Goal: Feedback & Contribution: Contribute content

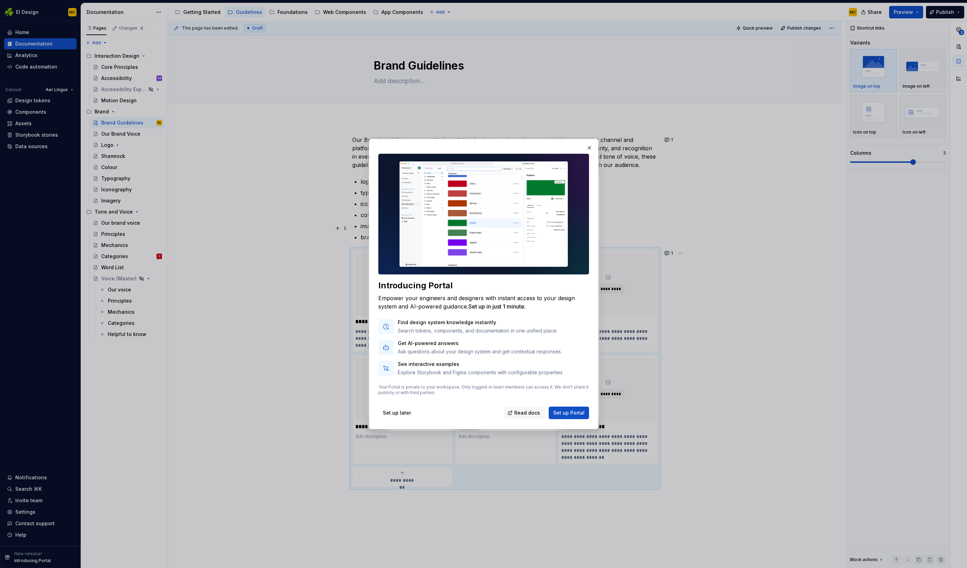
scroll to position [97, 0]
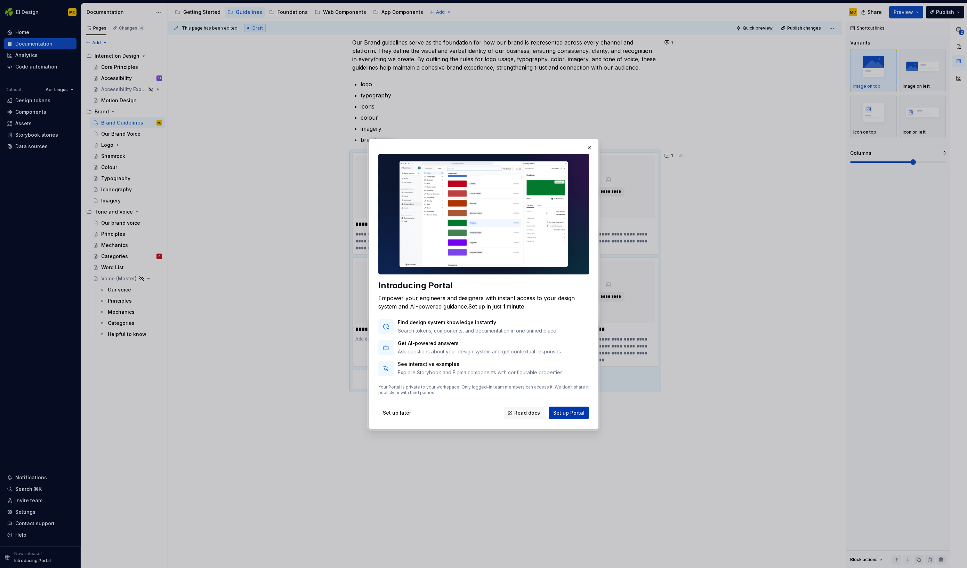
click at [560, 411] on span "Set up Portal" at bounding box center [568, 412] width 31 height 7
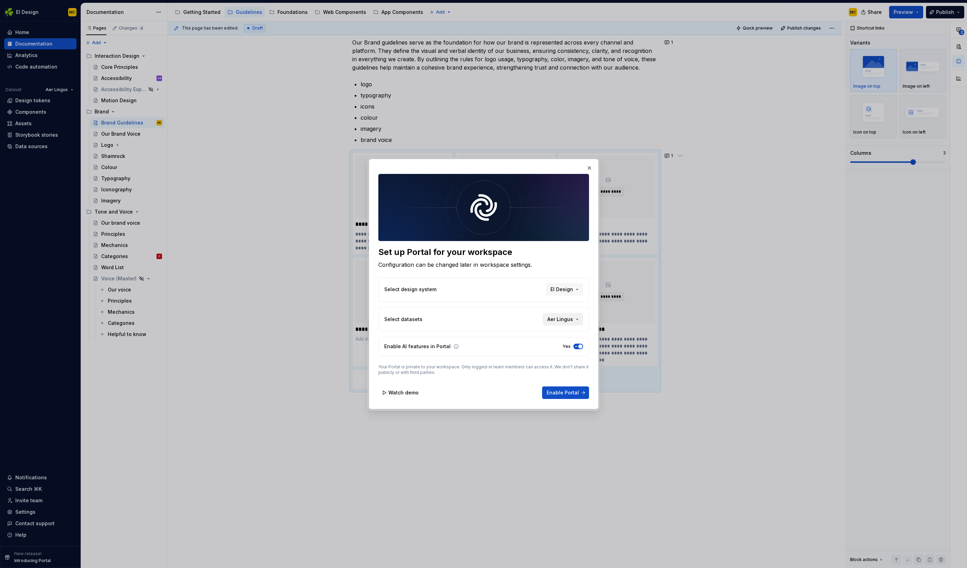
click at [578, 319] on button "Aer Lingus" at bounding box center [563, 319] width 40 height 13
click at [578, 319] on div "Set up Portal for your workspace Configuration can be changed later in workspac…" at bounding box center [483, 284] width 967 height 568
click at [403, 391] on span "Watch demo" at bounding box center [404, 392] width 30 height 7
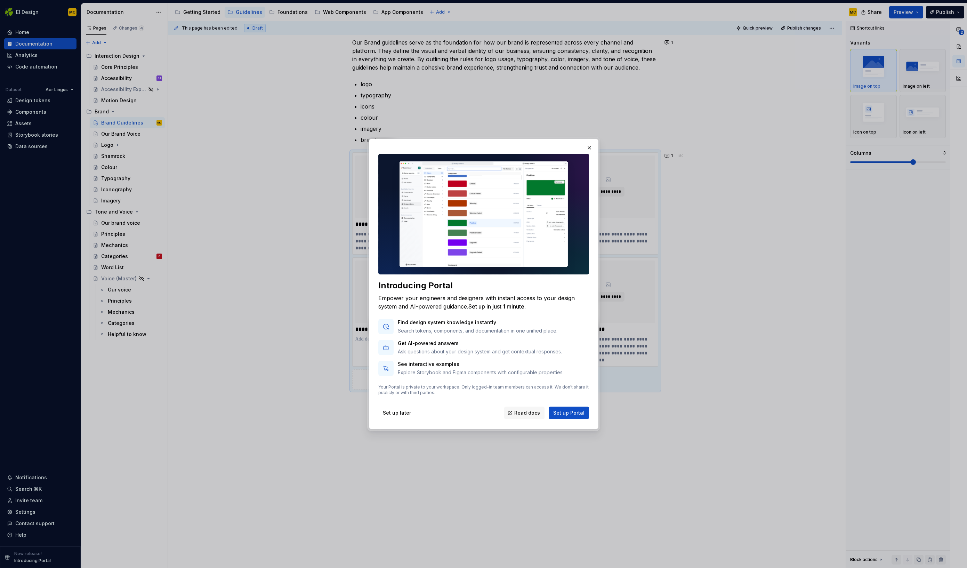
click at [474, 204] on img at bounding box center [484, 214] width 211 height 121
click at [567, 409] on button "Set up Portal" at bounding box center [569, 413] width 40 height 13
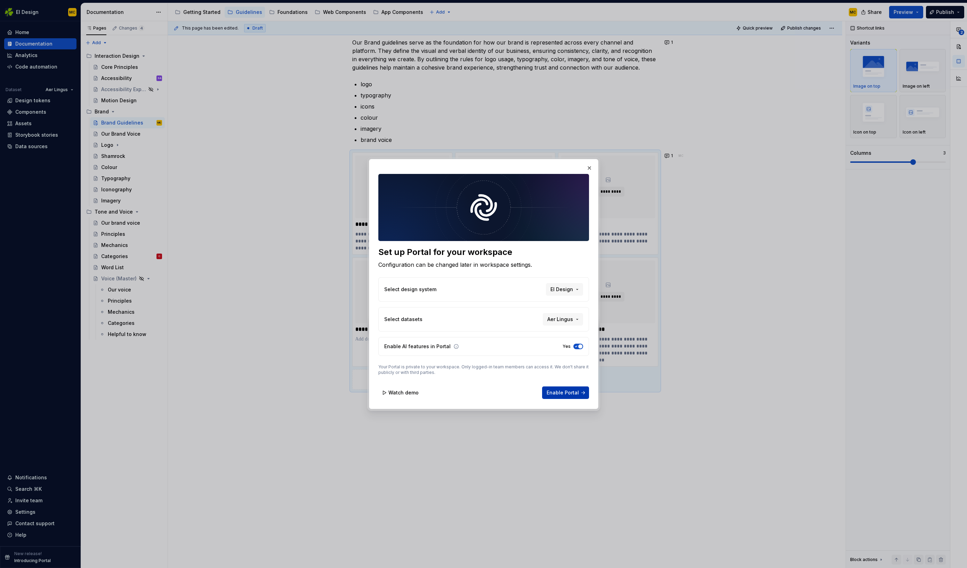
click at [563, 395] on span "Enable Portal" at bounding box center [563, 392] width 32 height 7
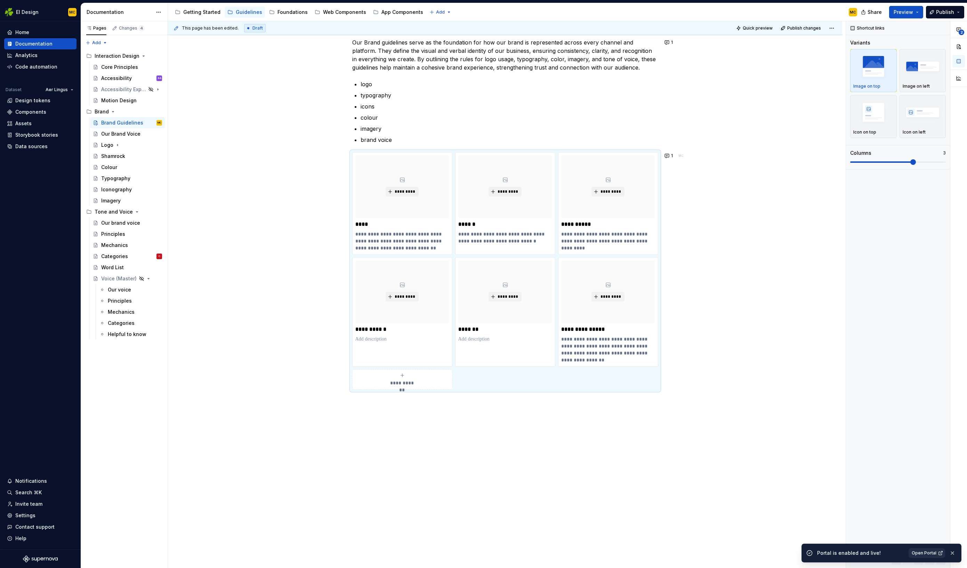
click at [915, 554] on span "Open Portal" at bounding box center [924, 553] width 25 height 6
type textarea "*"
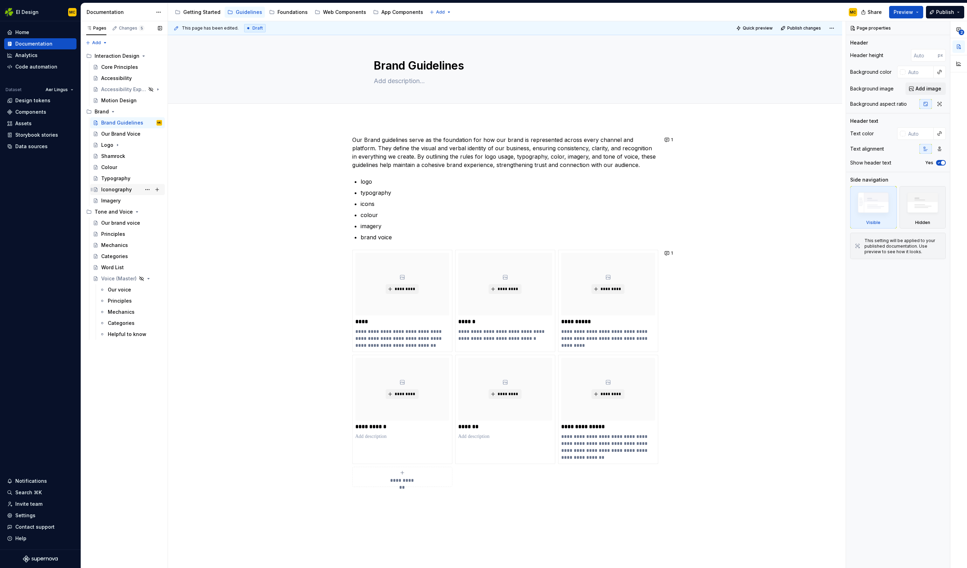
click at [118, 192] on div "Iconography" at bounding box center [116, 189] width 31 height 7
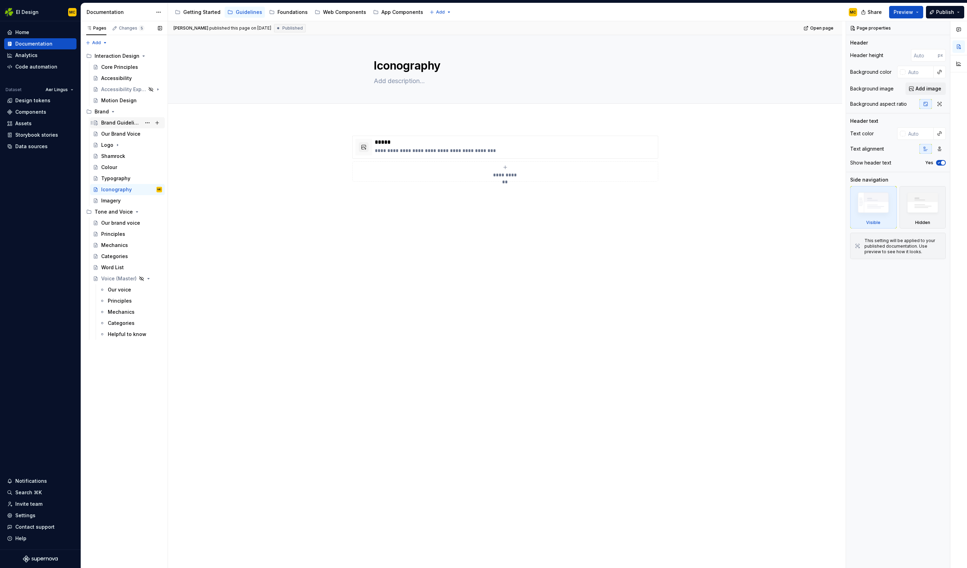
click at [131, 125] on div "Brand Guidelines" at bounding box center [121, 122] width 40 height 7
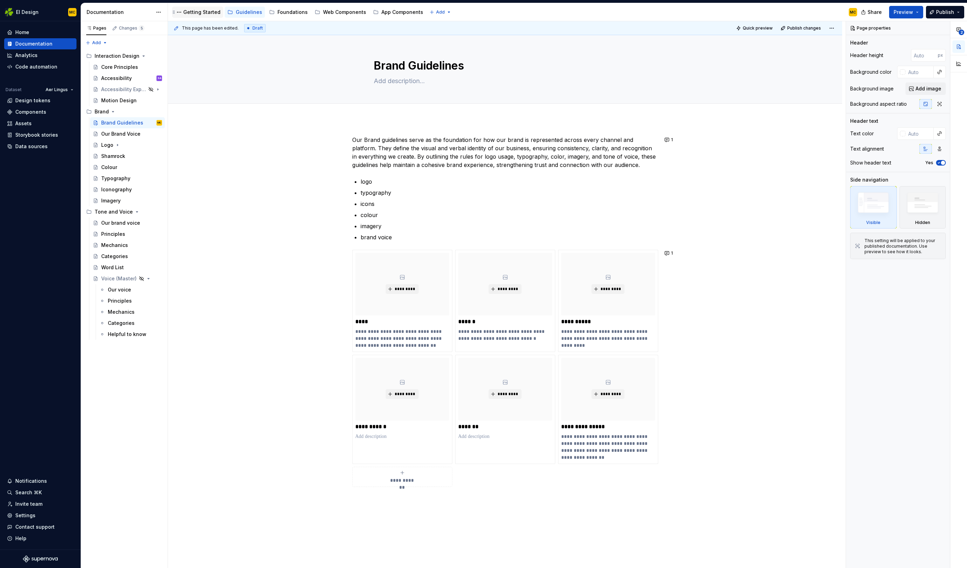
click at [197, 13] on div "Getting Started" at bounding box center [201, 12] width 37 height 7
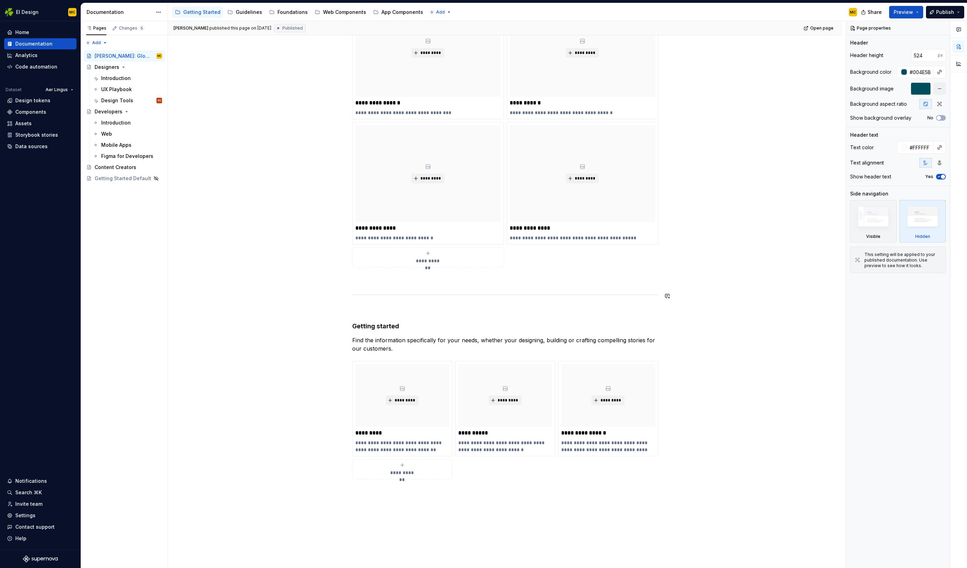
scroll to position [307, 0]
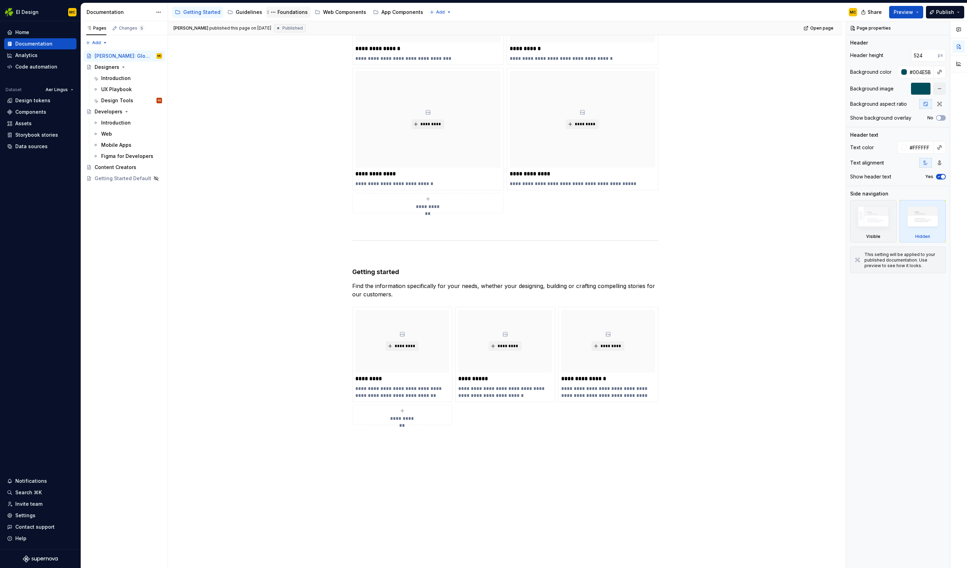
drag, startPoint x: 296, startPoint y: 14, endPoint x: 292, endPoint y: 14, distance: 3.8
click at [296, 14] on div "Foundations" at bounding box center [293, 12] width 30 height 7
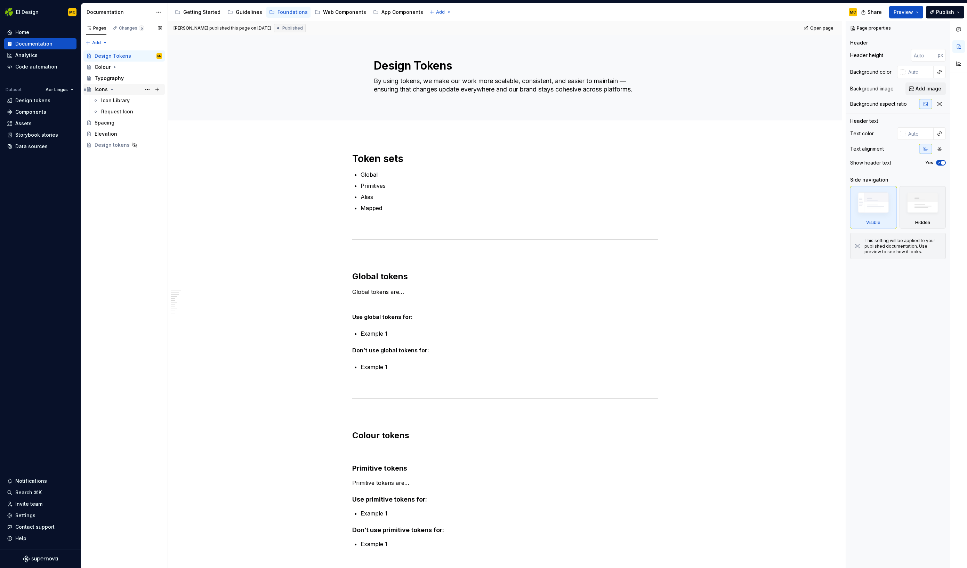
click at [103, 90] on div "Icons" at bounding box center [101, 89] width 13 height 7
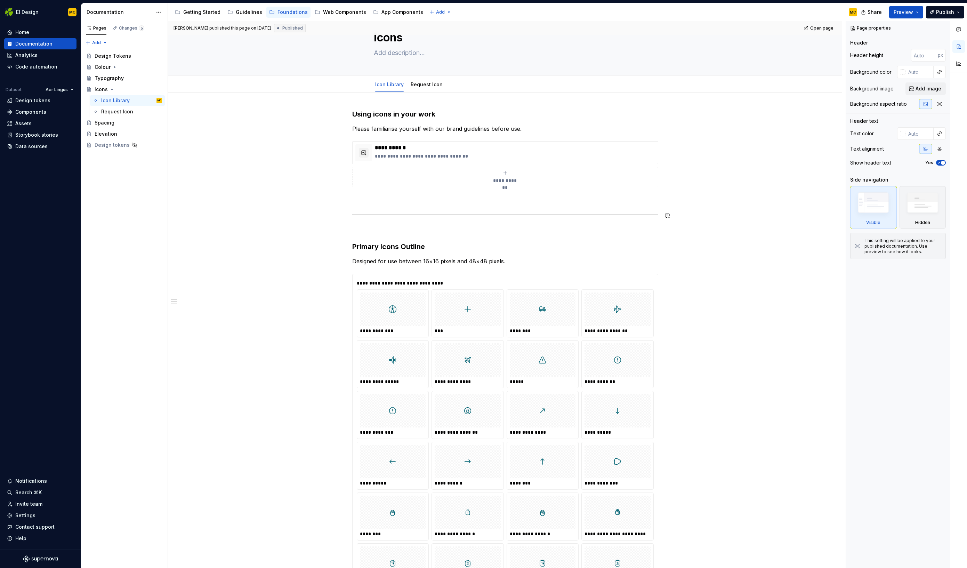
scroll to position [27, 0]
click at [495, 154] on p "**********" at bounding box center [515, 157] width 280 height 7
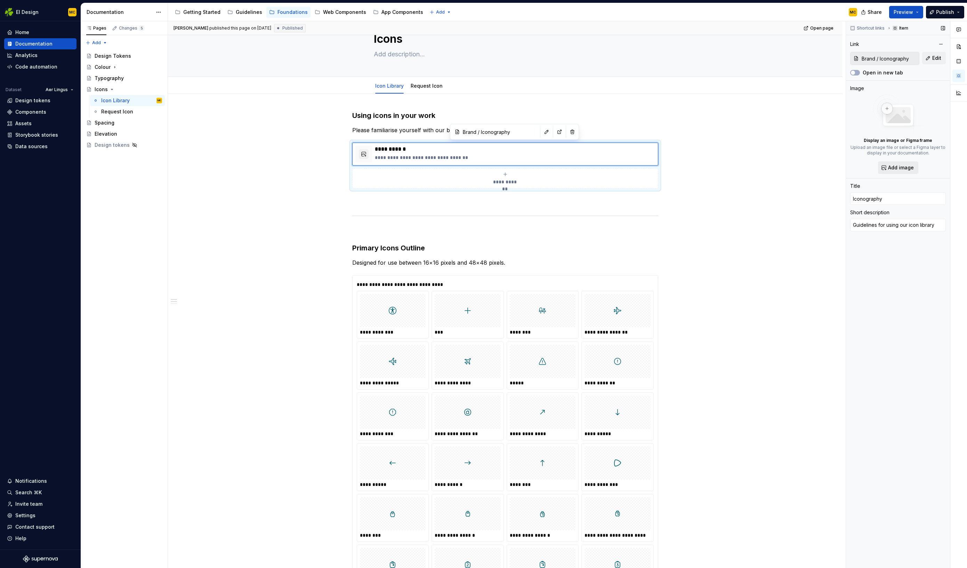
click at [900, 168] on span "Add image" at bounding box center [902, 167] width 26 height 7
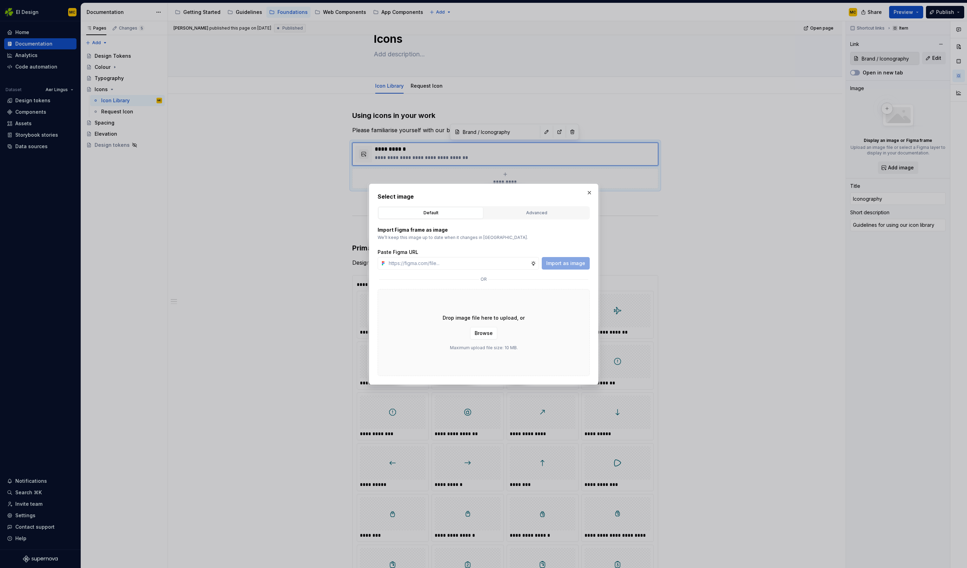
type textarea "*"
click at [520, 212] on div "Advanced" at bounding box center [537, 212] width 100 height 7
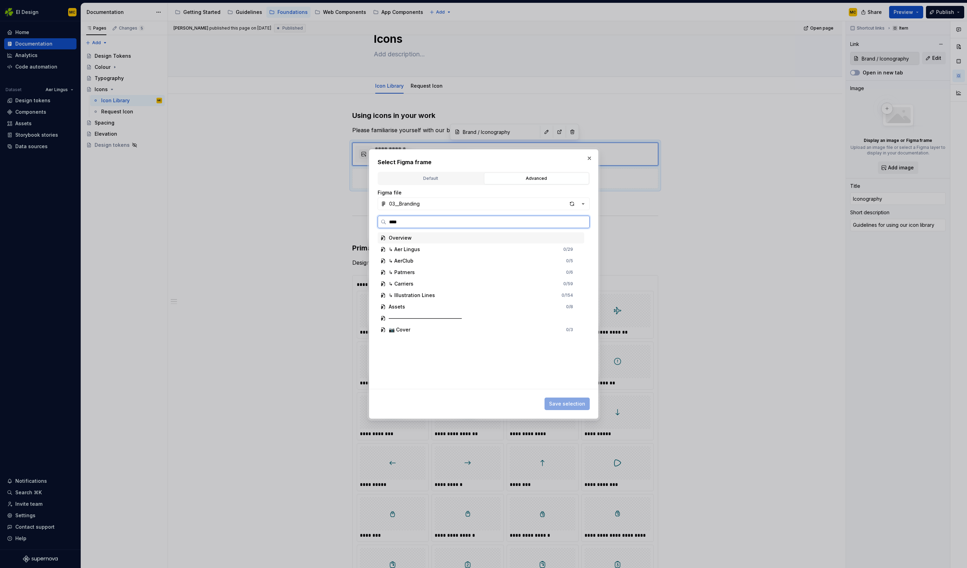
type input "*****"
click at [444, 247] on div "ei- shamr ock 0 / 2" at bounding box center [484, 249] width 200 height 11
click at [437, 249] on div "ei- shamr ock 0 / 2" at bounding box center [484, 249] width 200 height 11
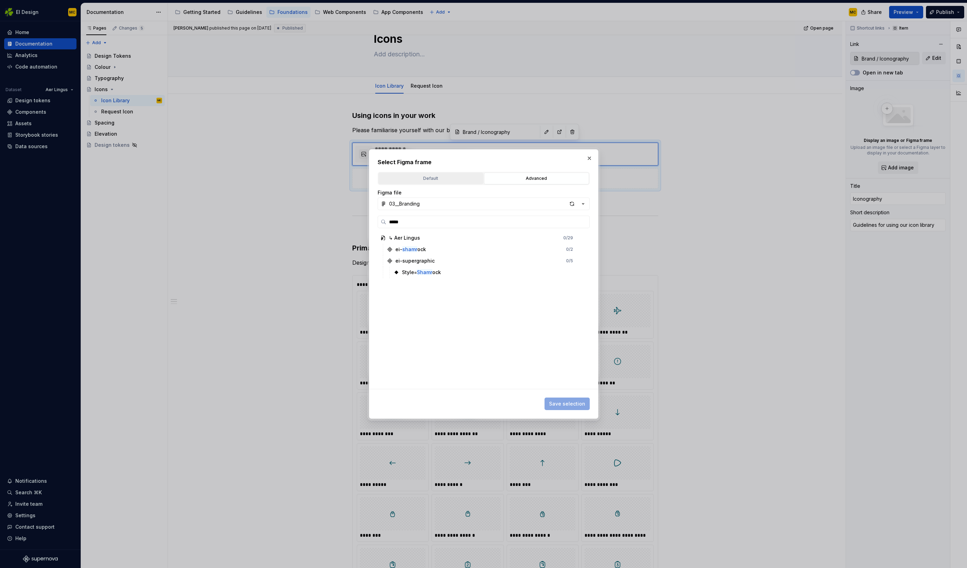
click at [437, 175] on div "Default" at bounding box center [431, 178] width 100 height 7
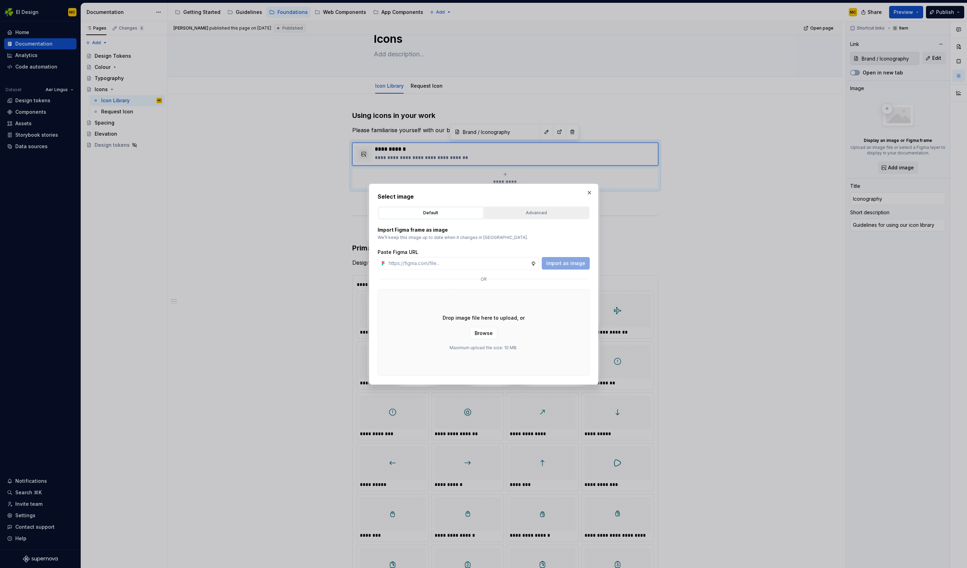
click at [515, 210] on div "Advanced" at bounding box center [537, 212] width 100 height 7
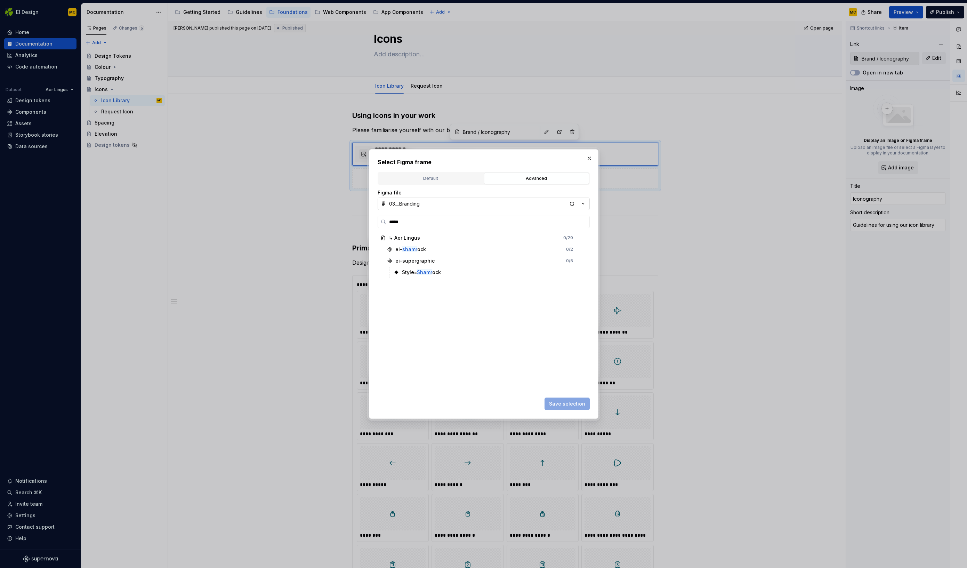
click at [584, 203] on icon "button" at bounding box center [583, 203] width 7 height 7
click at [459, 240] on div "02__Icons" at bounding box center [492, 240] width 188 height 7
click at [456, 247] on icon "button" at bounding box center [456, 250] width 6 height 6
click at [454, 260] on icon "button" at bounding box center [455, 261] width 6 height 6
click at [430, 273] on icon "button" at bounding box center [431, 273] width 6 height 6
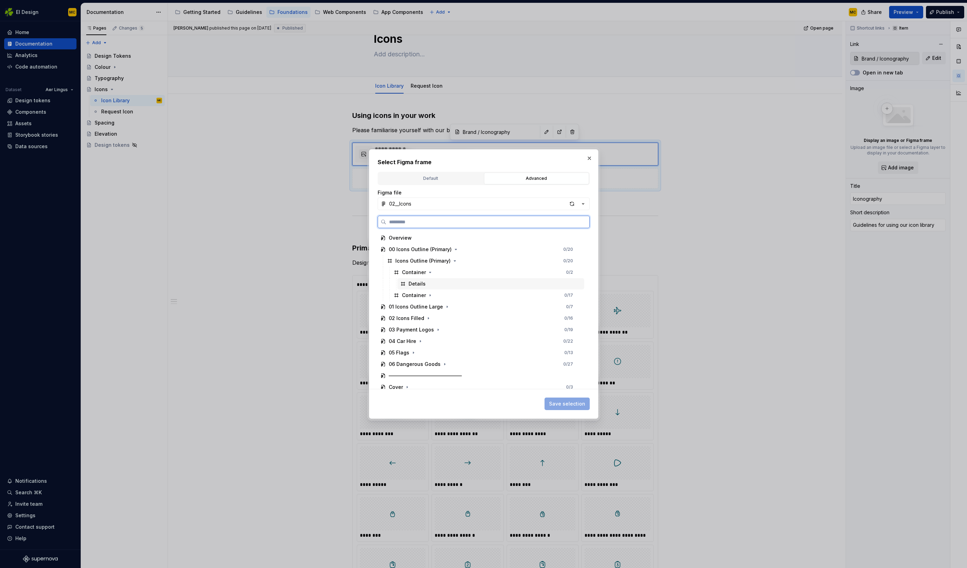
click at [422, 283] on div "Details" at bounding box center [417, 283] width 17 height 7
drag, startPoint x: 426, startPoint y: 274, endPoint x: 431, endPoint y: 272, distance: 5.4
click at [428, 274] on icon "button" at bounding box center [431, 273] width 6 height 6
click at [452, 261] on icon "button" at bounding box center [455, 261] width 6 height 6
click at [428, 293] on icon "button" at bounding box center [431, 296] width 6 height 6
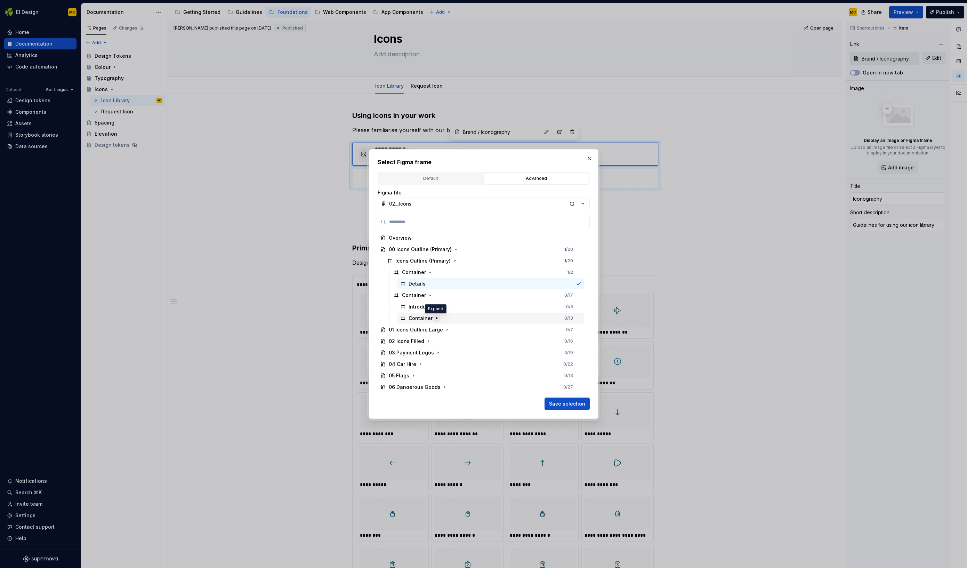
click at [436, 318] on icon "button" at bounding box center [437, 319] width 6 height 6
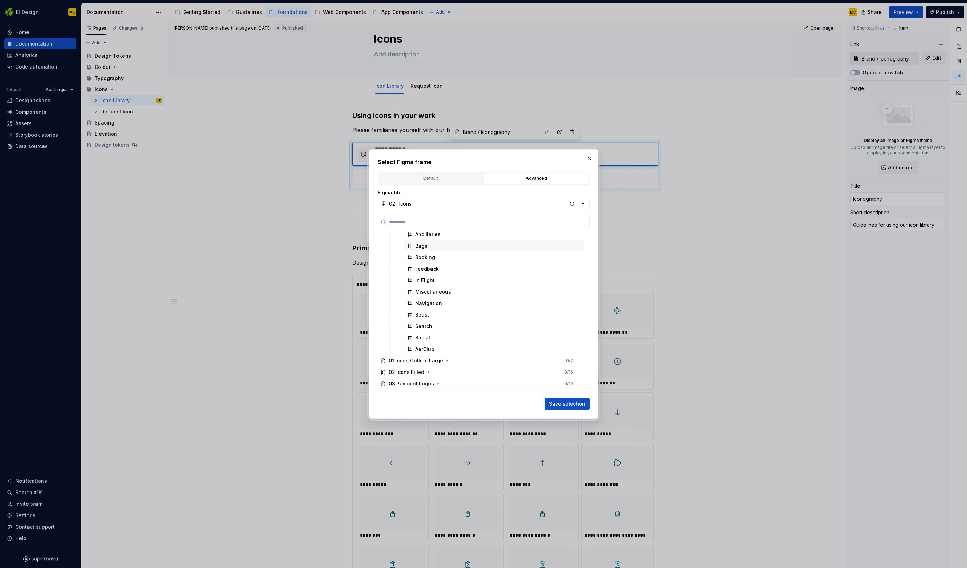
scroll to position [107, 0]
click at [428, 315] on div "Seast" at bounding box center [422, 314] width 14 height 7
click at [429, 312] on div "Seast" at bounding box center [494, 314] width 180 height 11
click at [432, 304] on div "Navigation" at bounding box center [428, 303] width 27 height 7
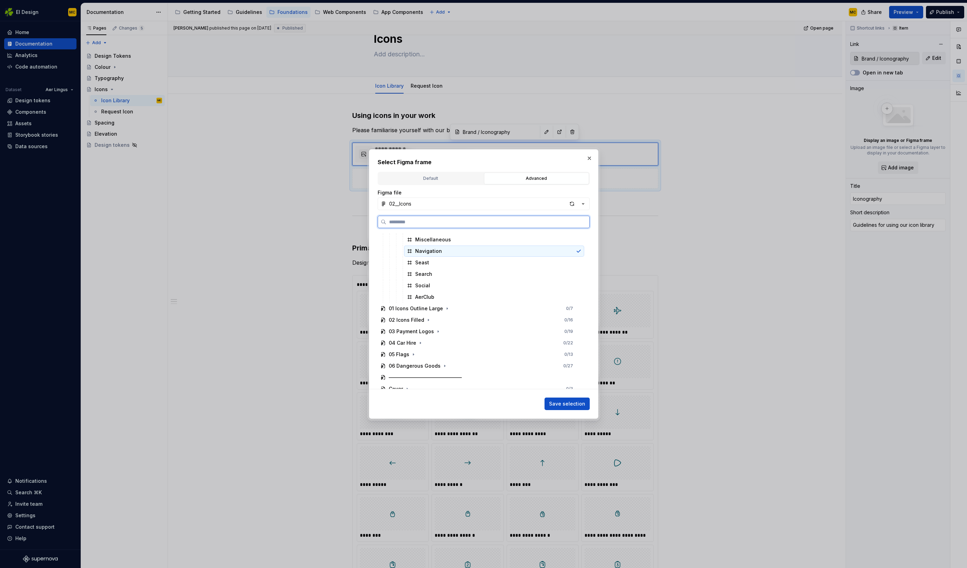
scroll to position [165, 0]
click at [449, 181] on div "Default" at bounding box center [431, 178] width 100 height 7
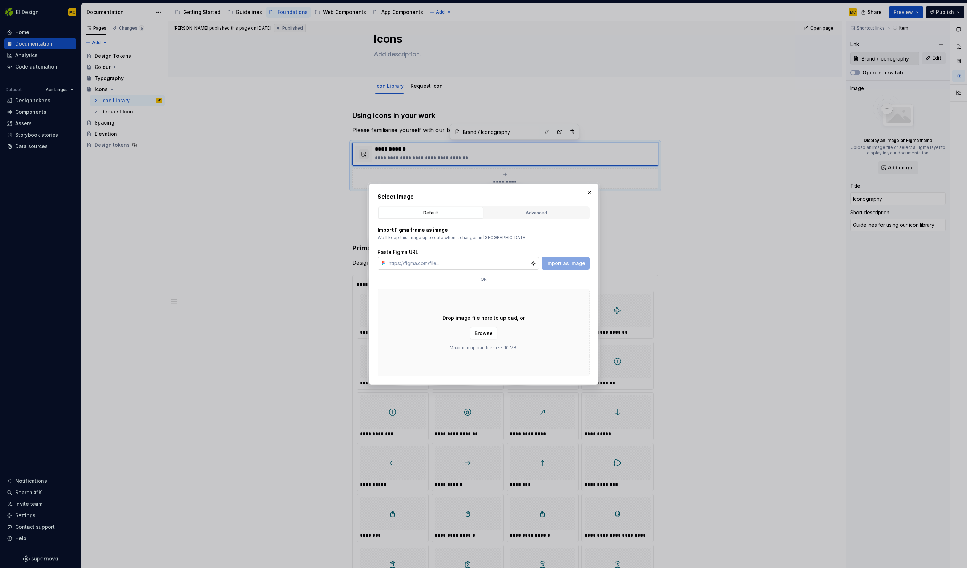
type textarea "*"
click at [529, 215] on div "Advanced" at bounding box center [537, 212] width 100 height 7
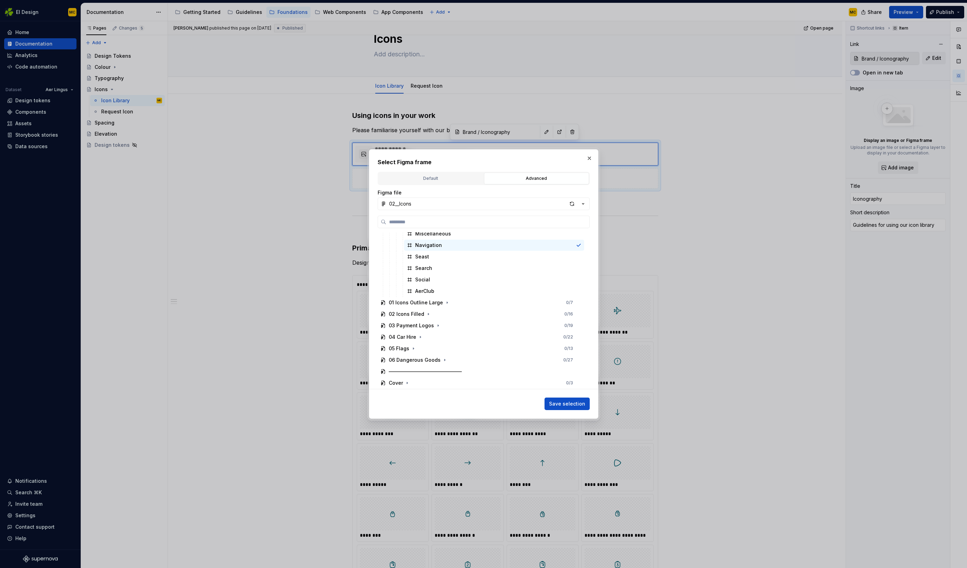
click at [583, 205] on icon "button" at bounding box center [583, 203] width 7 height 7
click at [496, 209] on div "Select Figma frame Default Advanced Import Figma frame as image We’ll keep this…" at bounding box center [483, 284] width 967 height 568
click at [455, 224] on input "search" at bounding box center [488, 221] width 203 height 7
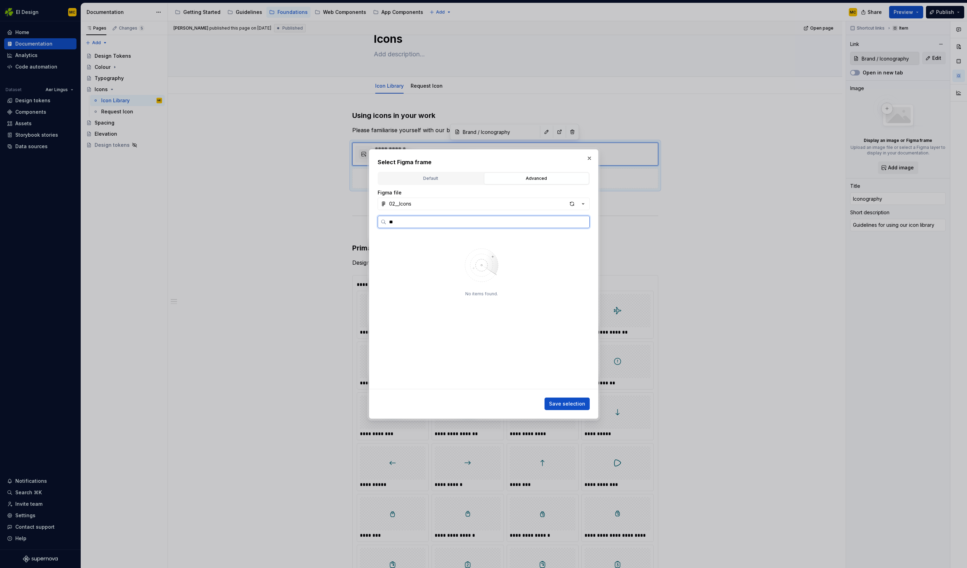
type input "*"
click at [440, 274] on div "payment-avios- logo -payment" at bounding box center [446, 272] width 74 height 7
click at [465, 222] on input "****" at bounding box center [488, 221] width 203 height 7
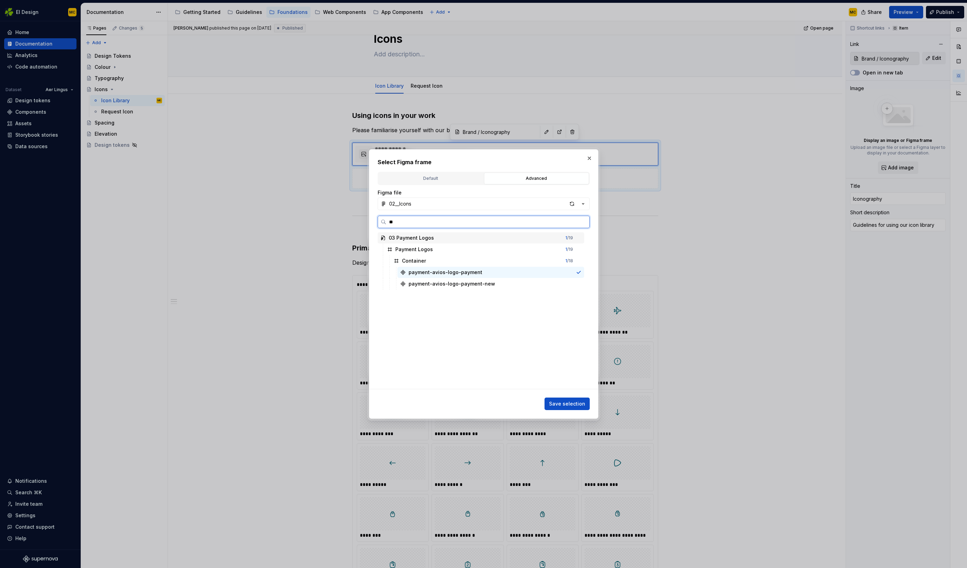
type input "***"
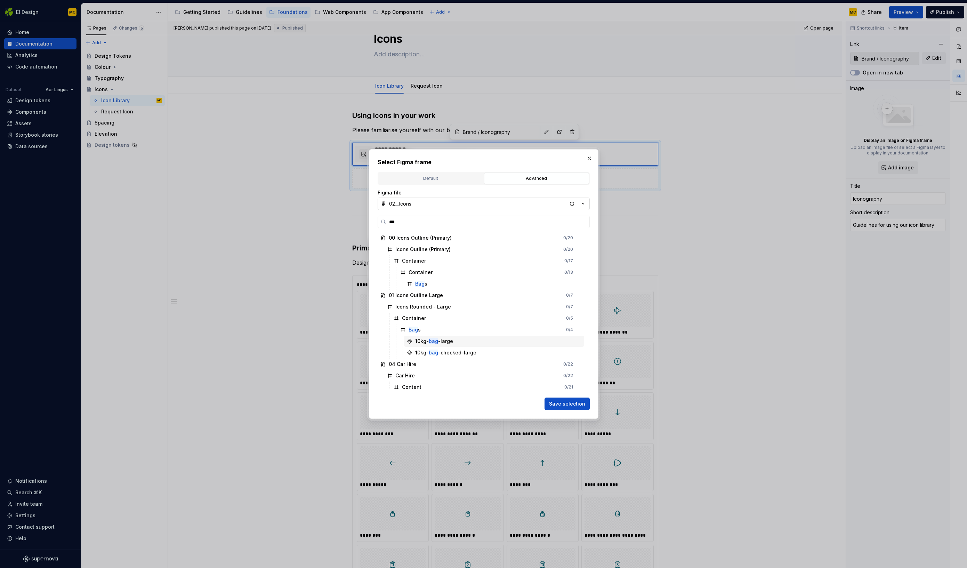
click at [481, 203] on button "02__Icons" at bounding box center [484, 204] width 212 height 13
click at [581, 205] on div "Select Figma frame Default Advanced Import Figma frame as image We’ll keep this…" at bounding box center [483, 284] width 967 height 568
click at [581, 205] on icon "button" at bounding box center [583, 203] width 7 height 7
click at [470, 287] on div "03__Branding" at bounding box center [492, 285] width 188 height 7
click at [424, 250] on icon "button" at bounding box center [424, 250] width 1 height 2
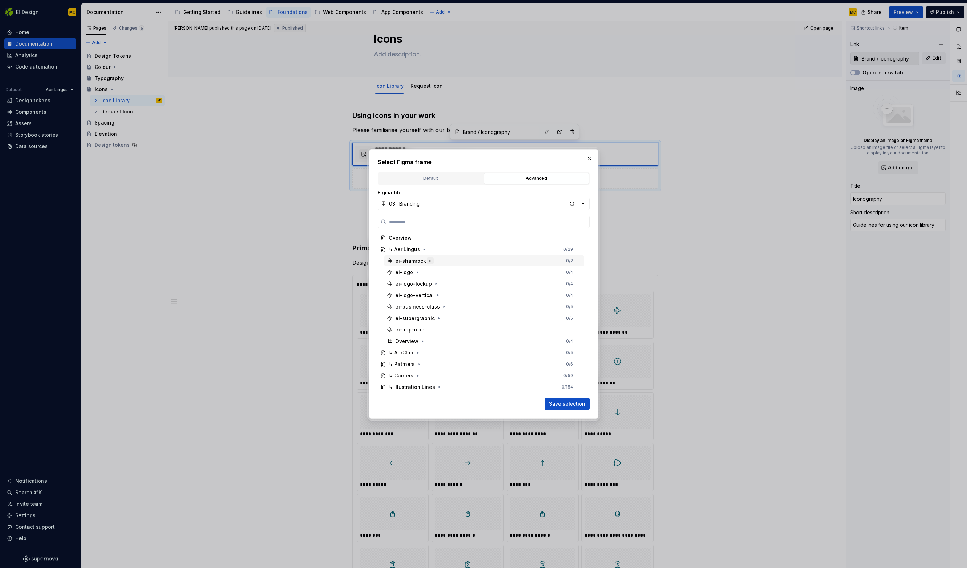
click at [430, 261] on icon "button" at bounding box center [430, 261] width 1 height 2
click at [414, 275] on div "style=colour" at bounding box center [417, 272] width 30 height 7
click at [576, 403] on span "Save selection" at bounding box center [567, 403] width 36 height 7
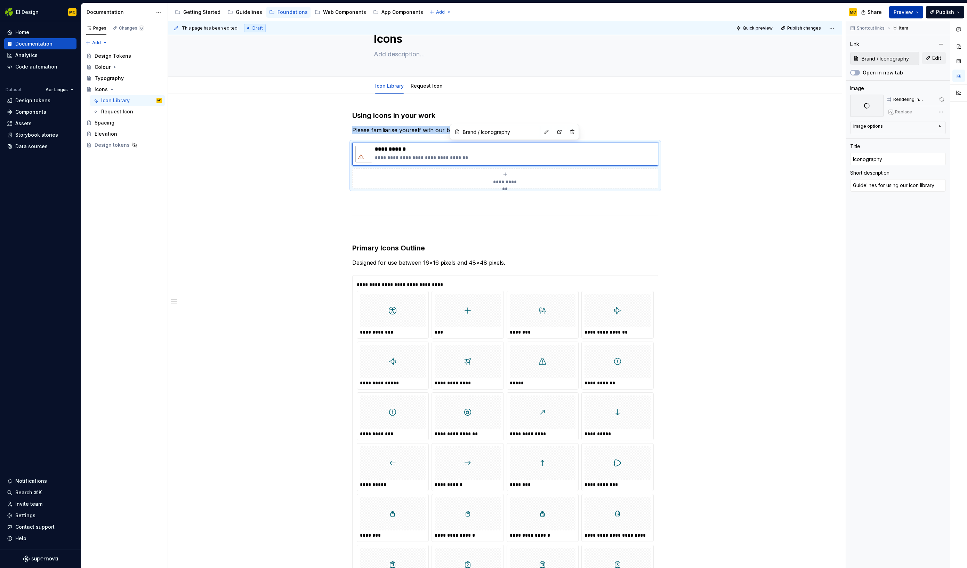
click at [914, 13] on span "Preview" at bounding box center [903, 12] width 19 height 7
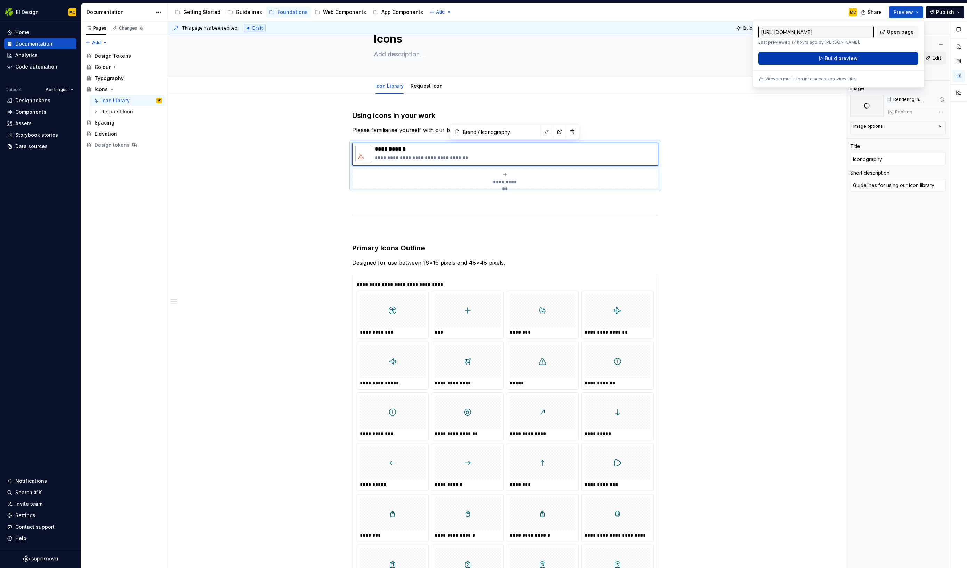
click at [856, 63] on button "Build preview" at bounding box center [839, 58] width 160 height 13
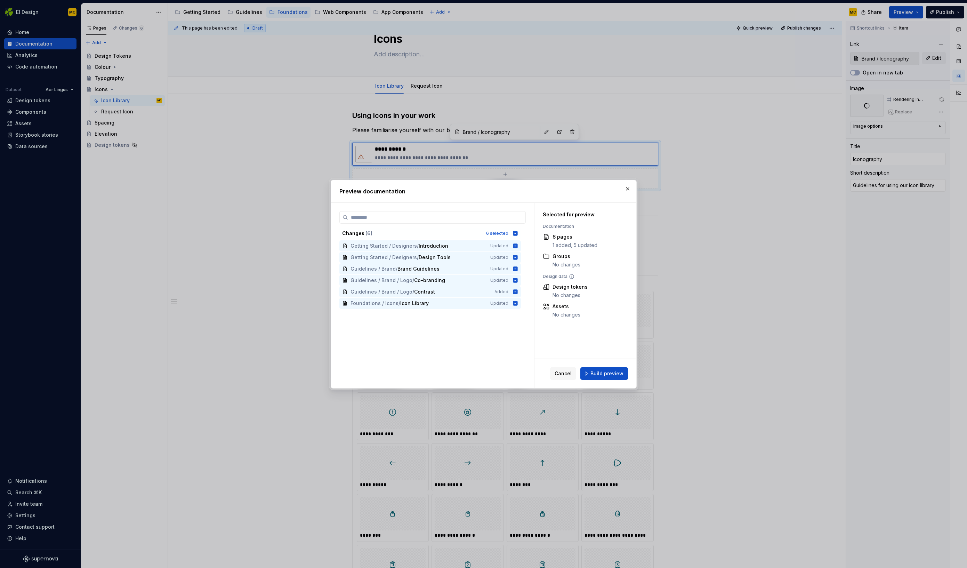
click at [621, 375] on span "Build preview" at bounding box center [607, 373] width 33 height 7
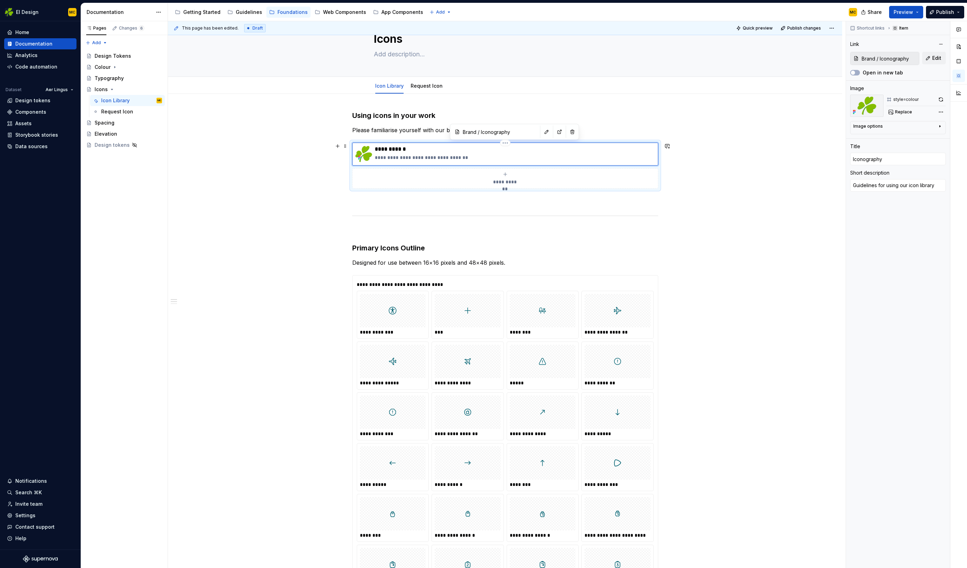
click at [646, 156] on p "**********" at bounding box center [515, 157] width 280 height 7
click at [903, 114] on span "Replace" at bounding box center [903, 112] width 17 height 6
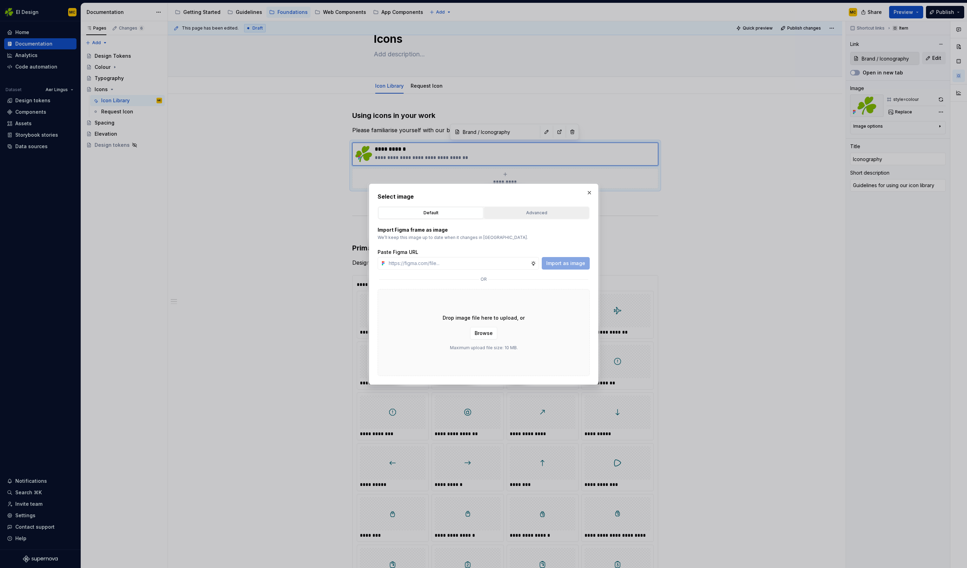
click at [530, 213] on div "Advanced" at bounding box center [537, 212] width 100 height 7
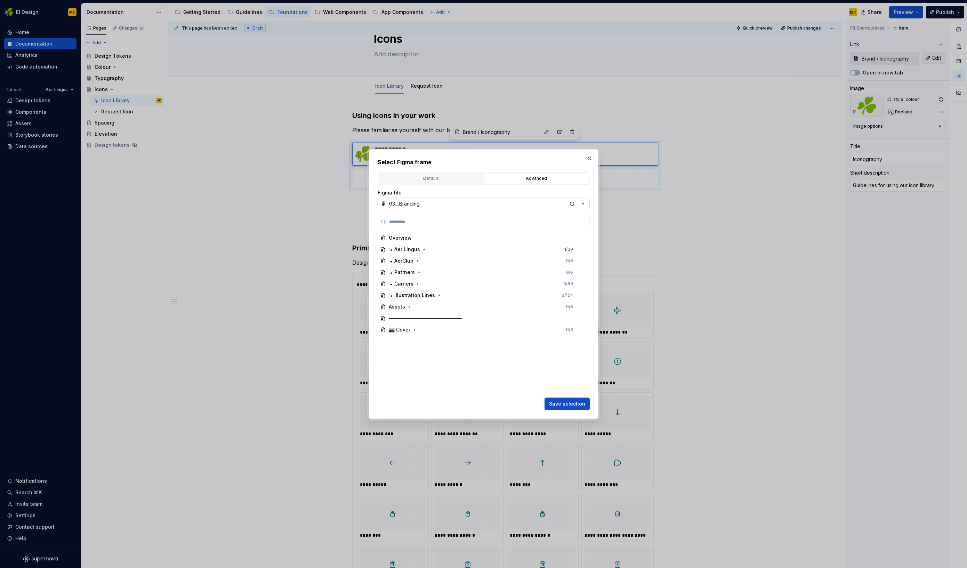
click at [446, 205] on button "03__Branding" at bounding box center [484, 204] width 212 height 13
click at [432, 238] on div "02__Icons" at bounding box center [492, 240] width 188 height 7
click at [558, 249] on div "00 Icons Outline (Primary) 0 / 20" at bounding box center [481, 249] width 207 height 11
click at [453, 260] on icon "button" at bounding box center [455, 261] width 6 height 6
click at [428, 283] on icon "button" at bounding box center [431, 284] width 6 height 6
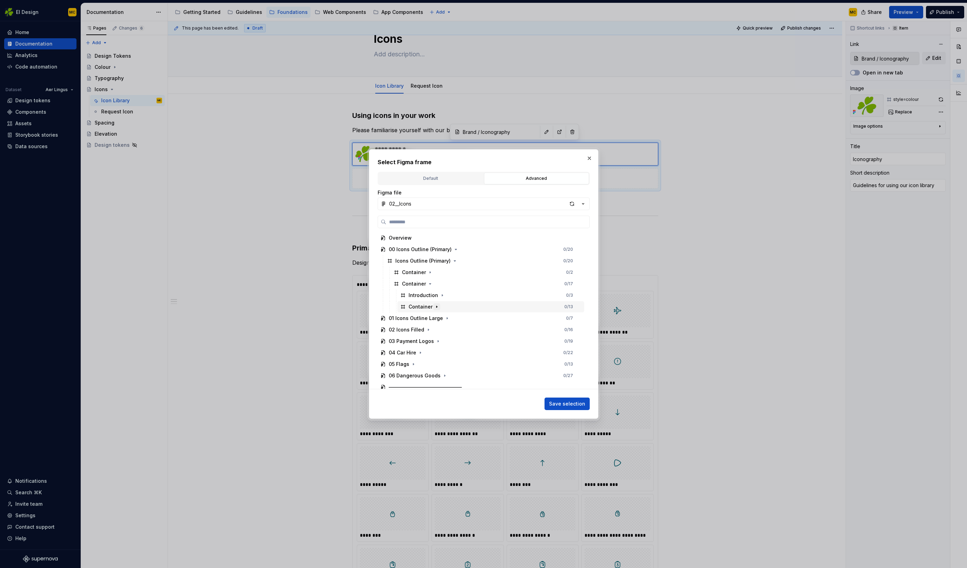
click at [437, 306] on icon "button" at bounding box center [437, 307] width 1 height 2
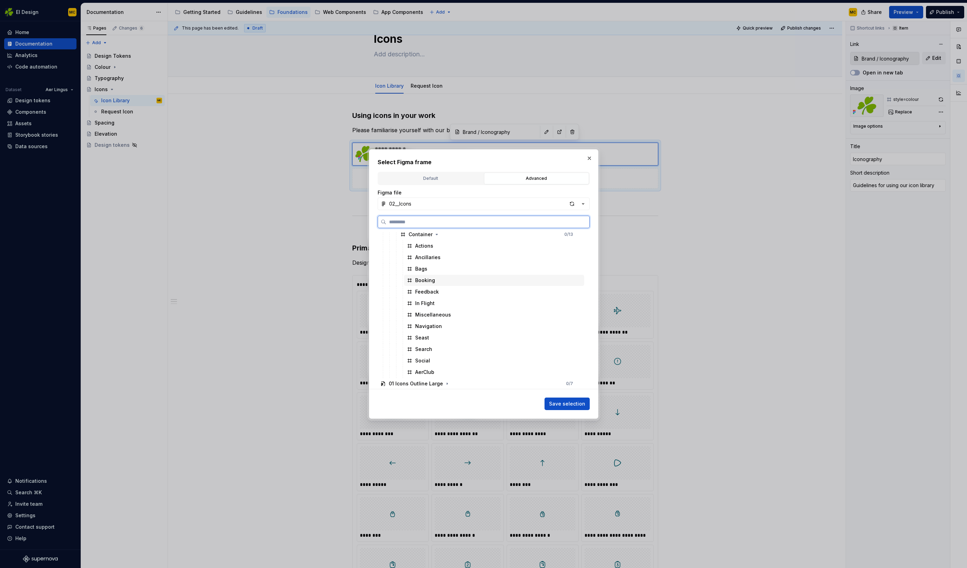
click at [426, 281] on div "Booking" at bounding box center [425, 280] width 20 height 7
click at [427, 281] on div "Booking" at bounding box center [425, 280] width 20 height 7
type textarea "*"
click at [427, 281] on div "Booking" at bounding box center [425, 280] width 20 height 7
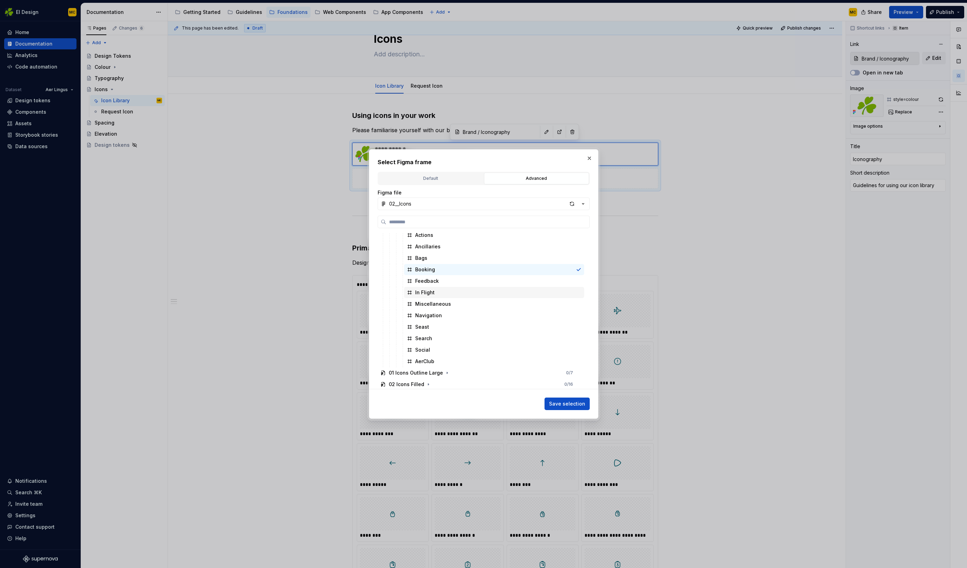
scroll to position [78, 0]
click at [430, 222] on input "search" at bounding box center [488, 221] width 203 height 7
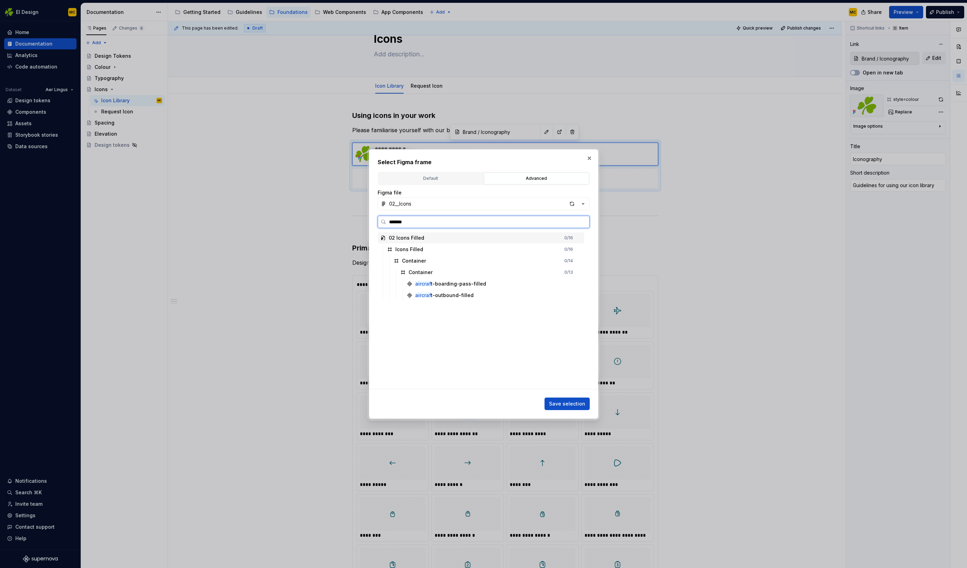
type input "********"
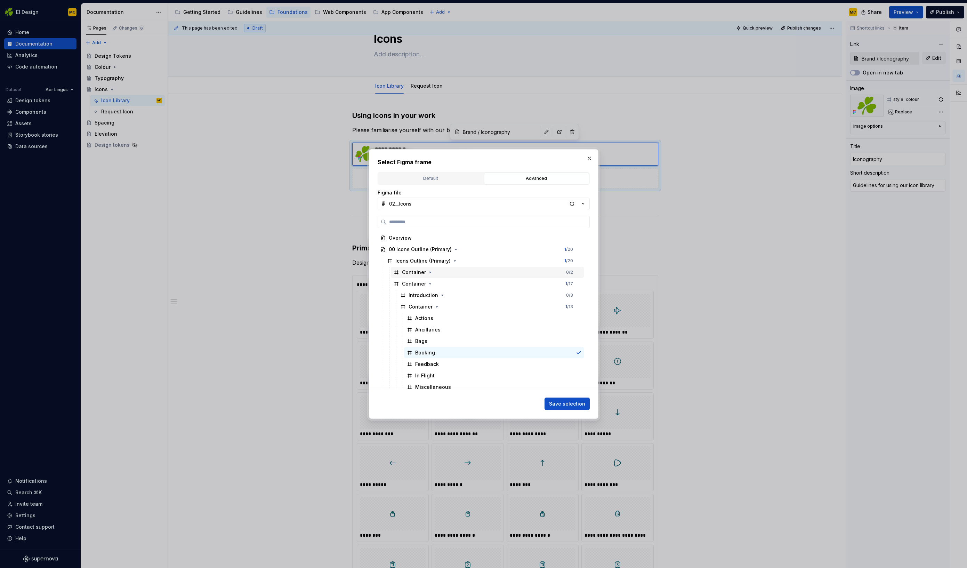
scroll to position [153, 0]
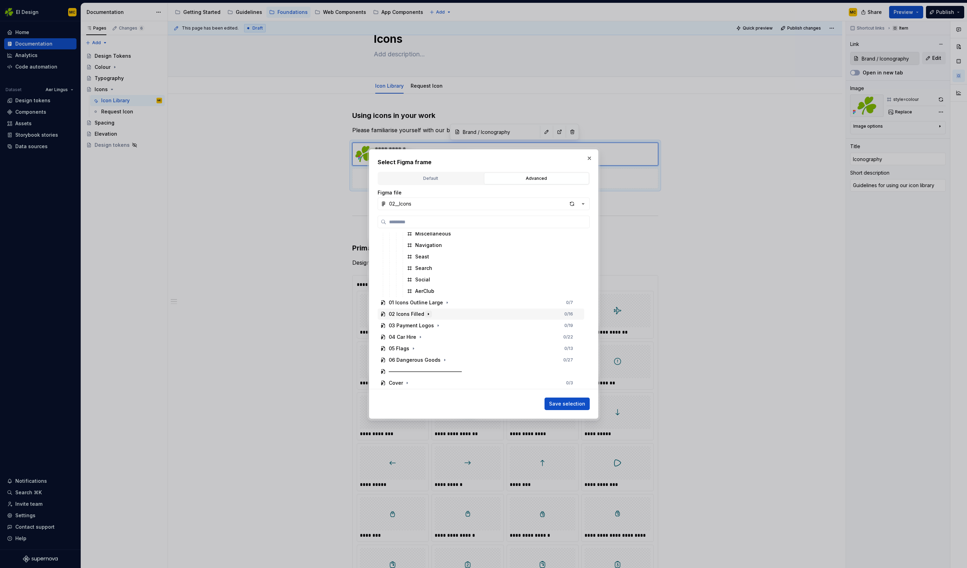
click at [426, 312] on icon "button" at bounding box center [429, 314] width 6 height 6
click at [426, 324] on icon "button" at bounding box center [428, 326] width 6 height 6
click at [428, 348] on icon "button" at bounding box center [431, 349] width 6 height 6
click at [435, 361] on icon "button" at bounding box center [437, 360] width 6 height 6
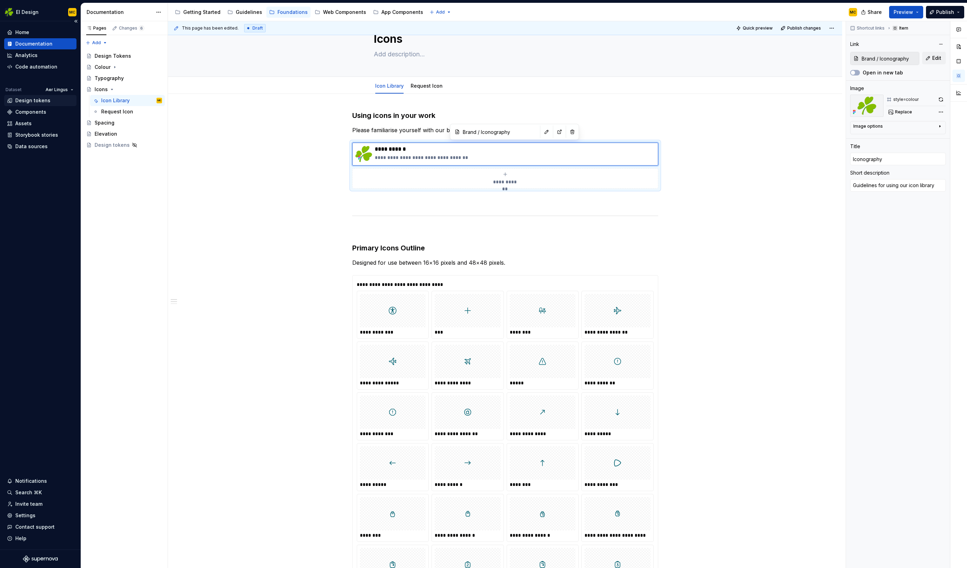
drag, startPoint x: 32, startPoint y: 108, endPoint x: 32, endPoint y: 103, distance: 4.5
click at [29, 124] on div "Assets" at bounding box center [23, 123] width 16 height 7
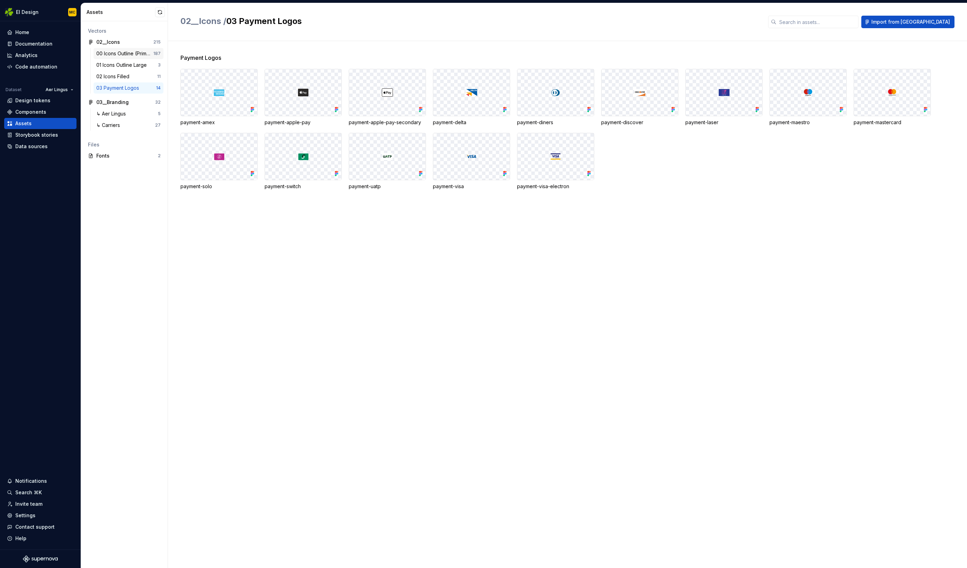
click at [124, 56] on div "00 Icons Outline (Primary)" at bounding box center [124, 53] width 57 height 7
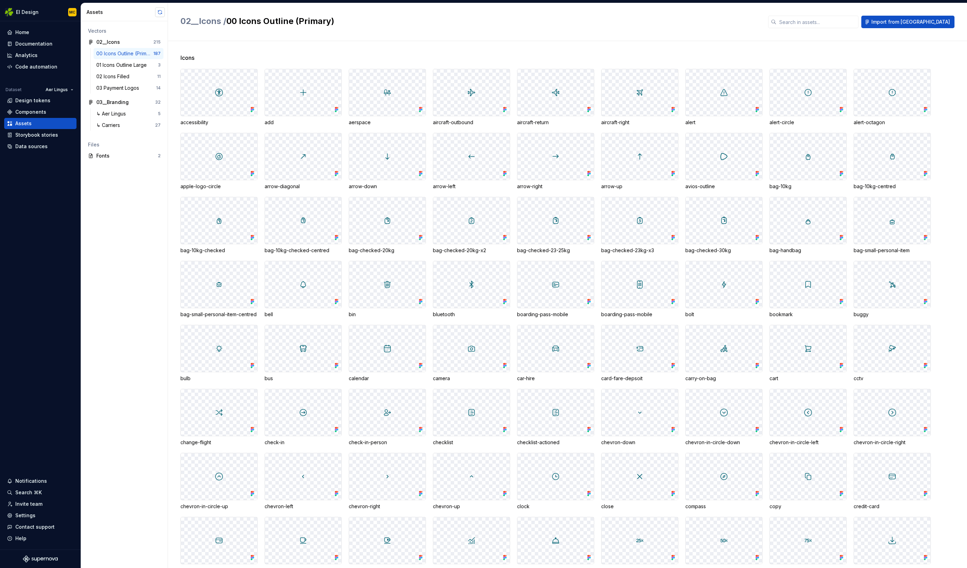
click at [162, 13] on button "button" at bounding box center [160, 12] width 10 height 10
click at [33, 35] on div "Home" at bounding box center [40, 32] width 67 height 7
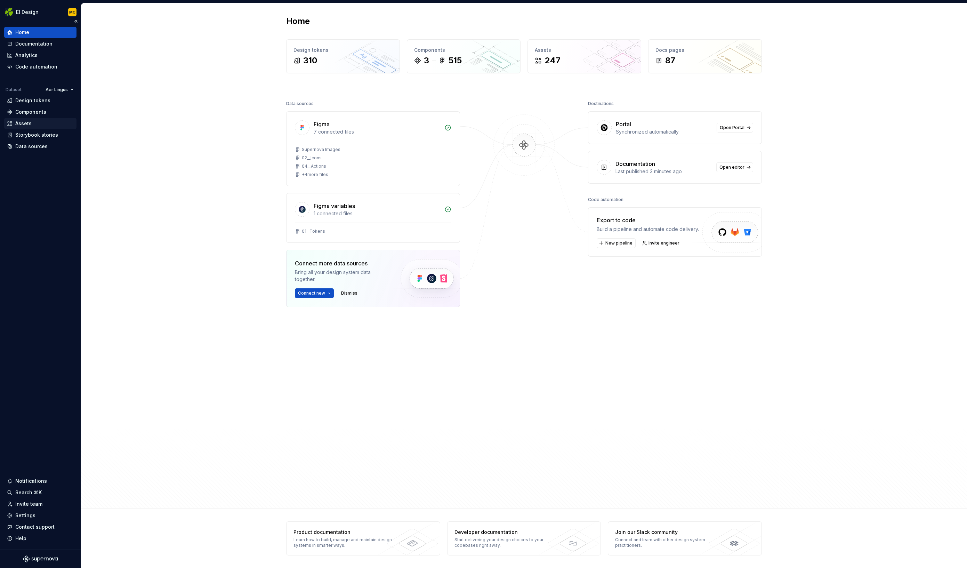
click at [34, 122] on div "Assets" at bounding box center [40, 123] width 67 height 7
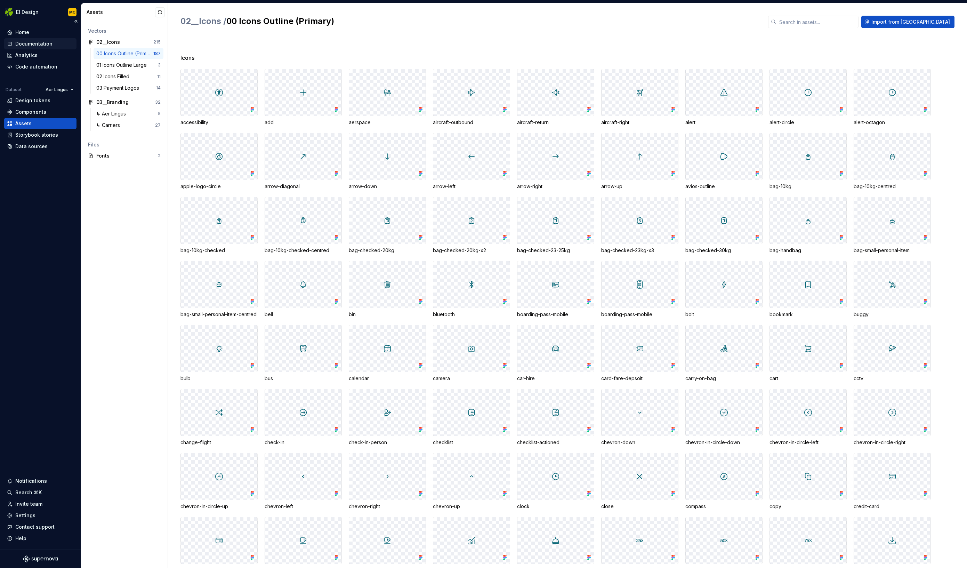
click at [42, 42] on div "Documentation" at bounding box center [33, 43] width 37 height 7
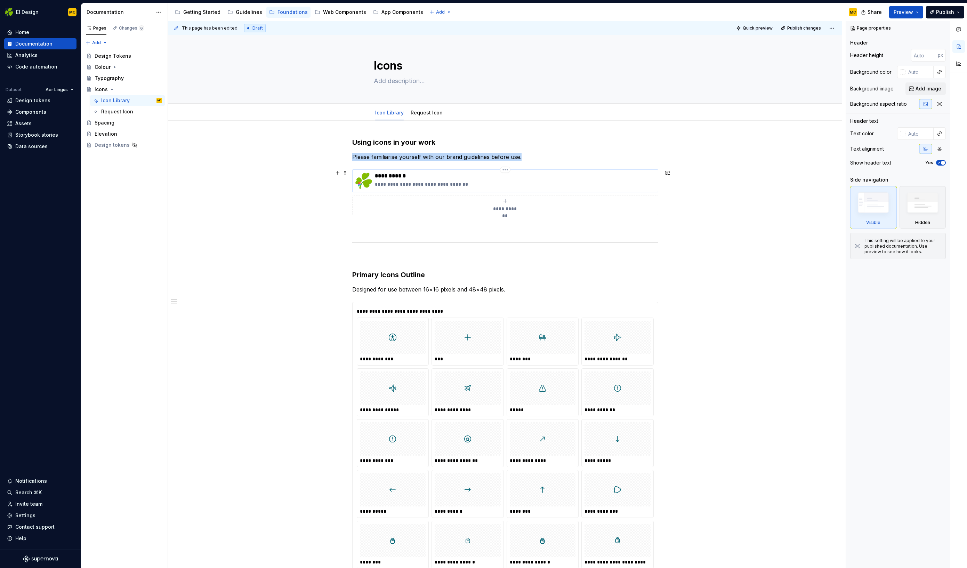
click at [367, 177] on img at bounding box center [364, 181] width 17 height 17
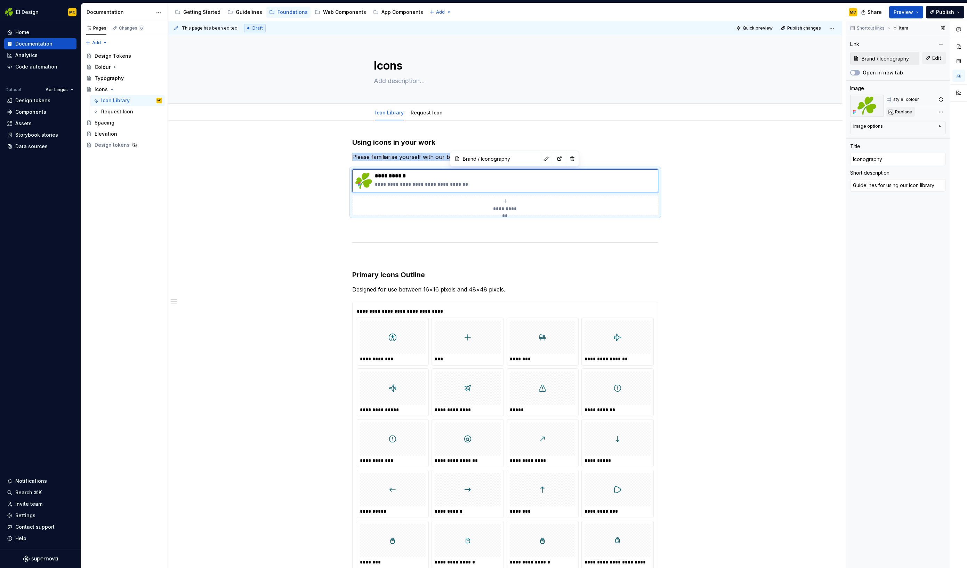
click at [910, 111] on span "Replace" at bounding box center [903, 112] width 17 height 6
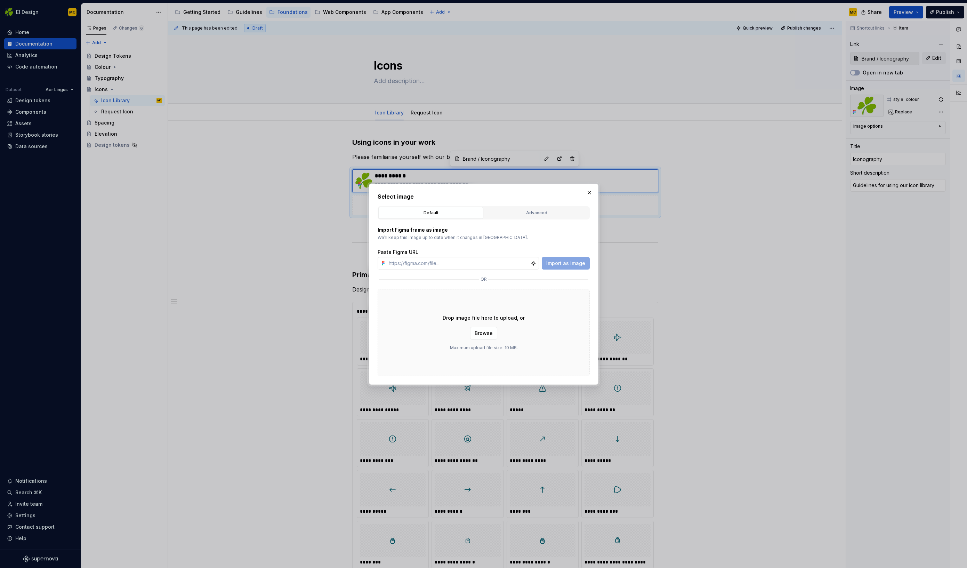
type textarea "*"
click at [547, 212] on div "Advanced" at bounding box center [537, 212] width 100 height 7
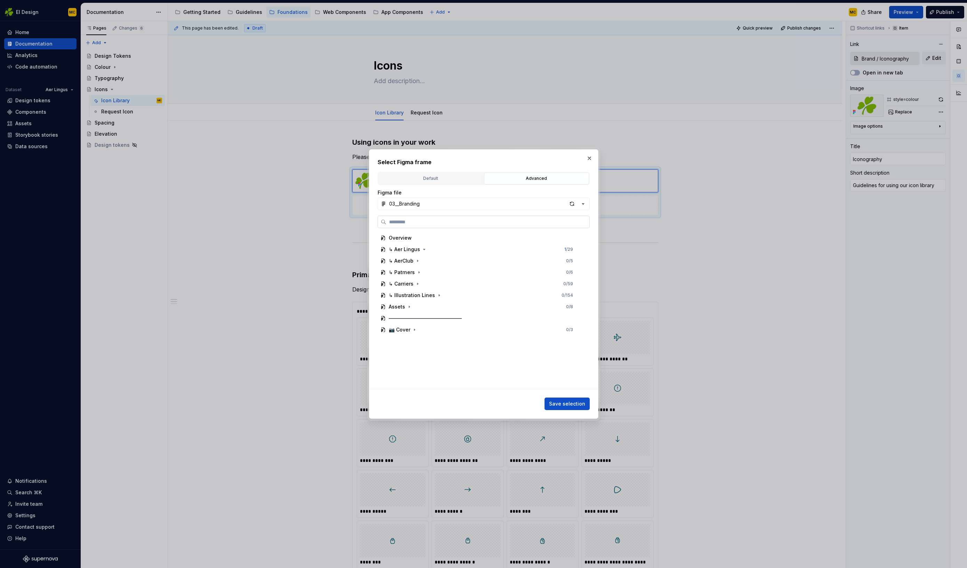
click at [429, 225] on input "search" at bounding box center [488, 221] width 203 height 7
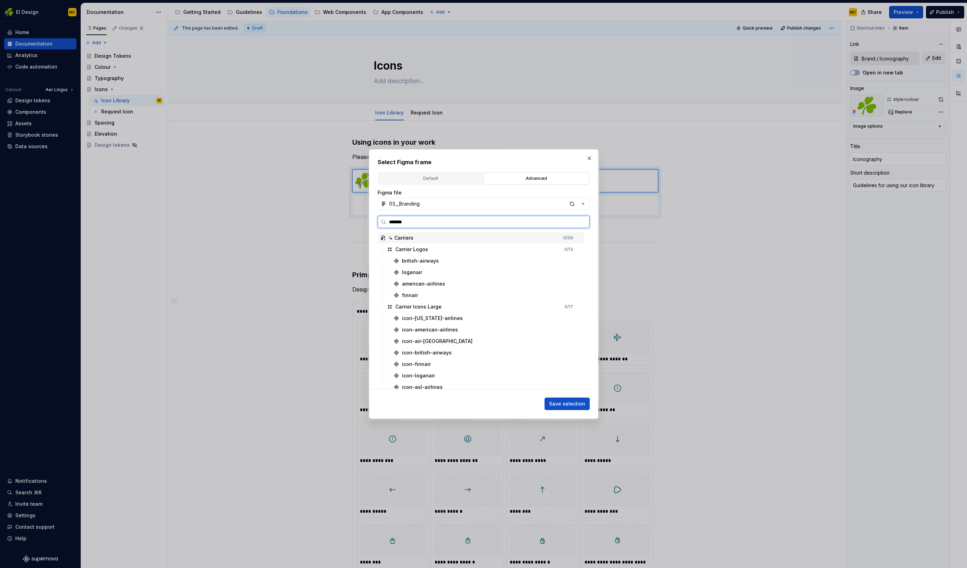
type input "********"
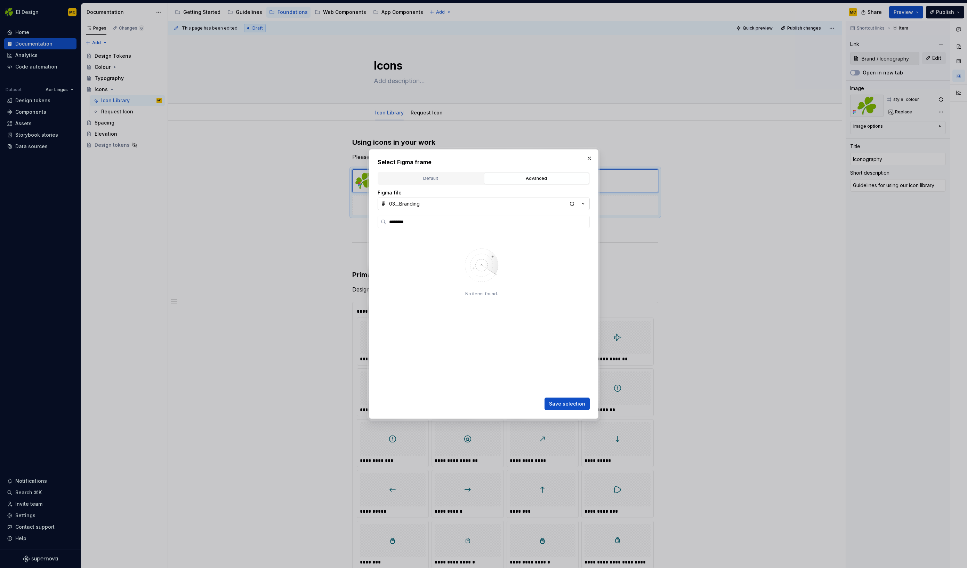
click at [462, 202] on button "03__Branding" at bounding box center [484, 204] width 212 height 13
click at [444, 237] on div "02__Icons" at bounding box center [492, 240] width 188 height 7
click at [445, 222] on input "search" at bounding box center [488, 221] width 203 height 7
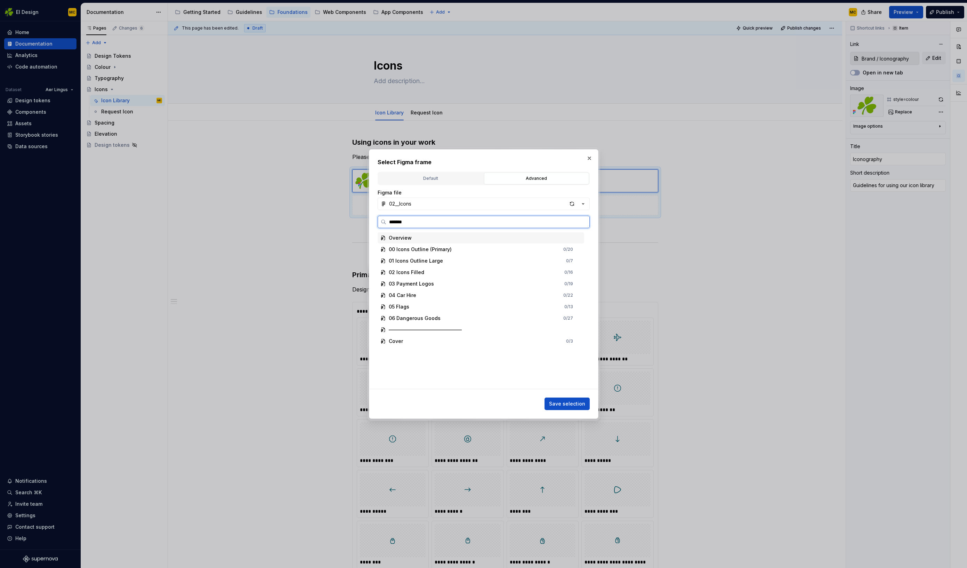
type input "********"
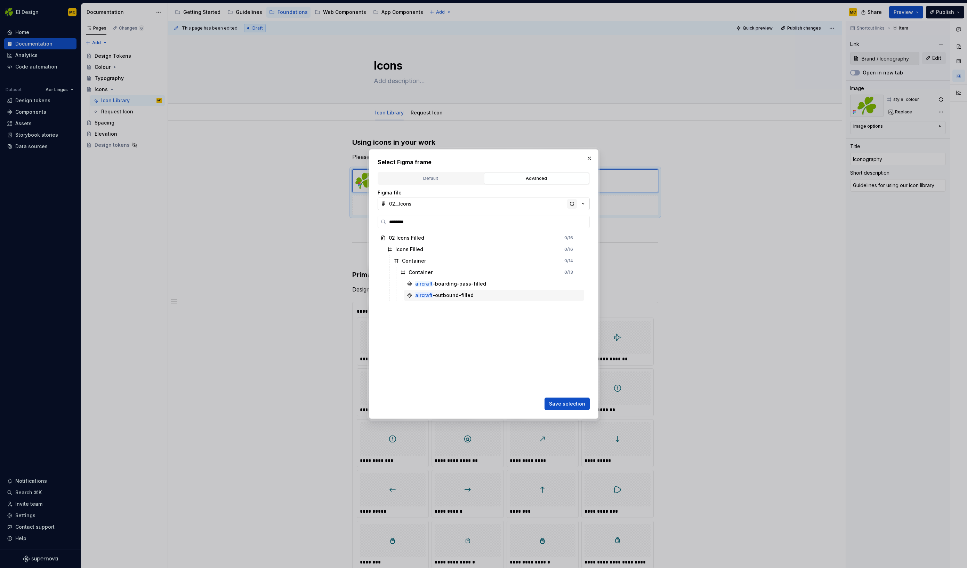
click at [575, 205] on div "button" at bounding box center [572, 204] width 10 height 10
click at [583, 204] on icon "button" at bounding box center [583, 204] width 2 height 1
click at [517, 238] on div "02__Icons" at bounding box center [492, 240] width 188 height 7
click at [424, 220] on input "search" at bounding box center [488, 221] width 203 height 7
click at [443, 199] on button "02__Icons" at bounding box center [484, 204] width 212 height 13
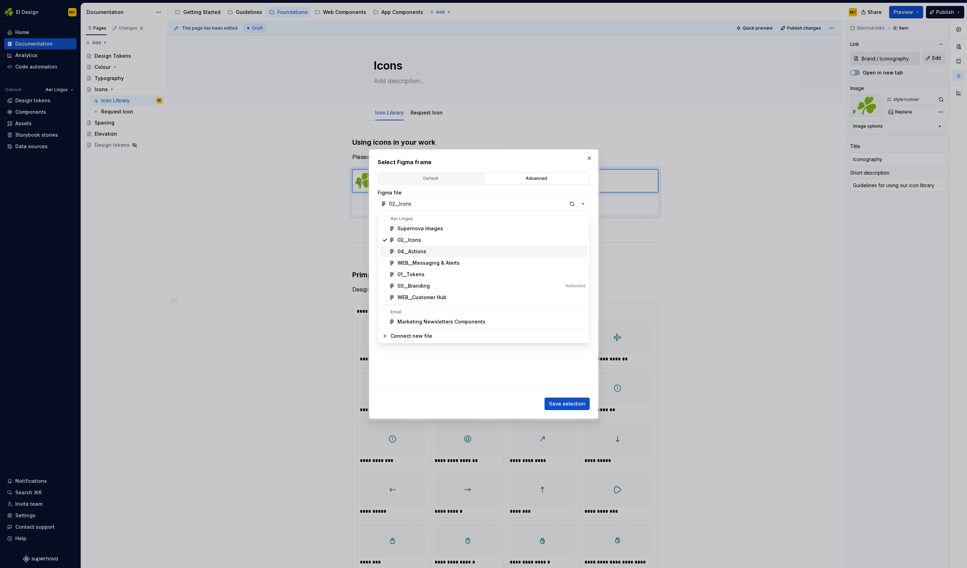
click at [429, 251] on div "04__Actions" at bounding box center [492, 251] width 188 height 7
click at [440, 204] on button "04__Actions" at bounding box center [484, 204] width 212 height 13
click at [432, 239] on div "02__Icons" at bounding box center [492, 240] width 188 height 7
click at [455, 248] on icon "button" at bounding box center [456, 250] width 6 height 6
click at [455, 260] on icon "button" at bounding box center [455, 261] width 1 height 2
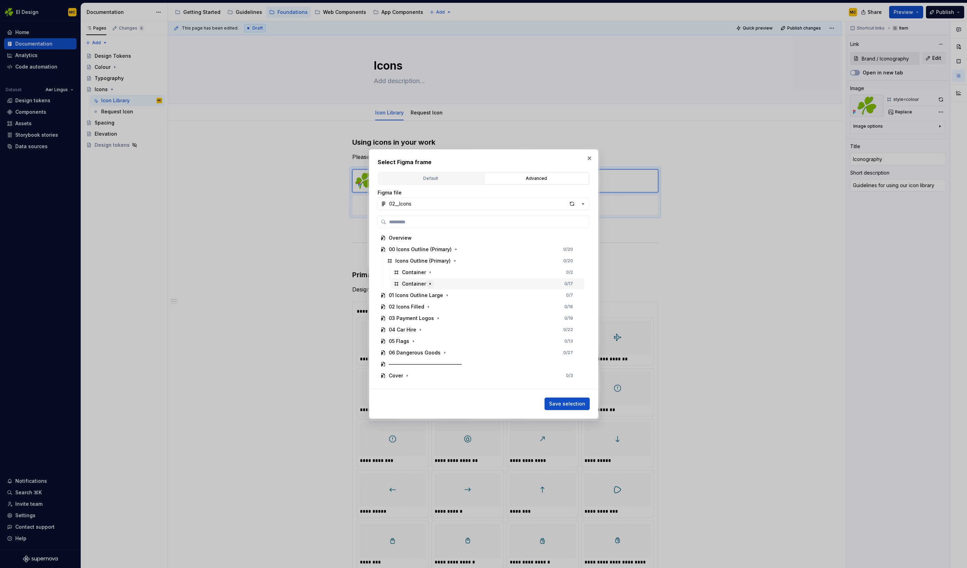
click at [430, 284] on icon "button" at bounding box center [431, 284] width 6 height 6
click at [430, 273] on icon "button" at bounding box center [431, 273] width 6 height 6
click at [421, 285] on div "Details" at bounding box center [417, 283] width 17 height 7
click at [435, 318] on icon "button" at bounding box center [437, 319] width 6 height 6
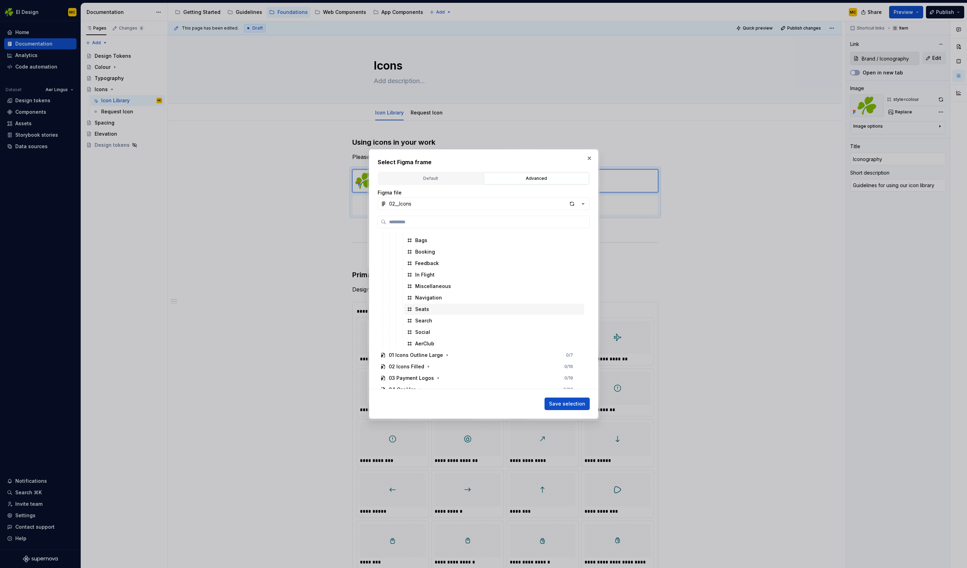
scroll to position [113, 0]
click at [428, 273] on div "In Flight" at bounding box center [424, 274] width 19 height 7
click at [447, 355] on icon "button" at bounding box center [447, 355] width 1 height 2
click at [453, 330] on icon "button" at bounding box center [456, 330] width 6 height 6
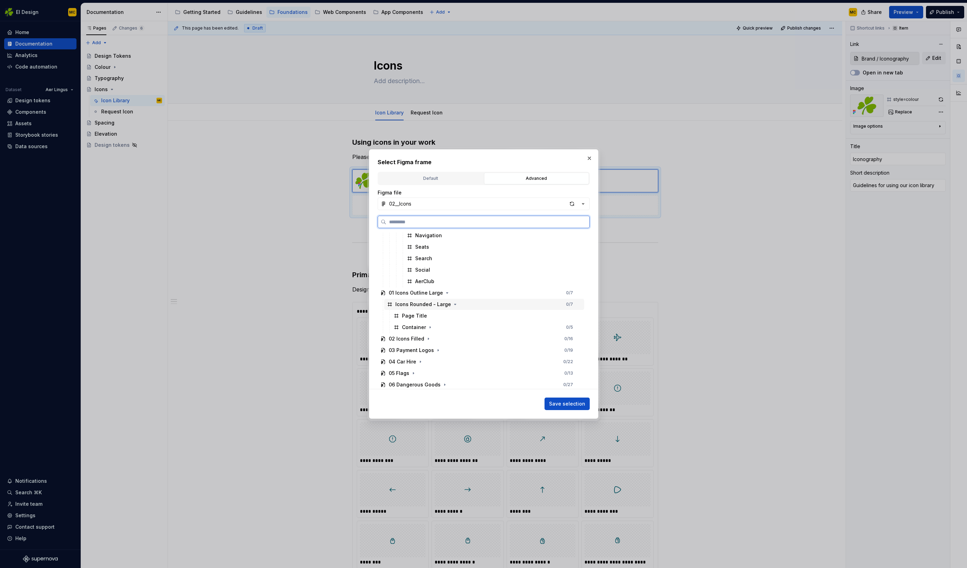
scroll to position [183, 0]
click at [429, 320] on icon "button" at bounding box center [431, 319] width 6 height 6
click at [424, 332] on icon "button" at bounding box center [425, 331] width 6 height 6
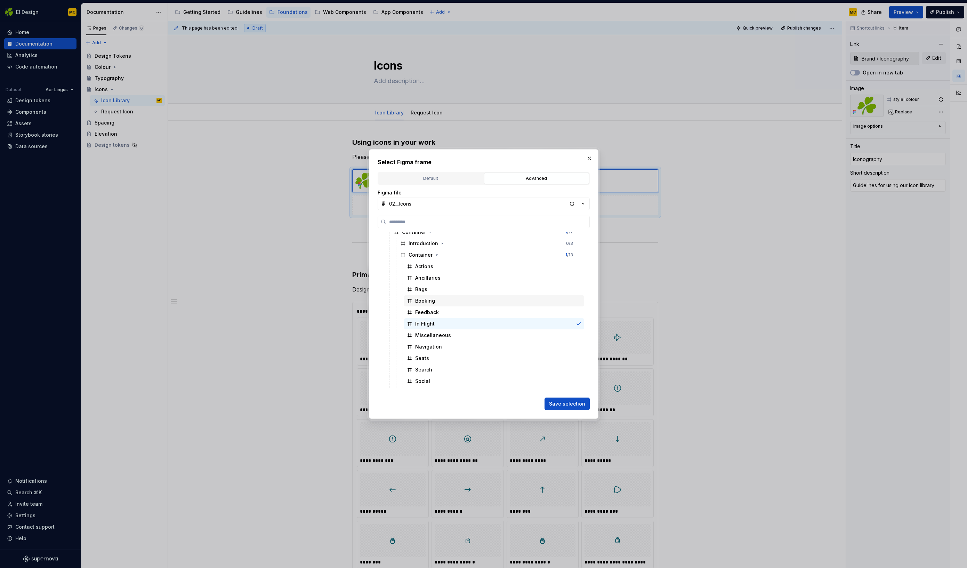
scroll to position [0, 0]
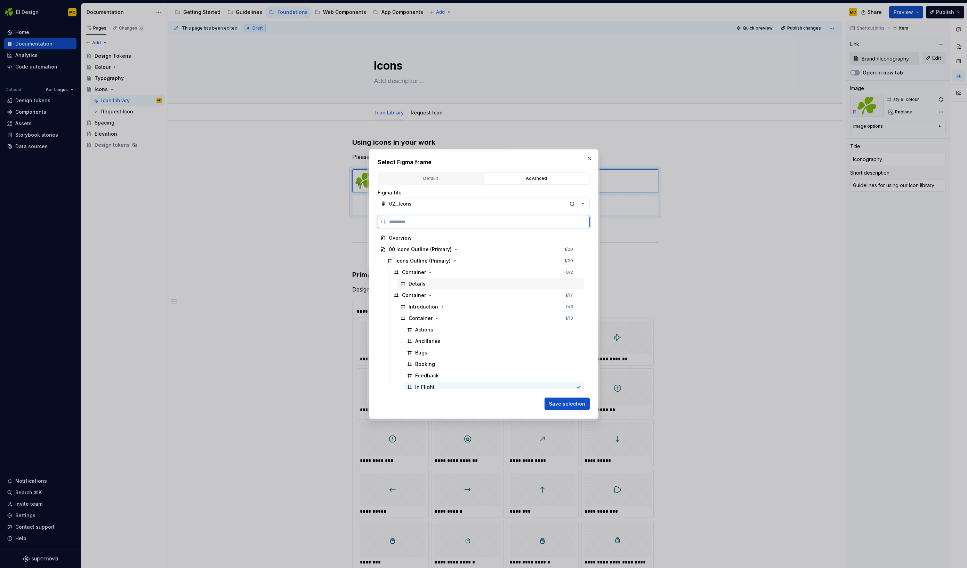
click at [431, 283] on div "Details" at bounding box center [491, 283] width 187 height 11
click at [432, 179] on div "Default" at bounding box center [431, 178] width 100 height 7
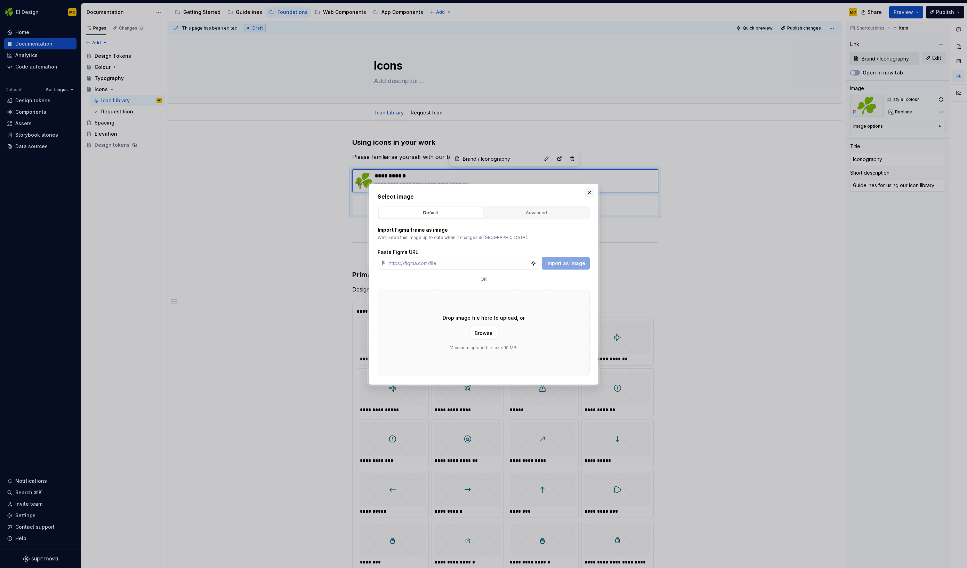
click at [591, 194] on button "button" at bounding box center [590, 193] width 10 height 10
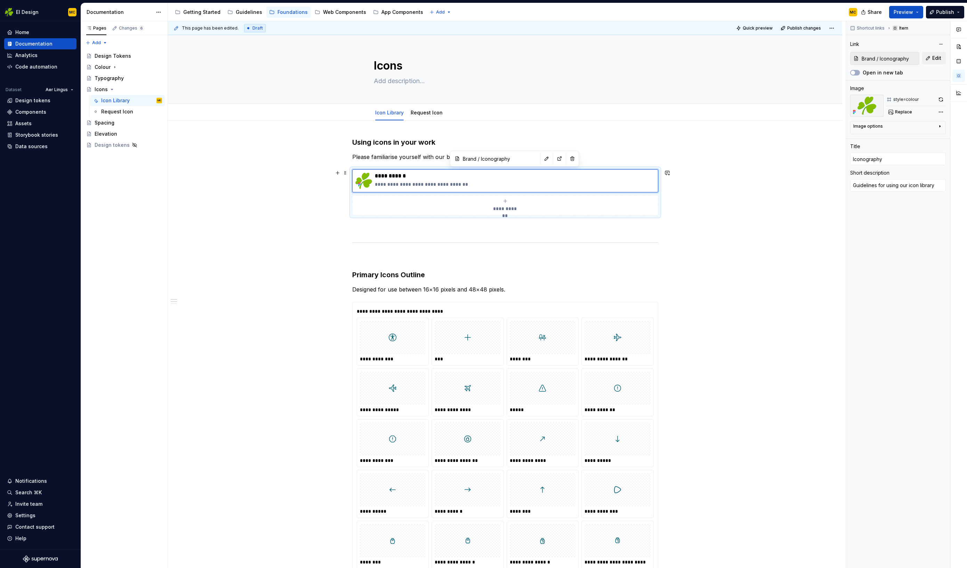
type textarea "*"
click at [40, 100] on div "Design tokens" at bounding box center [32, 100] width 35 height 7
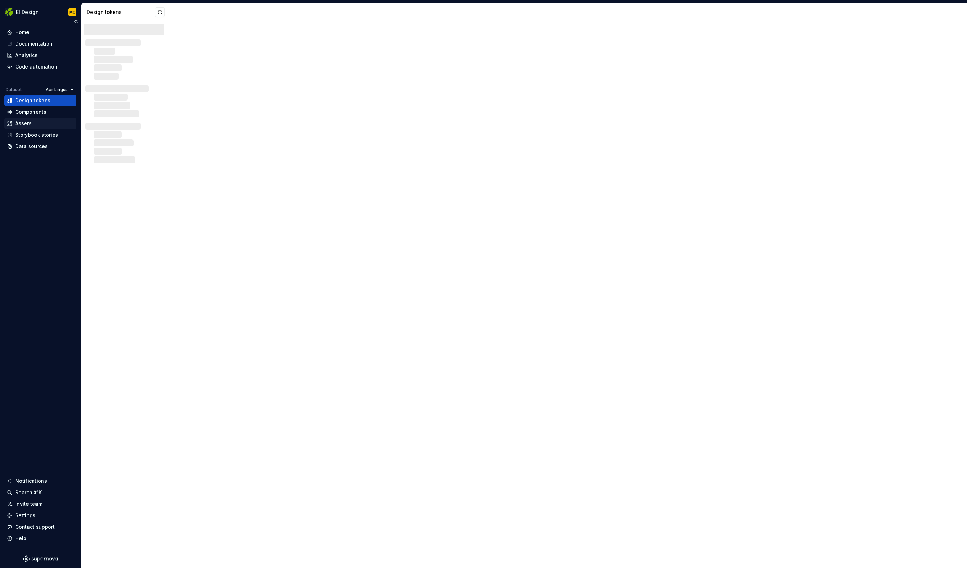
click at [33, 119] on div "Assets" at bounding box center [40, 123] width 72 height 11
click at [33, 122] on div "Assets" at bounding box center [40, 123] width 67 height 7
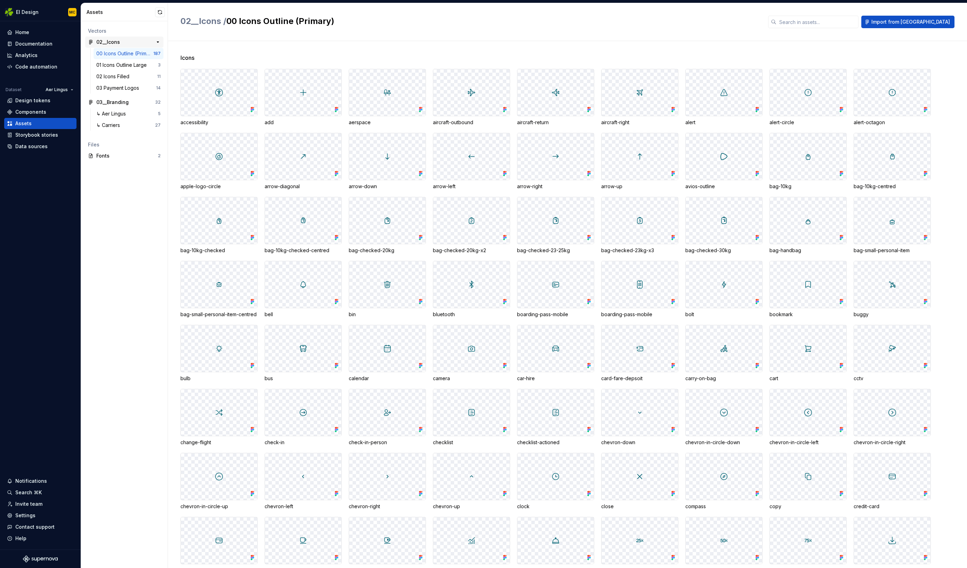
click at [133, 43] on div "02__Icons" at bounding box center [122, 42] width 52 height 7
click at [931, 21] on span "Import from [GEOGRAPHIC_DATA]" at bounding box center [911, 21] width 79 height 7
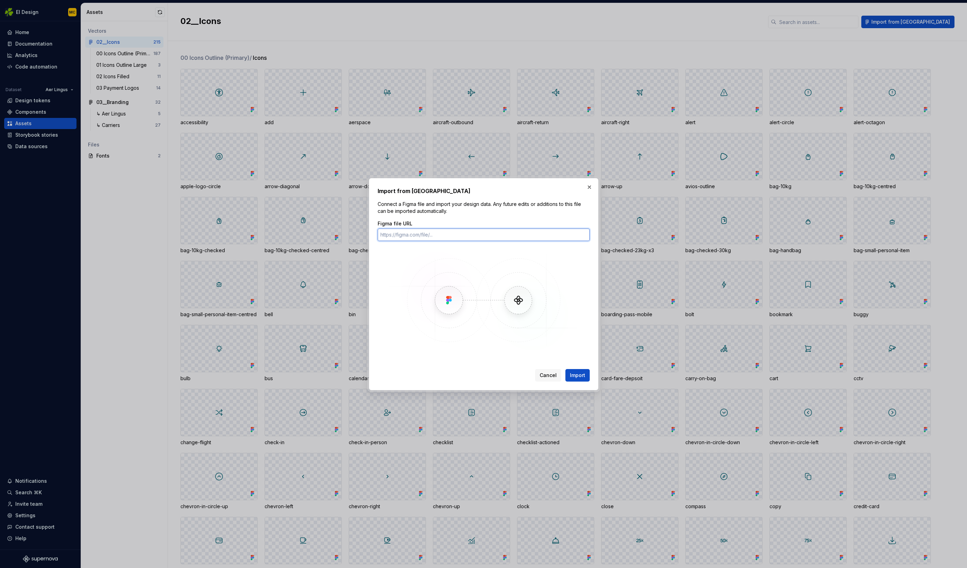
paste input "[URL][DOMAIN_NAME]"
type input "[URL][DOMAIN_NAME]"
click at [576, 376] on span "Import" at bounding box center [577, 375] width 15 height 7
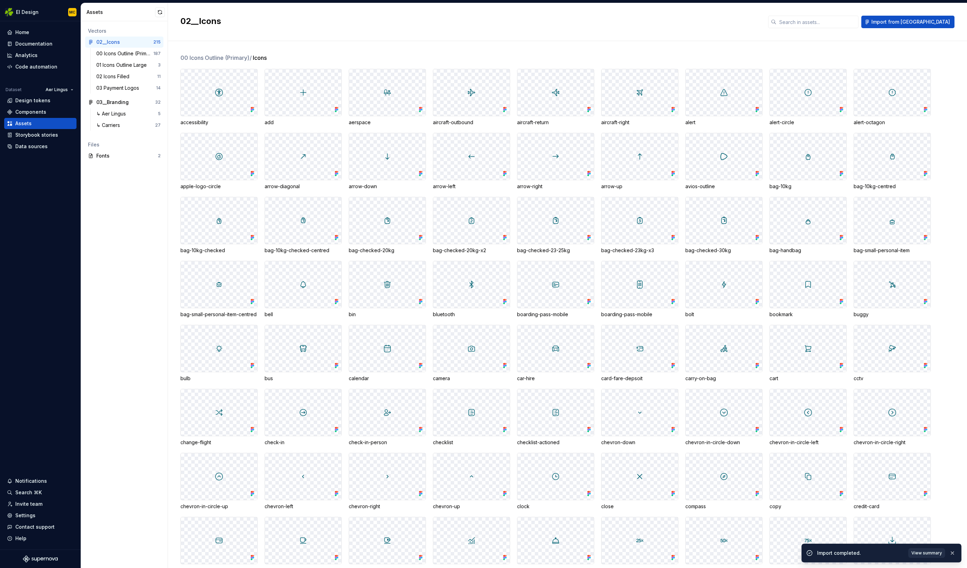
click at [933, 553] on span "View summary" at bounding box center [927, 553] width 31 height 6
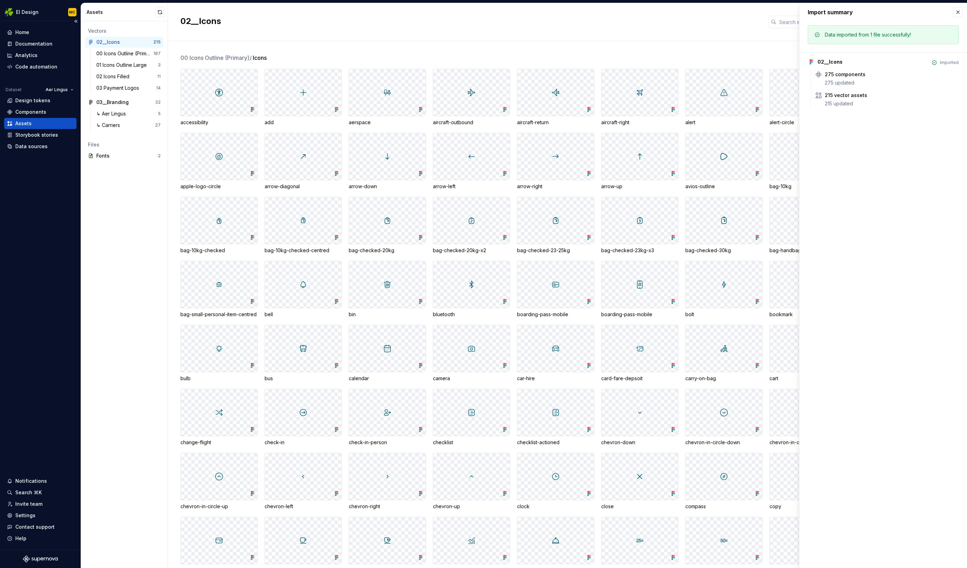
click at [54, 123] on div "Assets" at bounding box center [40, 123] width 67 height 7
click at [133, 214] on div "Vectors 02__Icons 215 00 Icons Outline (Primary) 187 01 Icons Outline Large 3 0…" at bounding box center [124, 294] width 87 height 547
click at [25, 40] on div "Documentation" at bounding box center [33, 43] width 37 height 7
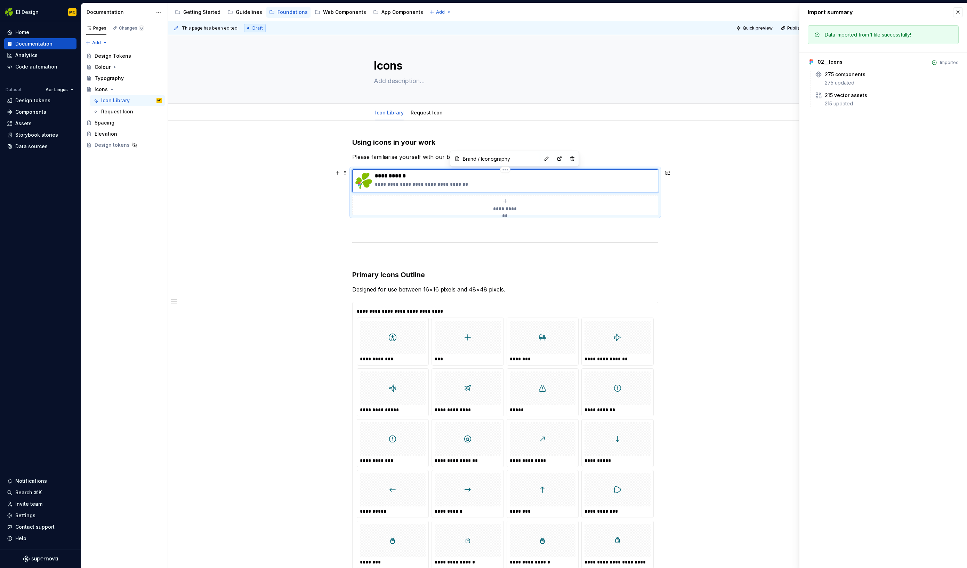
click at [362, 182] on icon at bounding box center [360, 185] width 6 height 6
click at [369, 181] on img at bounding box center [364, 181] width 17 height 17
click at [549, 200] on div "**********" at bounding box center [506, 205] width 300 height 14
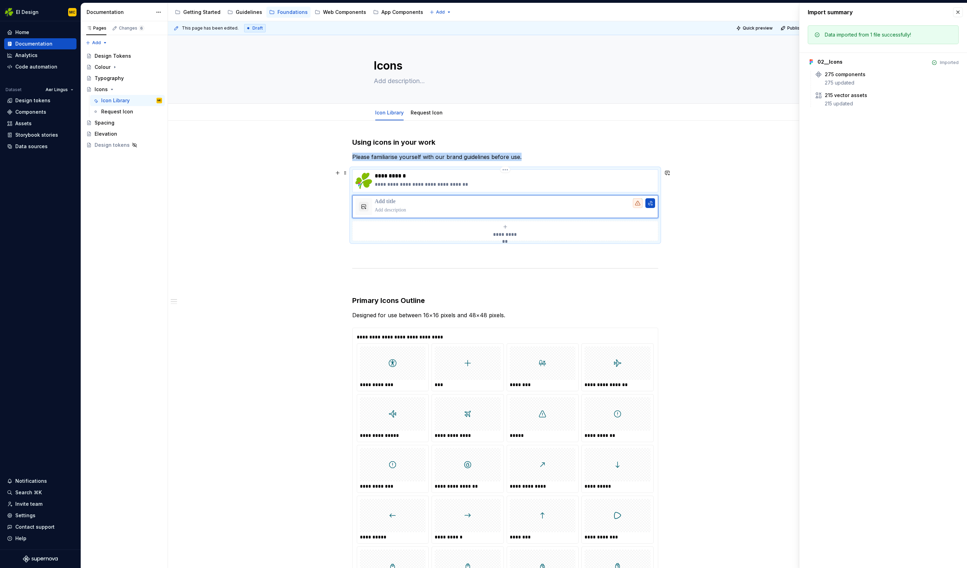
click at [546, 184] on p "**********" at bounding box center [515, 184] width 280 height 7
click at [958, 10] on button "button" at bounding box center [959, 12] width 10 height 10
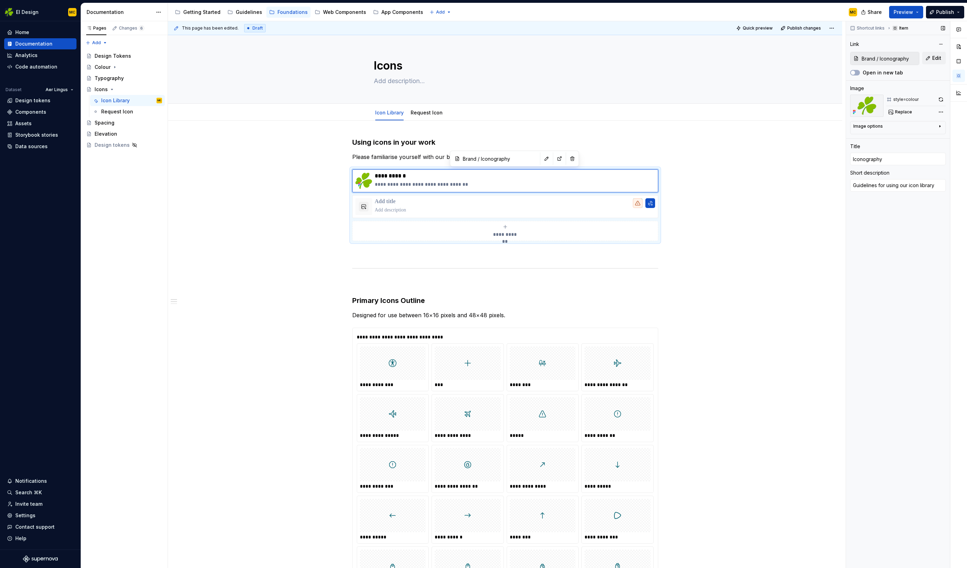
click at [865, 110] on img at bounding box center [867, 106] width 33 height 22
click at [893, 113] on button "Replace" at bounding box center [901, 112] width 29 height 10
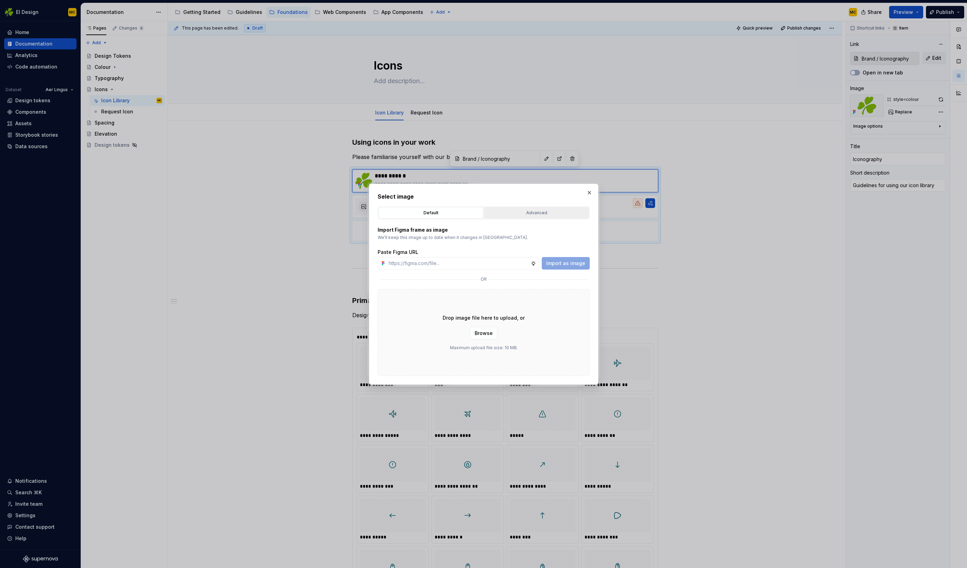
click at [524, 210] on div "Advanced" at bounding box center [537, 212] width 100 height 7
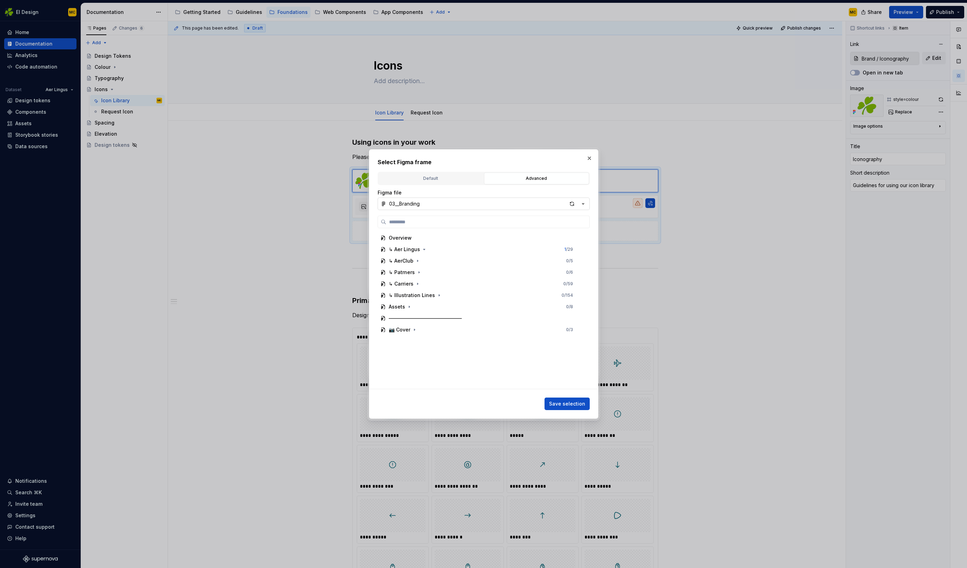
click at [435, 206] on button "03__Branding" at bounding box center [484, 204] width 212 height 13
click at [429, 237] on div "02__Icons" at bounding box center [492, 240] width 188 height 7
click at [453, 248] on icon "button" at bounding box center [456, 250] width 6 height 6
click at [452, 261] on icon "button" at bounding box center [455, 261] width 6 height 6
click at [430, 284] on icon "button" at bounding box center [431, 284] width 6 height 6
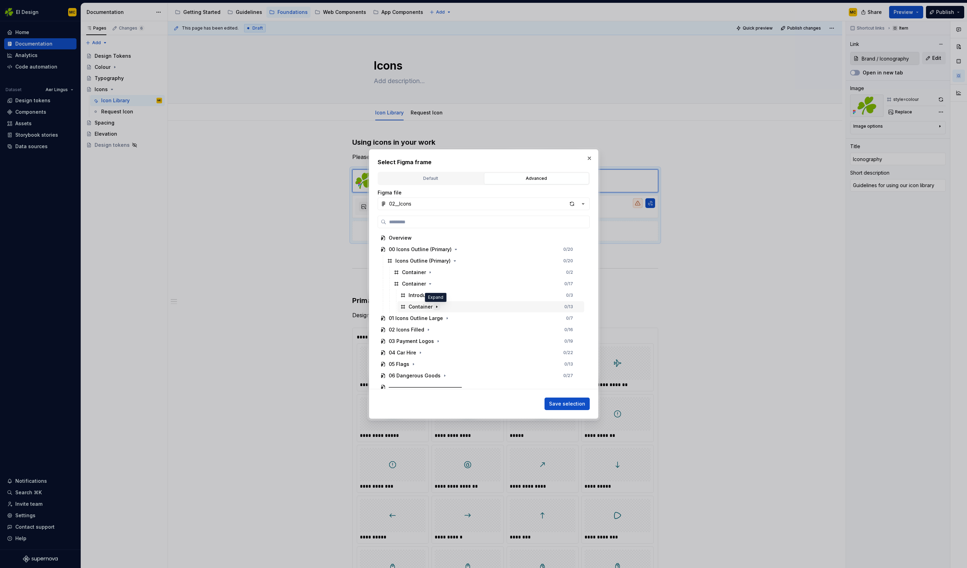
click at [437, 307] on icon "button" at bounding box center [437, 307] width 6 height 6
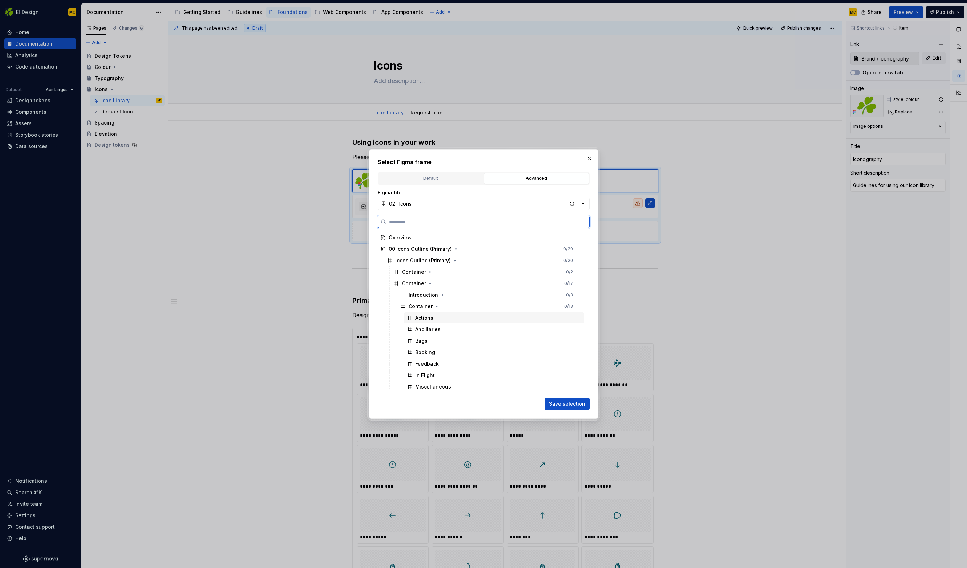
click at [443, 319] on div "Actions" at bounding box center [494, 317] width 180 height 11
click at [444, 319] on div "Booking" at bounding box center [494, 318] width 180 height 11
click at [576, 403] on span "Save selection" at bounding box center [567, 403] width 36 height 7
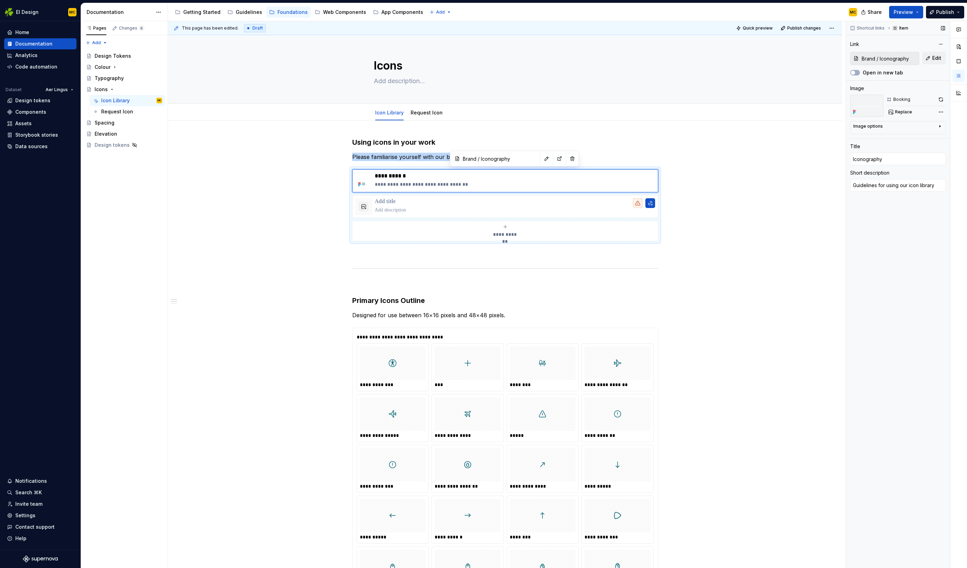
click at [911, 125] on div "Image options" at bounding box center [896, 128] width 84 height 8
click at [935, 136] on icon "button" at bounding box center [937, 137] width 6 height 6
click at [945, 113] on div "Comments Open comments No comments yet Select ‘Comment’ from the block context …" at bounding box center [906, 294] width 121 height 547
click at [909, 161] on div "Import Figma file updates Refresh all documentation images from this linked Fig…" at bounding box center [902, 166] width 80 height 19
click at [899, 101] on div "Booking" at bounding box center [902, 100] width 17 height 6
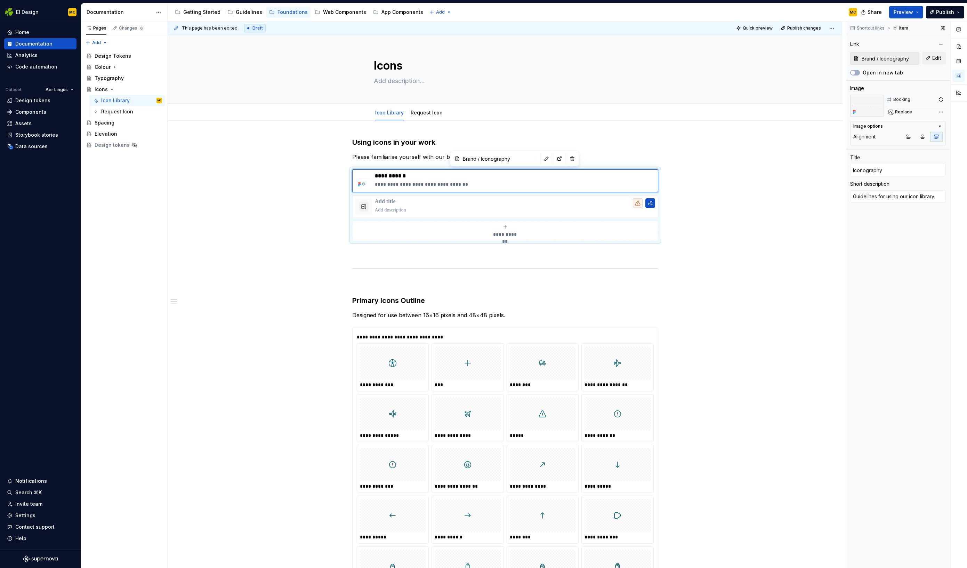
click at [877, 103] on img at bounding box center [867, 106] width 33 height 22
click at [902, 112] on span "Replace" at bounding box center [903, 112] width 17 height 6
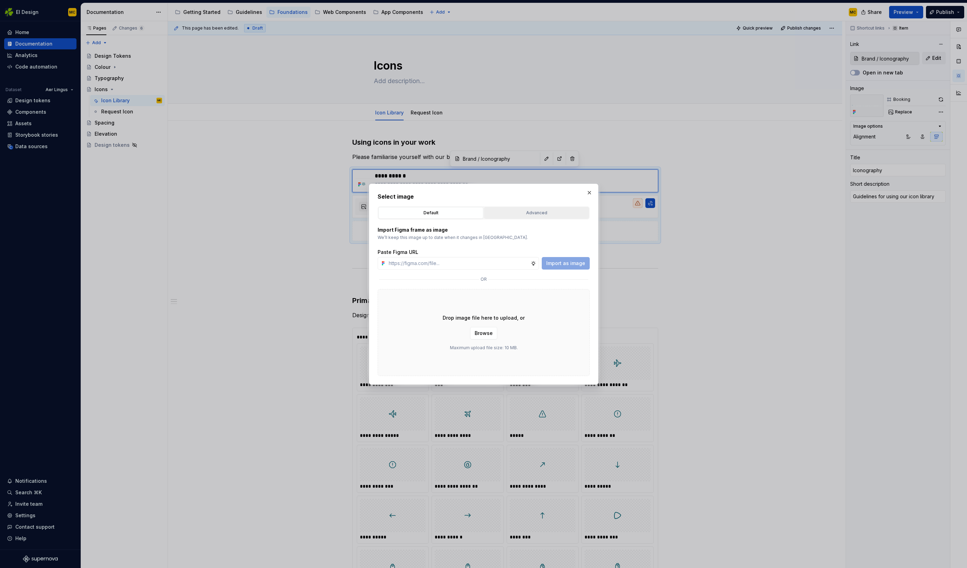
click at [511, 214] on div "Advanced" at bounding box center [537, 212] width 100 height 7
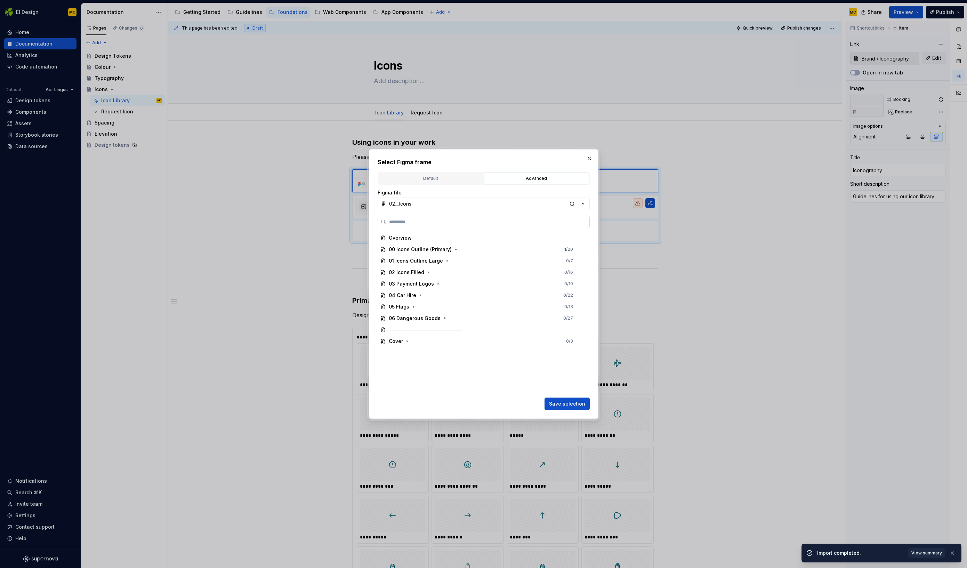
click at [442, 221] on input "search" at bounding box center [488, 221] width 203 height 7
click at [495, 204] on button "02__Icons" at bounding box center [484, 204] width 212 height 13
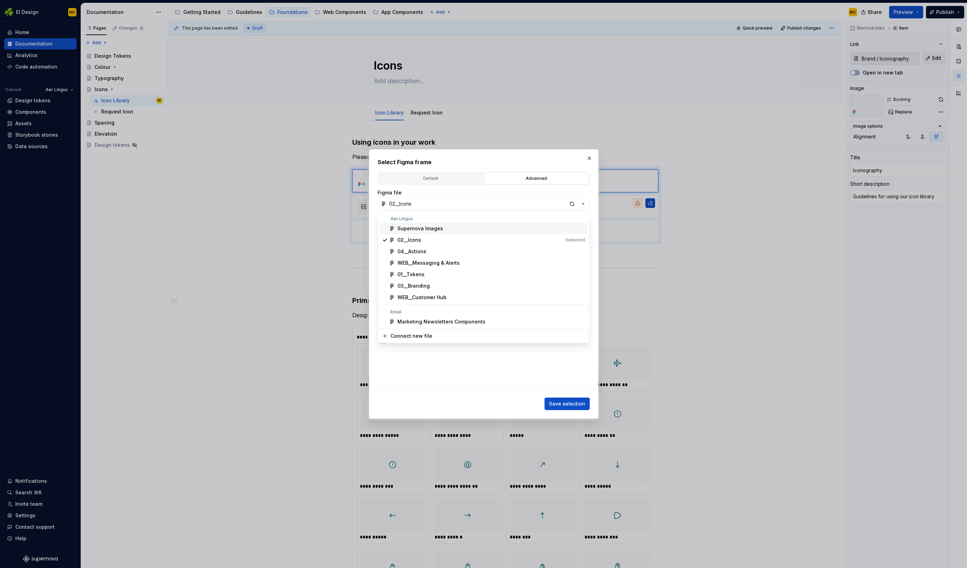
click at [495, 204] on div "Select Figma frame Default Advanced Import Figma frame as image We’ll keep this…" at bounding box center [483, 284] width 967 height 568
click at [428, 273] on icon "button" at bounding box center [429, 273] width 6 height 6
click at [436, 295] on icon "button" at bounding box center [439, 296] width 6 height 6
click at [435, 307] on icon "button" at bounding box center [438, 307] width 6 height 6
click at [429, 316] on icon "button" at bounding box center [431, 319] width 6 height 6
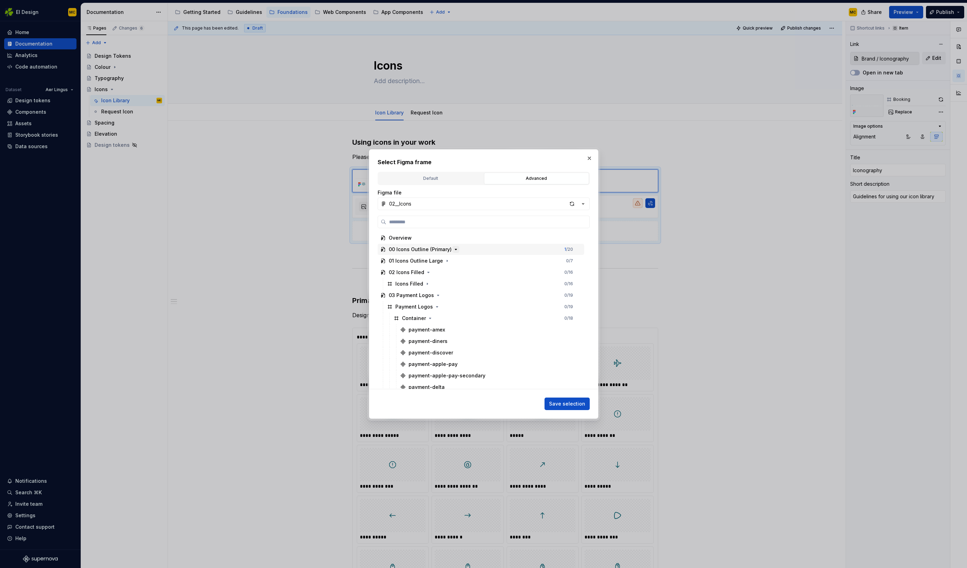
click at [453, 250] on icon "button" at bounding box center [456, 250] width 6 height 6
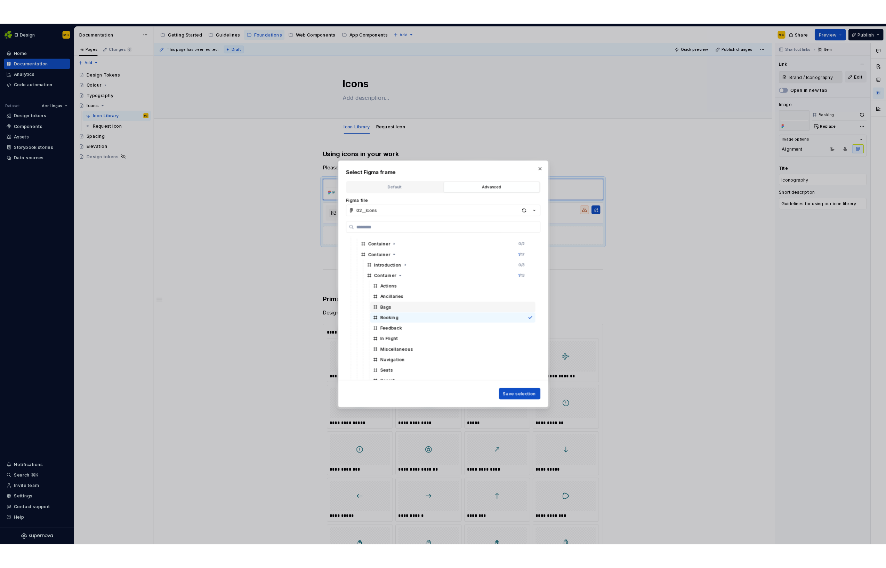
scroll to position [0, 0]
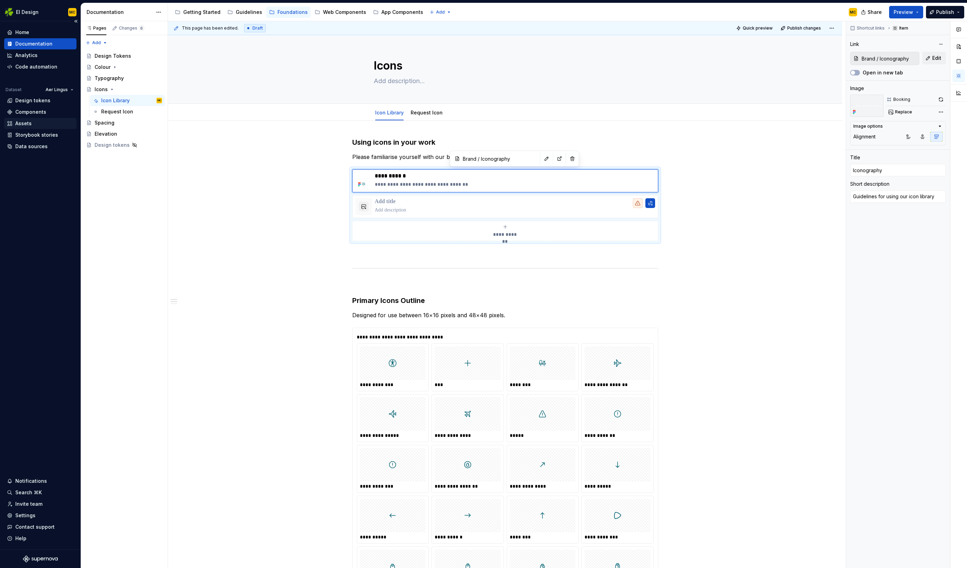
click at [28, 124] on div "Assets" at bounding box center [23, 123] width 16 height 7
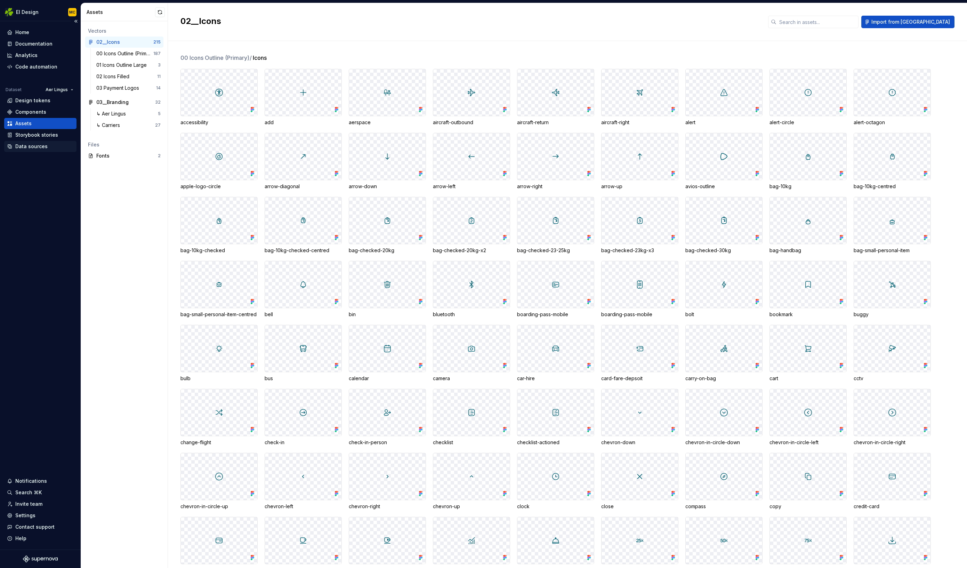
click at [30, 149] on div "Data sources" at bounding box center [31, 146] width 32 height 7
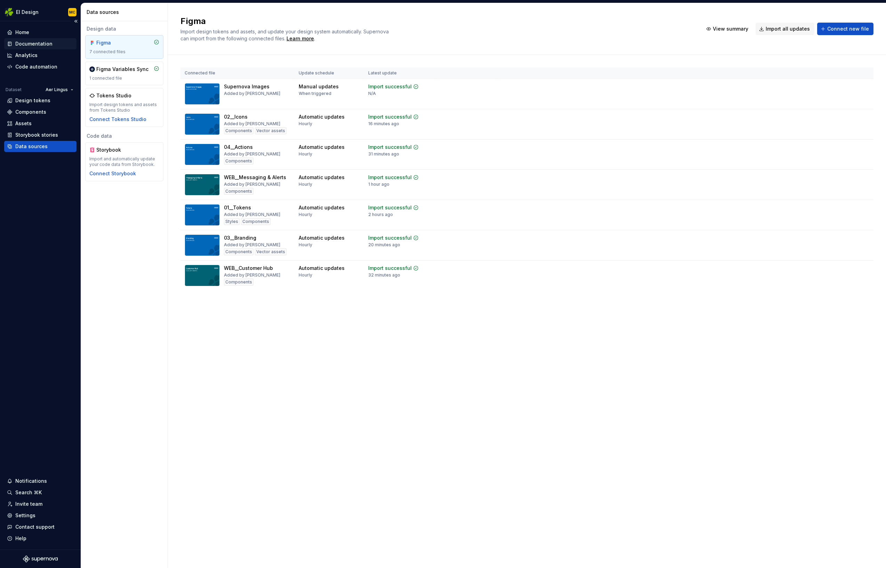
click at [40, 43] on div "Documentation" at bounding box center [33, 43] width 37 height 7
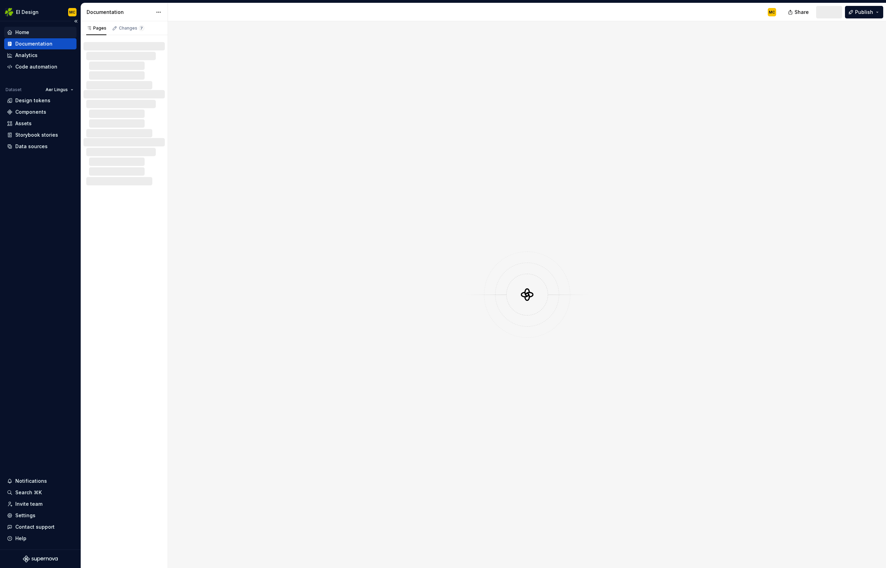
click at [31, 28] on div "Home" at bounding box center [40, 32] width 72 height 11
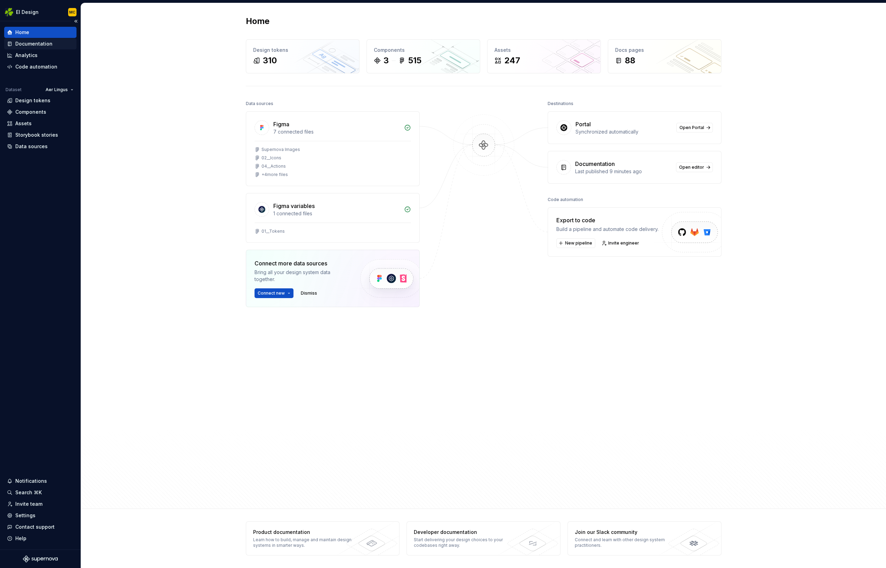
click at [36, 43] on div "Documentation" at bounding box center [33, 43] width 37 height 7
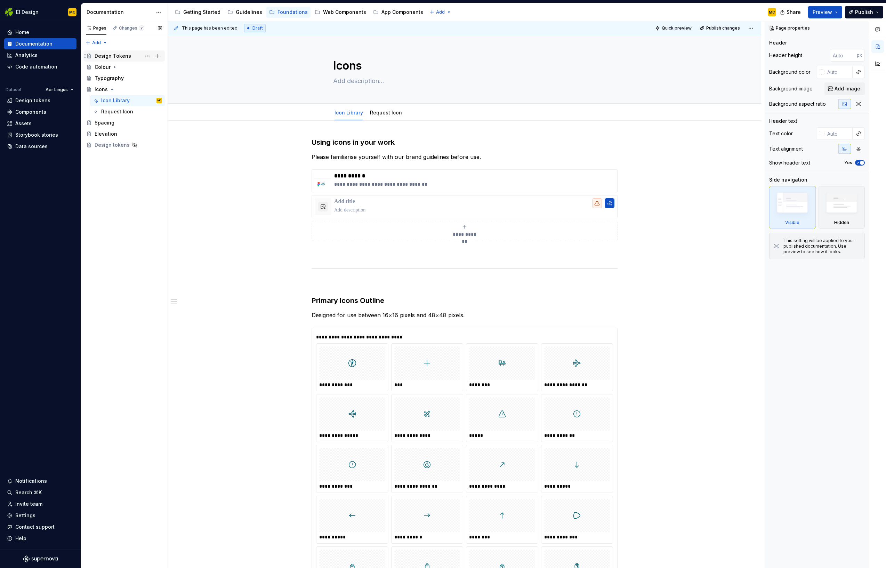
click at [112, 56] on div "Design Tokens" at bounding box center [113, 56] width 37 height 7
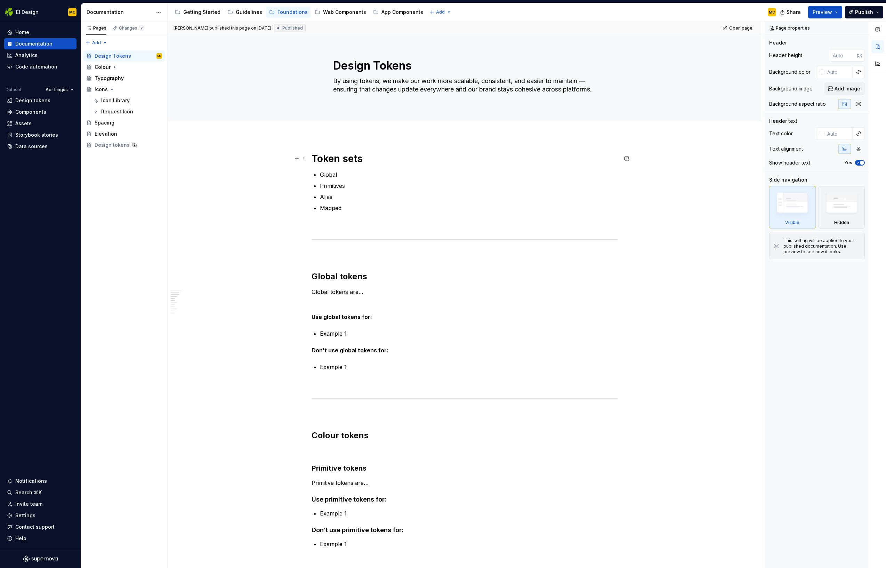
type textarea "*"
click at [400, 156] on h1 "Token sets" at bounding box center [465, 158] width 306 height 13
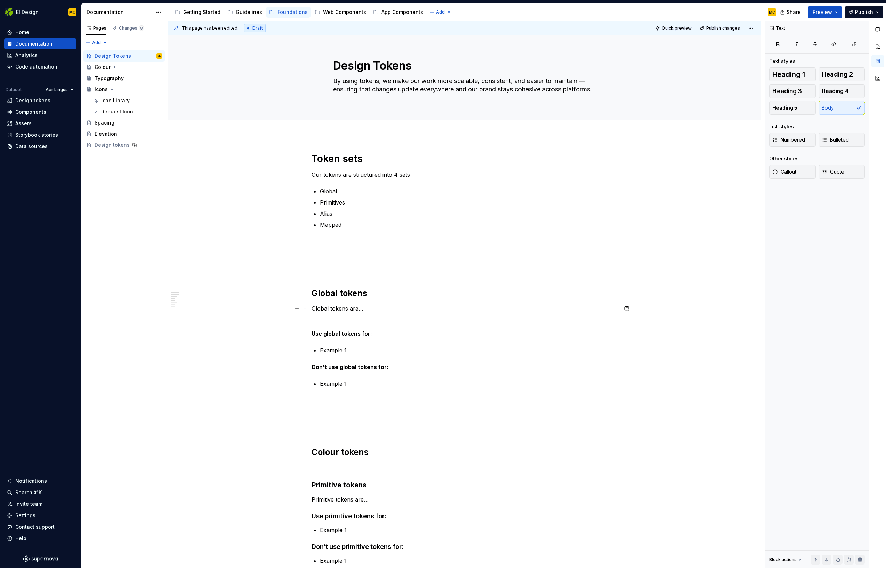
click at [347, 308] on p "Global tokens are…" at bounding box center [465, 308] width 306 height 8
drag, startPoint x: 373, startPoint y: 311, endPoint x: 296, endPoint y: 306, distance: 77.0
click at [312, 306] on div "Token sets Our tokens are structured into 4 sets Global Primitives Alias Mapped…" at bounding box center [465, 510] width 306 height 717
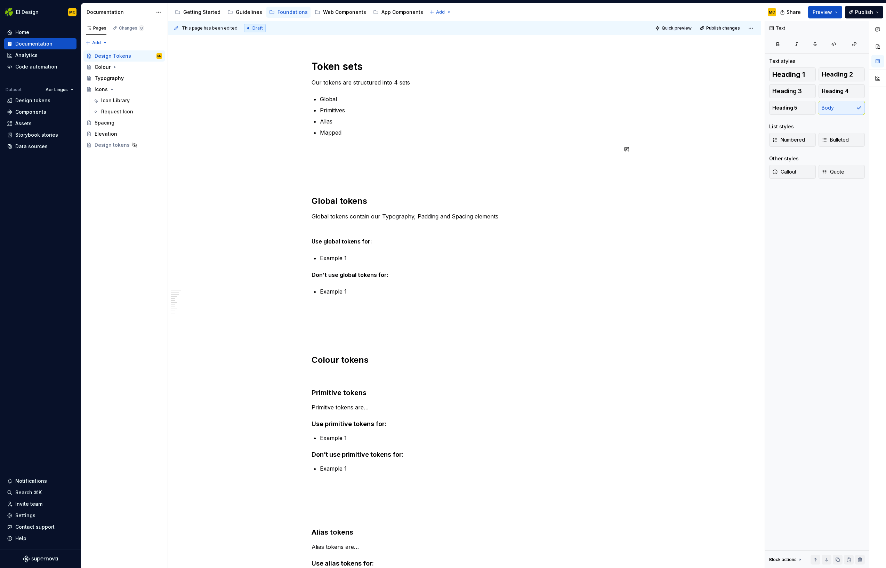
scroll to position [79, 0]
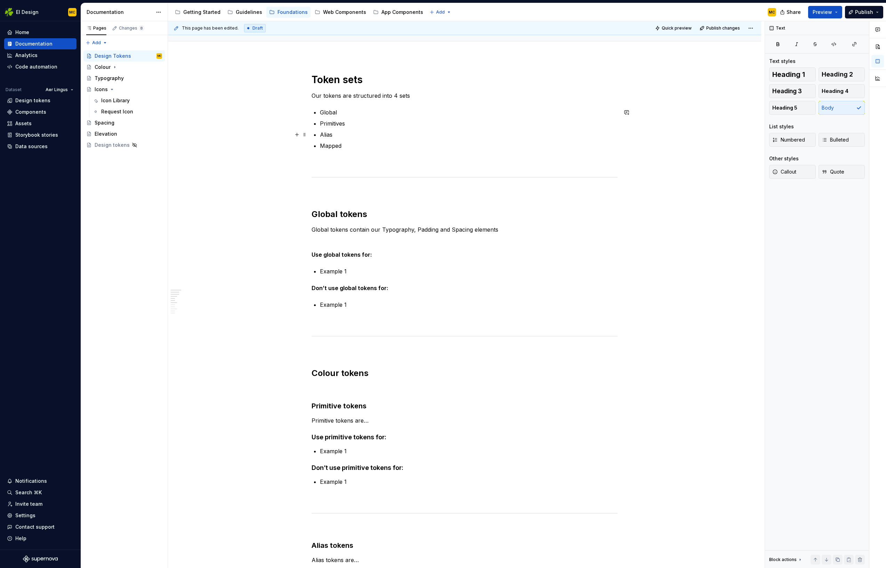
click at [401, 139] on ul "Global Primitives Alias Mapped" at bounding box center [469, 129] width 298 height 42
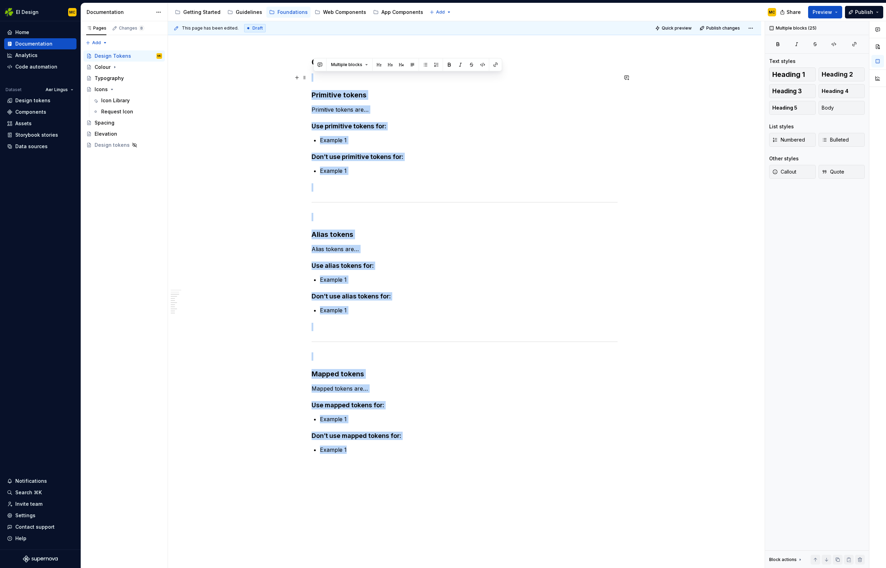
scroll to position [390, 0]
drag, startPoint x: 362, startPoint y: 405, endPoint x: 314, endPoint y: 66, distance: 342.7
click at [314, 66] on div "Token sets Our tokens are structured into 4 sets Global Primitives Alias Mapped…" at bounding box center [465, 117] width 306 height 708
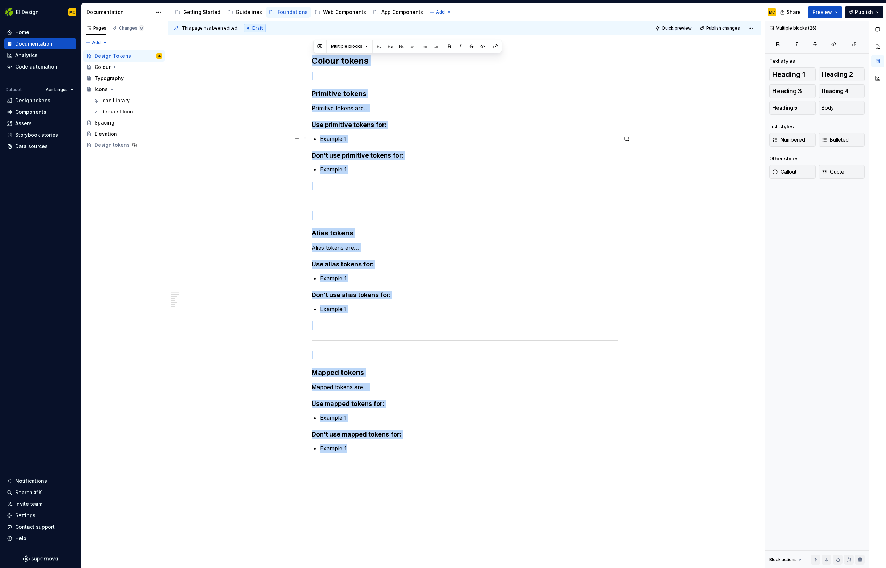
copy div "Colour tokens Primitive tokens Primitive tokens are… Use primitive tokens for: …"
click at [99, 67] on div "Colour" at bounding box center [103, 67] width 16 height 7
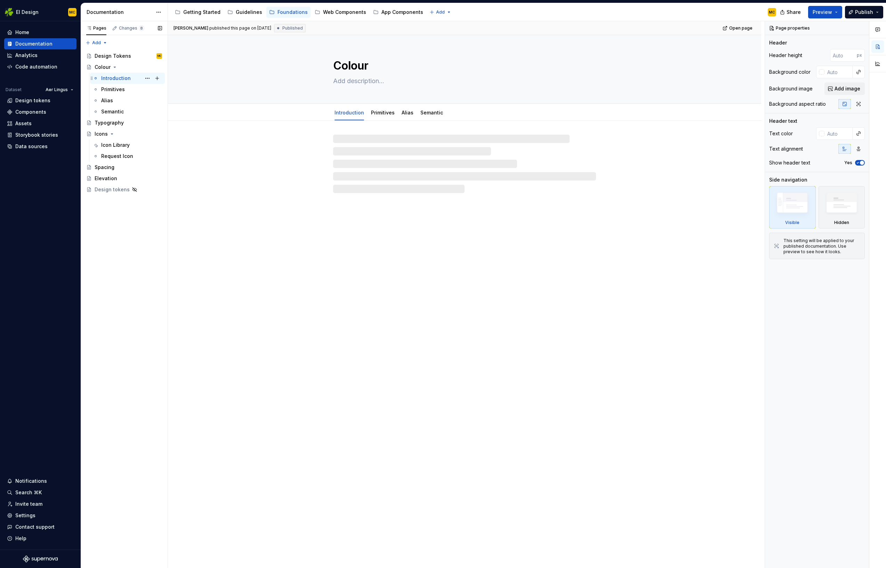
click at [108, 76] on div "Introduction" at bounding box center [116, 78] width 30 height 7
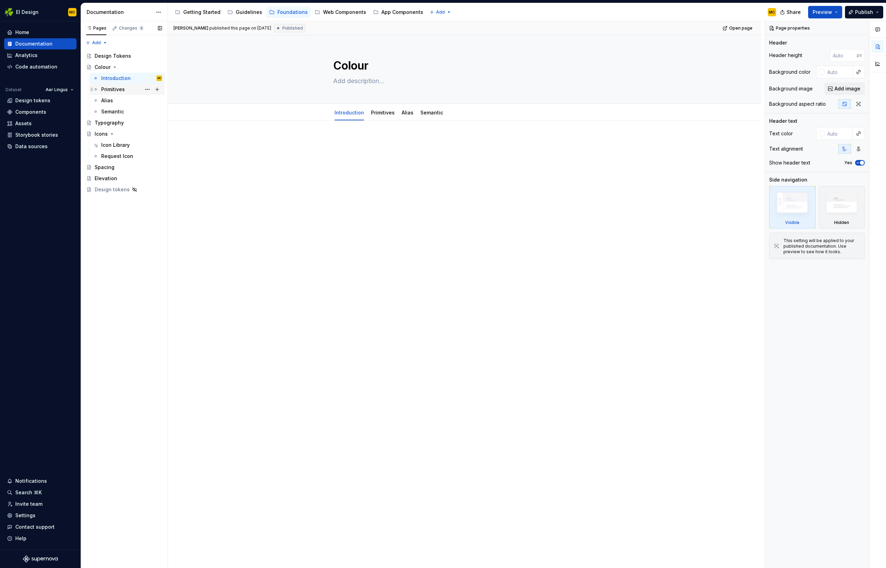
click at [111, 87] on div "Primitives" at bounding box center [113, 89] width 24 height 7
click at [111, 81] on div "Introduction" at bounding box center [116, 78] width 30 height 7
click at [359, 158] on div at bounding box center [465, 150] width 306 height 26
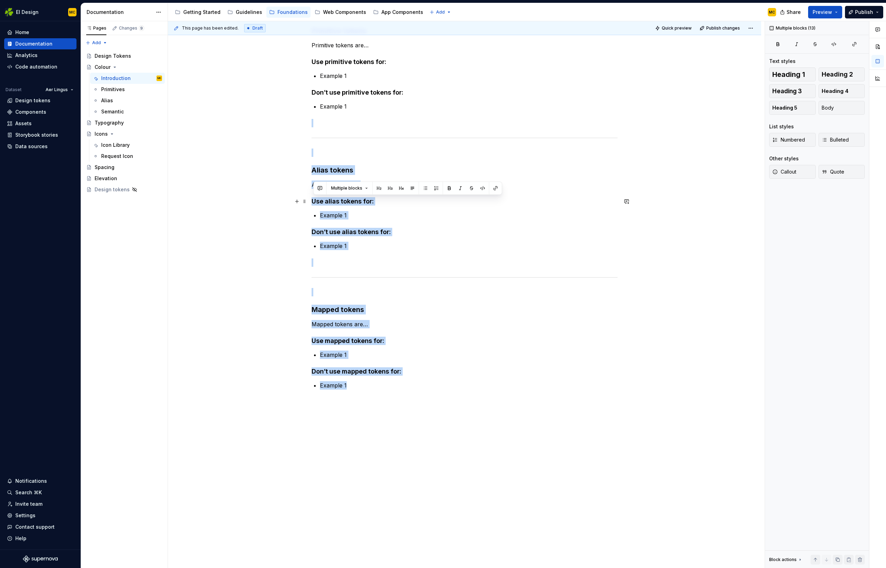
scroll to position [54, 0]
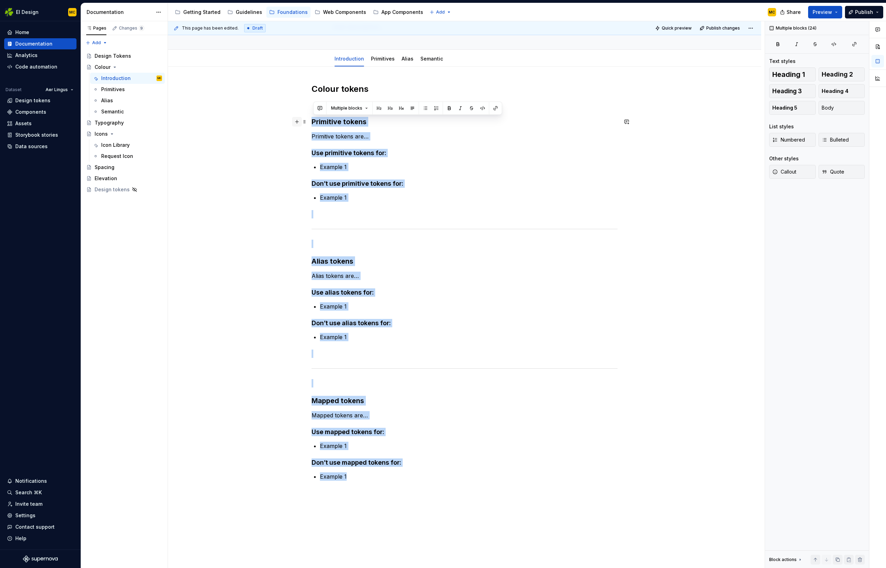
drag, startPoint x: 361, startPoint y: 387, endPoint x: 296, endPoint y: 122, distance: 272.7
click at [312, 122] on div "Colour tokens Primitive tokens Primitive tokens are… Use primitive tokens for: …" at bounding box center [465, 286] width 306 height 406
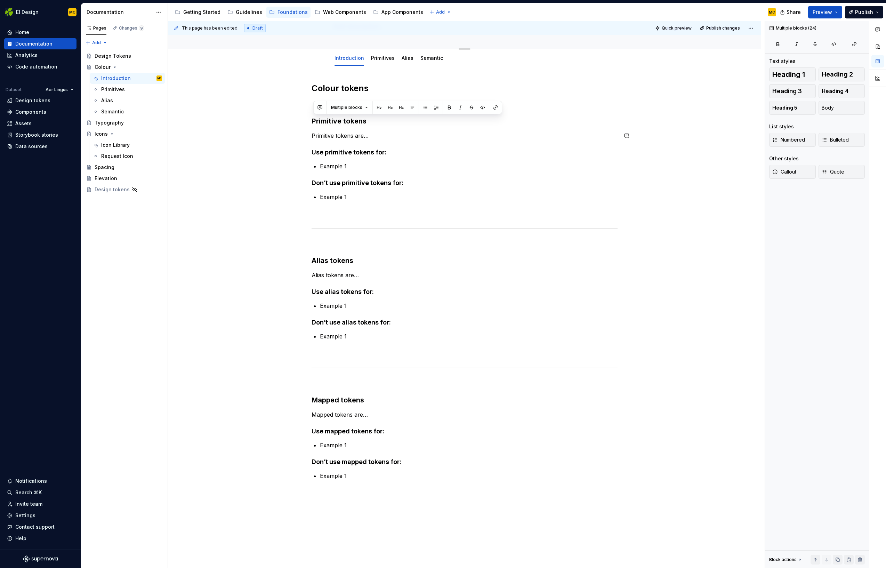
scroll to position [0, 0]
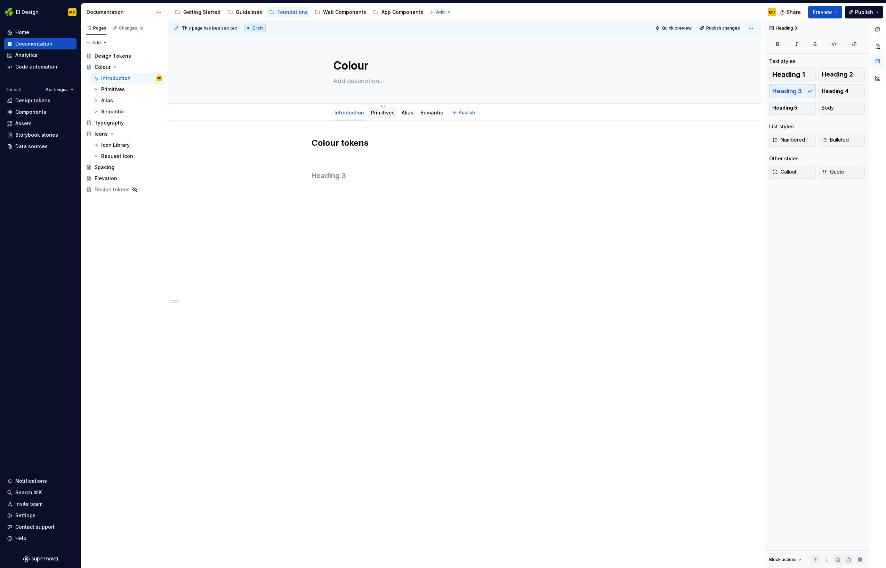
click at [386, 113] on link "Primitives" at bounding box center [383, 113] width 24 height 6
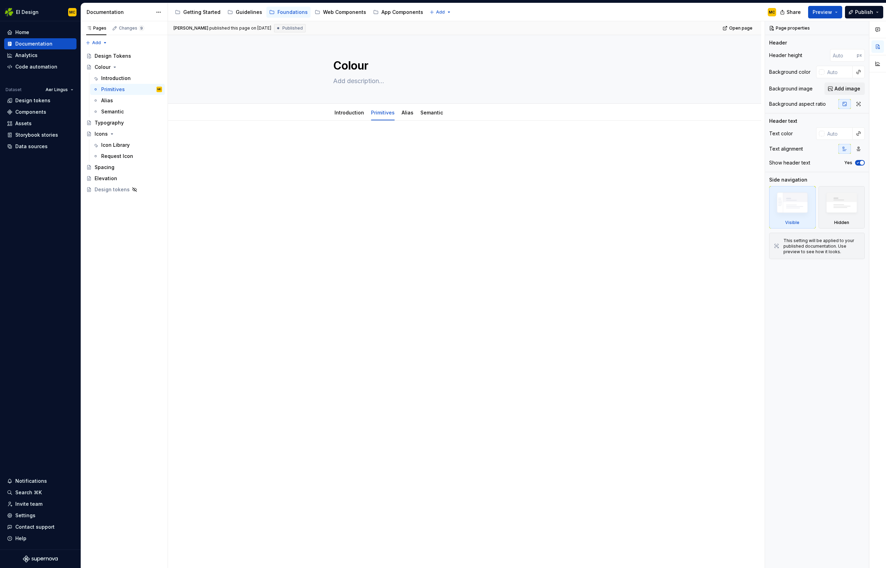
click at [360, 192] on div at bounding box center [464, 232] width 593 height 222
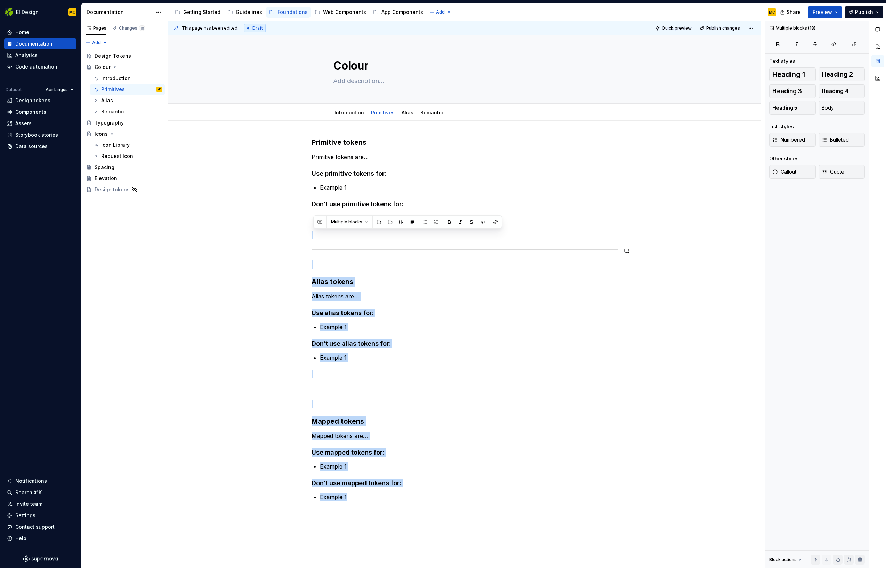
drag, startPoint x: 338, startPoint y: 488, endPoint x: 274, endPoint y: 240, distance: 256.1
click at [274, 240] on div "Primitive tokens Primitive tokens are… Use primitive tokens for: Example 1 Don’…" at bounding box center [464, 400] width 593 height 559
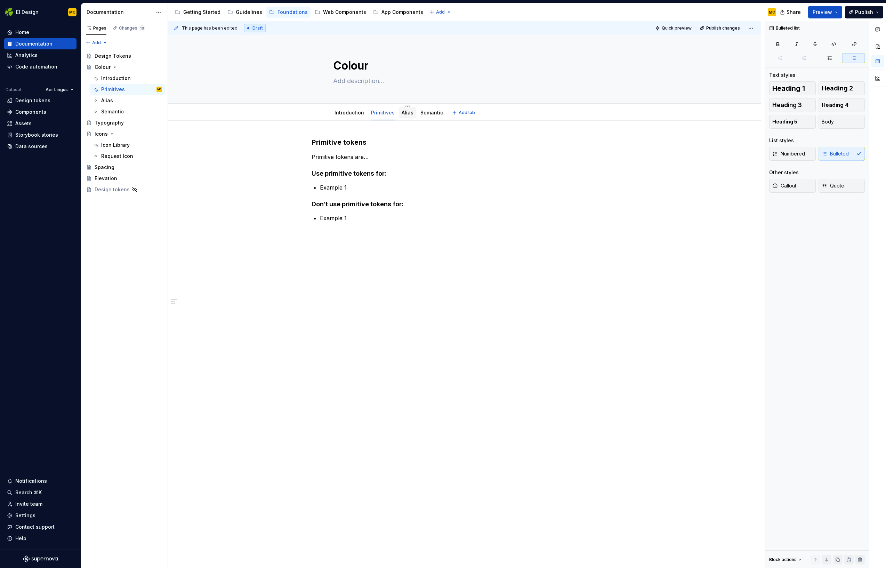
click at [403, 113] on link "Alias" at bounding box center [408, 113] width 12 height 6
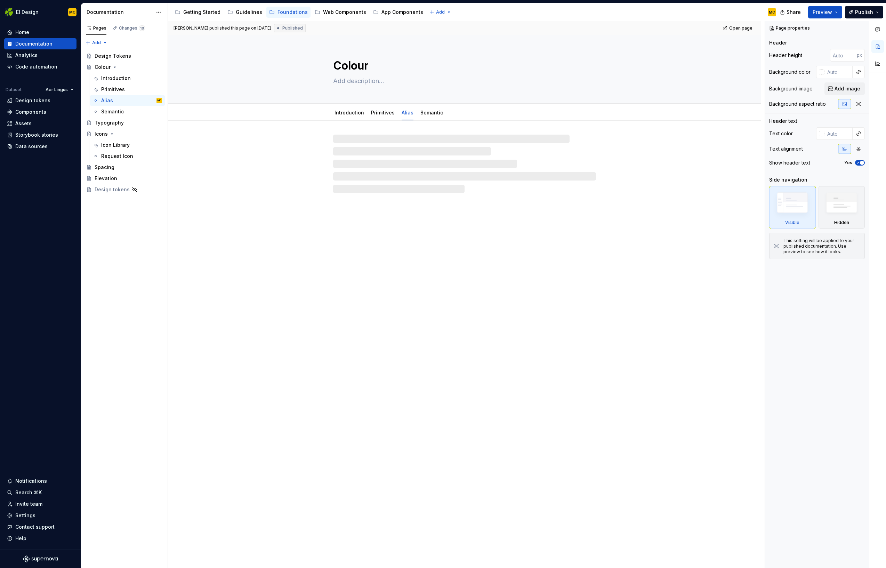
click at [361, 192] on div at bounding box center [464, 164] width 263 height 58
type textarea "*"
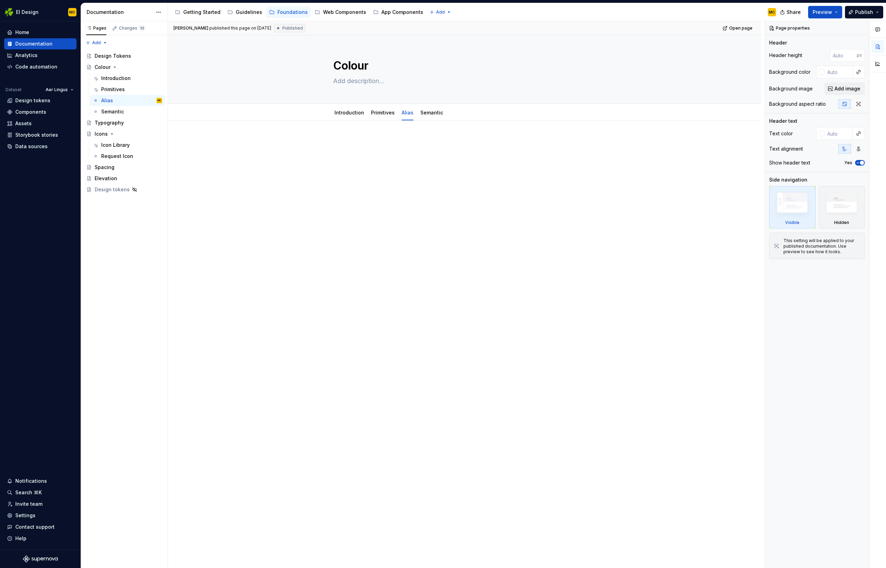
click at [362, 185] on div at bounding box center [464, 232] width 593 height 222
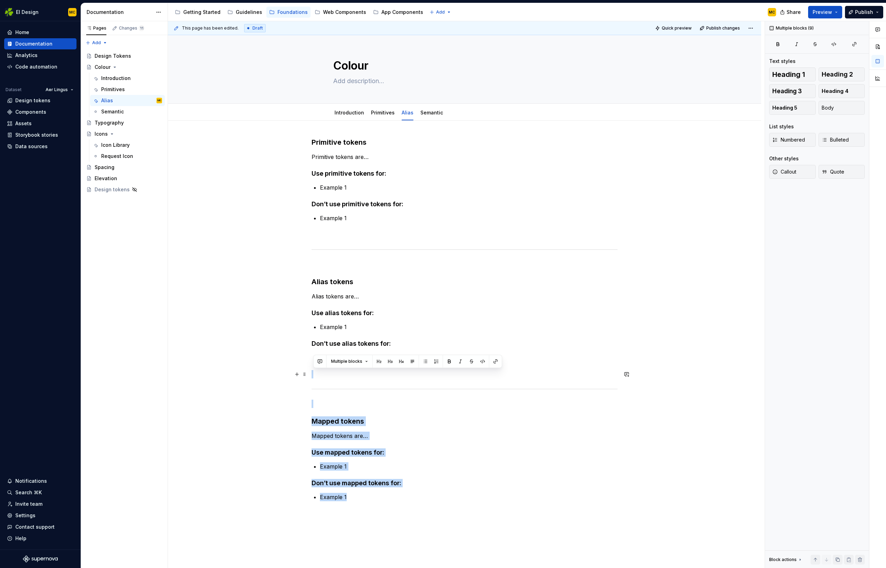
drag, startPoint x: 366, startPoint y: 500, endPoint x: 291, endPoint y: 376, distance: 144.1
click at [291, 376] on div "Primitive tokens Primitive tokens are… Use primitive tokens for: Example 1 Don’…" at bounding box center [464, 400] width 593 height 559
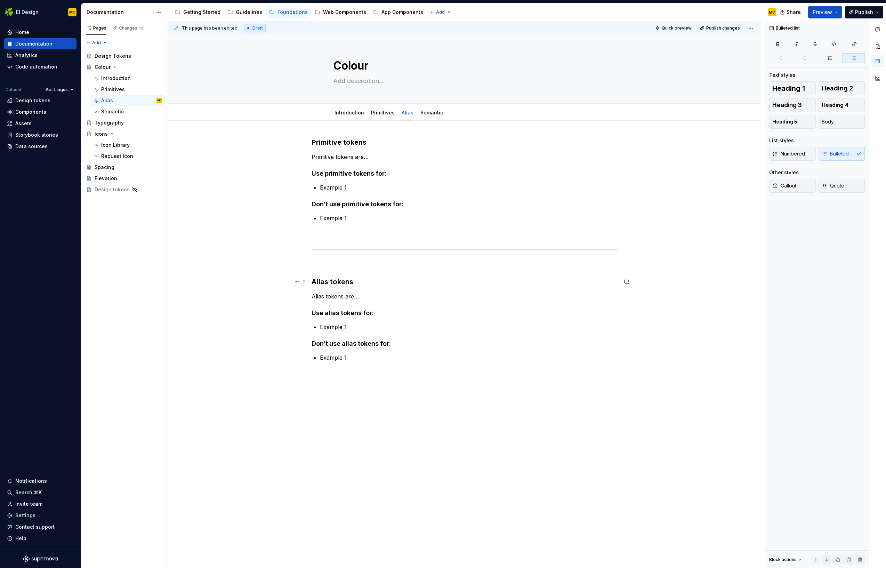
click at [312, 284] on div "Primitive tokens Primitive tokens are… Use primitive tokens for: Example 1 Don’…" at bounding box center [464, 331] width 593 height 420
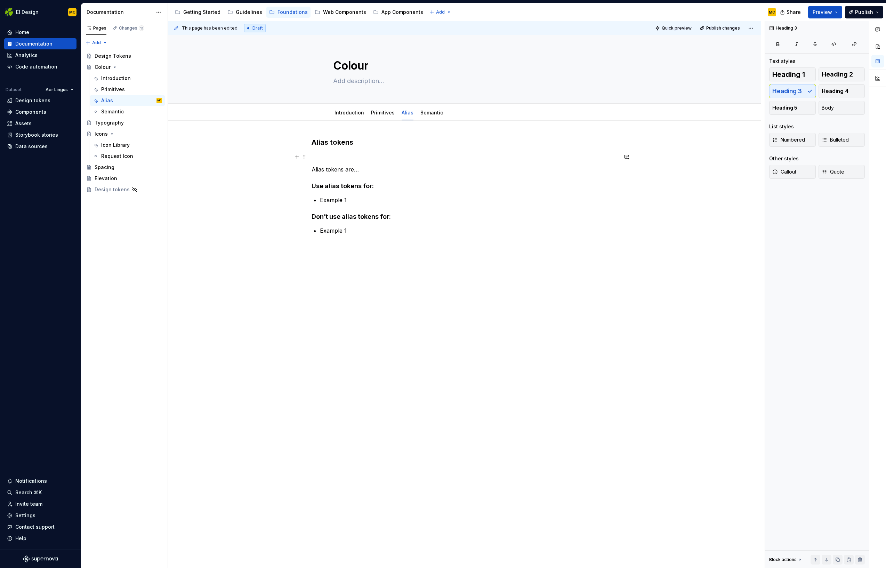
click at [343, 156] on p at bounding box center [465, 157] width 306 height 8
click at [429, 119] on div at bounding box center [432, 119] width 28 height 1
click at [427, 111] on link "Semantic" at bounding box center [432, 113] width 23 height 6
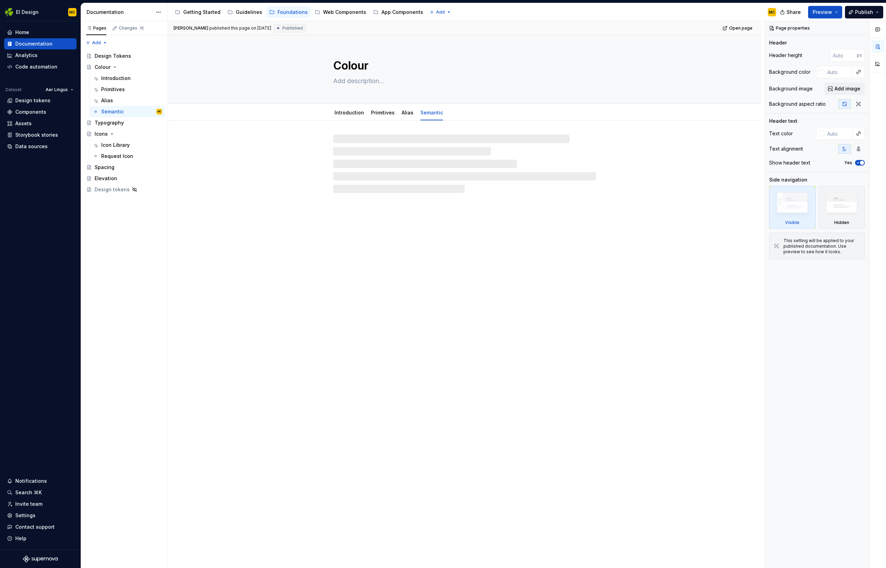
click at [389, 246] on div "Colour Introduction Primitives Alias Semantic" at bounding box center [464, 301] width 593 height 533
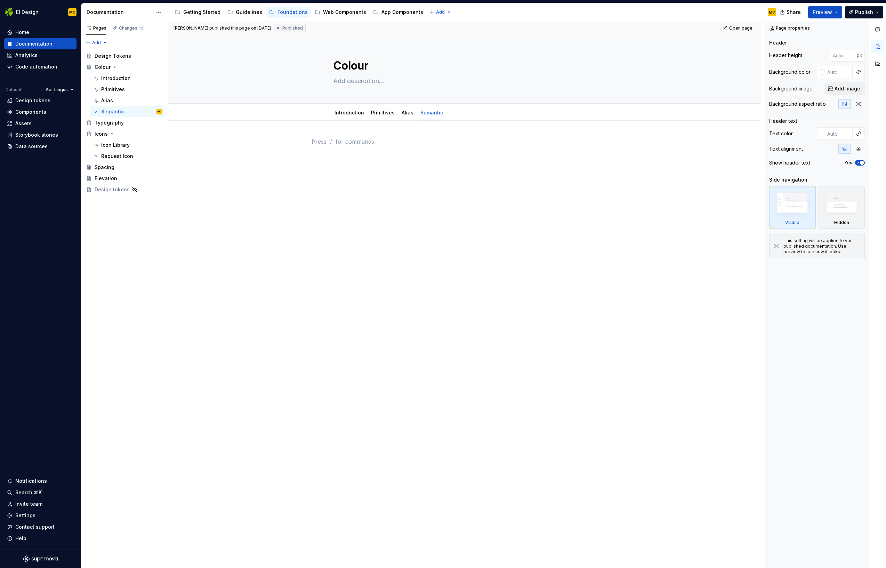
click at [367, 171] on div at bounding box center [465, 154] width 306 height 35
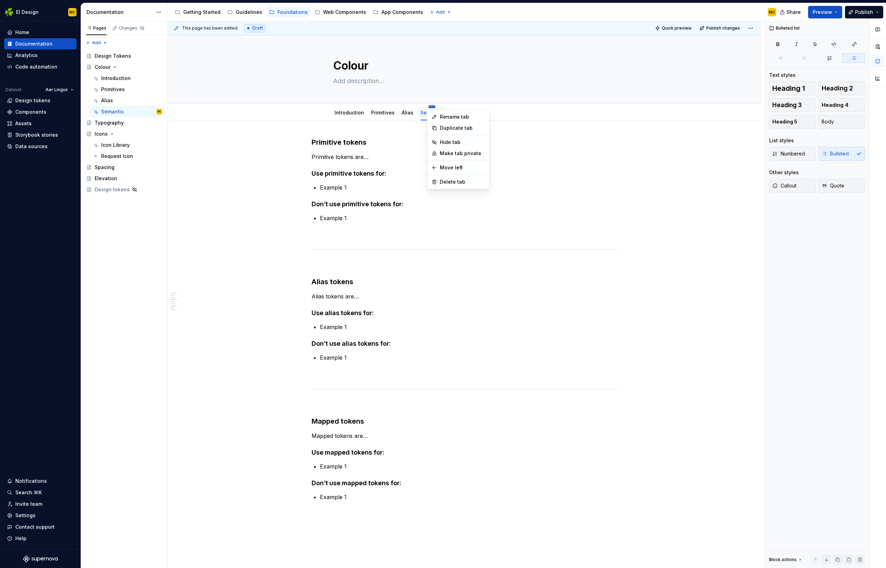
click at [430, 107] on html "EI Design MC Home Documentation Analytics Code automation Dataset Aer Lingus De…" at bounding box center [443, 284] width 886 height 568
type textarea "*"
click at [437, 113] on div "Rename tab" at bounding box center [458, 116] width 59 height 11
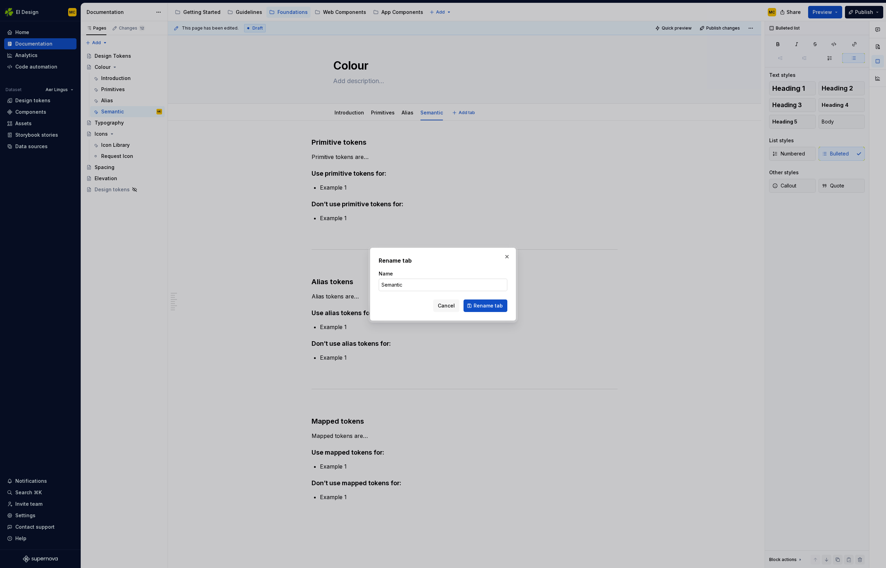
click at [415, 285] on input "Semantic" at bounding box center [443, 285] width 129 height 13
type input "Mapped"
click at [487, 302] on span "Rename tab" at bounding box center [488, 305] width 29 height 7
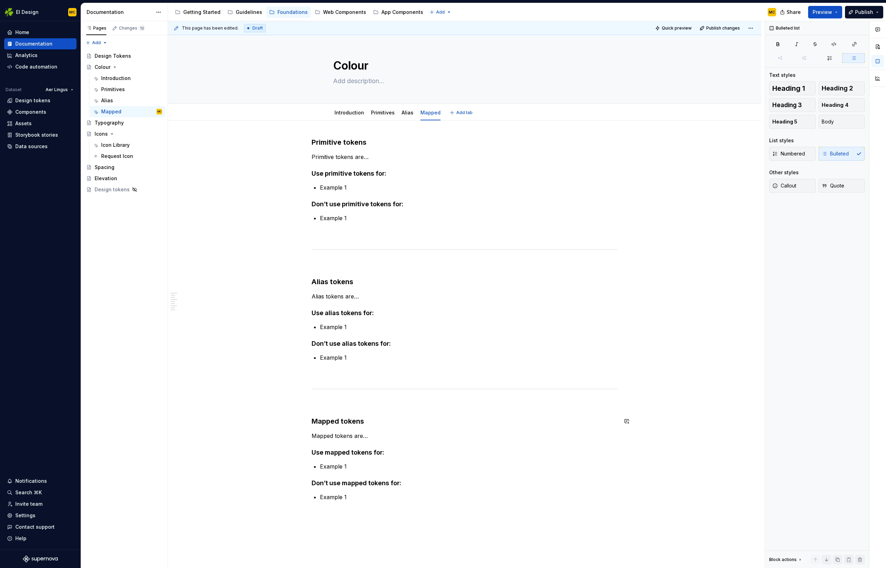
click at [387, 405] on p at bounding box center [465, 404] width 306 height 8
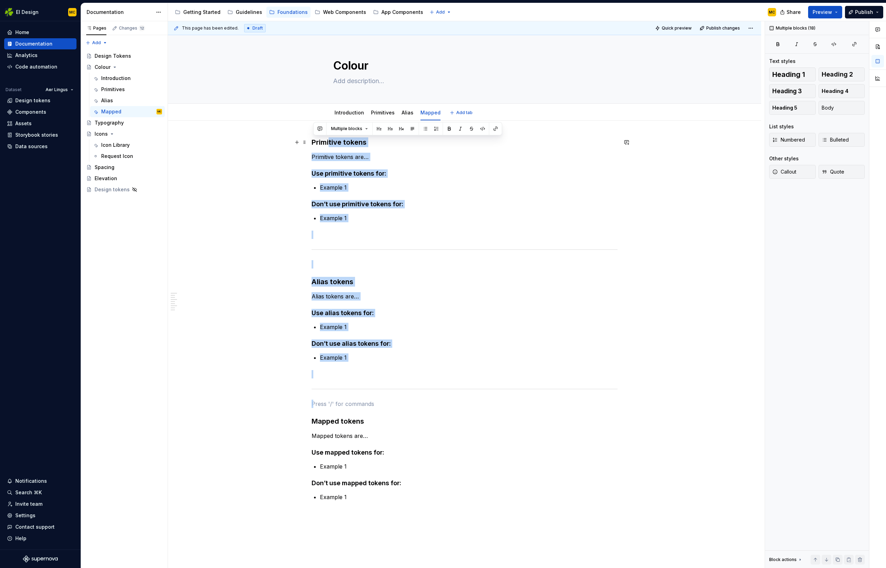
drag, startPoint x: 379, startPoint y: 406, endPoint x: 332, endPoint y: 141, distance: 268.9
click at [332, 141] on div "Primitive tokens Primitive tokens are… Use primitive tokens for: Example 1 Don’…" at bounding box center [465, 319] width 306 height 364
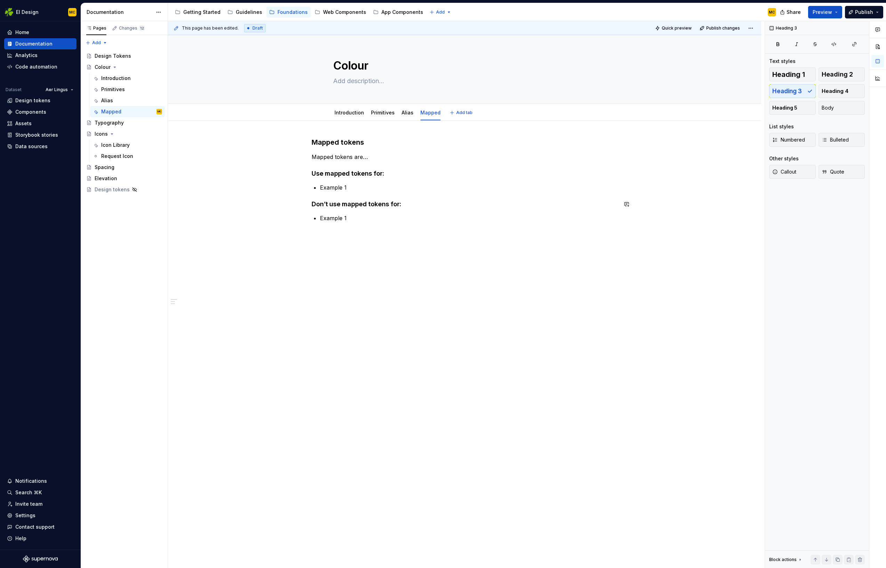
click at [411, 373] on div "Mapped tokens Mapped tokens are… Use mapped tokens for: Example 1 Don’t use map…" at bounding box center [464, 261] width 593 height 280
click at [353, 118] on div "Introduction" at bounding box center [349, 112] width 35 height 11
click at [126, 56] on div "Design Tokens" at bounding box center [113, 56] width 37 height 7
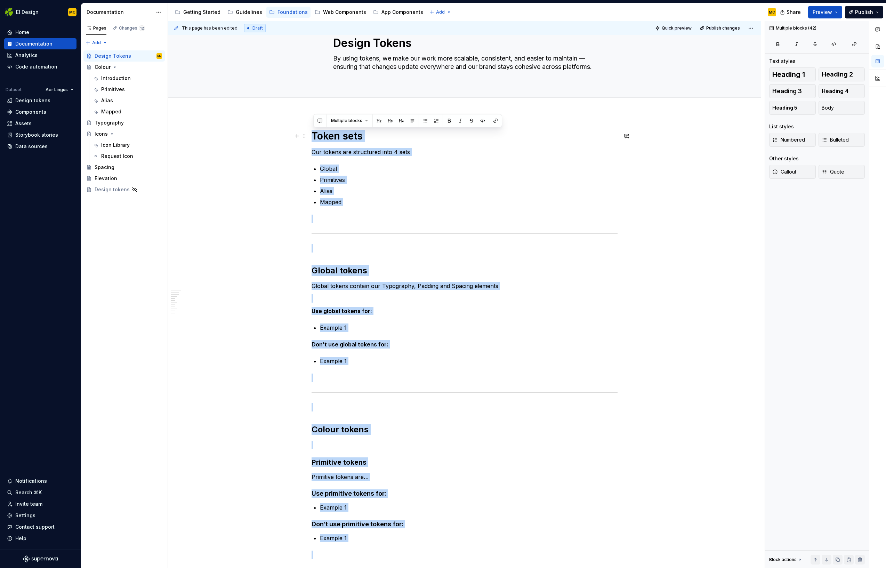
scroll to position [22, 0]
drag, startPoint x: 374, startPoint y: 466, endPoint x: 288, endPoint y: 134, distance: 342.8
click at [288, 134] on div "Token sets Our tokens are structured into 4 sets Global Primitives Alias Mapped…" at bounding box center [464, 566] width 593 height 904
click at [110, 190] on div "Design tokens" at bounding box center [112, 189] width 35 height 7
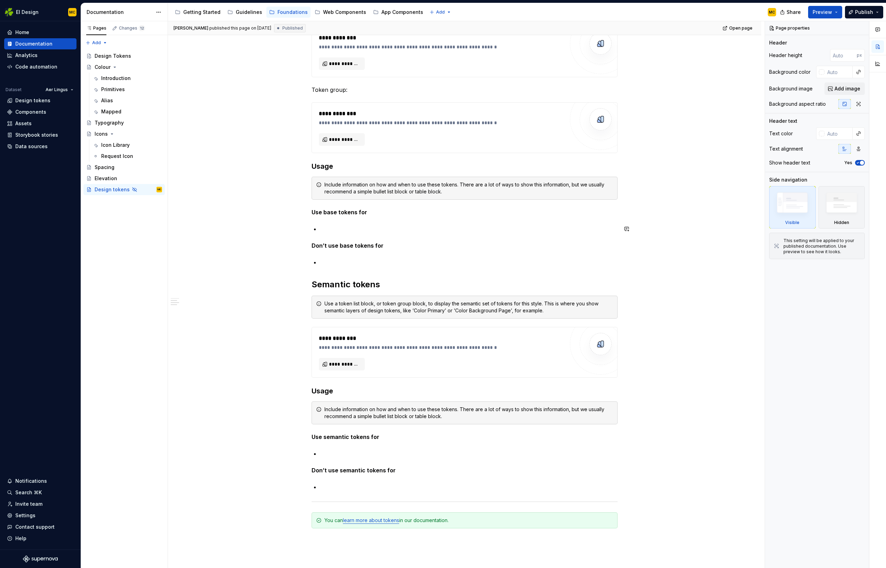
scroll to position [210, 0]
click at [242, 149] on div "**********" at bounding box center [464, 316] width 593 height 814
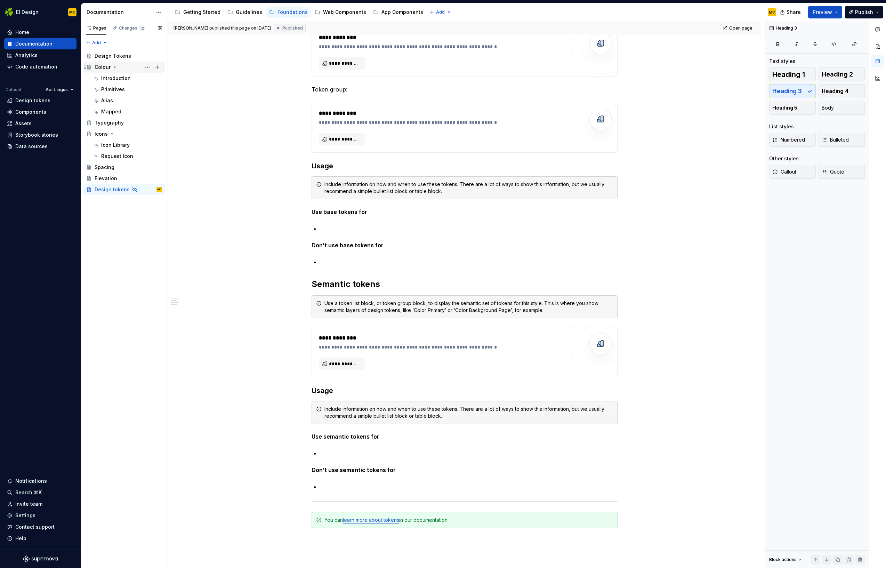
click at [101, 67] on div "Colour" at bounding box center [103, 67] width 16 height 7
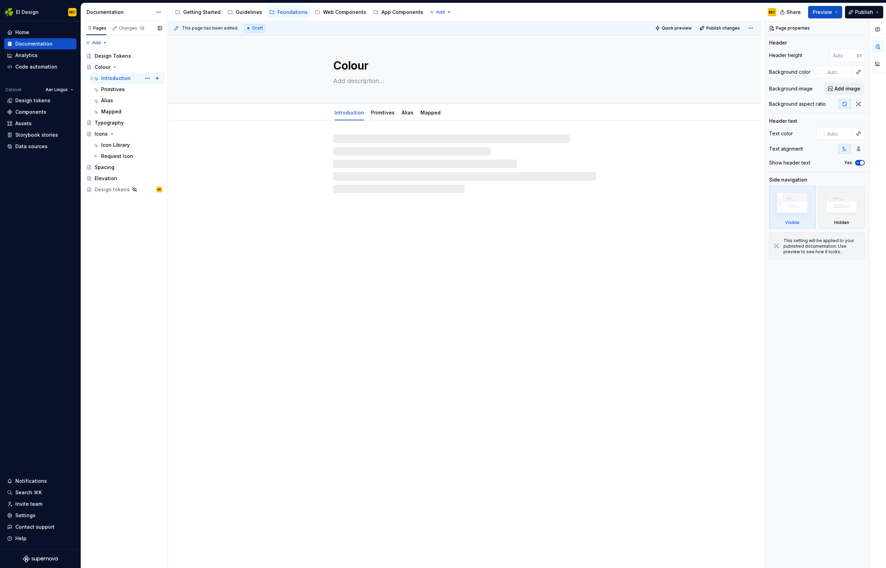
click at [107, 77] on div "Introduction" at bounding box center [116, 78] width 30 height 7
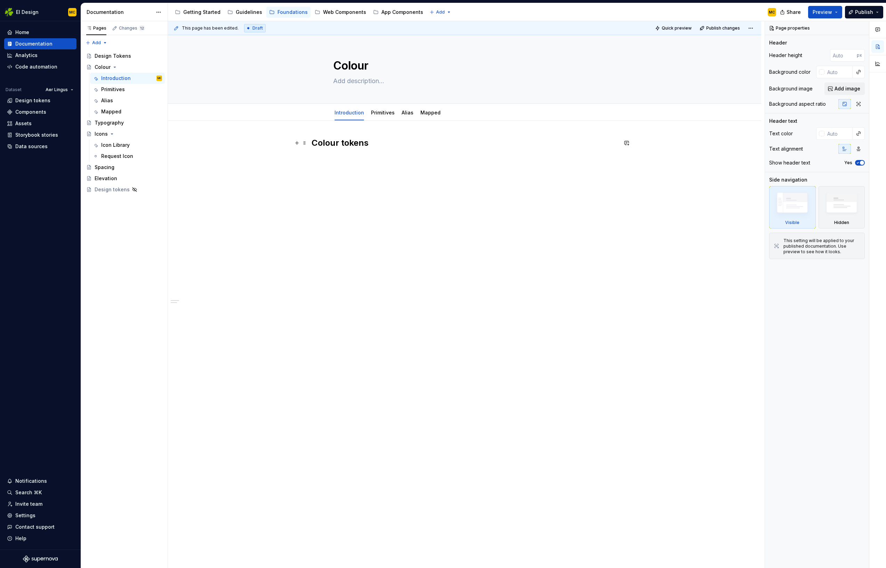
type textarea "*"
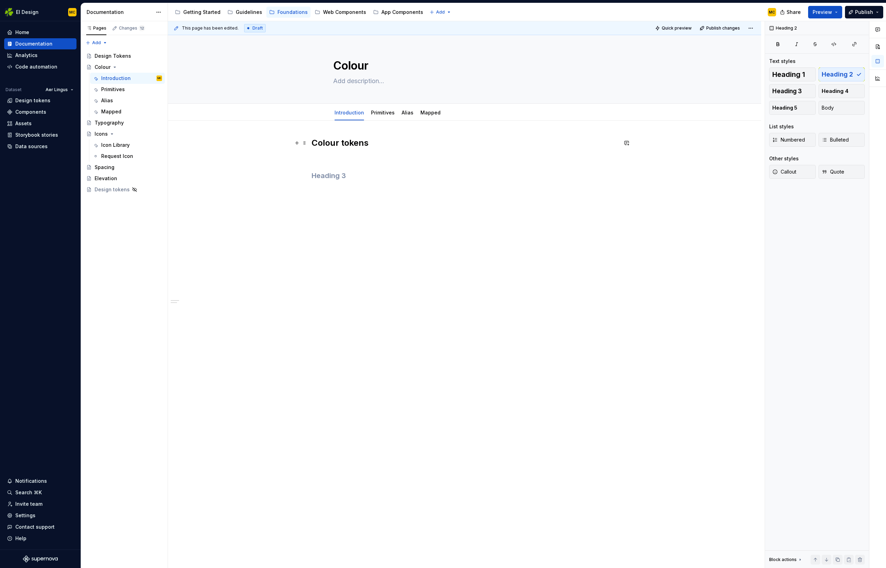
click at [377, 144] on h2 "Colour tokens" at bounding box center [465, 142] width 306 height 11
click at [122, 144] on div "Icon Library" at bounding box center [115, 145] width 29 height 7
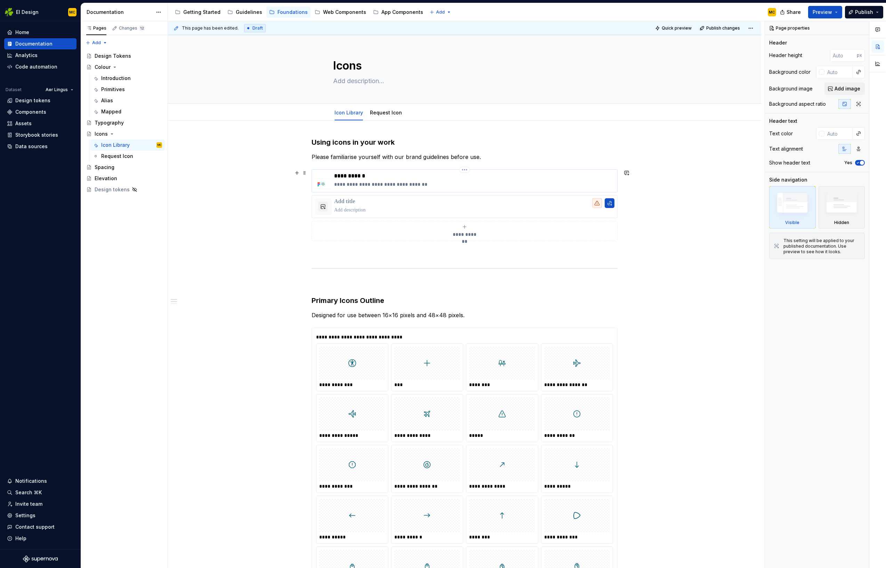
click at [327, 179] on img at bounding box center [323, 181] width 17 height 17
type textarea "*"
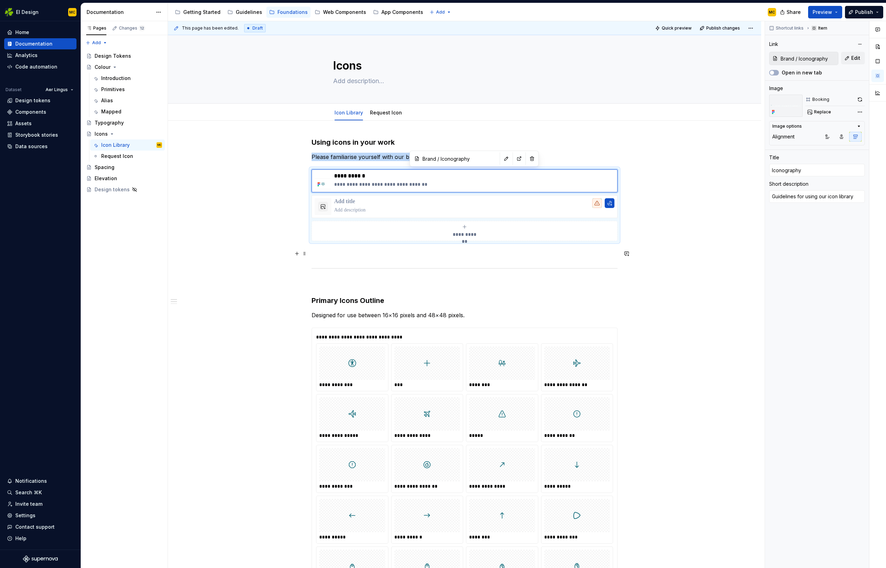
click at [455, 256] on p at bounding box center [465, 253] width 306 height 8
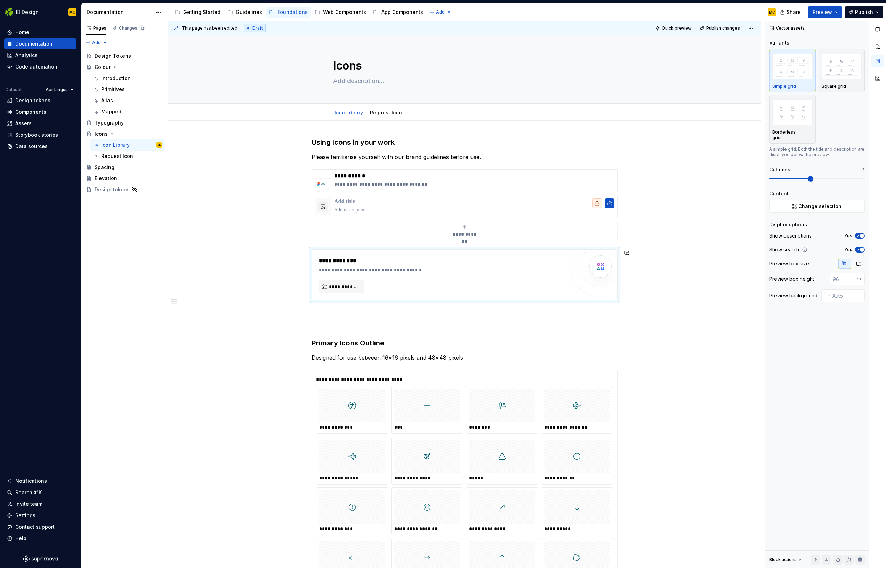
click at [616, 283] on div at bounding box center [600, 266] width 61 height 61
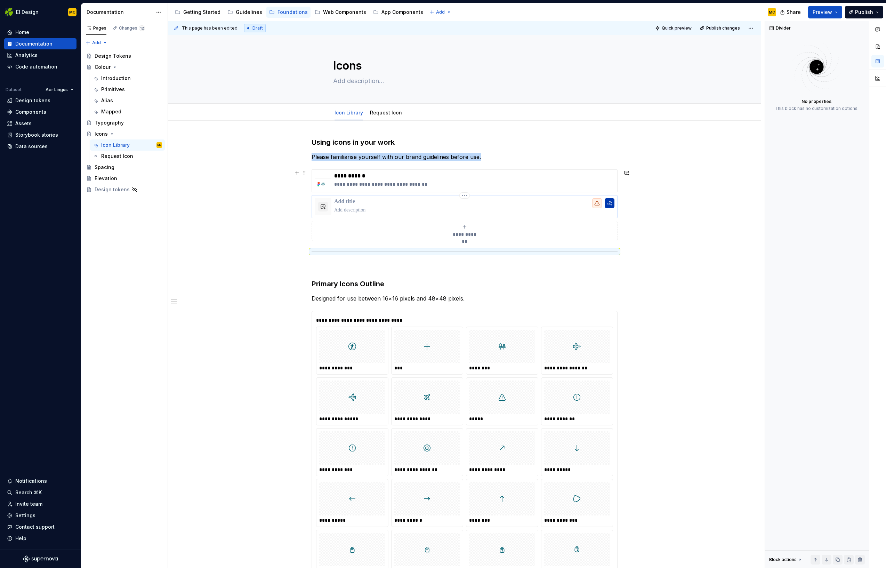
click at [609, 204] on button "button" at bounding box center [610, 203] width 10 height 10
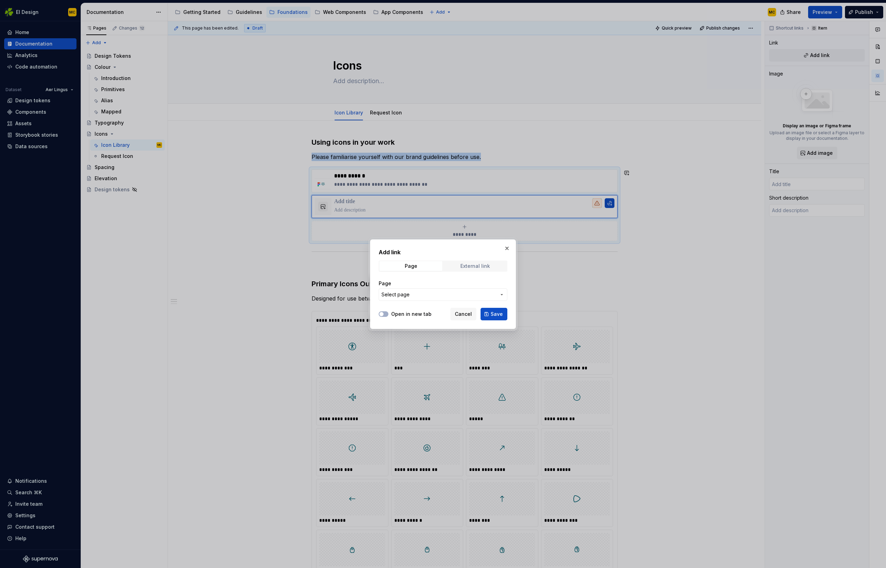
click at [471, 268] on div "External link" at bounding box center [476, 266] width 30 height 6
click at [430, 265] on span "Page" at bounding box center [411, 266] width 63 height 10
click at [468, 297] on span "Select page" at bounding box center [439, 294] width 115 height 7
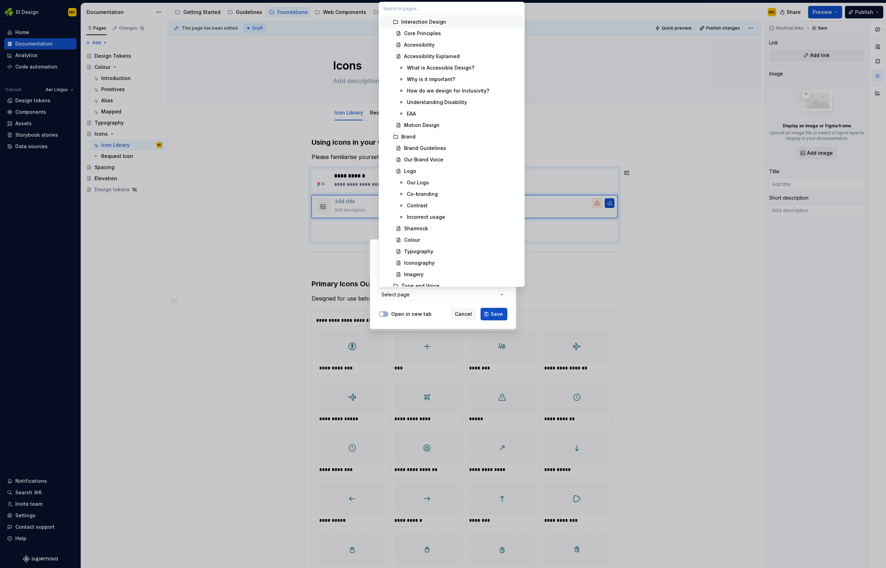
scroll to position [206, 0]
click at [428, 230] on div "Iconography" at bounding box center [419, 229] width 31 height 7
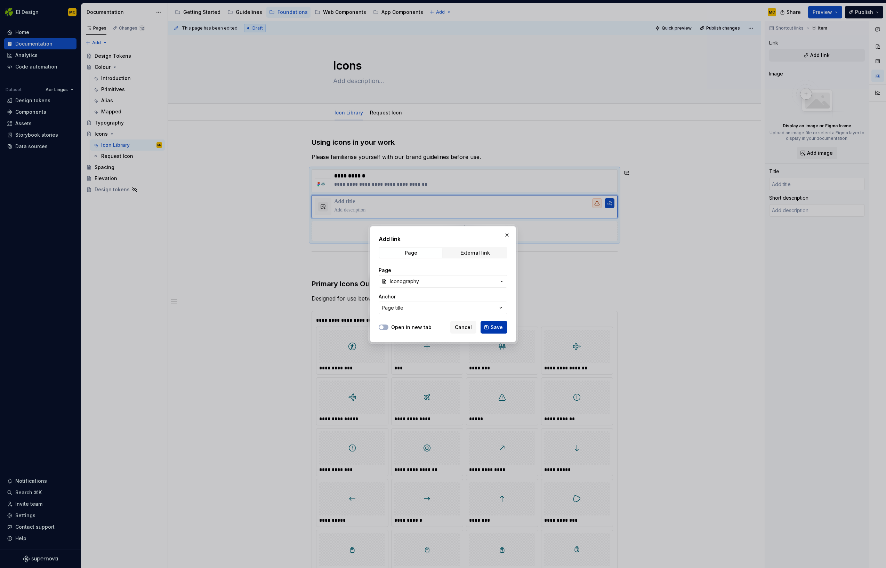
click at [495, 328] on span "Save" at bounding box center [497, 327] width 12 height 7
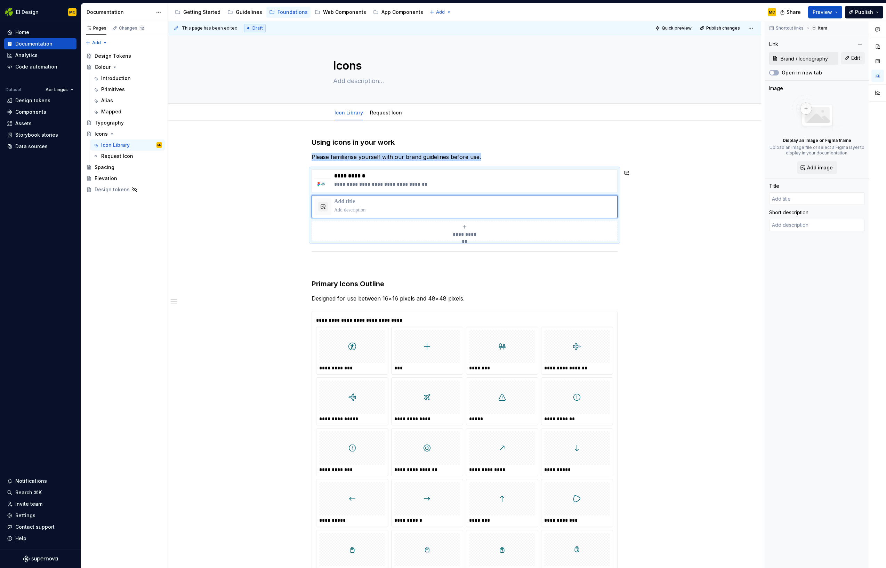
type textarea "*"
type input "Iconography"
click at [587, 178] on p "**********" at bounding box center [474, 176] width 280 height 7
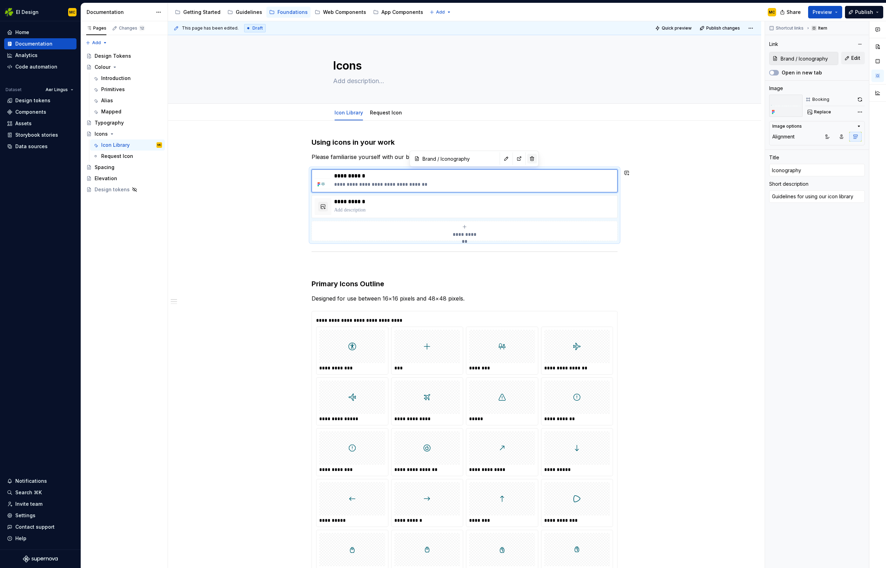
click at [527, 160] on button "button" at bounding box center [532, 159] width 10 height 10
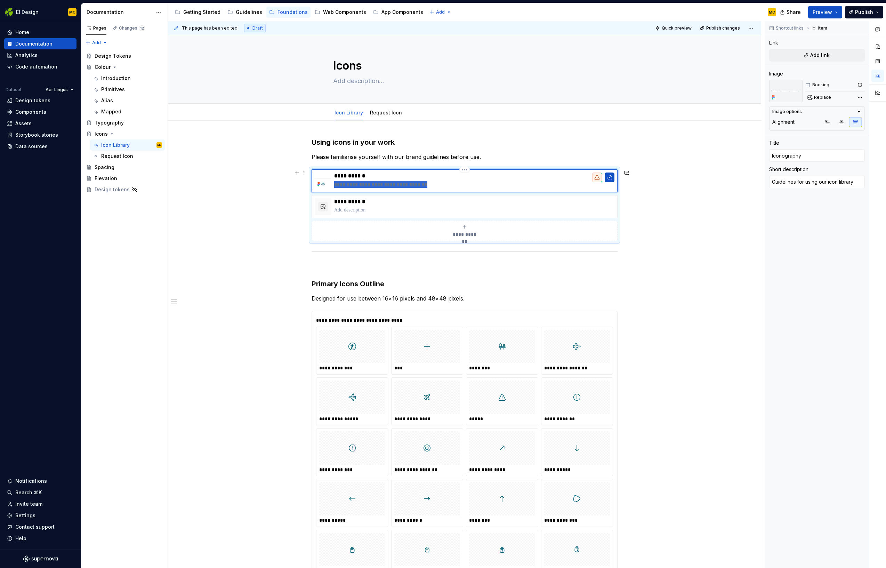
drag, startPoint x: 421, startPoint y: 184, endPoint x: 337, endPoint y: 185, distance: 84.2
click at [337, 185] on p "**********" at bounding box center [474, 184] width 280 height 7
click at [253, 9] on div "Guidelines" at bounding box center [249, 12] width 26 height 7
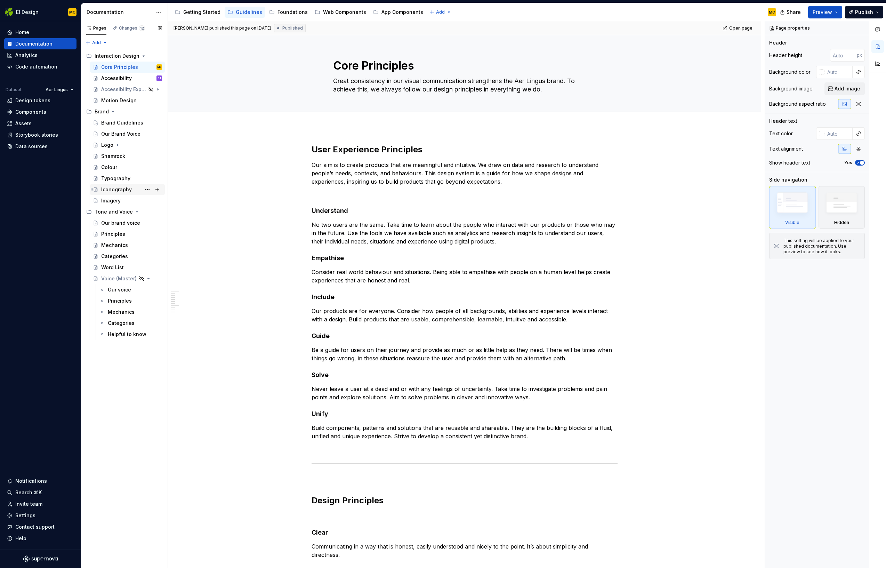
click at [118, 191] on div "Iconography" at bounding box center [116, 189] width 31 height 7
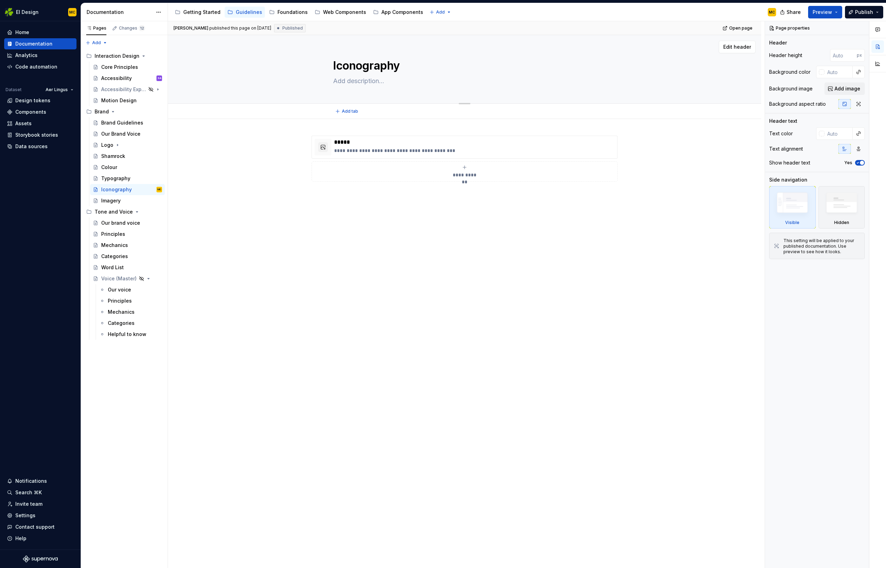
click at [366, 80] on textarea at bounding box center [463, 80] width 263 height 11
paste textarea "Guidelines for using our icon library"
type textarea "*"
type textarea "Guidelines for using our icon library"
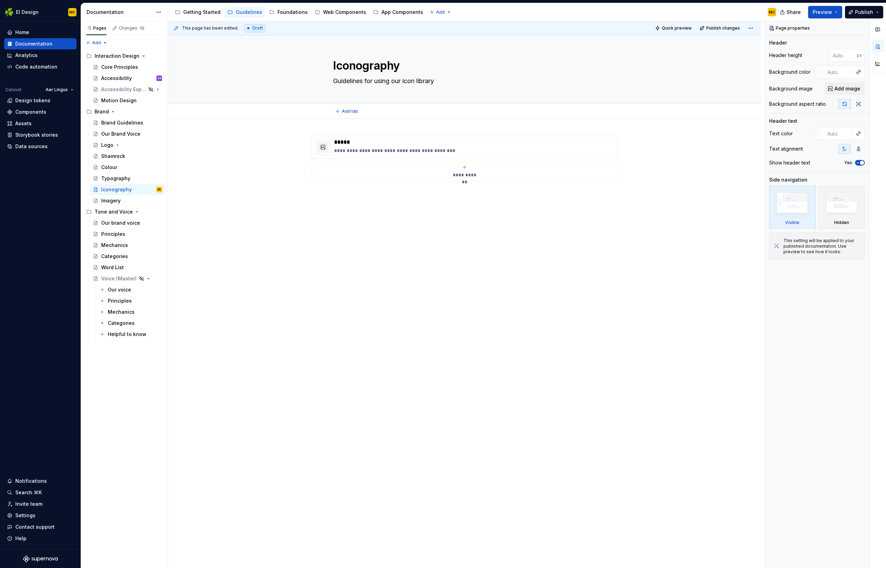
type textarea "*"
type textarea "BGuidelines for using our icon library"
type textarea "*"
type textarea "BrGuidelines for using our icon library"
type textarea "*"
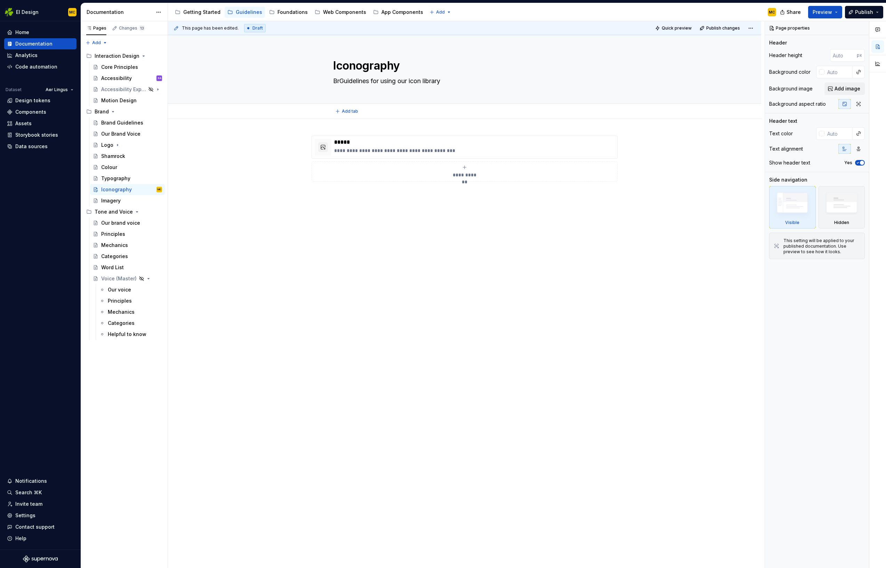
type textarea "BraGuidelines for using our icon library"
type textarea "*"
type textarea "BranGuidelines for using our icon library"
type textarea "*"
type textarea "BrandGuidelines for using our icon library"
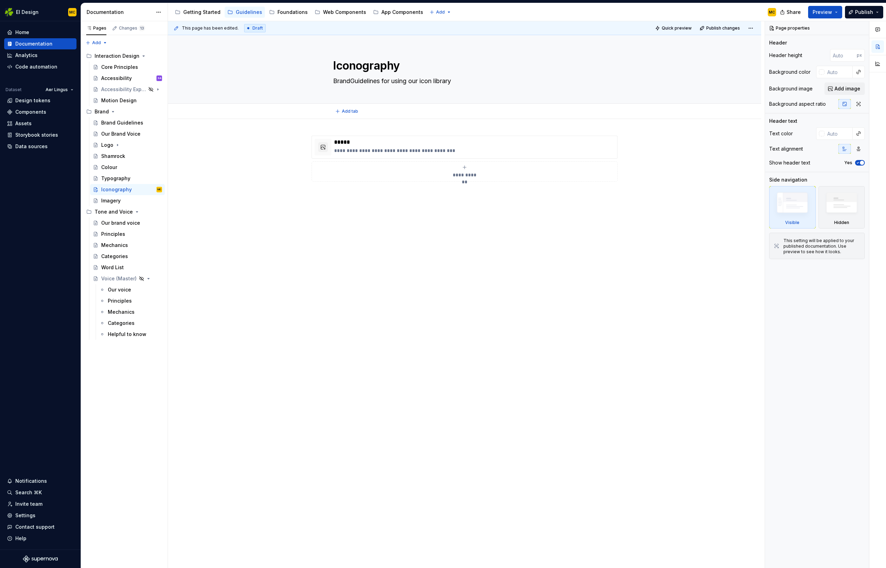
type textarea "*"
type textarea "Brand Guidelines for using our icon library"
type textarea "*"
type textarea "Brand guidelines for using our icon library"
type textarea "*"
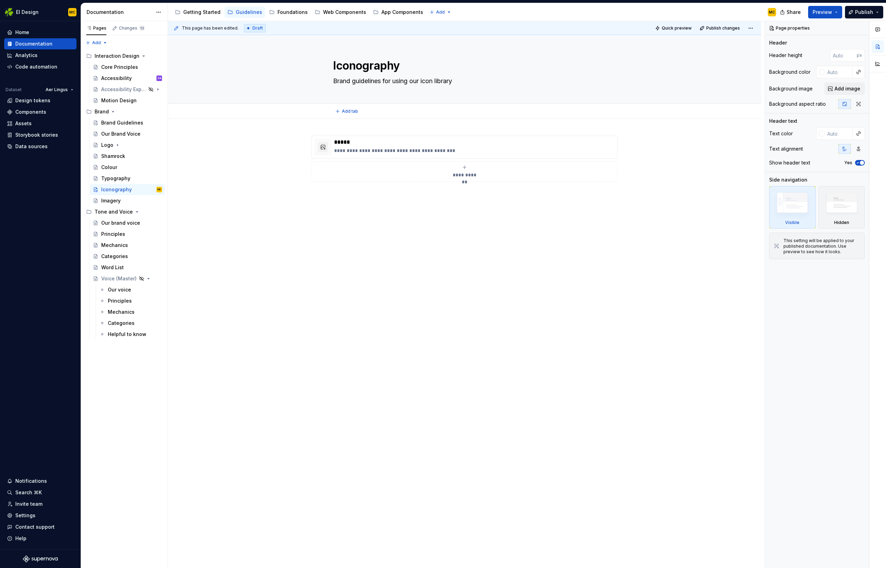
type textarea "H"
type textarea "*"
type textarea "Ho"
type textarea "*"
type textarea "How"
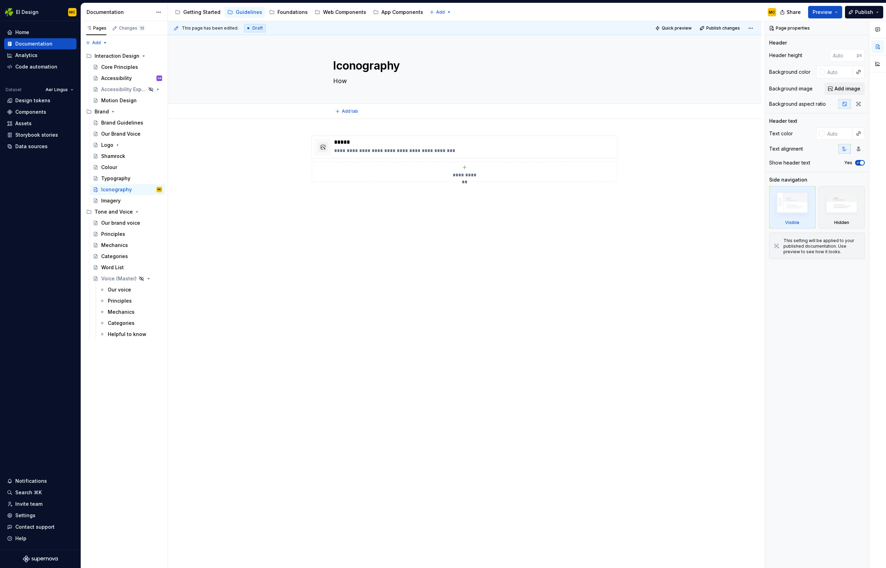
type textarea "*"
type textarea "How"
type textarea "*"
type textarea "How w"
type textarea "*"
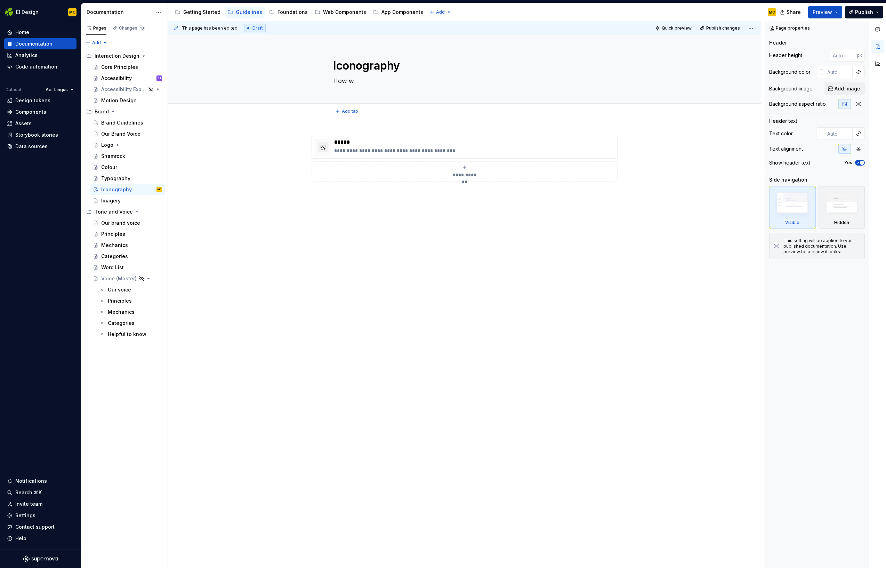
type textarea "How we"
type textarea "*"
type textarea "How we"
type textarea "*"
type textarea "How we u"
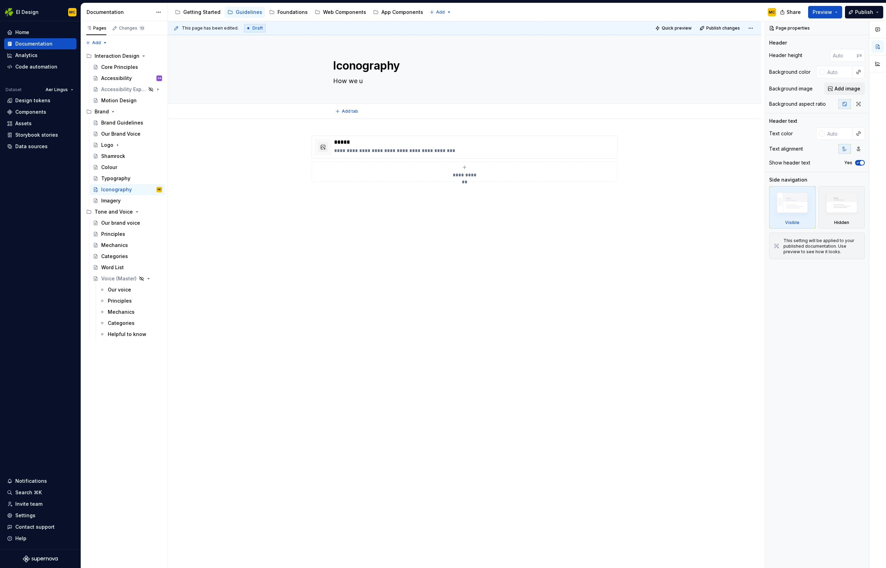
type textarea "*"
type textarea "How we us"
type textarea "*"
type textarea "How we use"
type textarea "*"
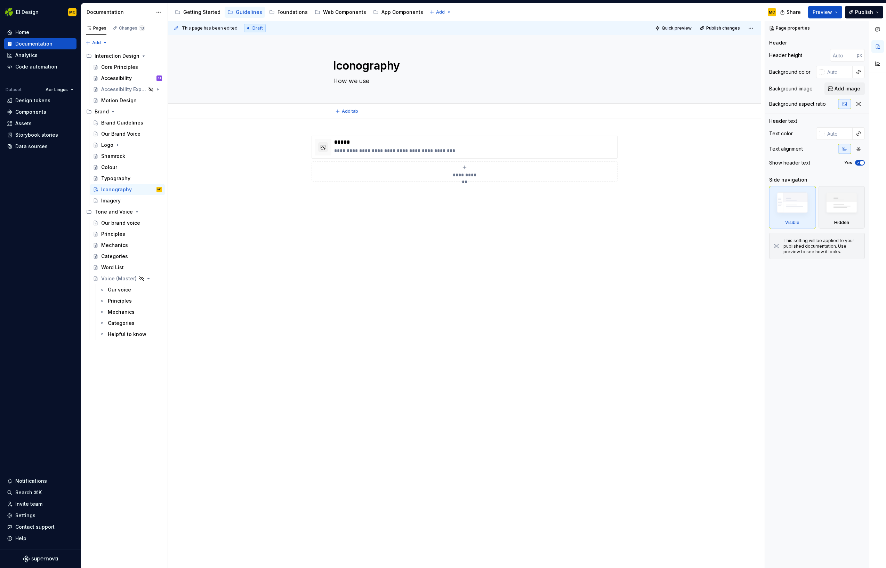
type textarea "How we use"
type textarea "*"
type textarea "How we use i"
type textarea "*"
type textarea "How we use is"
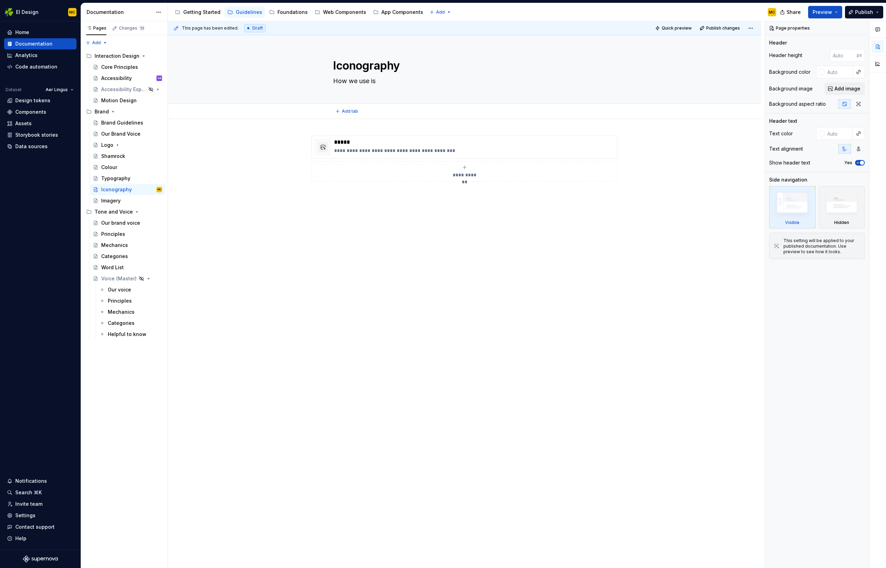
type textarea "*"
type textarea "How we use i"
type textarea "*"
type textarea "How we use ic"
type textarea "*"
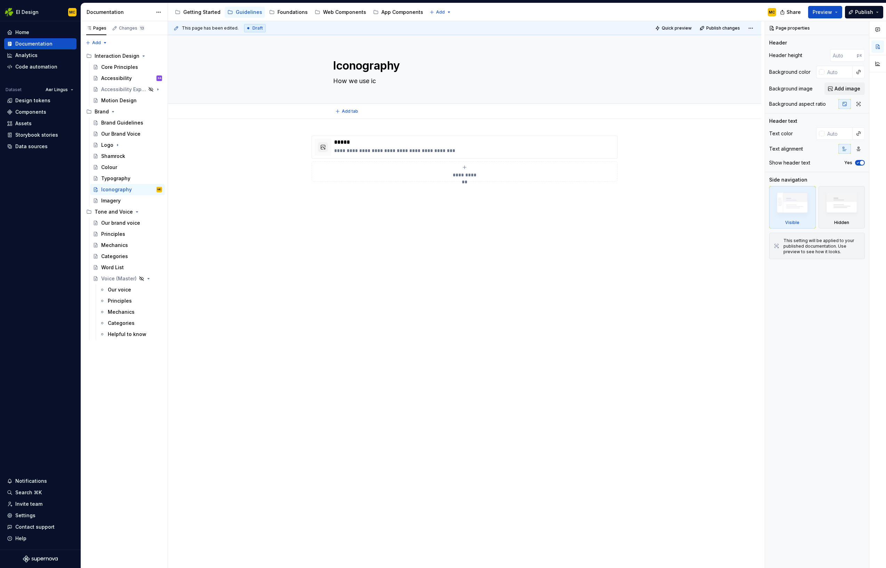
type textarea "How we use ico"
type textarea "*"
type textarea "How we use icon"
type textarea "*"
type textarea "How we use icons"
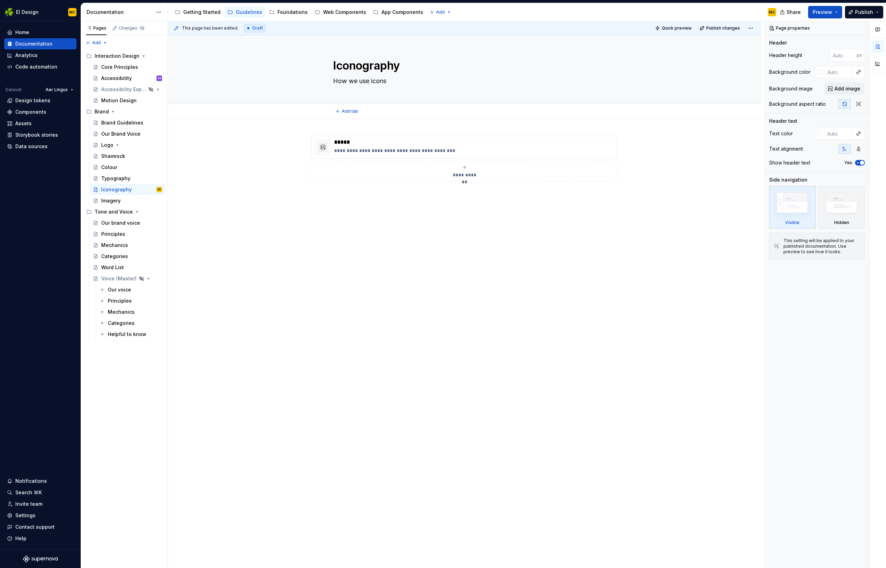
type textarea "*"
type textarea "How we use icons"
type textarea "*"
type textarea "How we use icons i"
type textarea "*"
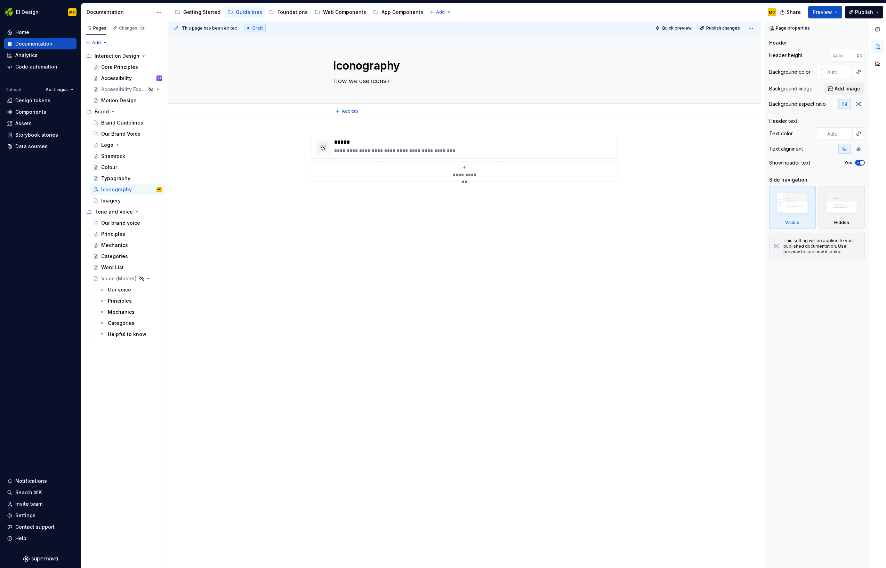
type textarea "How we use icons in"
type textarea "*"
type textarea "How we use icons in"
type textarea "*"
type textarea "How we use icons"
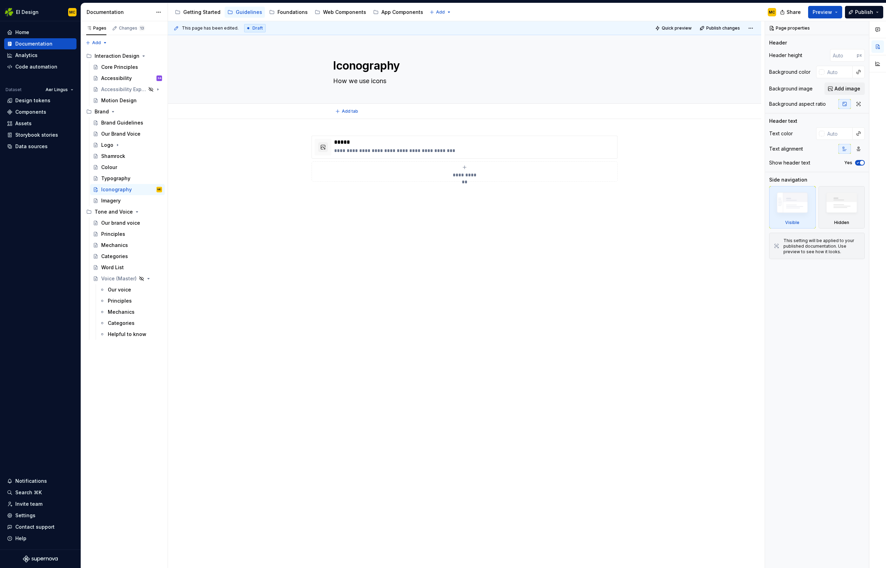
type textarea "*"
type textarea "How we use icons"
type textarea "*"
type textarea "O"
type textarea "*"
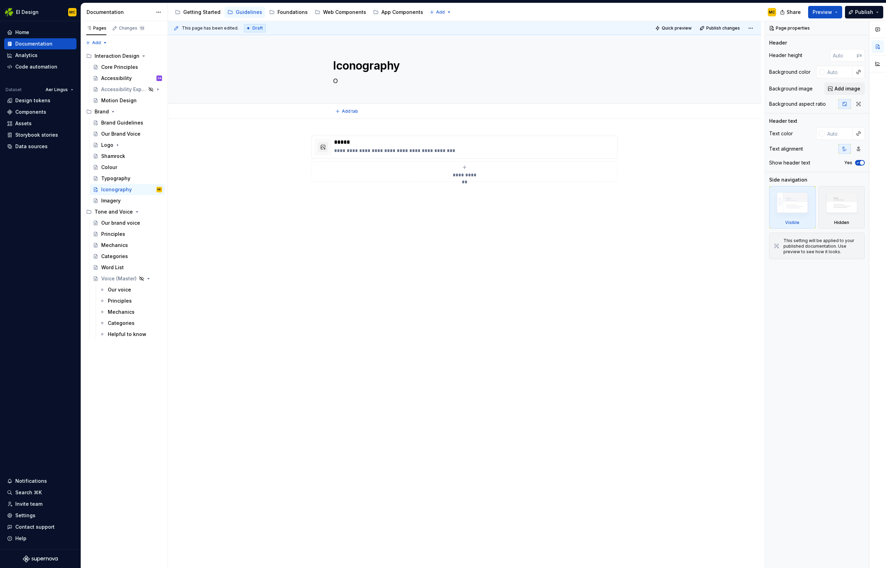
type textarea "Ou"
type textarea "*"
type textarea "Our"
type textarea "*"
type textarea "Our"
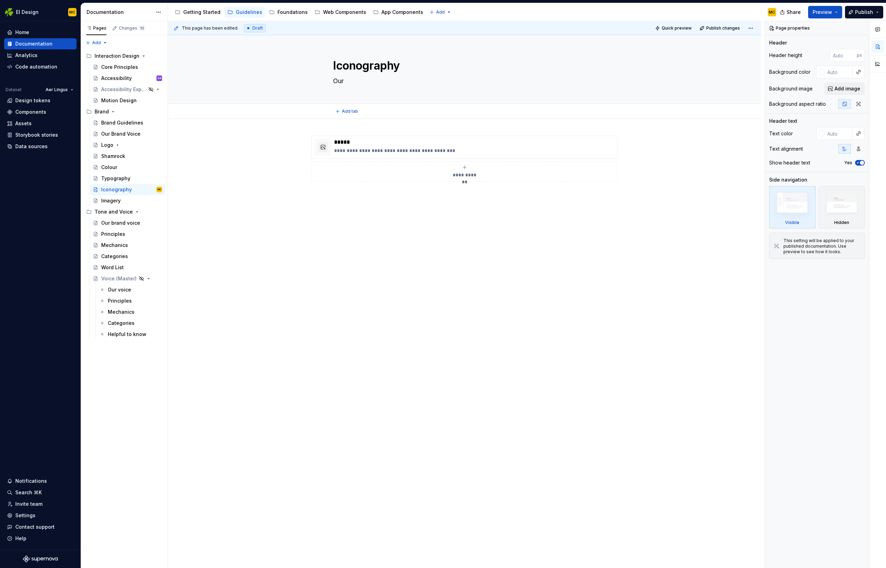
type textarea "*"
type textarea "Our i"
type textarea "*"
type textarea "Our ic"
type textarea "*"
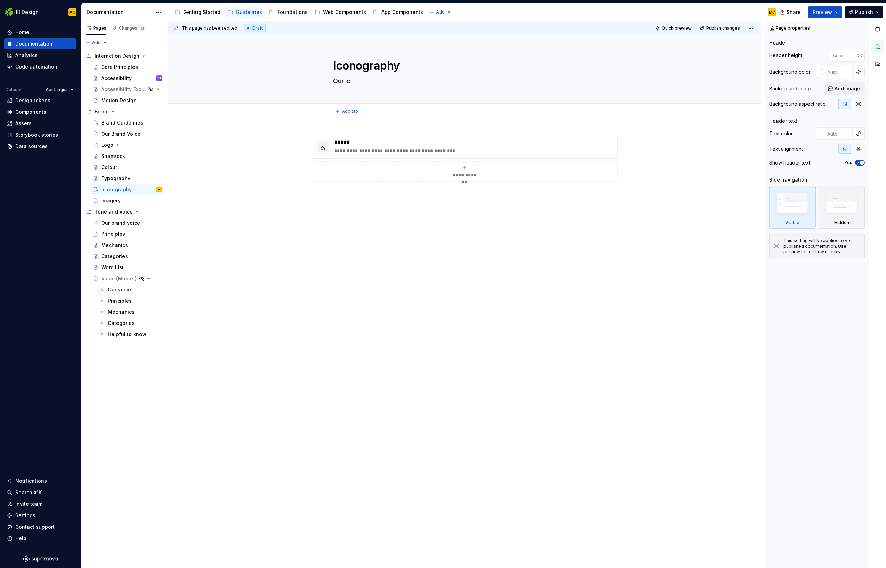
type textarea "Our ico"
type textarea "*"
type textarea "Our icon"
type textarea "*"
type textarea "Our icon"
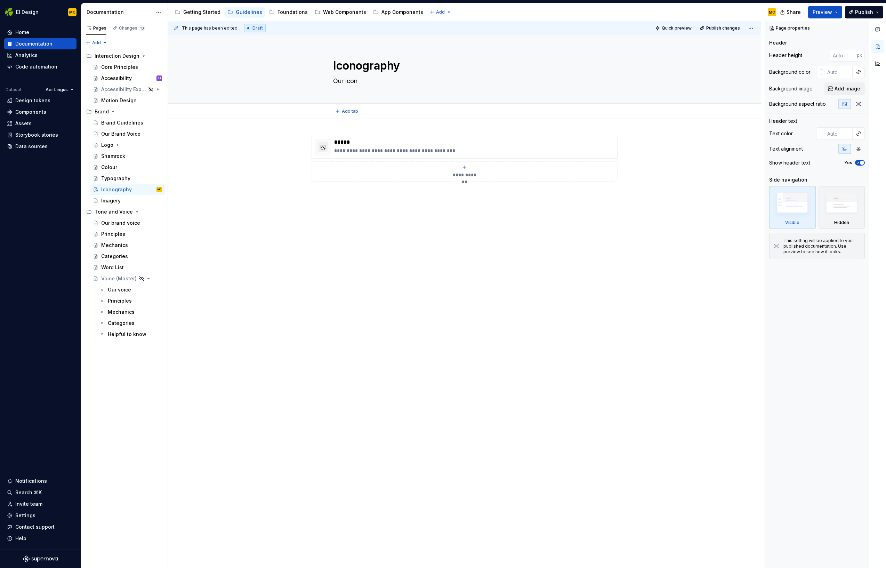
type textarea "*"
type textarea "Our icon s"
type textarea "*"
type textarea "Our icon st"
type textarea "*"
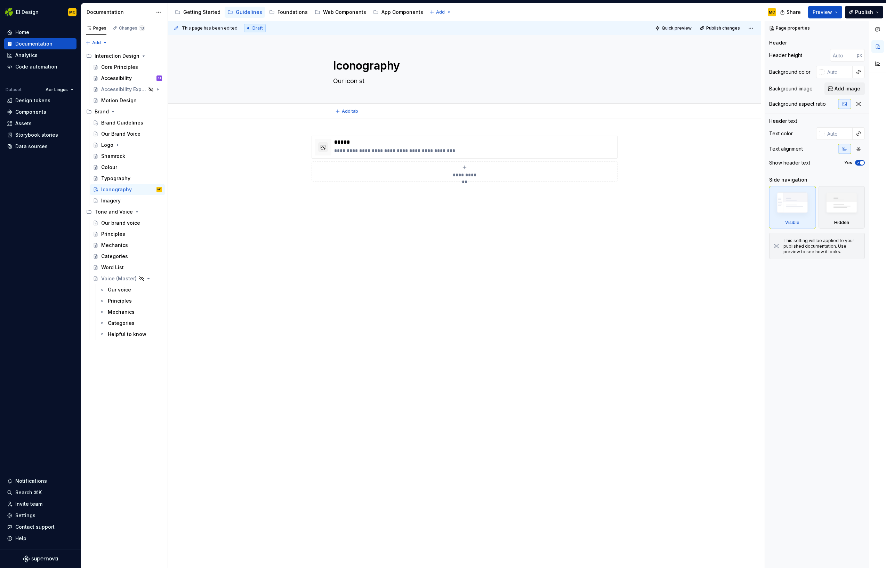
type textarea "Our icon sty"
type textarea "*"
type textarea "Our icon styl"
type textarea "*"
type textarea "Our icon style"
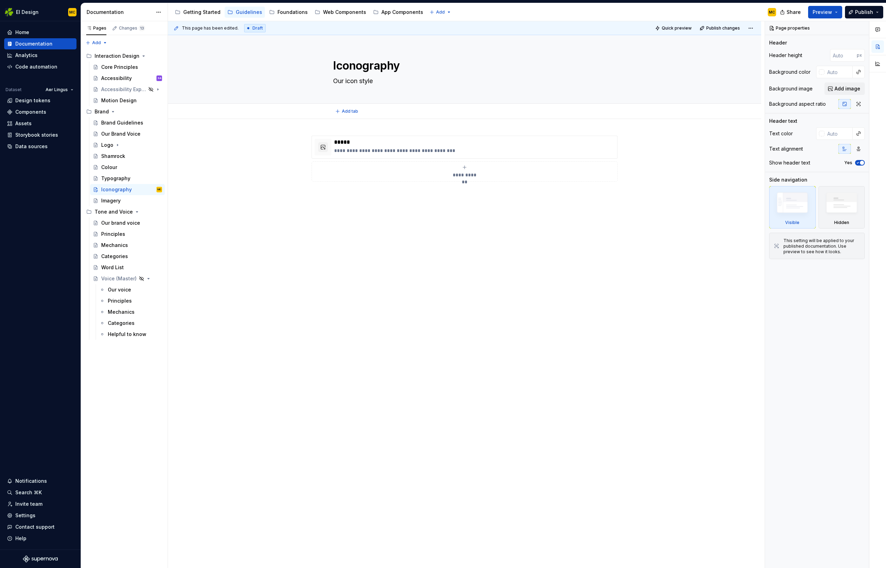
type textarea "*"
type textarea "Our icon styles"
type textarea "*"
type textarea "Our icon style"
type textarea "*"
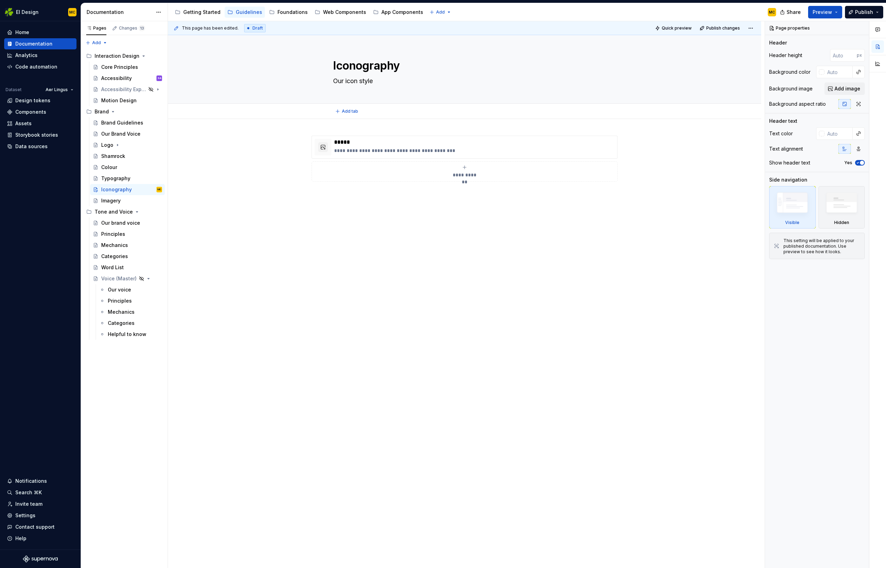
type textarea "Our icon style"
type textarea "*"
type textarea "Our icon style a"
type textarea "*"
type textarea "Our icon style an"
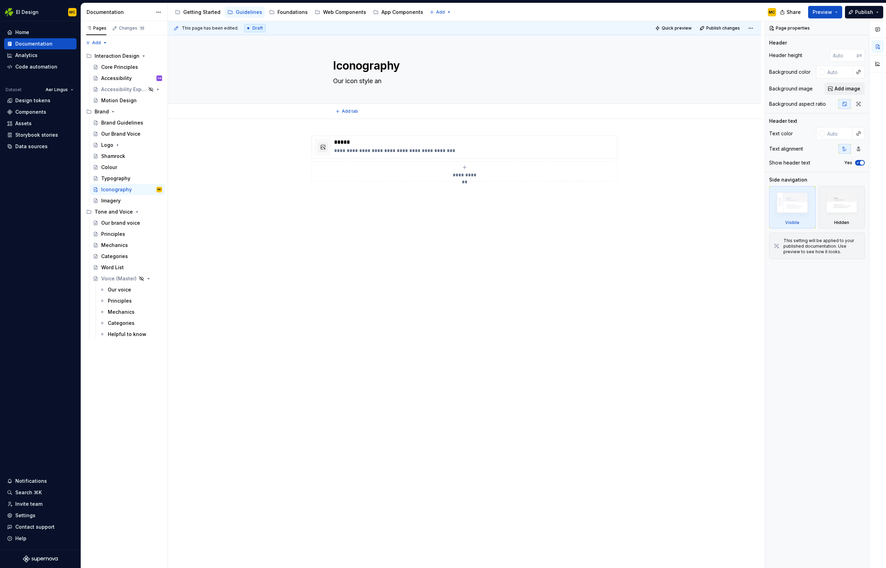
type textarea "*"
type textarea "Our icon style and"
type textarea "*"
type textarea "Our icon style and h"
type textarea "*"
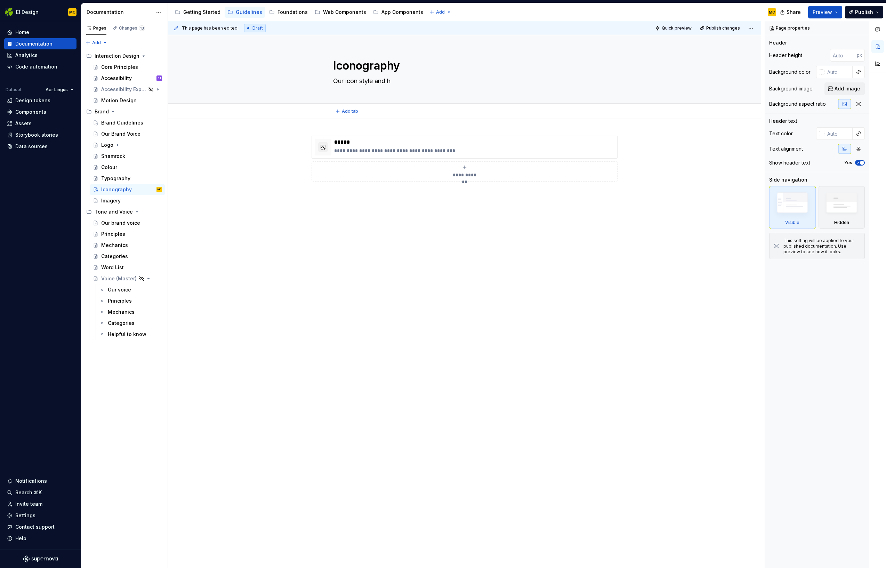
type textarea "Our icon style and ho"
type textarea "*"
type textarea "Our icon style and how"
type textarea "*"
type textarea "Our icon style and how"
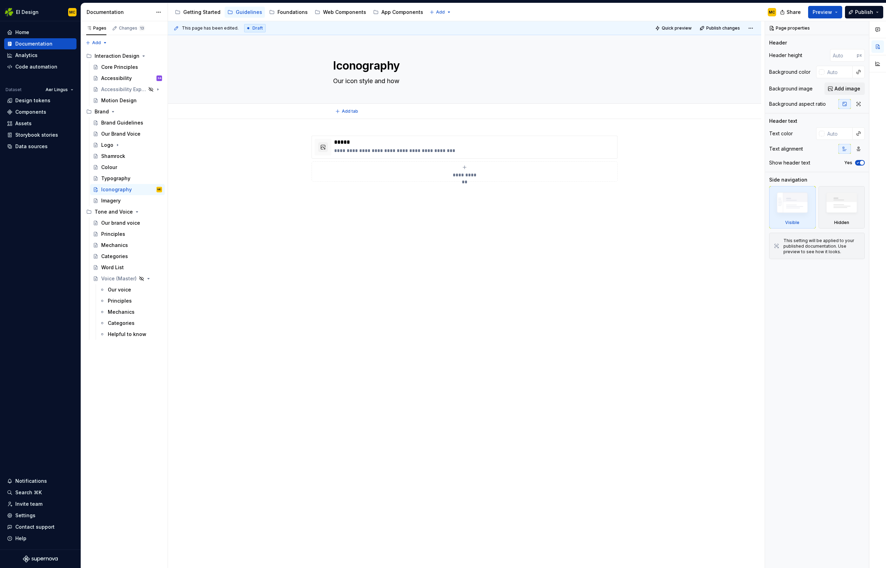
type textarea "*"
type textarea "Our icon style and how w"
type textarea "*"
type textarea "Our icon style and how we"
type textarea "*"
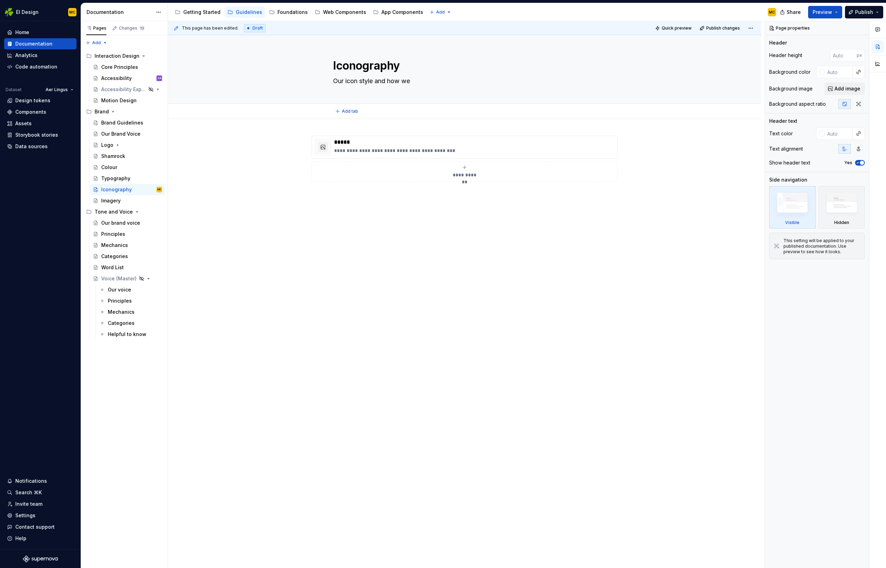
type textarea "Our icon style and how we"
type textarea "*"
type textarea "Our icon style and how we u"
type textarea "*"
type textarea "Our icon style and how we us"
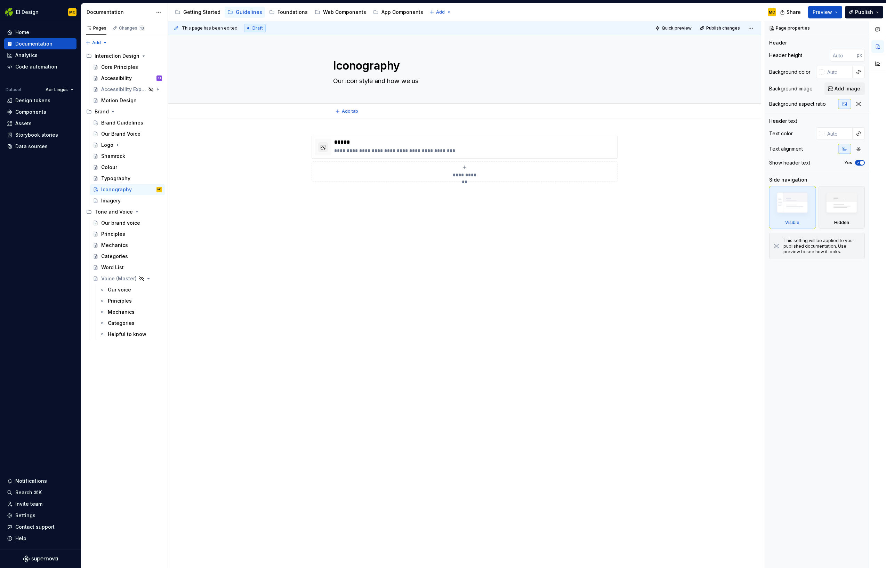
type textarea "*"
type textarea "Our icon style and how we use"
type textarea "*"
type textarea "Our icon style and how we use"
type textarea "*"
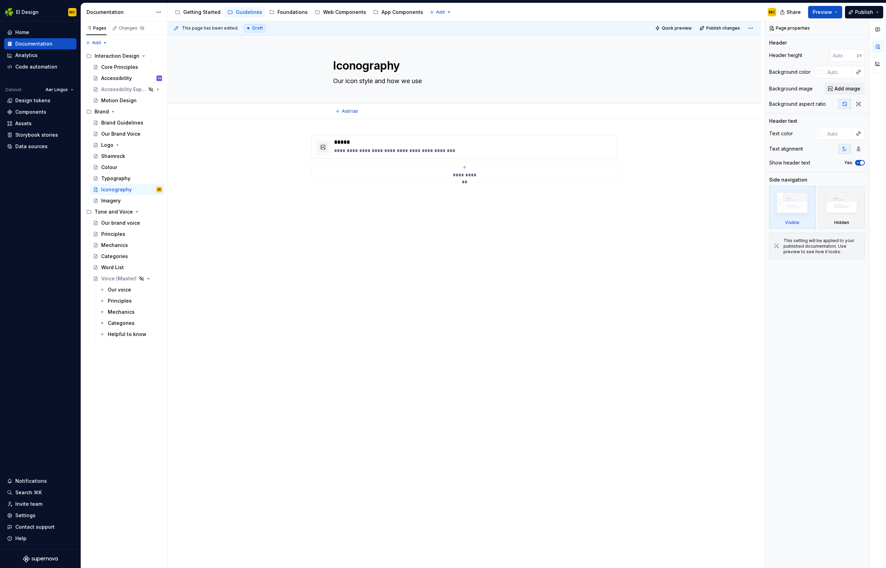
type textarea "Our icon style and how we use t"
type textarea "*"
type textarea "Our icon style and how we use the"
type textarea "*"
type textarea "Our icon style and how we use them"
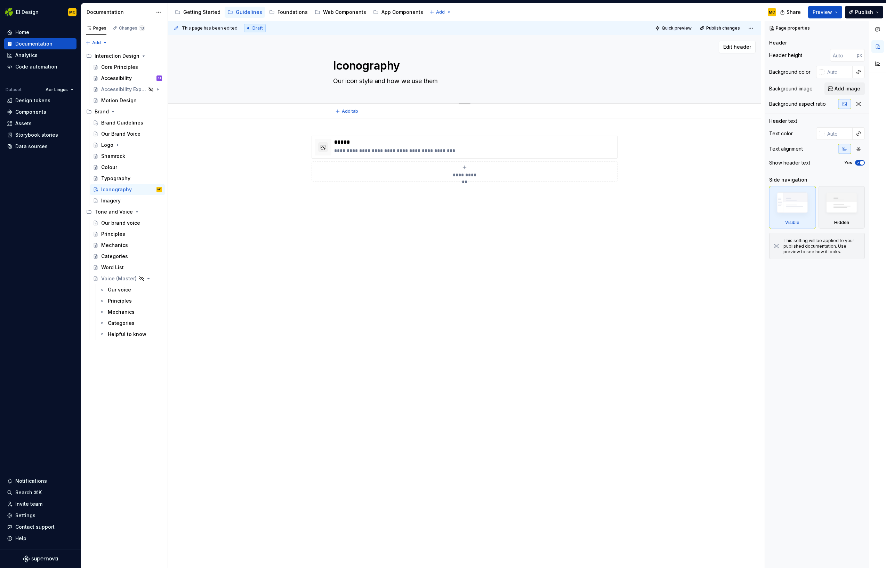
click at [376, 83] on textarea "Our icon style and how we use them" at bounding box center [463, 80] width 263 height 11
type textarea "*"
type textarea "Our icon style and how we use them"
click at [448, 83] on textarea "Our icon style and how we use them" at bounding box center [463, 80] width 263 height 11
type textarea "*"
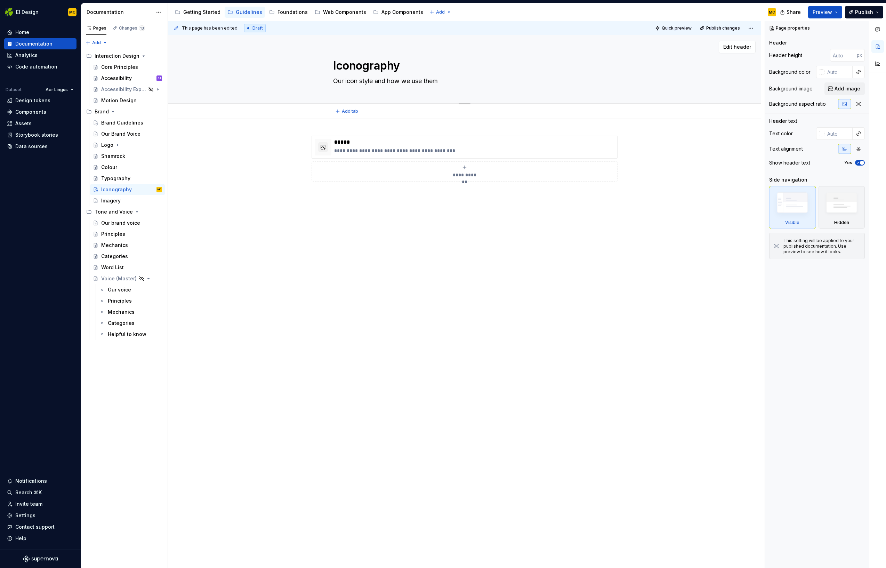
type textarea "H"
type textarea "*"
type textarea "Ho"
type textarea "*"
type textarea "How"
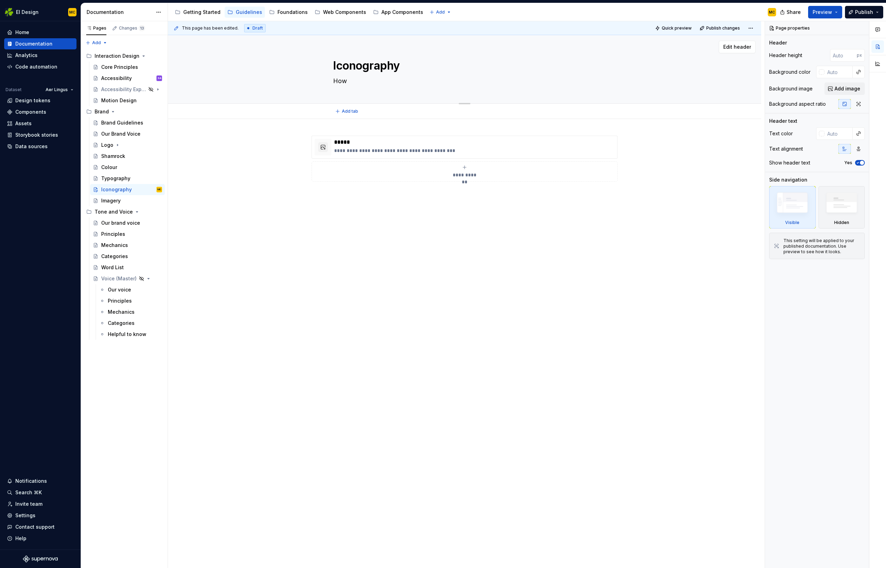
type textarea "*"
type textarea "How"
type textarea "*"
type textarea "How w"
type textarea "*"
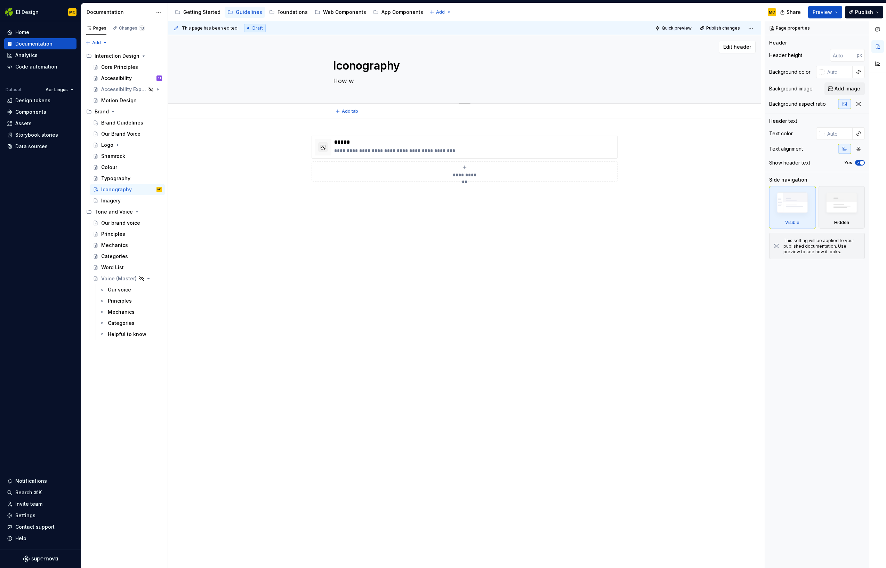
type textarea "How we"
type textarea "*"
type textarea "How we"
type textarea "*"
type textarea "How we u"
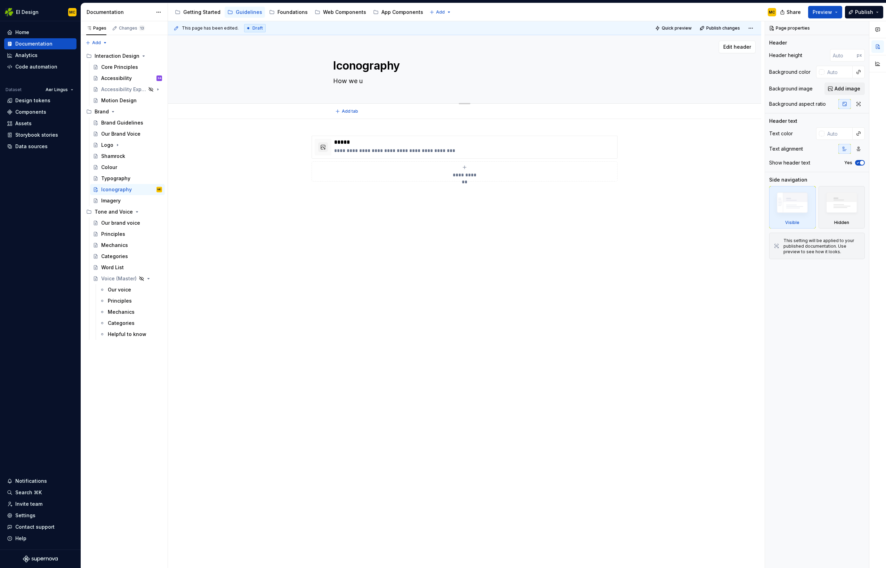
type textarea "*"
type textarea "How we us"
type textarea "*"
type textarea "How we use"
type textarea "*"
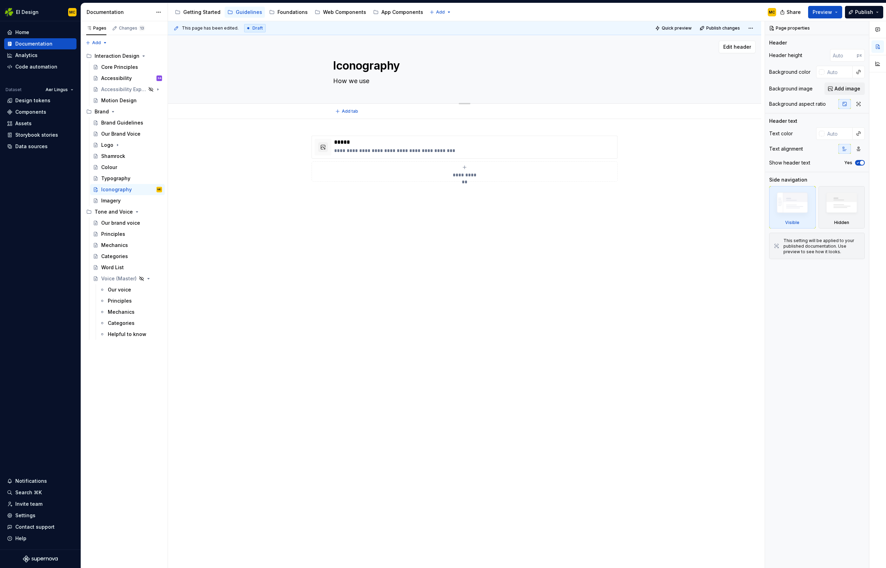
type textarea "How we use"
type textarea "*"
type textarea "How we use i"
type textarea "*"
type textarea "How we use ic"
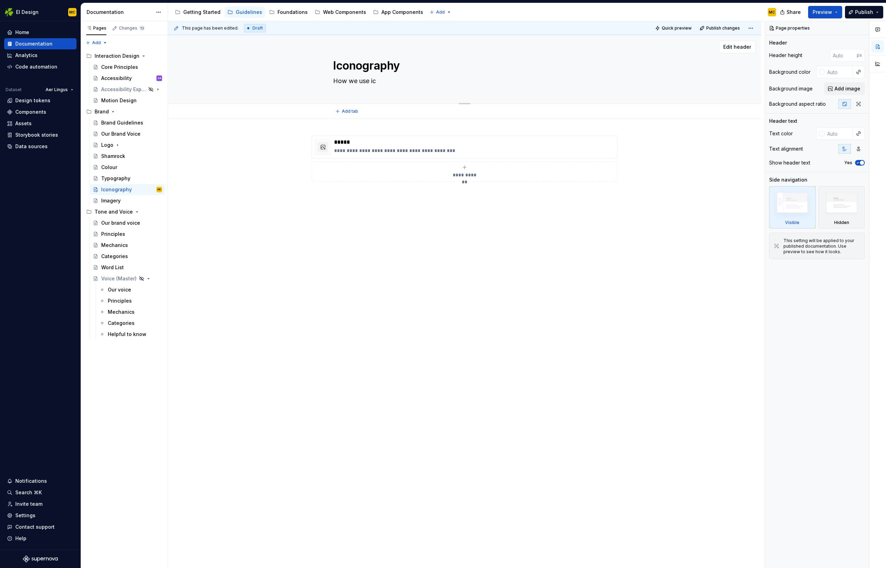
type textarea "*"
type textarea "How we use ico"
type textarea "*"
type textarea "How we use icon"
type textarea "*"
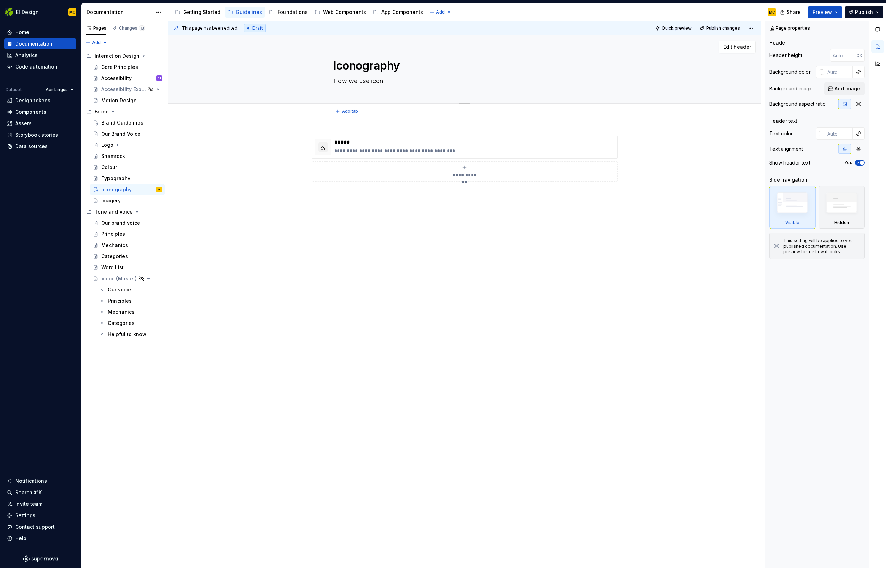
type textarea "How we use icons"
type textarea "*"
type textarea "How we use icons"
type textarea "*"
type textarea "How we use icons i"
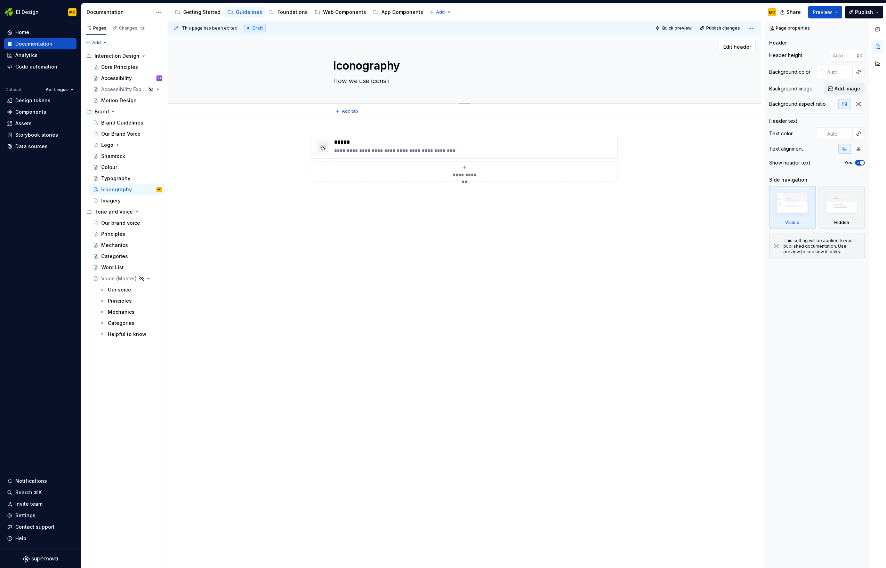
type textarea "*"
type textarea "How we use icons in"
type textarea "*"
type textarea "How we use icons in"
type textarea "*"
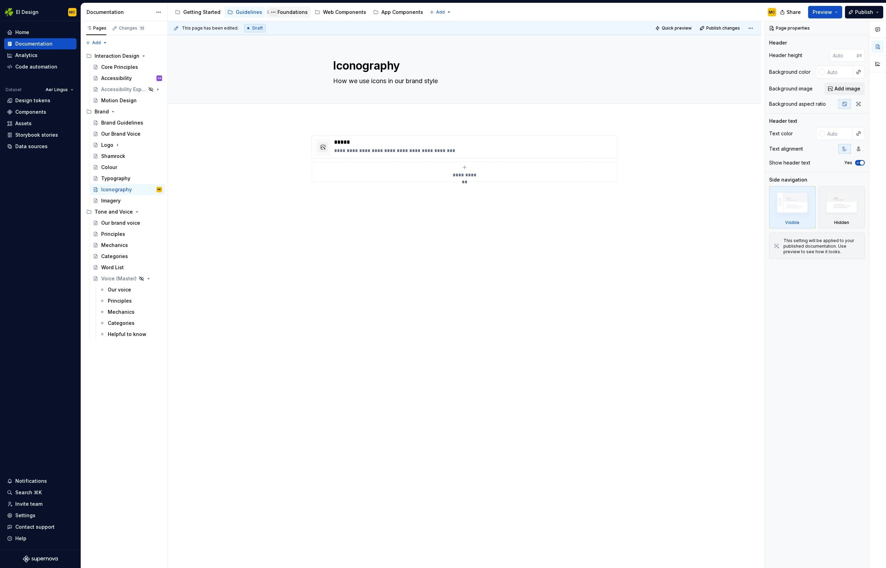
click at [271, 13] on button "Page tree" at bounding box center [273, 12] width 8 height 8
click at [290, 10] on html "EI Design MC Home Documentation Analytics Code automation Dataset Aer Lingus De…" at bounding box center [443, 284] width 886 height 568
click at [288, 13] on div "Foundations" at bounding box center [293, 12] width 30 height 7
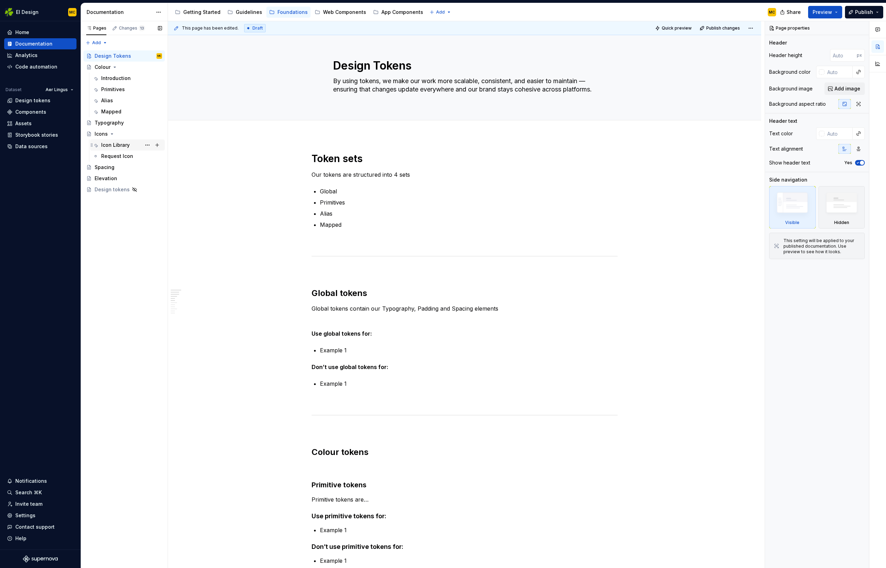
click at [111, 143] on div "Icon Library" at bounding box center [115, 145] width 29 height 7
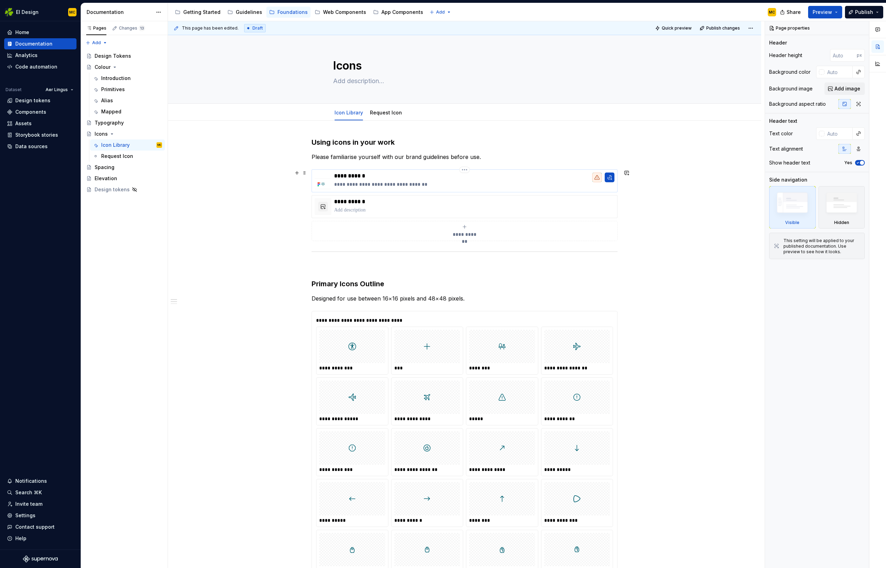
click at [536, 179] on p "**********" at bounding box center [474, 176] width 280 height 7
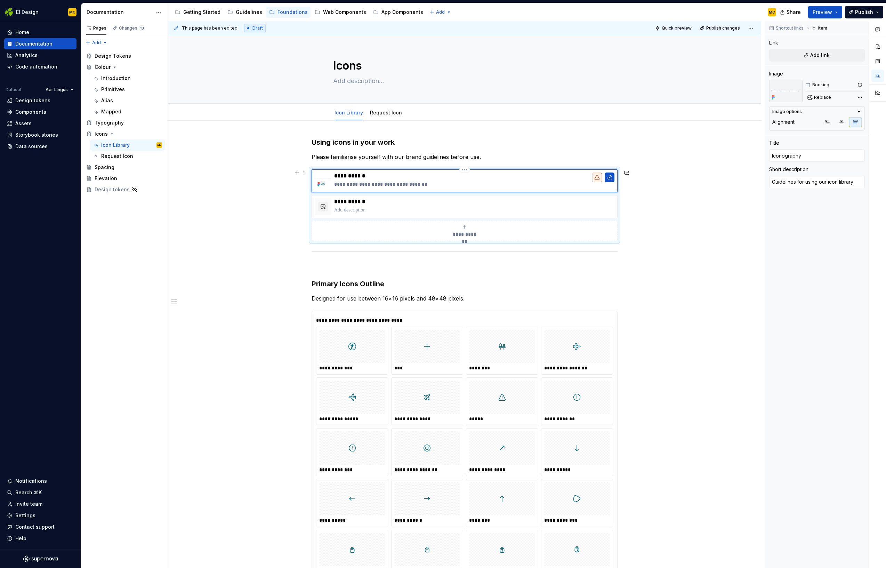
click at [567, 179] on p "**********" at bounding box center [474, 176] width 280 height 7
click at [465, 170] on html "EI Design MC Home Documentation Analytics Code automation Dataset Aer Lingus De…" at bounding box center [443, 284] width 886 height 568
click at [486, 181] on div "Delete item" at bounding box center [496, 181] width 45 height 7
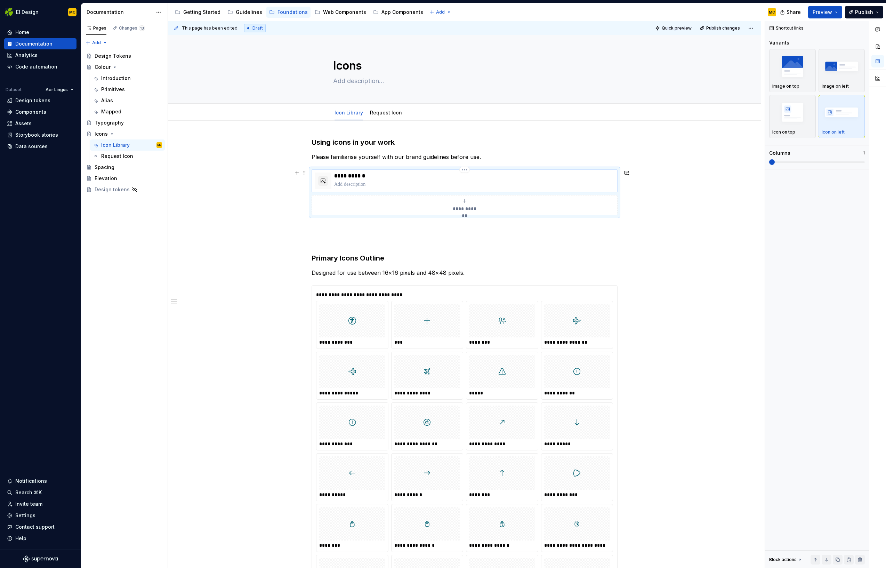
click at [434, 182] on p at bounding box center [474, 184] width 280 height 7
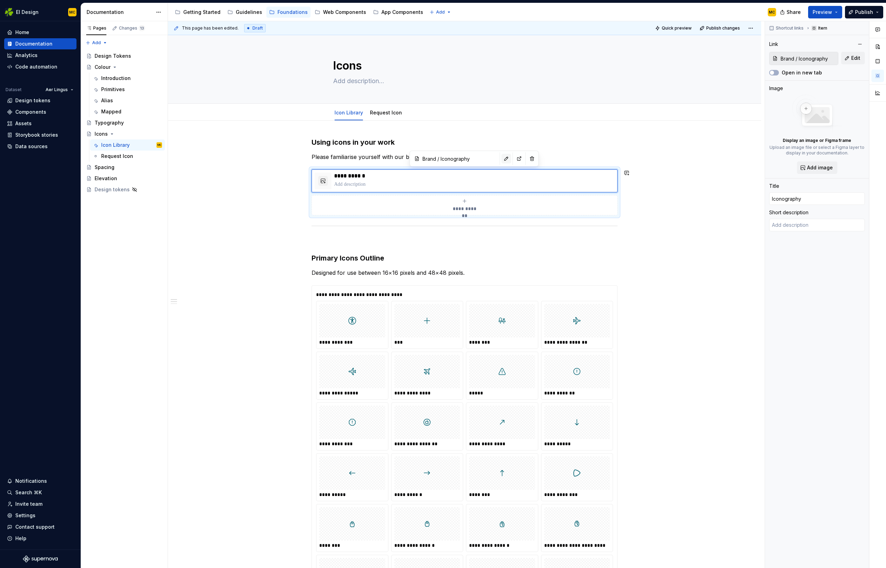
click at [502, 157] on button "button" at bounding box center [507, 159] width 10 height 10
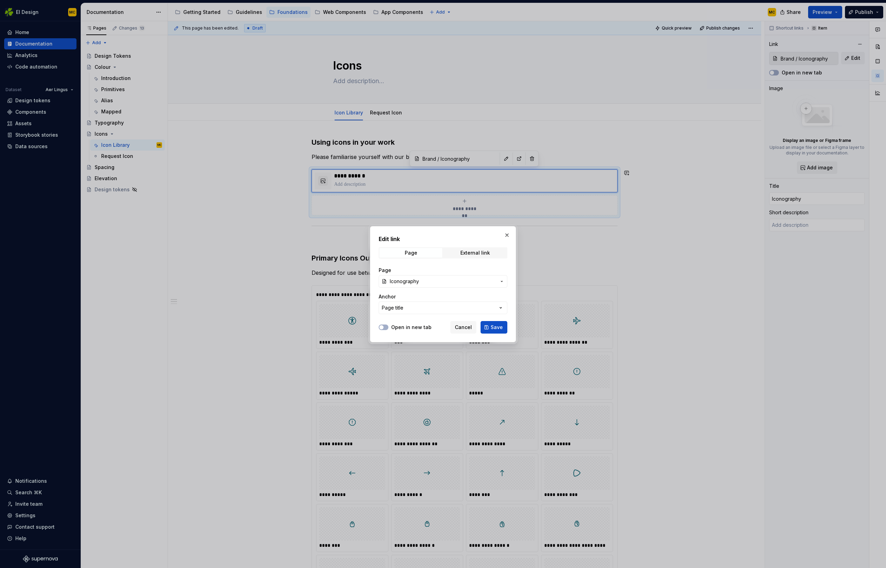
click at [444, 280] on span "Iconography" at bounding box center [443, 281] width 106 height 7
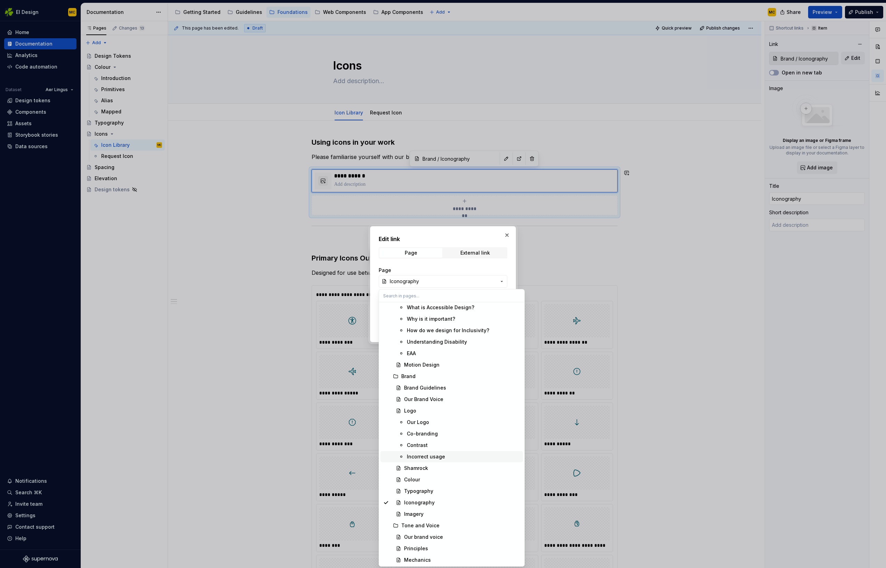
scroll to position [221, 0]
click at [425, 502] on div "Iconography" at bounding box center [419, 502] width 31 height 7
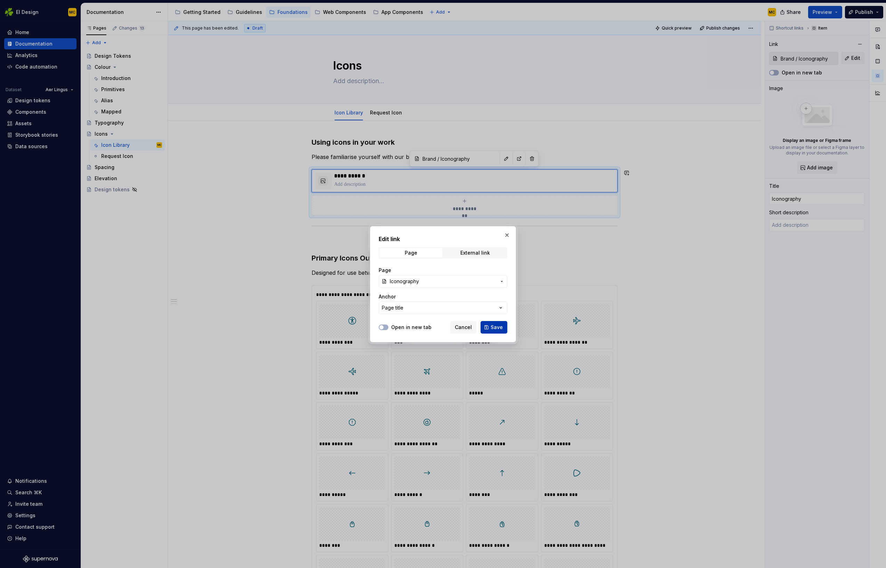
click at [500, 327] on span "Save" at bounding box center [497, 327] width 12 height 7
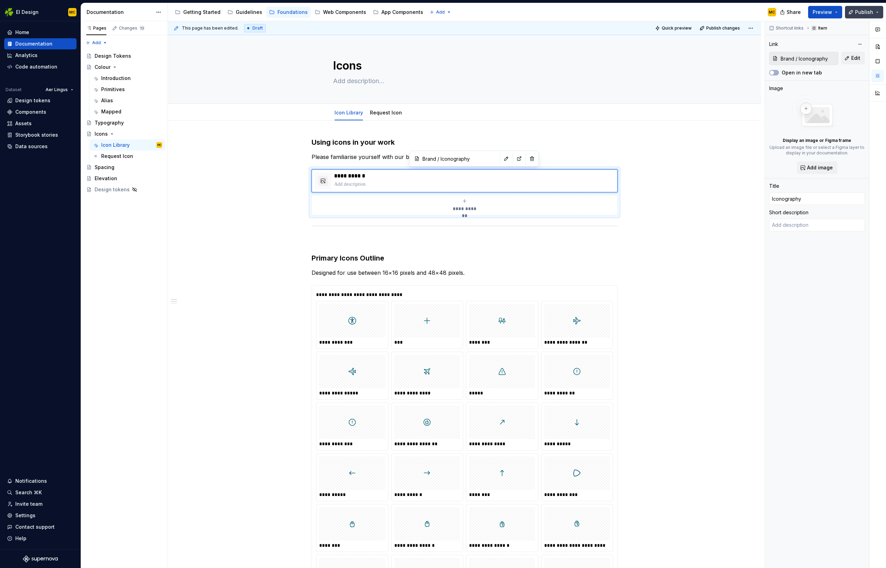
click at [878, 16] on button "Publish" at bounding box center [864, 12] width 38 height 13
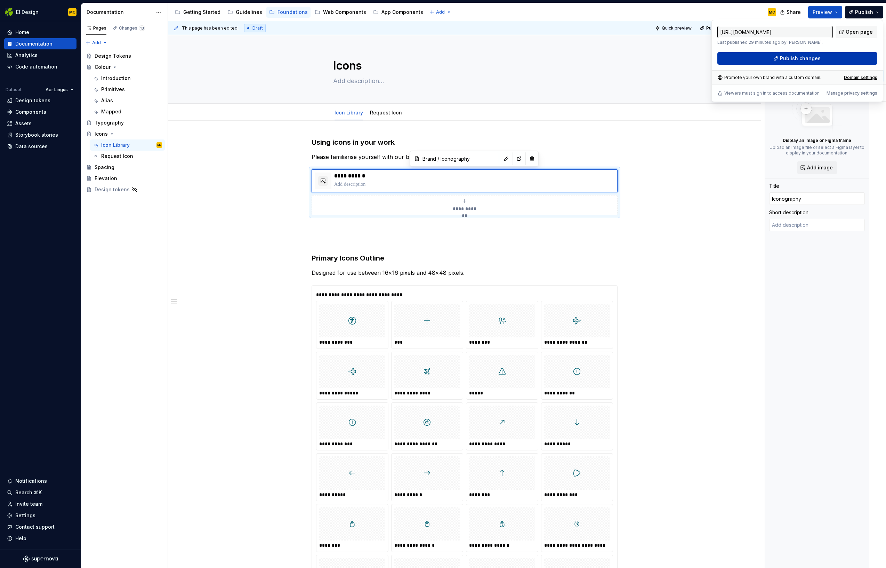
click at [830, 54] on button "Publish changes" at bounding box center [798, 58] width 160 height 13
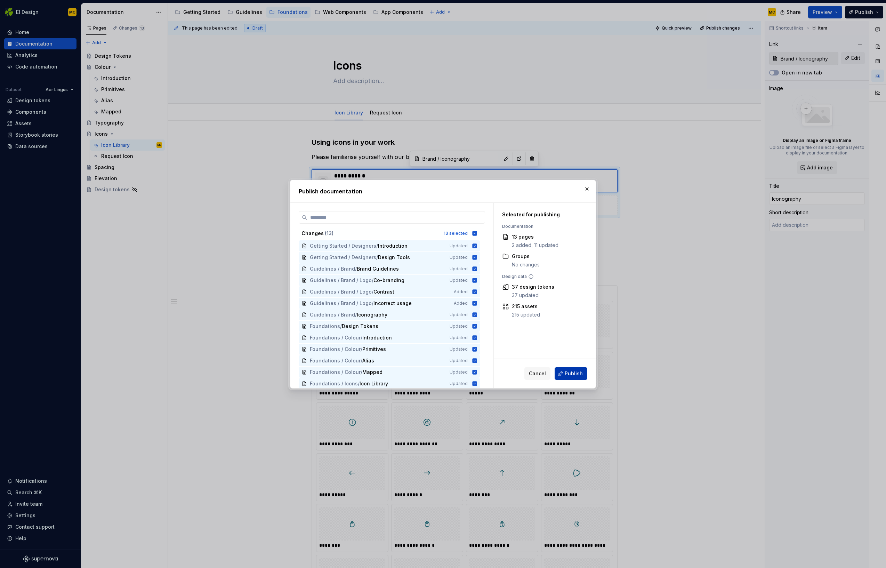
click at [573, 377] on button "Publish" at bounding box center [571, 373] width 33 height 13
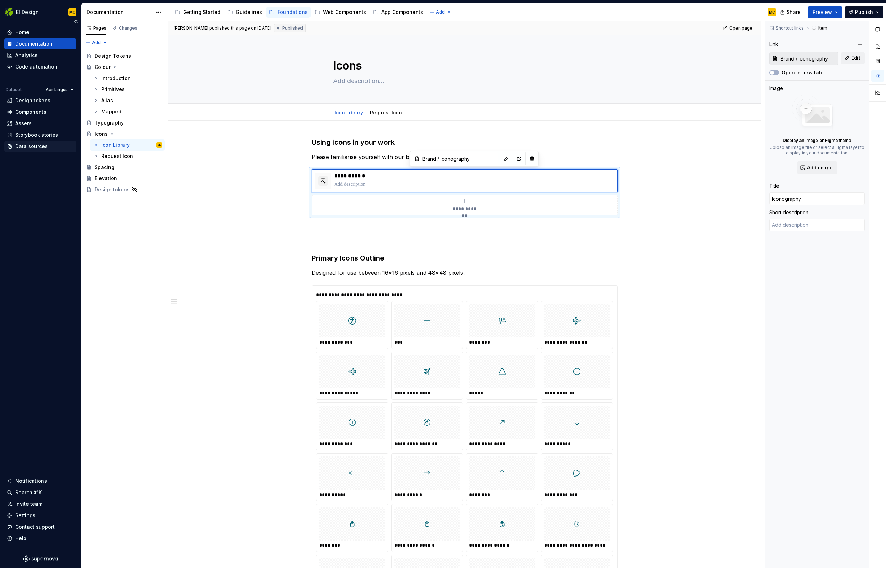
click at [36, 148] on div "Data sources" at bounding box center [31, 146] width 32 height 7
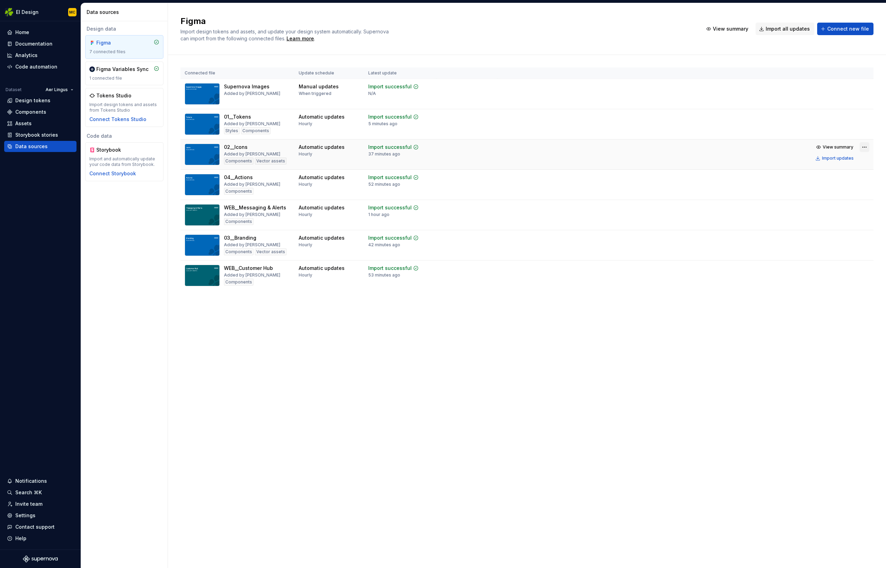
click at [863, 147] on html "EI Design MC Home Documentation Analytics Code automation Dataset Aer Lingus De…" at bounding box center [443, 284] width 886 height 568
click at [845, 160] on div "Edit import scope" at bounding box center [843, 160] width 79 height 7
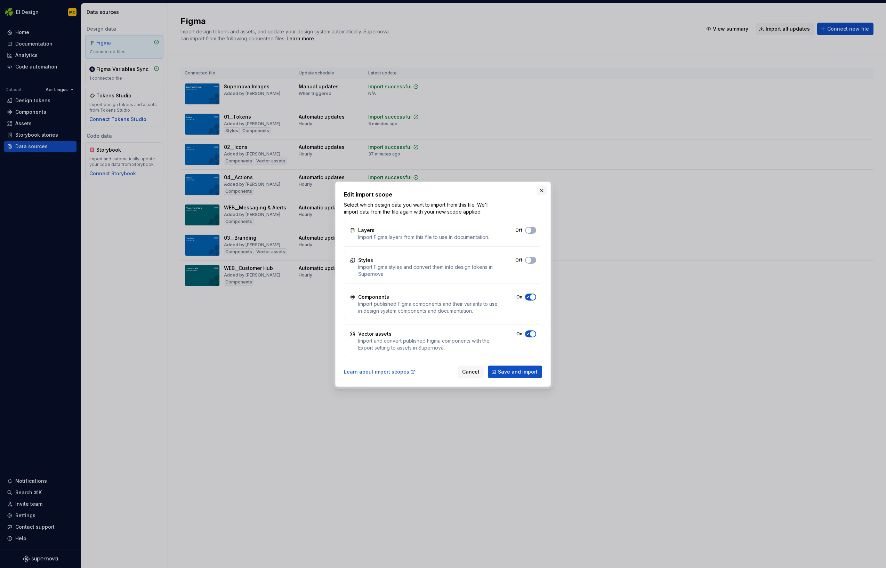
click at [543, 190] on button "button" at bounding box center [542, 191] width 10 height 10
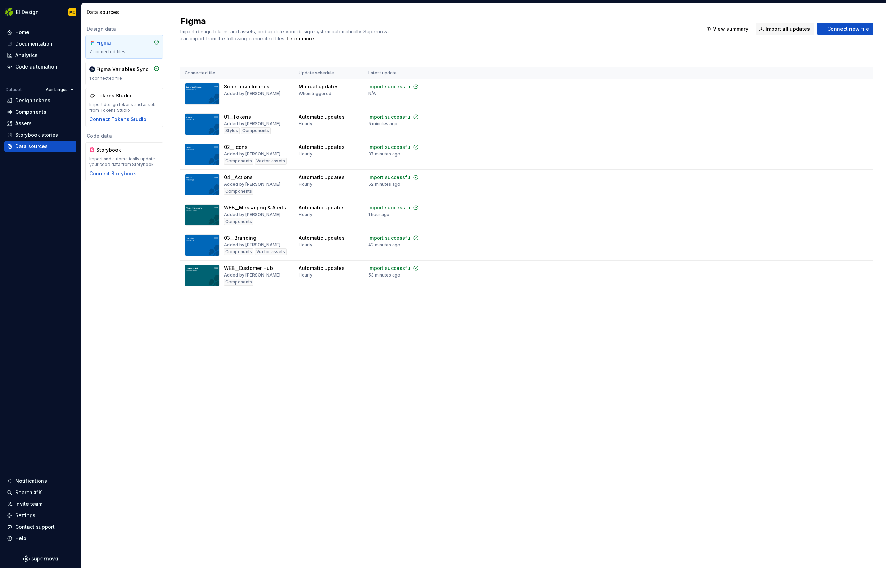
click at [327, 406] on div "Figma Import design tokens and assets, and update your design system automatica…" at bounding box center [527, 285] width 718 height 565
click at [40, 46] on div "Documentation" at bounding box center [33, 43] width 37 height 7
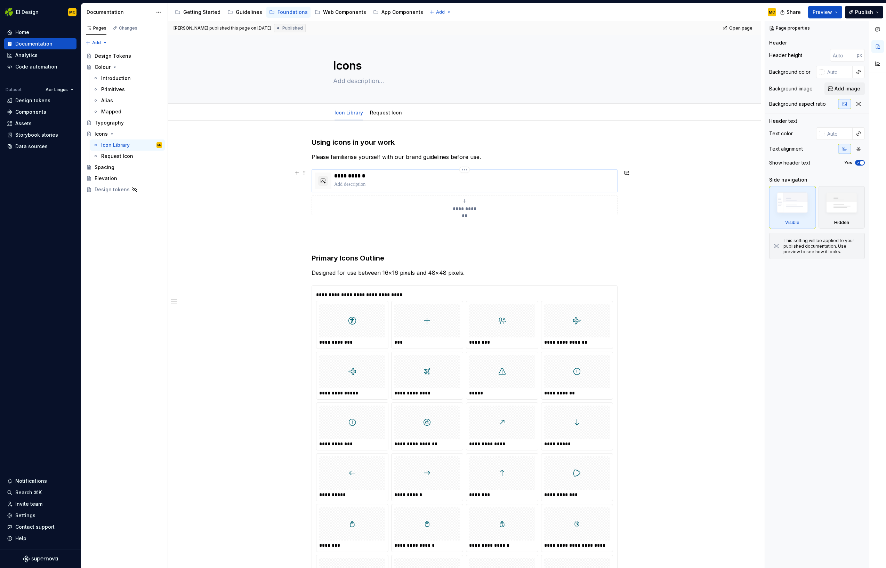
click at [418, 184] on p at bounding box center [474, 184] width 280 height 7
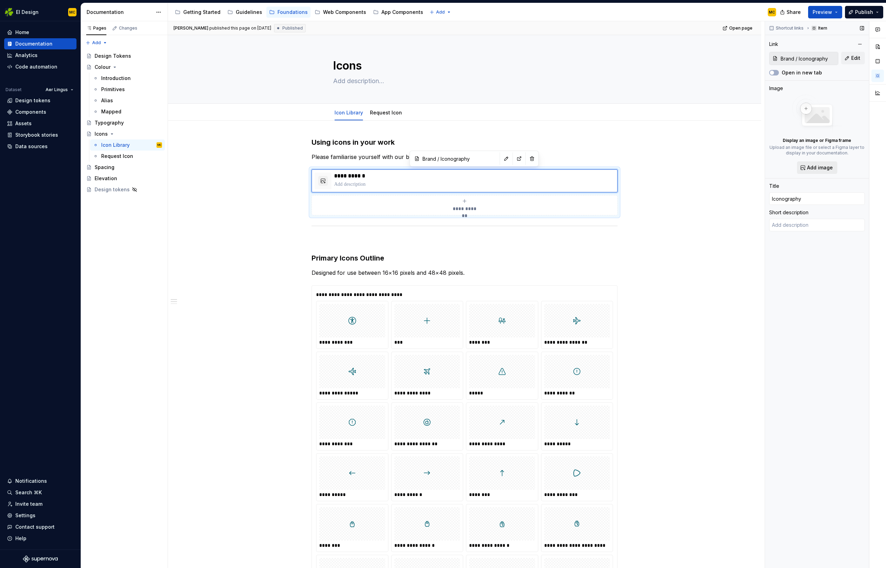
click at [815, 168] on span "Add image" at bounding box center [820, 167] width 26 height 7
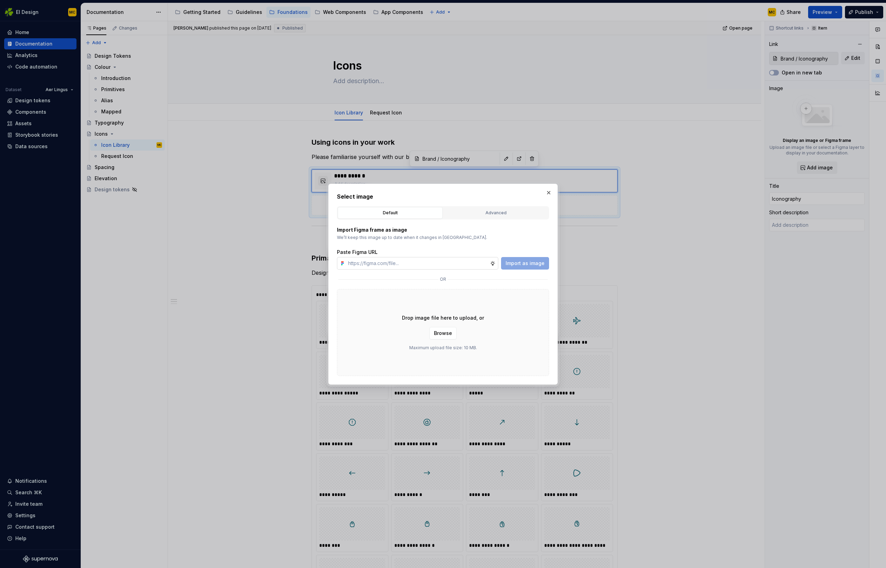
click at [464, 265] on input "text" at bounding box center [417, 263] width 145 height 13
click at [439, 264] on input "text" at bounding box center [417, 263] width 145 height 13
click at [548, 193] on button "button" at bounding box center [549, 193] width 10 height 10
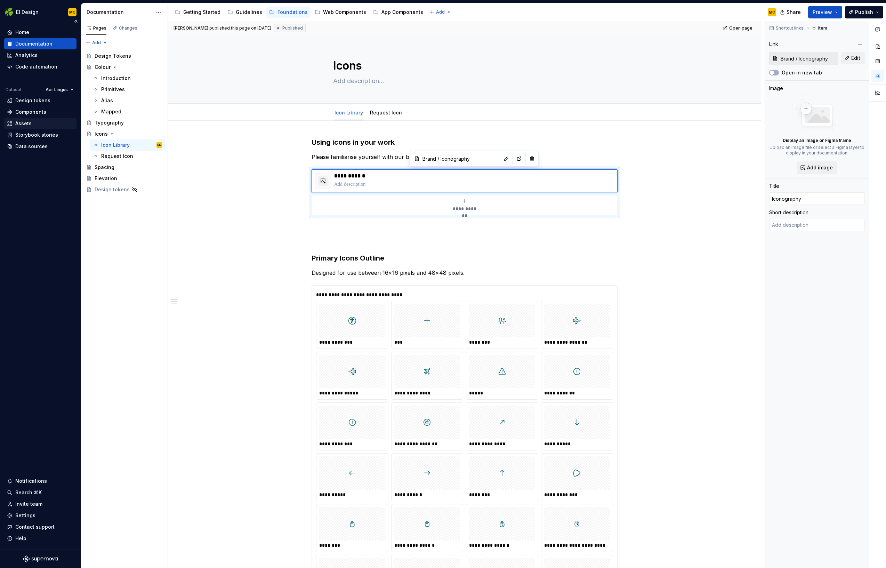
click at [25, 126] on div "Assets" at bounding box center [23, 123] width 16 height 7
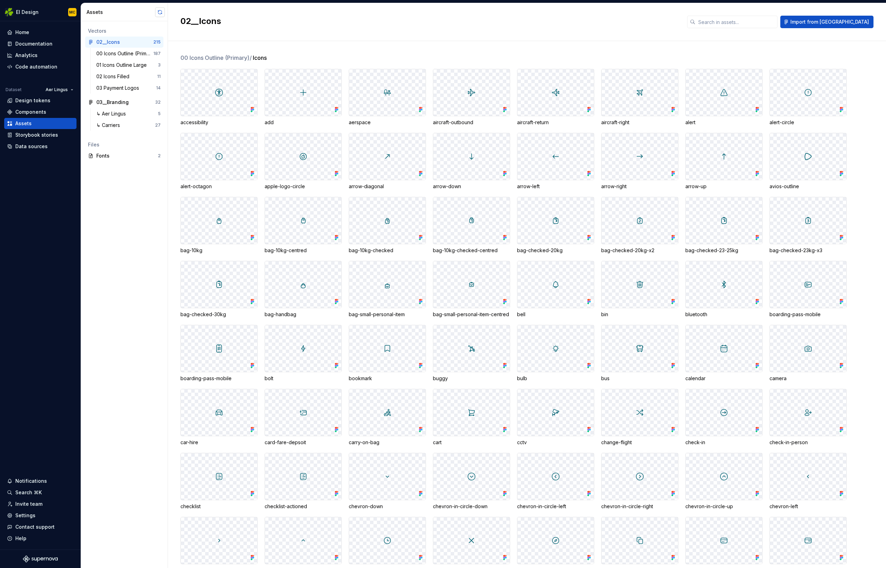
click at [161, 14] on button "button" at bounding box center [160, 12] width 10 height 10
click at [35, 40] on div "Documentation" at bounding box center [33, 43] width 37 height 7
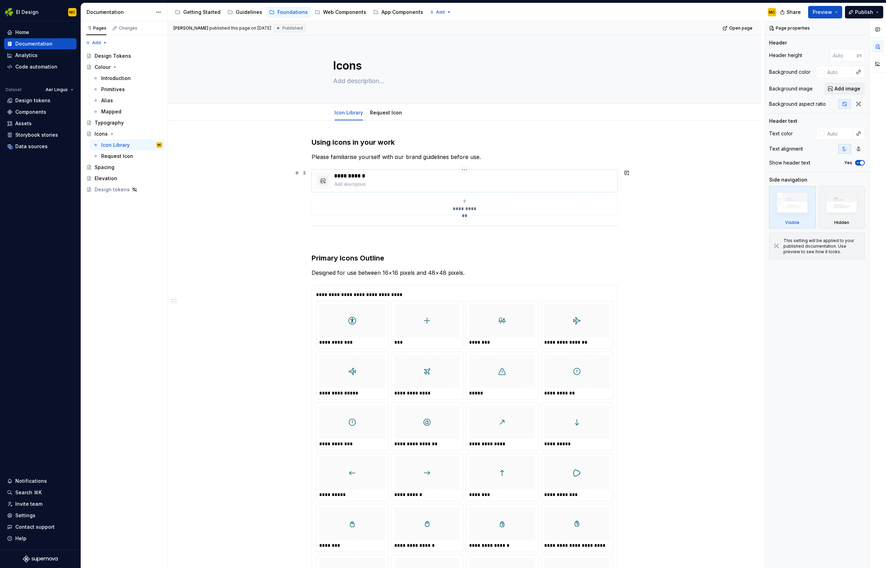
click at [404, 185] on p at bounding box center [474, 184] width 280 height 7
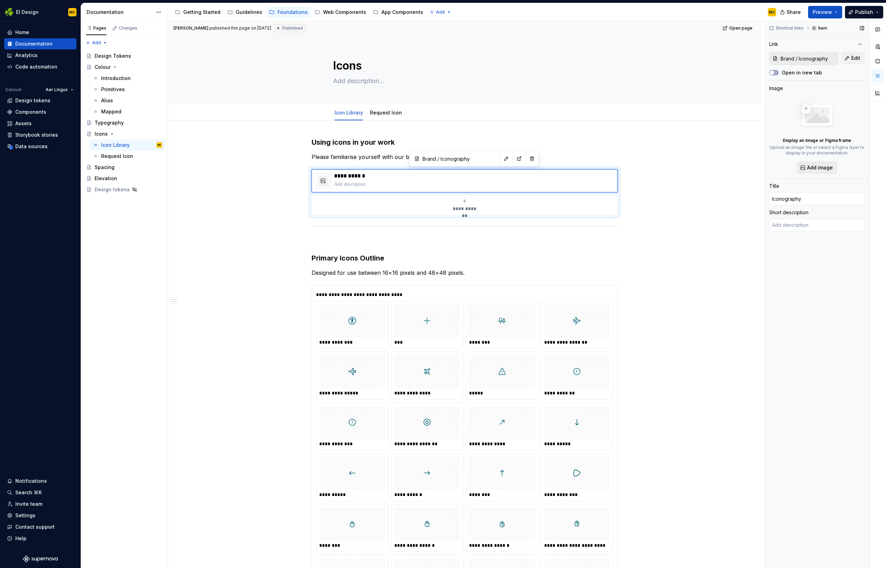
click at [813, 168] on span "Add image" at bounding box center [820, 167] width 26 height 7
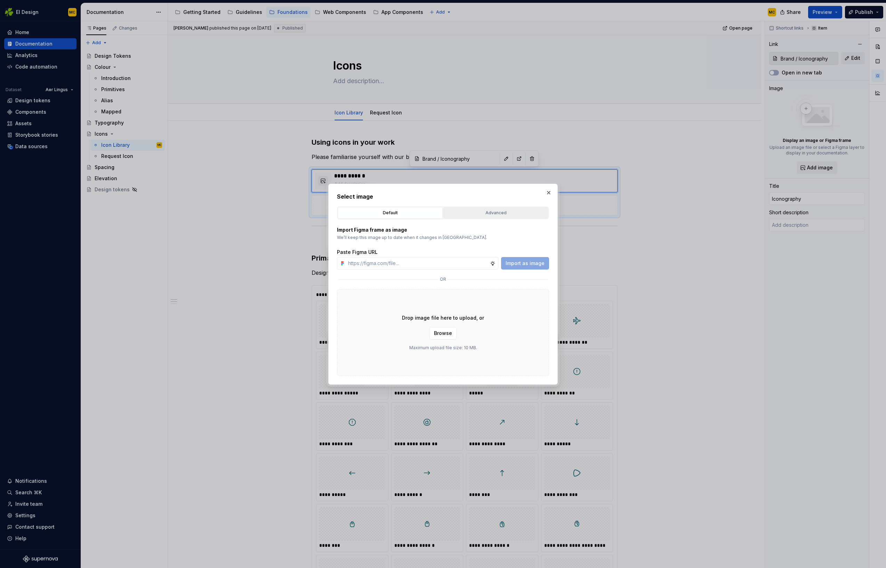
click at [522, 212] on div "Advanced" at bounding box center [496, 212] width 100 height 7
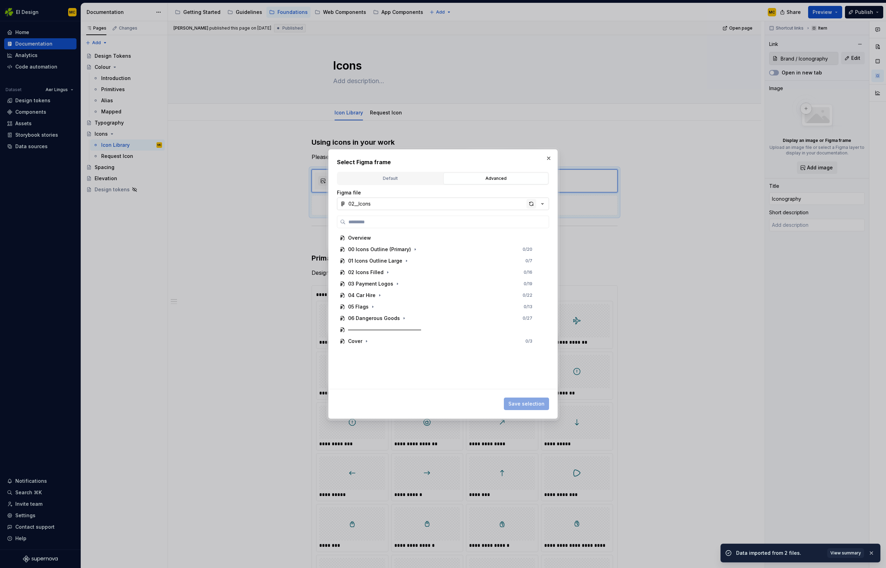
click at [533, 204] on div "button" at bounding box center [532, 204] width 10 height 10
click at [456, 249] on div "00 Icons Outline (Primary) 0 / 20" at bounding box center [440, 249] width 207 height 11
click at [373, 263] on icon "button" at bounding box center [372, 261] width 6 height 6
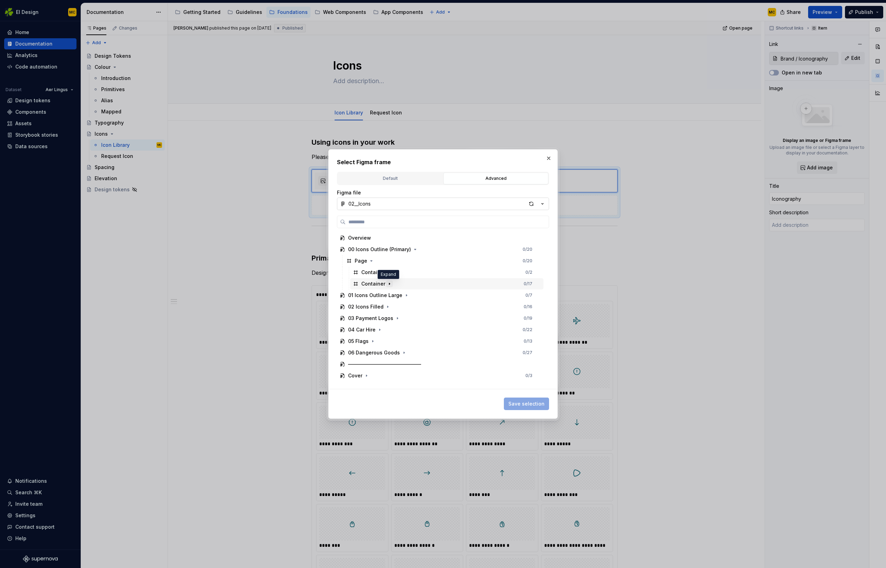
click at [389, 282] on icon "button" at bounding box center [390, 284] width 6 height 6
click at [397, 307] on icon "button" at bounding box center [396, 307] width 6 height 6
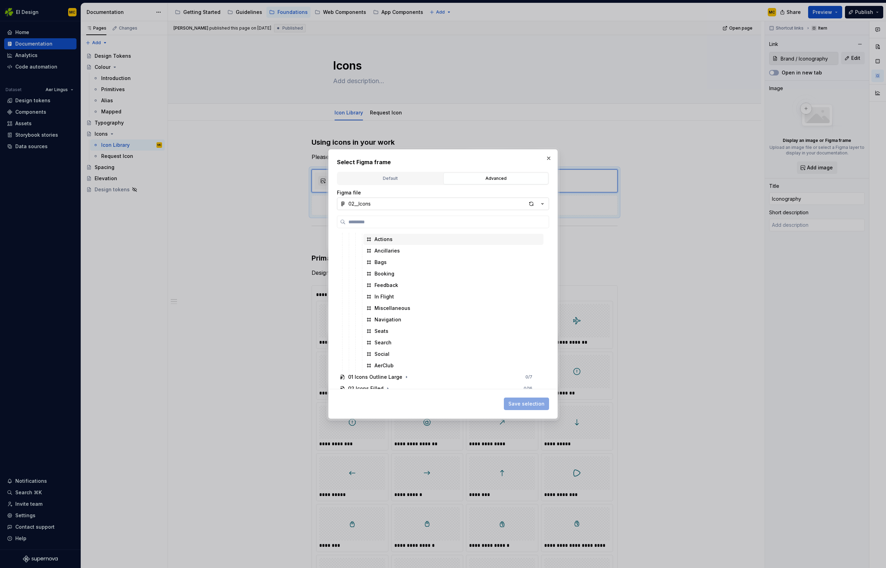
scroll to position [86, 0]
click at [404, 371] on icon "button" at bounding box center [407, 371] width 6 height 6
click at [412, 351] on icon "button" at bounding box center [415, 351] width 6 height 6
click at [390, 373] on icon "button" at bounding box center [390, 374] width 6 height 6
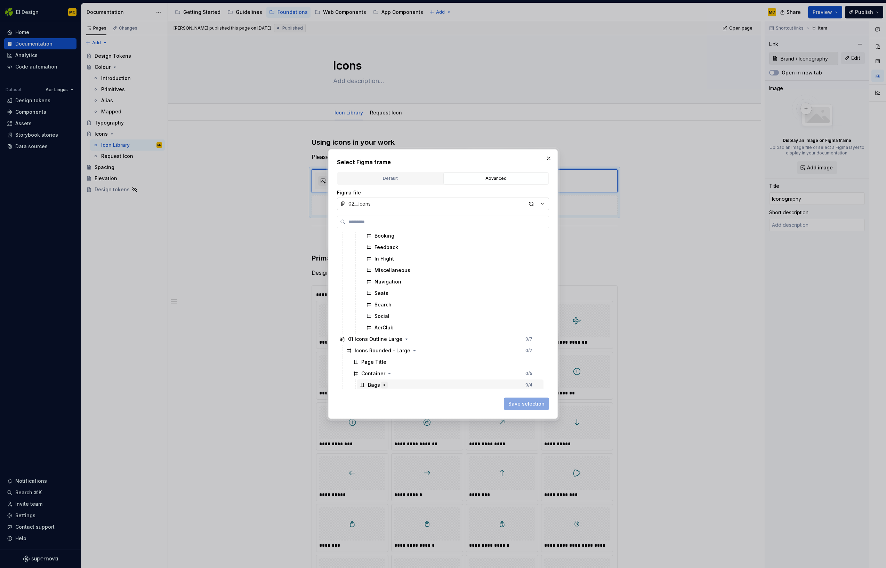
click at [385, 382] on icon "button" at bounding box center [385, 385] width 6 height 6
click at [413, 249] on icon "button" at bounding box center [416, 250] width 6 height 6
click at [369, 262] on icon "button" at bounding box center [372, 261] width 6 height 6
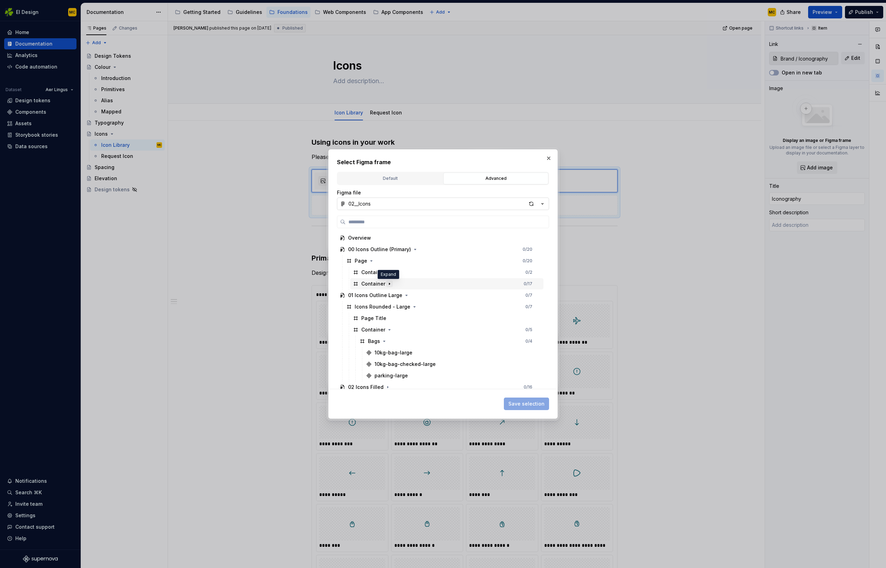
click at [389, 283] on icon "button" at bounding box center [390, 284] width 6 height 6
click at [396, 308] on icon "button" at bounding box center [396, 307] width 6 height 6
click at [547, 158] on button "button" at bounding box center [549, 158] width 10 height 10
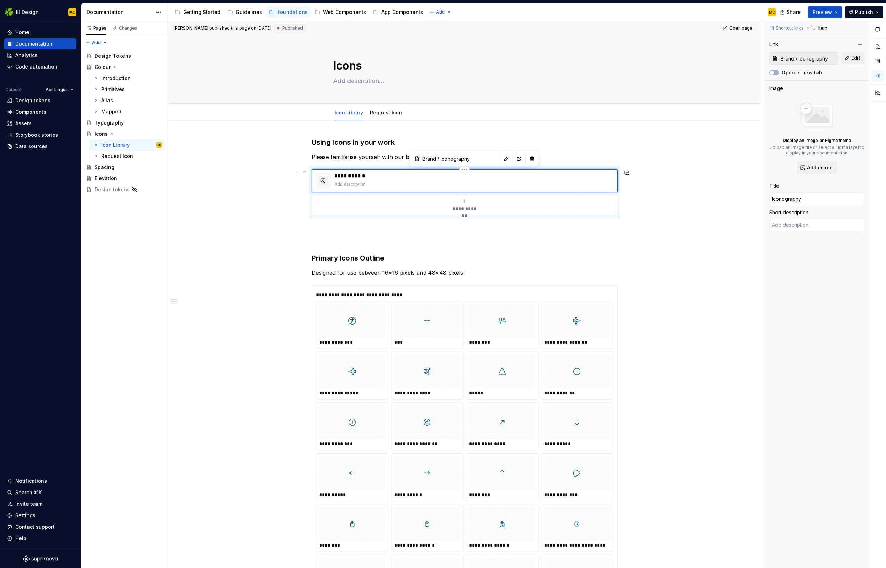
click at [545, 185] on p at bounding box center [474, 184] width 280 height 7
click at [828, 167] on span "Add image" at bounding box center [820, 167] width 26 height 7
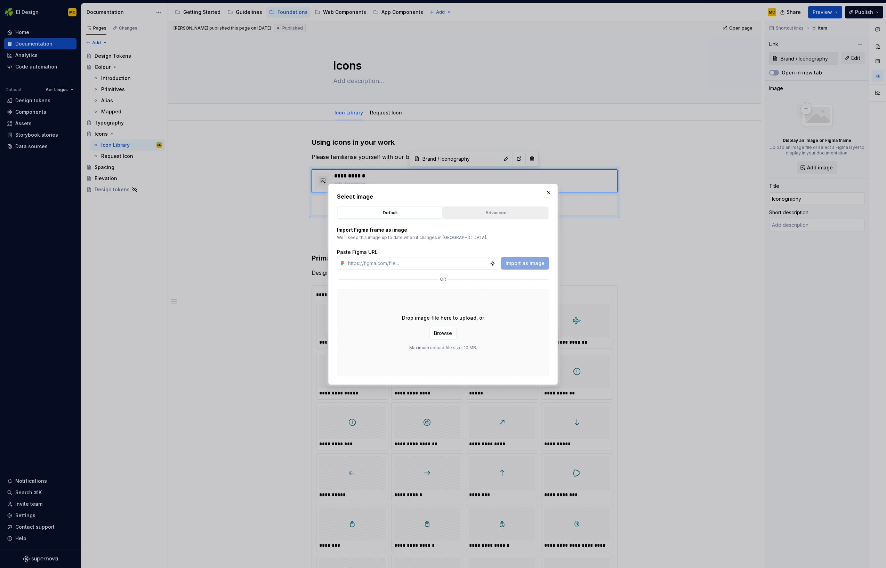
click at [509, 209] on div "Advanced" at bounding box center [496, 212] width 100 height 7
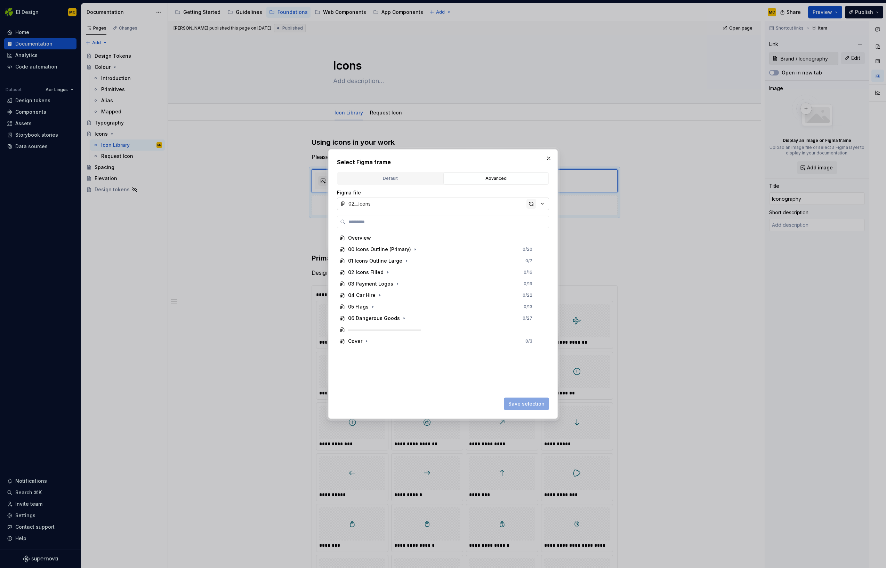
click at [532, 205] on div "button" at bounding box center [532, 204] width 10 height 10
click at [415, 250] on icon "button" at bounding box center [416, 250] width 6 height 6
click at [392, 261] on icon "button" at bounding box center [392, 261] width 6 height 6
click at [387, 285] on icon "button" at bounding box center [390, 284] width 6 height 6
click at [392, 330] on icon "button" at bounding box center [392, 330] width 1 height 2
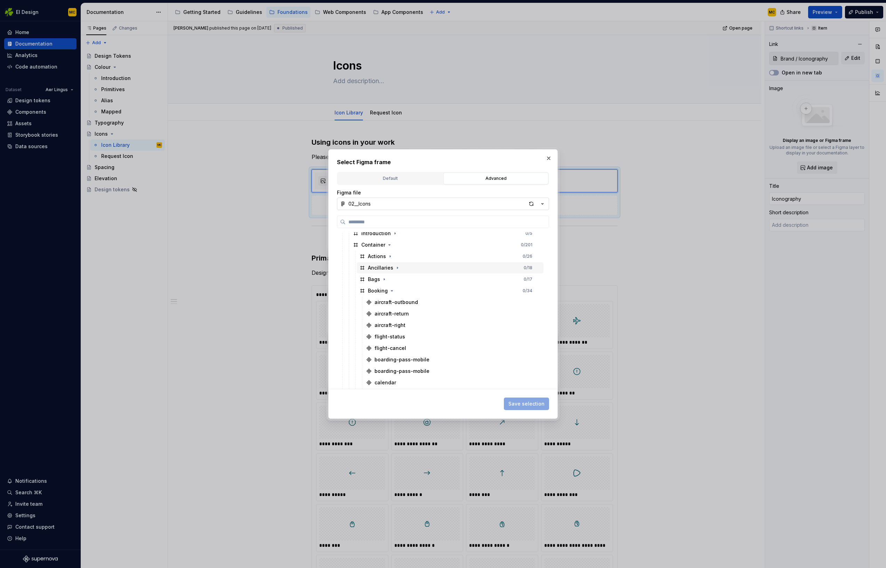
scroll to position [39, 0]
click at [405, 304] on div "aircraft-outbound" at bounding box center [396, 301] width 43 height 7
click at [522, 405] on span "Save selection" at bounding box center [527, 403] width 36 height 7
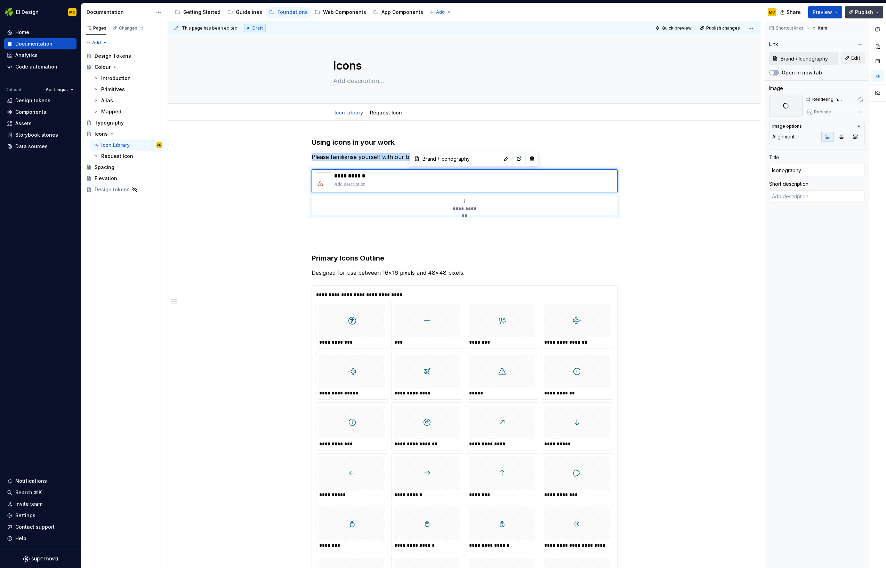
click at [871, 11] on span "Publish" at bounding box center [864, 12] width 18 height 7
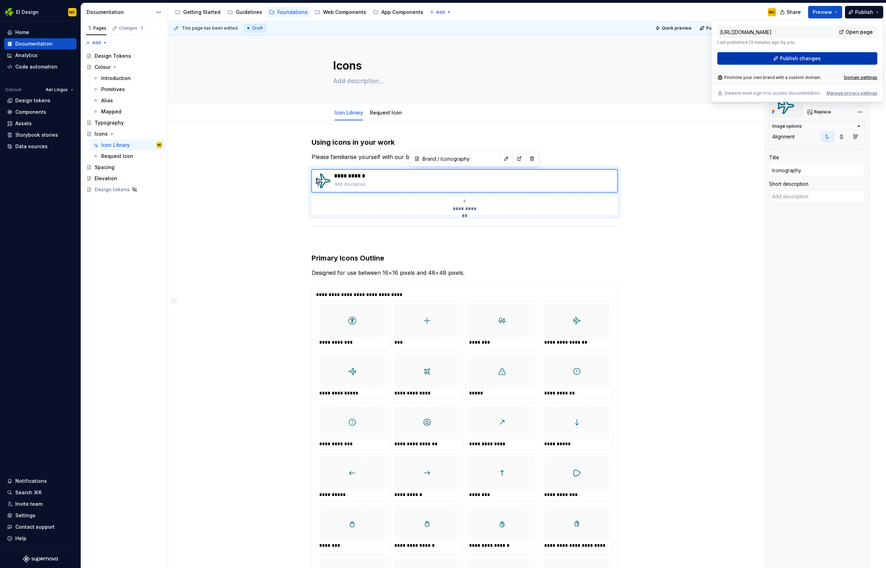
click at [824, 57] on button "Publish changes" at bounding box center [798, 58] width 160 height 13
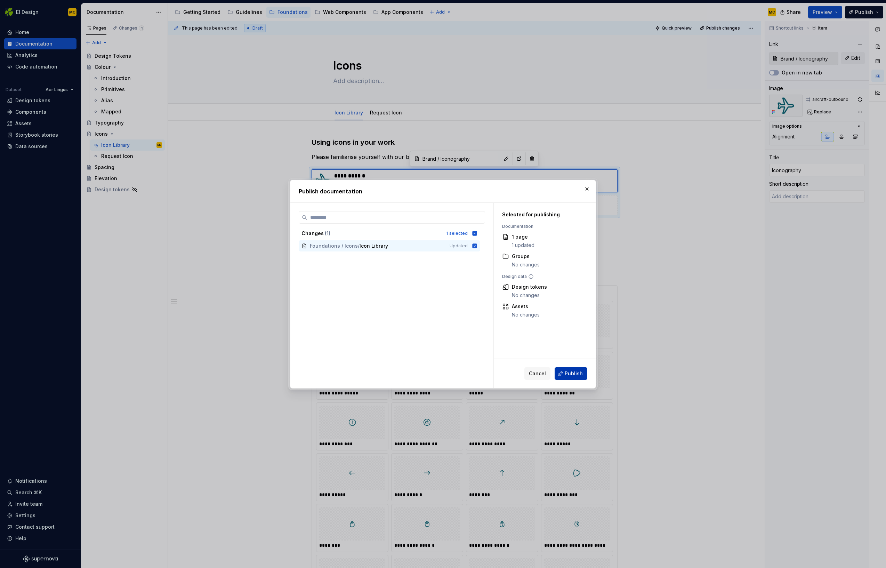
click at [569, 375] on span "Publish" at bounding box center [574, 373] width 18 height 7
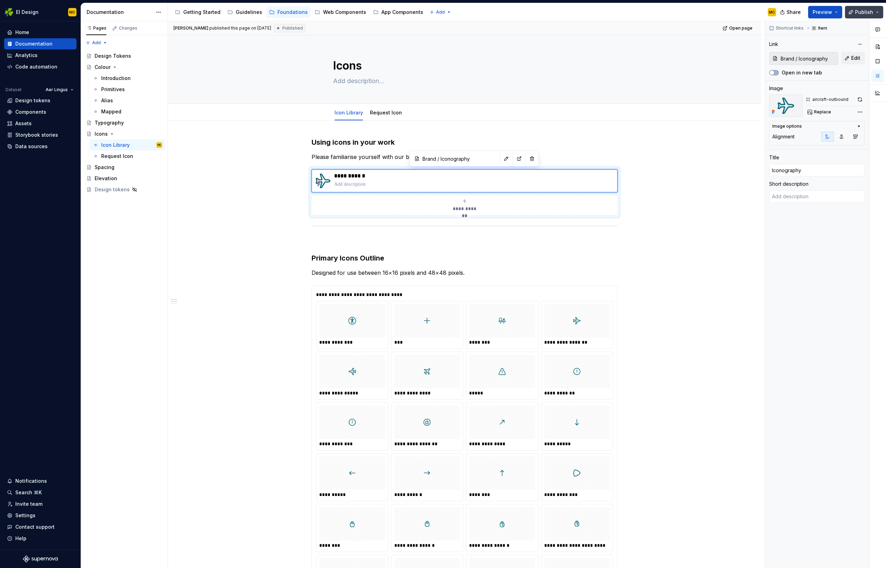
click at [875, 15] on button "Publish" at bounding box center [864, 12] width 38 height 13
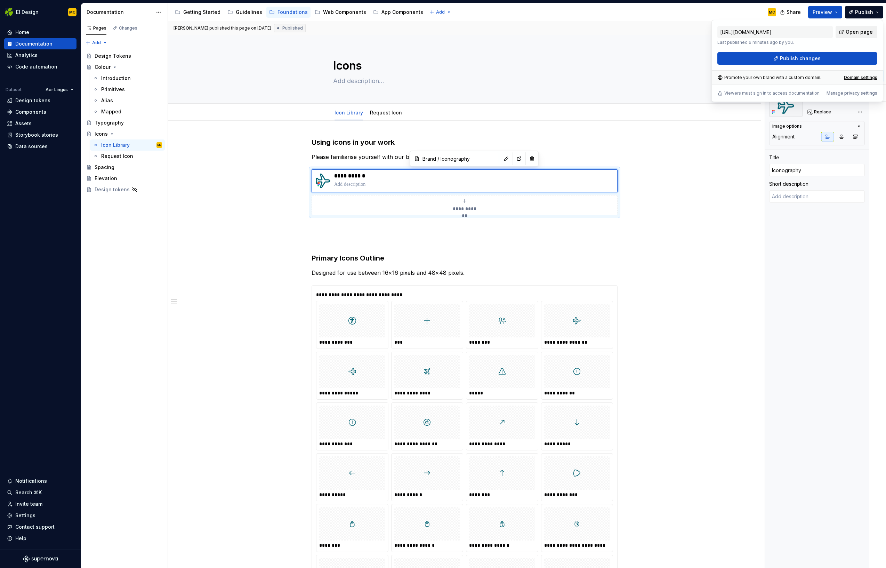
click at [855, 34] on span "Open page" at bounding box center [859, 32] width 27 height 7
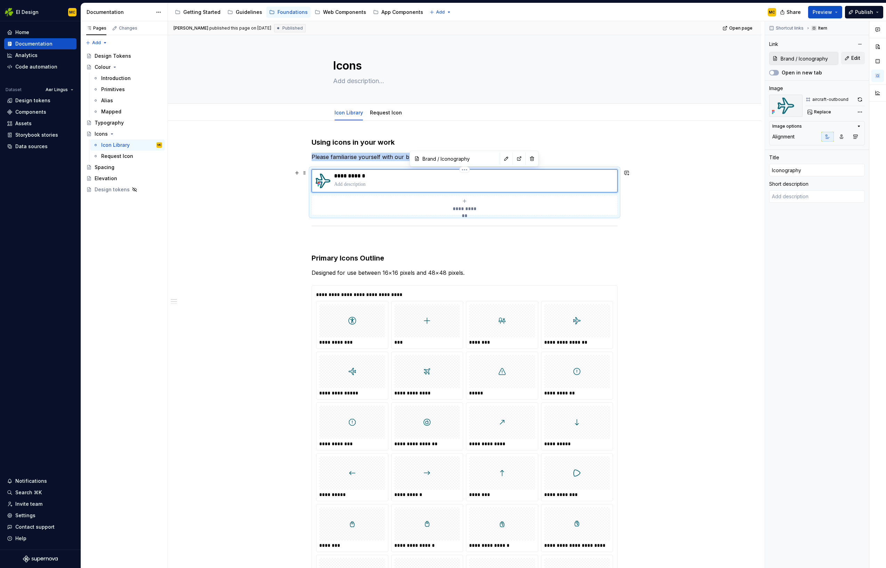
click at [595, 180] on div "**********" at bounding box center [474, 181] width 280 height 17
click at [527, 159] on button "button" at bounding box center [532, 159] width 10 height 10
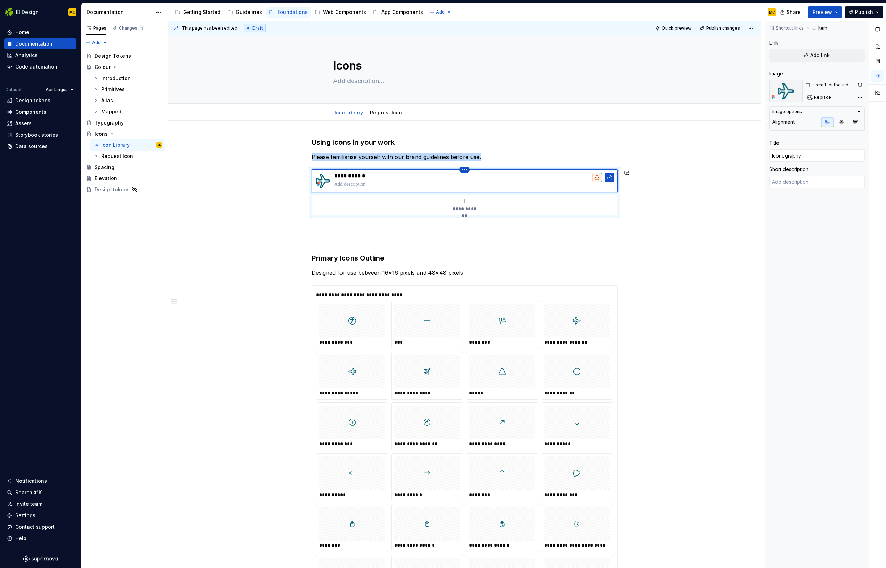
click at [469, 169] on html "EI Design MC Home Documentation Analytics Code automation Dataset Aer Lingus De…" at bounding box center [443, 284] width 886 height 568
click at [482, 182] on div "Delete item" at bounding box center [496, 181] width 45 height 7
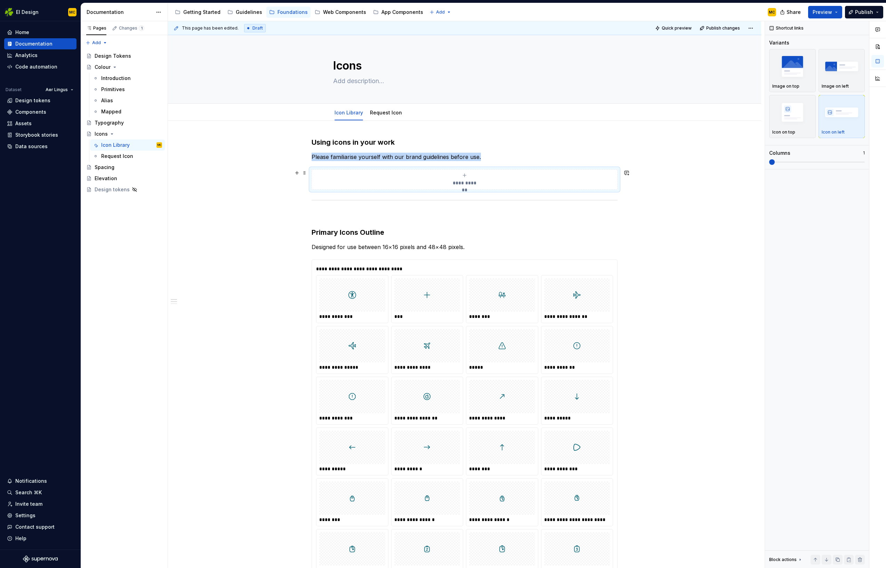
click at [466, 177] on icon "submit" at bounding box center [464, 175] width 3 height 3
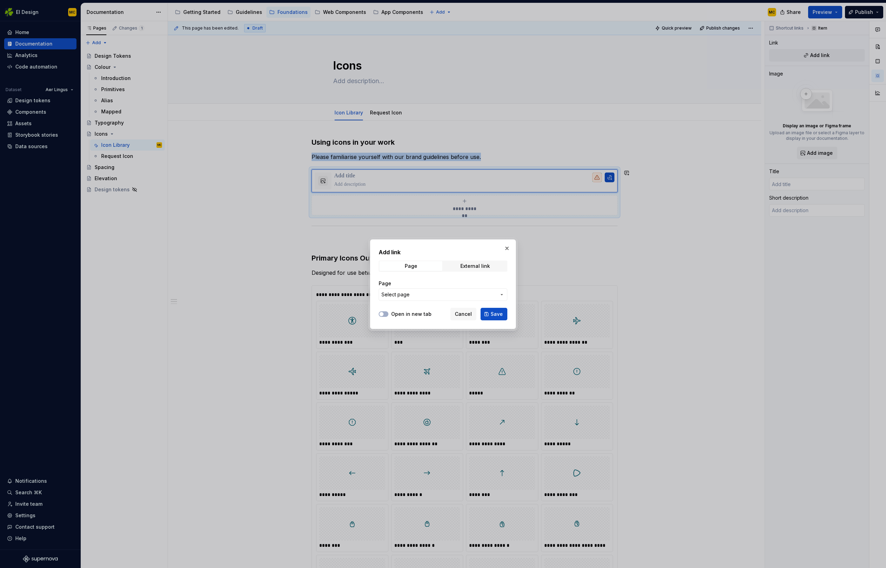
click at [432, 296] on span "Select page" at bounding box center [439, 294] width 115 height 7
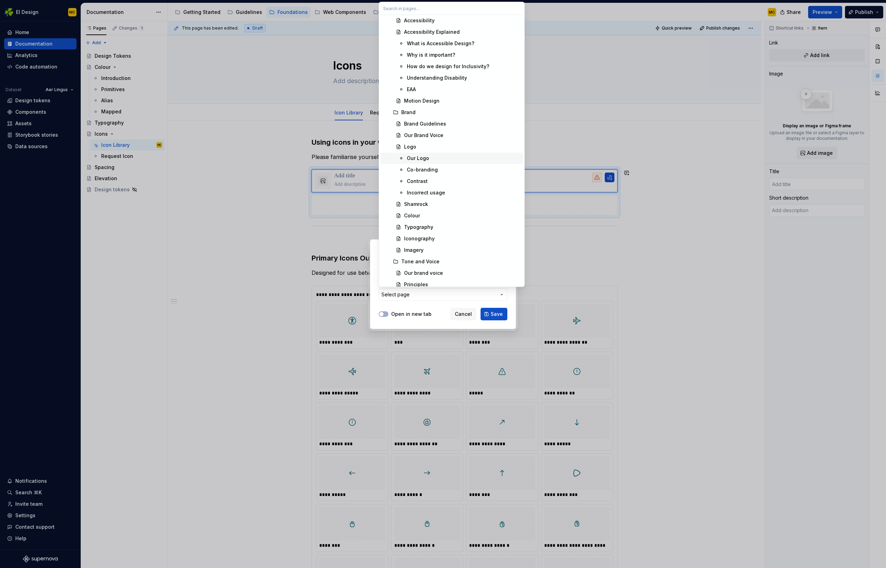
scroll to position [202, 0]
click at [429, 231] on div "Iconography" at bounding box center [419, 233] width 31 height 7
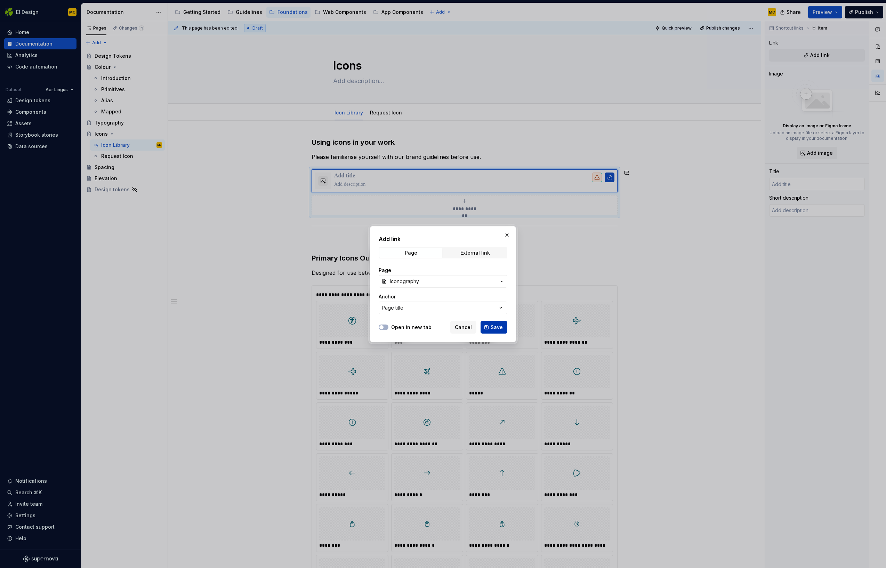
click at [496, 327] on span "Save" at bounding box center [497, 327] width 12 height 7
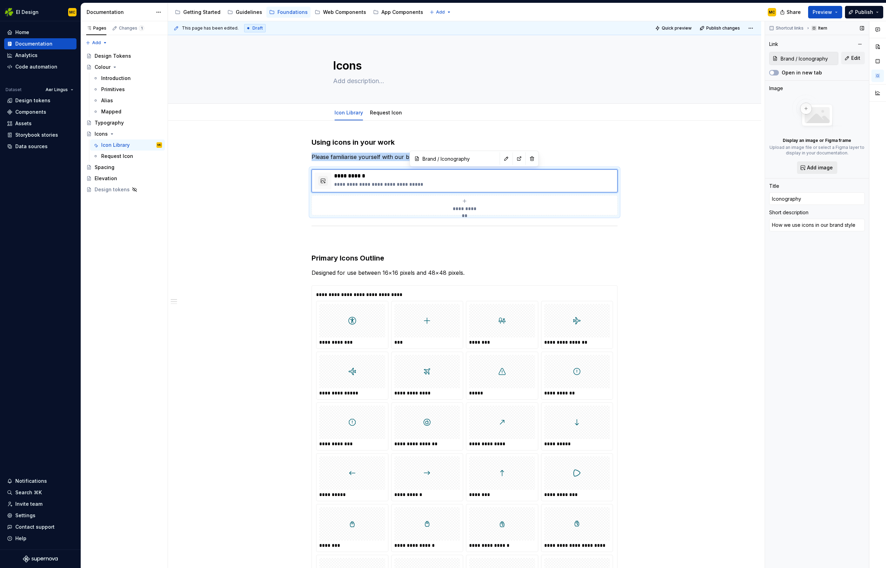
click at [821, 161] on button "Add image" at bounding box center [817, 167] width 40 height 13
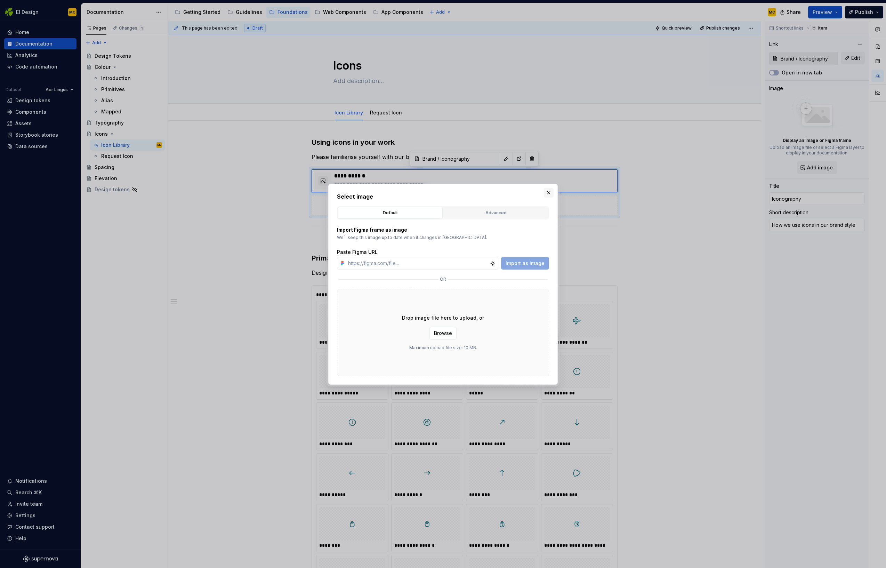
click at [548, 192] on button "button" at bounding box center [549, 193] width 10 height 10
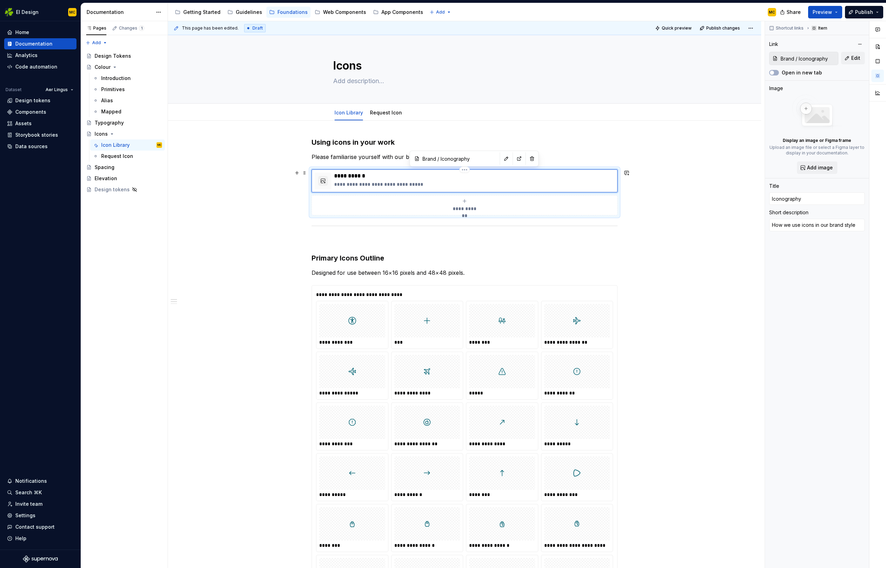
click at [525, 182] on p "**********" at bounding box center [474, 184] width 280 height 7
click at [872, 11] on span "Publish" at bounding box center [864, 12] width 18 height 7
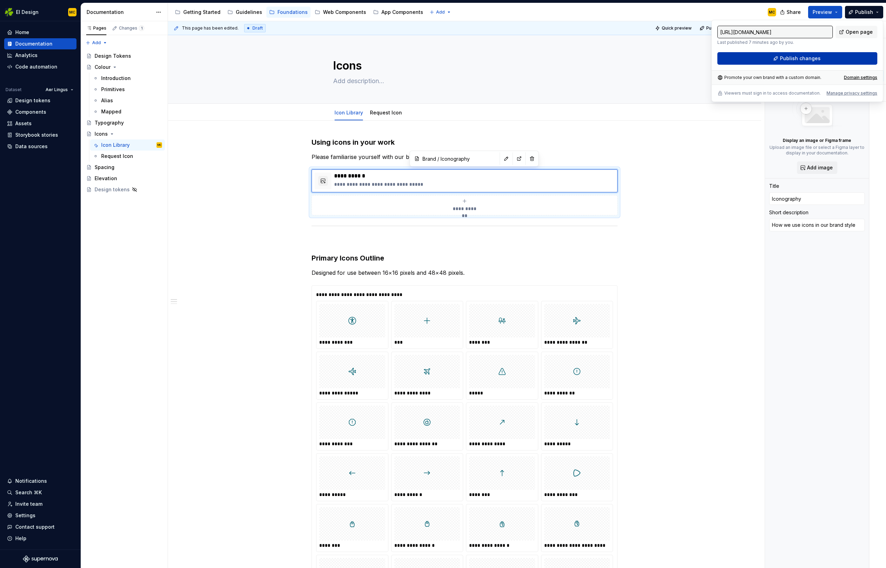
click at [828, 56] on button "Publish changes" at bounding box center [798, 58] width 160 height 13
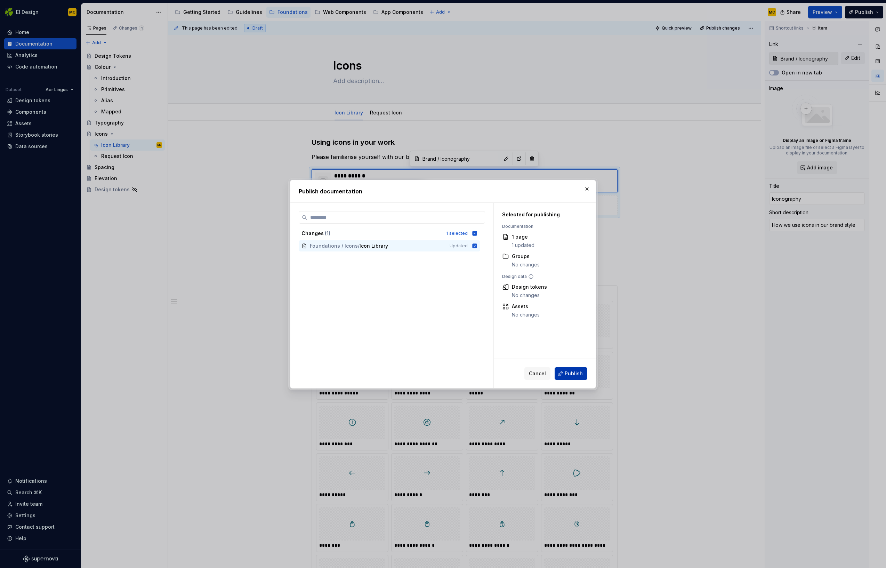
click at [581, 372] on span "Publish" at bounding box center [574, 373] width 18 height 7
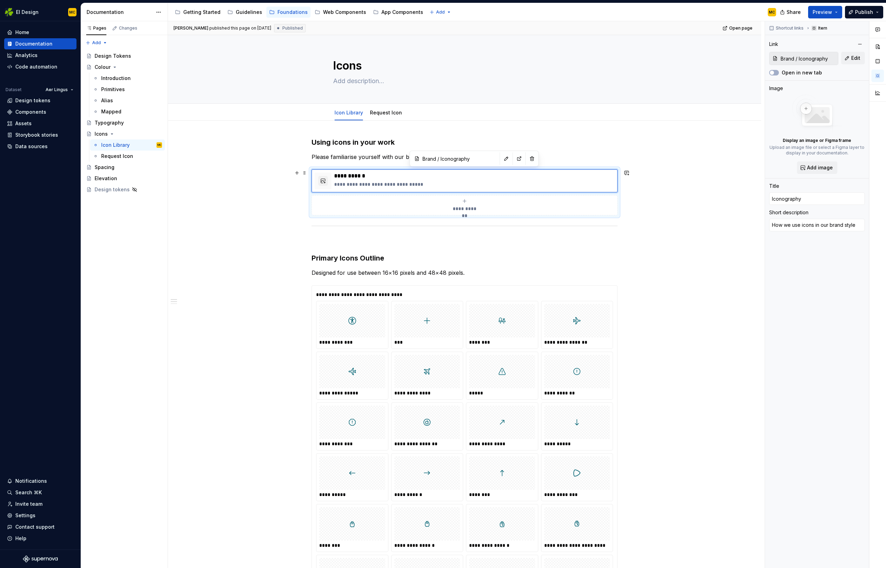
click at [564, 209] on div "**********" at bounding box center [465, 205] width 300 height 14
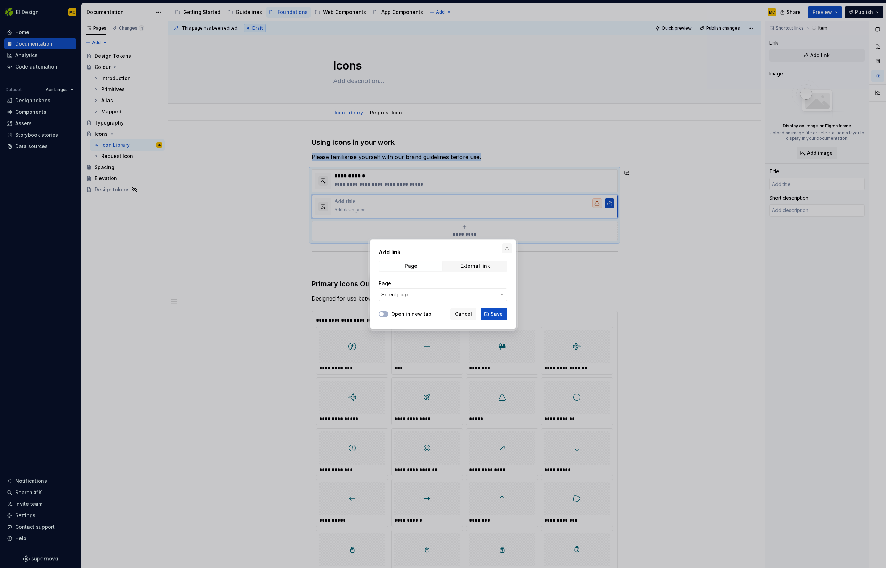
click at [505, 250] on button "button" at bounding box center [507, 249] width 10 height 10
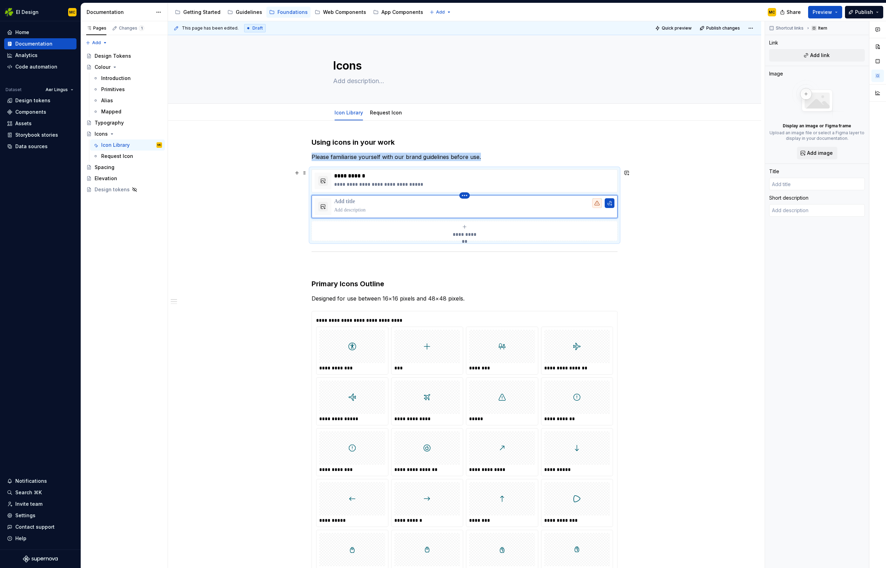
click at [464, 197] on html "EI Design MC Home Documentation Analytics Code automation Dataset Aer Lingus De…" at bounding box center [443, 284] width 886 height 568
click at [483, 208] on div "Delete item" at bounding box center [496, 207] width 45 height 7
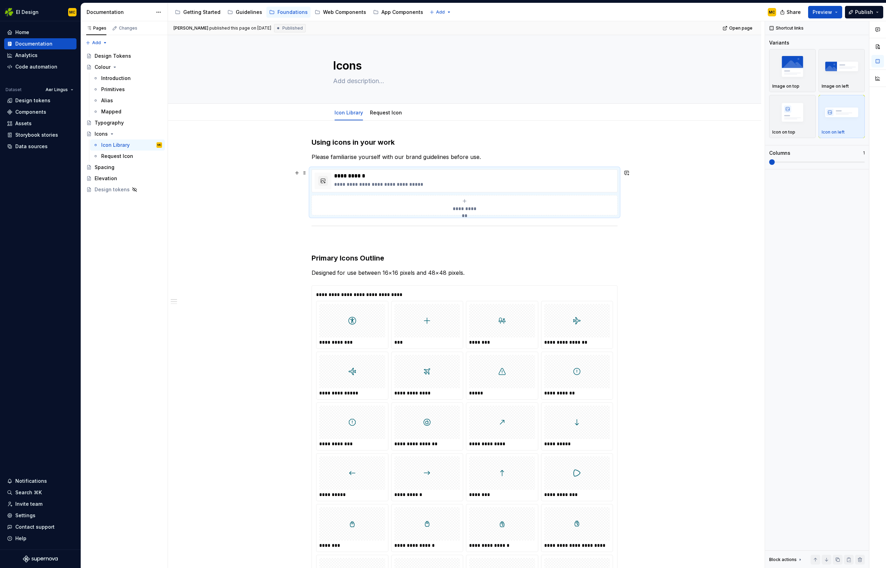
click at [571, 215] on div "**********" at bounding box center [465, 192] width 306 height 46
click at [848, 79] on div "button" at bounding box center [842, 66] width 40 height 29
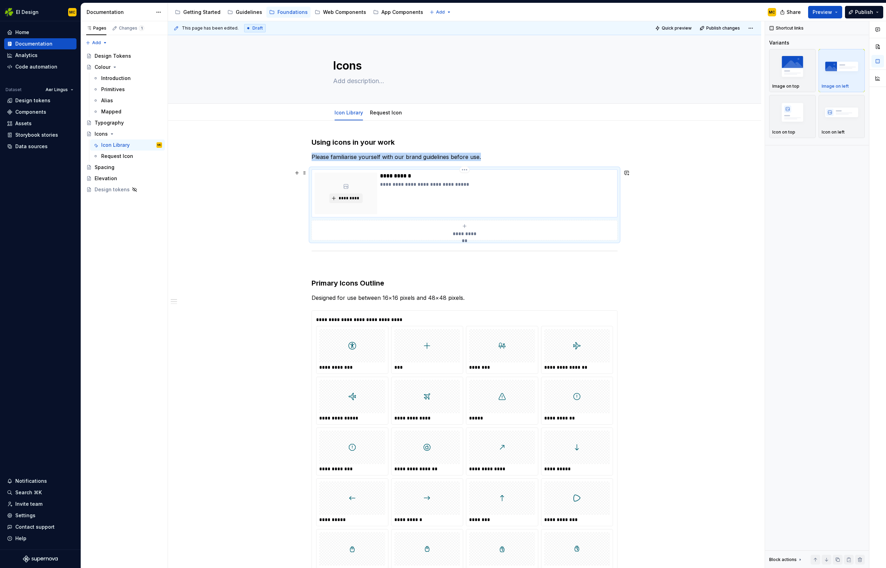
click at [502, 204] on div "**********" at bounding box center [497, 194] width 234 height 42
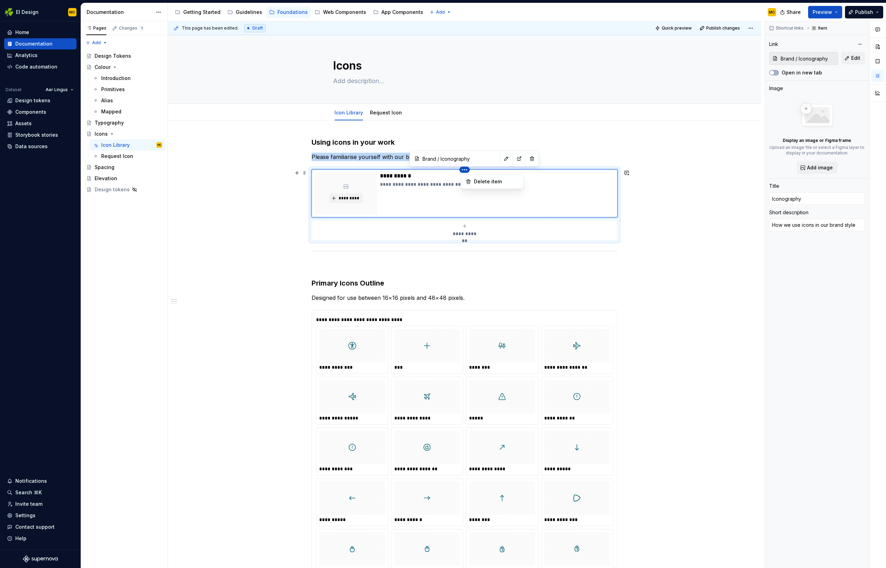
click at [469, 169] on html "EI Design MC Home Documentation Analytics Code automation Dataset Aer Lingus De…" at bounding box center [443, 284] width 886 height 568
click at [573, 235] on html "EI Design MC Home Documentation Analytics Code automation Dataset Aer Lingus De…" at bounding box center [443, 284] width 886 height 568
click at [573, 195] on div "**********" at bounding box center [497, 194] width 234 height 42
click at [599, 240] on div "**********" at bounding box center [465, 204] width 306 height 71
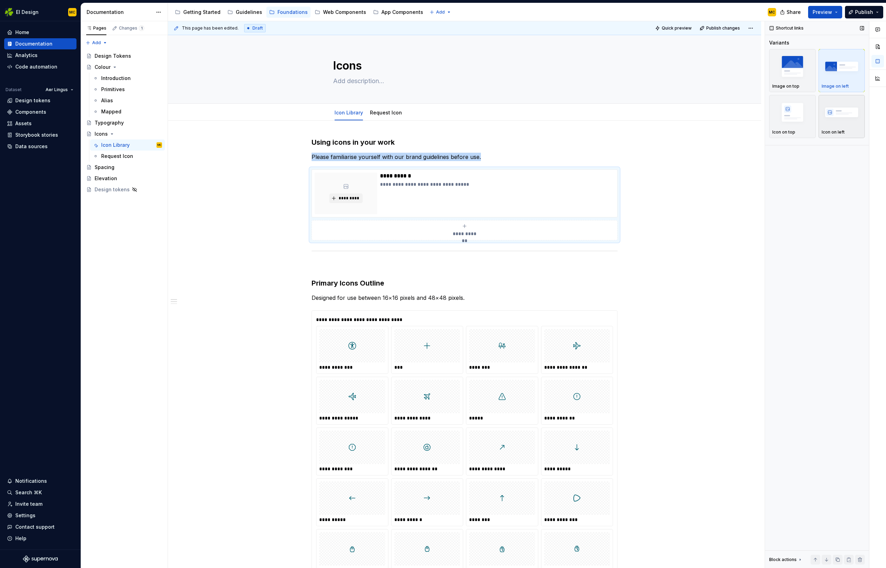
click at [829, 116] on img "button" at bounding box center [842, 111] width 40 height 25
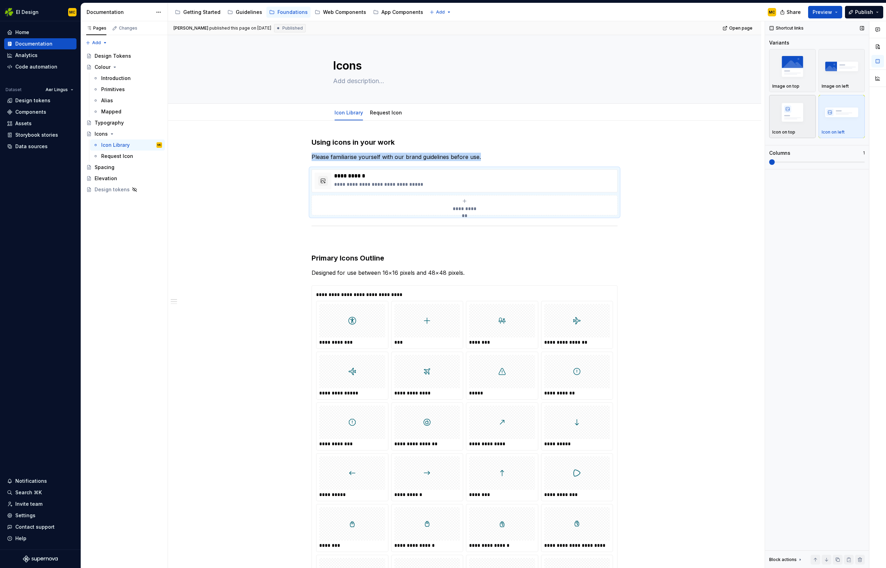
click at [801, 115] on img "button" at bounding box center [793, 111] width 40 height 25
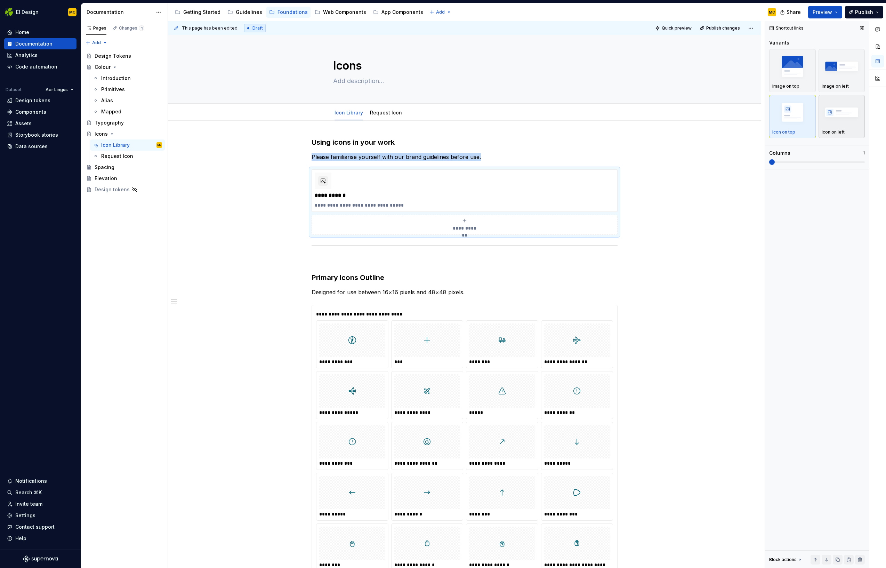
click at [842, 115] on img "button" at bounding box center [842, 111] width 40 height 25
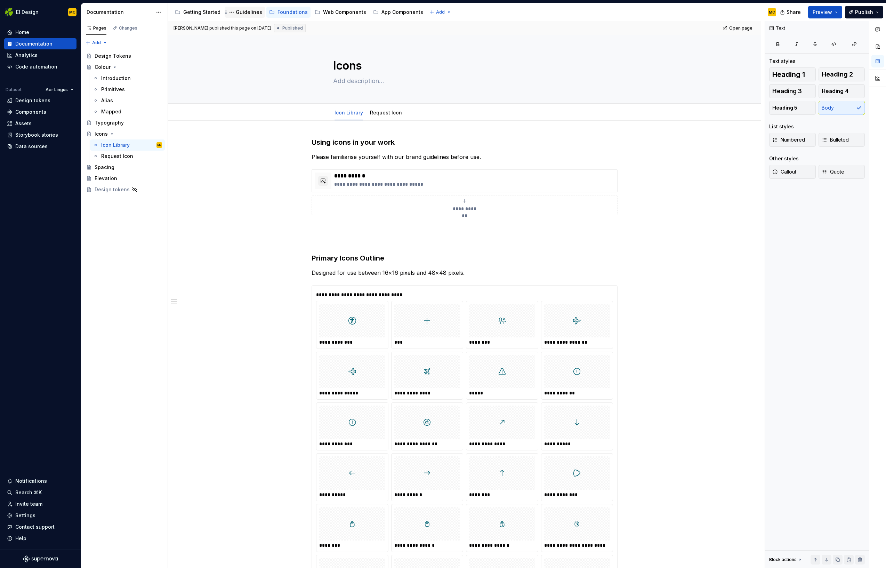
click at [243, 15] on div "Guidelines" at bounding box center [249, 12] width 26 height 7
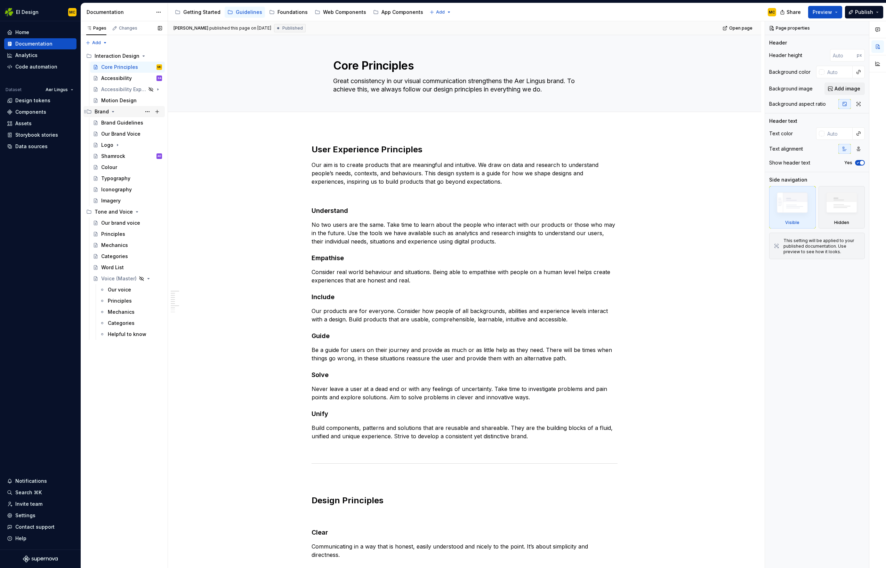
click at [113, 113] on icon "Page tree" at bounding box center [113, 112] width 6 height 6
click at [134, 122] on icon "Page tree" at bounding box center [137, 123] width 6 height 6
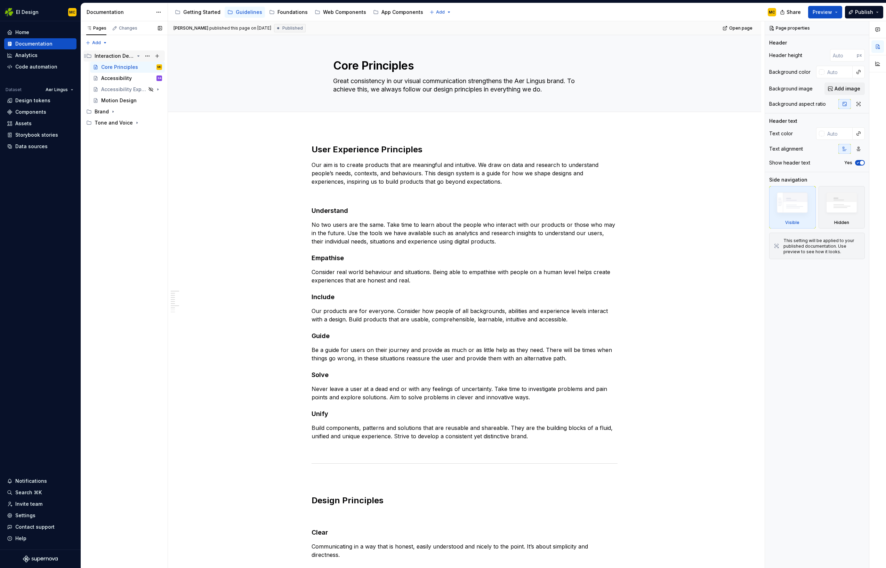
click at [137, 54] on icon "Page tree" at bounding box center [139, 56] width 6 height 6
click at [863, 13] on span "Publish" at bounding box center [864, 12] width 18 height 7
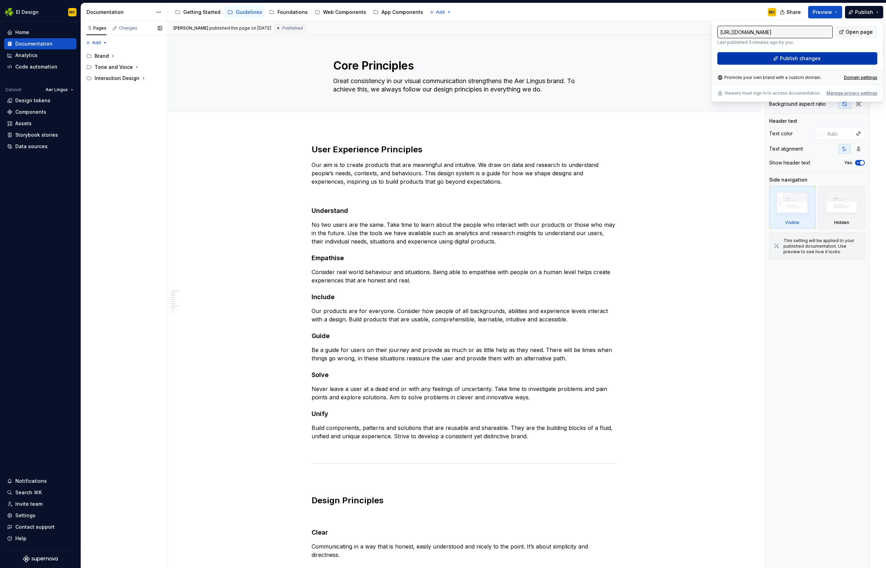
click at [790, 60] on span "Publish changes" at bounding box center [800, 58] width 41 height 7
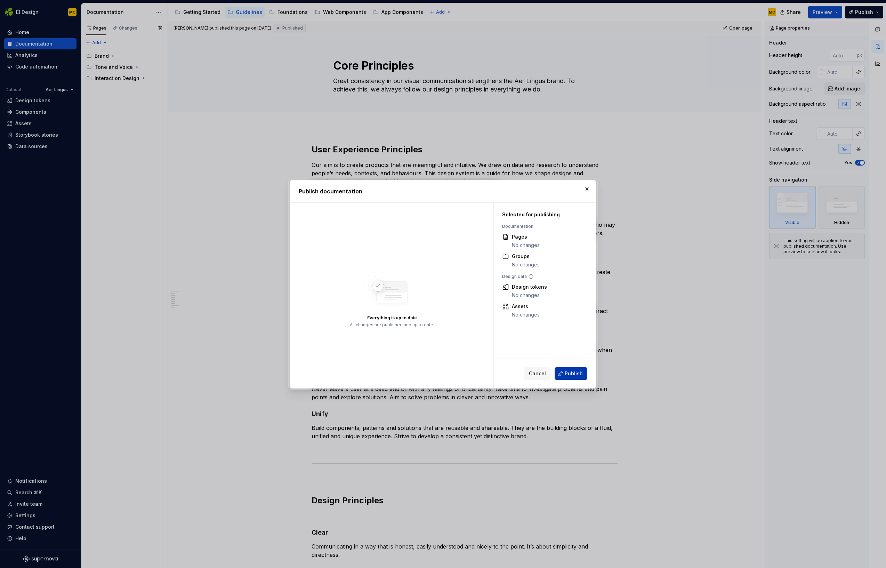
click at [576, 376] on span "Publish" at bounding box center [574, 373] width 18 height 7
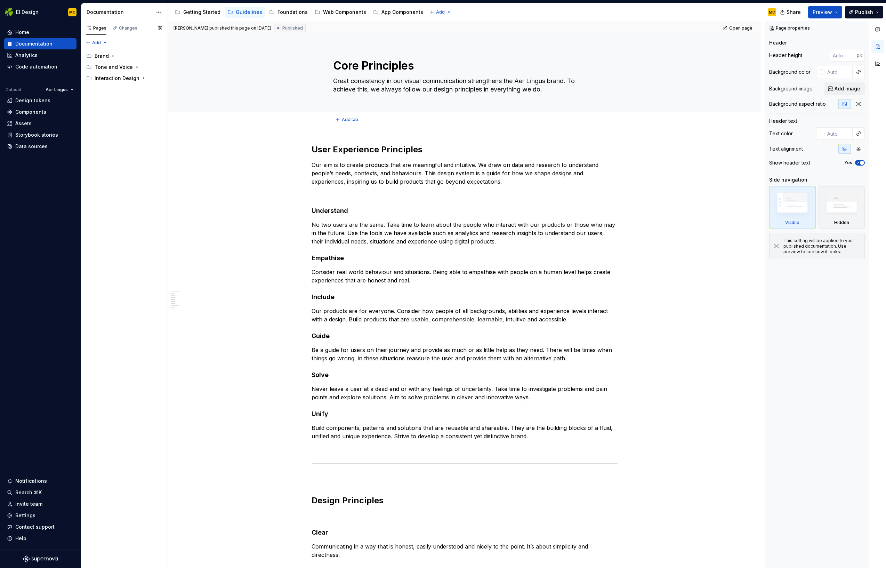
click at [224, 115] on div "Add tab" at bounding box center [465, 120] width 538 height 10
click at [204, 11] on div "Getting Started" at bounding box center [201, 12] width 37 height 7
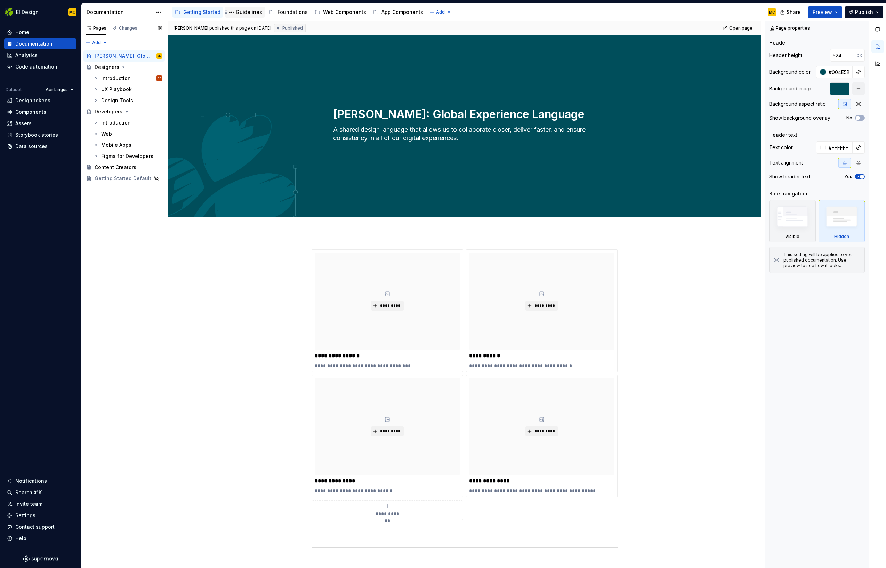
click at [242, 10] on div "Guidelines" at bounding box center [249, 12] width 26 height 7
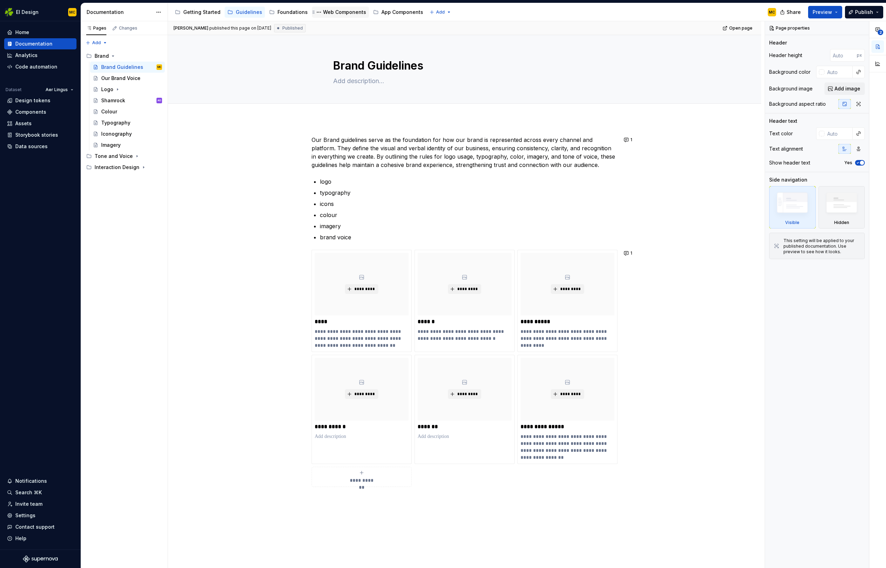
click at [343, 12] on div "Web Components" at bounding box center [344, 12] width 43 height 7
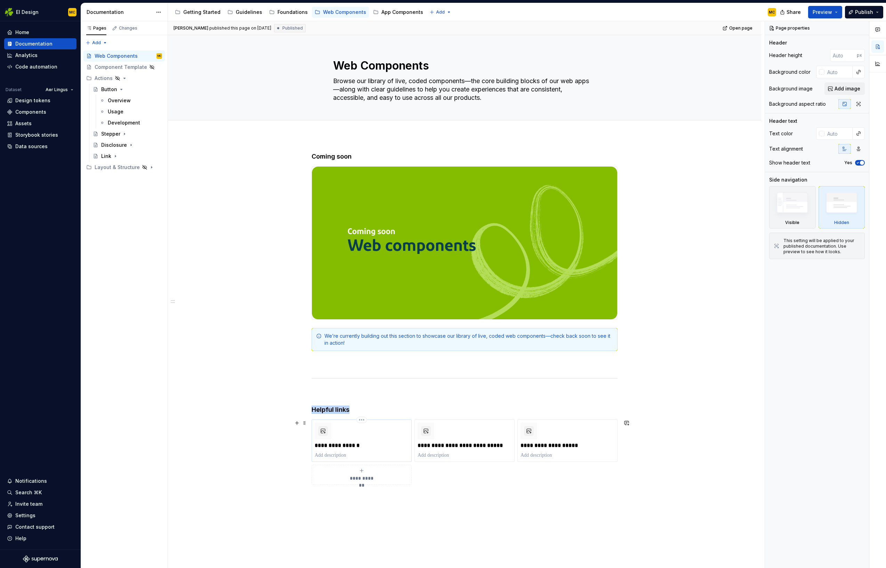
click at [371, 432] on div "**********" at bounding box center [362, 441] width 94 height 36
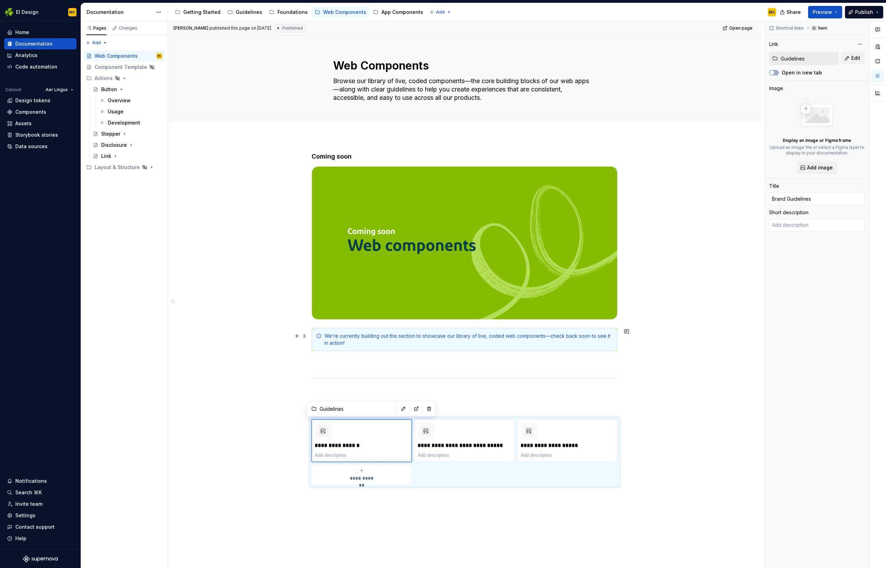
click at [229, 344] on div "**********" at bounding box center [464, 421] width 593 height 570
click at [252, 12] on div "Guidelines" at bounding box center [249, 12] width 26 height 7
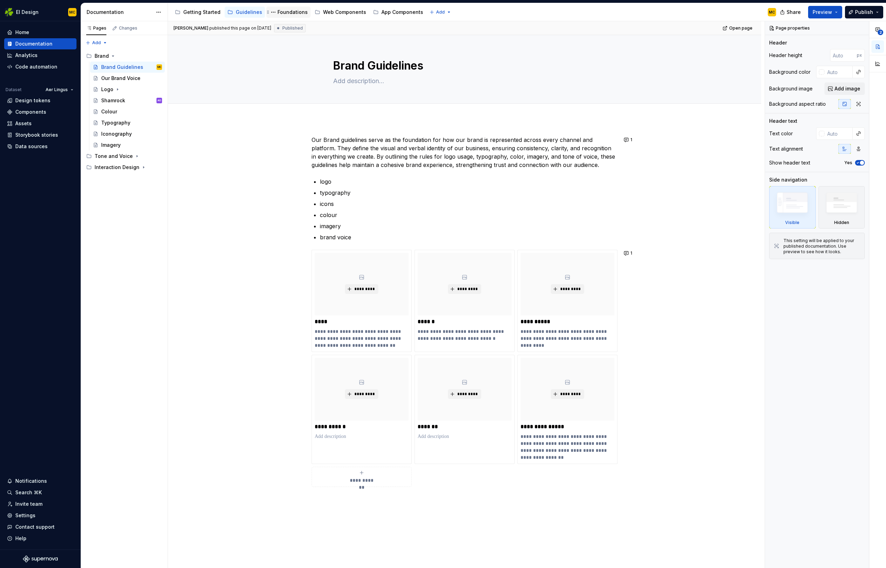
click at [280, 11] on div "Foundations" at bounding box center [293, 12] width 30 height 7
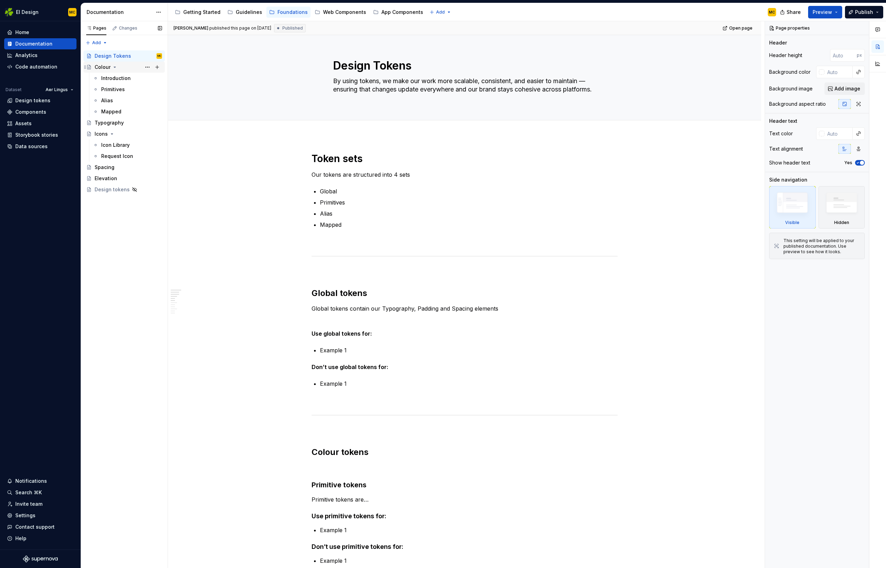
click at [120, 66] on div "Colour" at bounding box center [128, 67] width 67 height 10
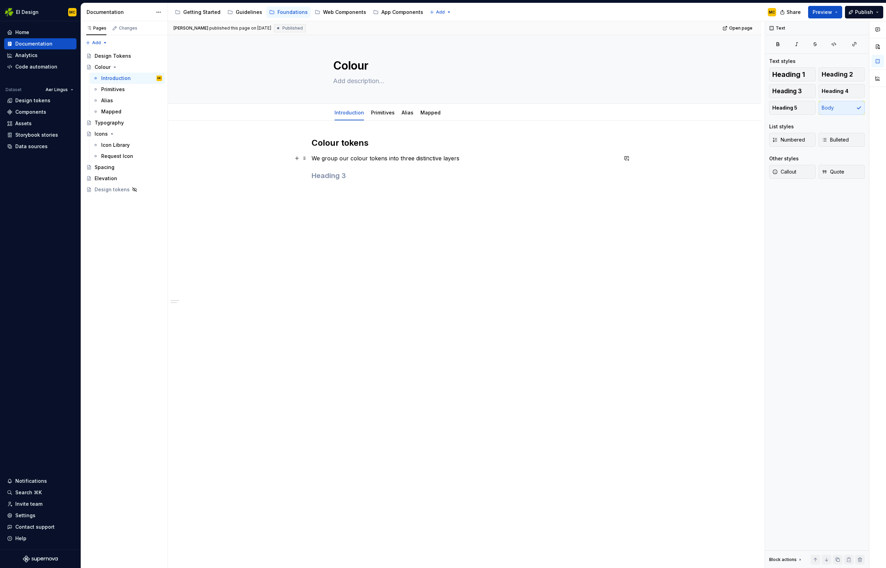
type textarea "*"
click at [433, 155] on p "We group our colour tokens into three distinctive layers" at bounding box center [465, 158] width 306 height 8
drag, startPoint x: 462, startPoint y: 163, endPoint x: 465, endPoint y: 159, distance: 4.5
click at [462, 162] on div "Colour tokens We group our colour tokens into three distinctive layers" at bounding box center [465, 158] width 306 height 43
click at [465, 159] on p "We group our colour tokens into three distinctive layers" at bounding box center [465, 158] width 306 height 8
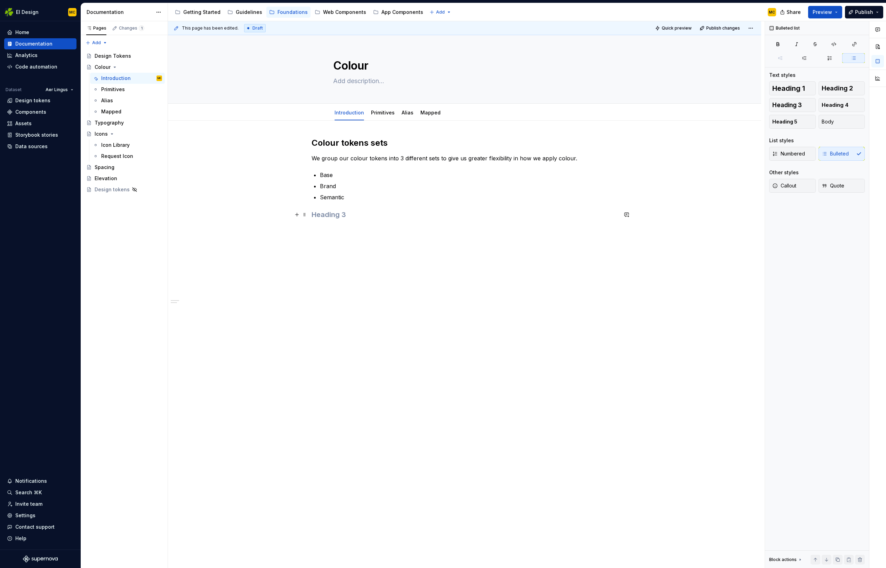
click at [356, 216] on h3 at bounding box center [465, 215] width 306 height 10
click at [368, 196] on p "Semantic" at bounding box center [469, 197] width 298 height 8
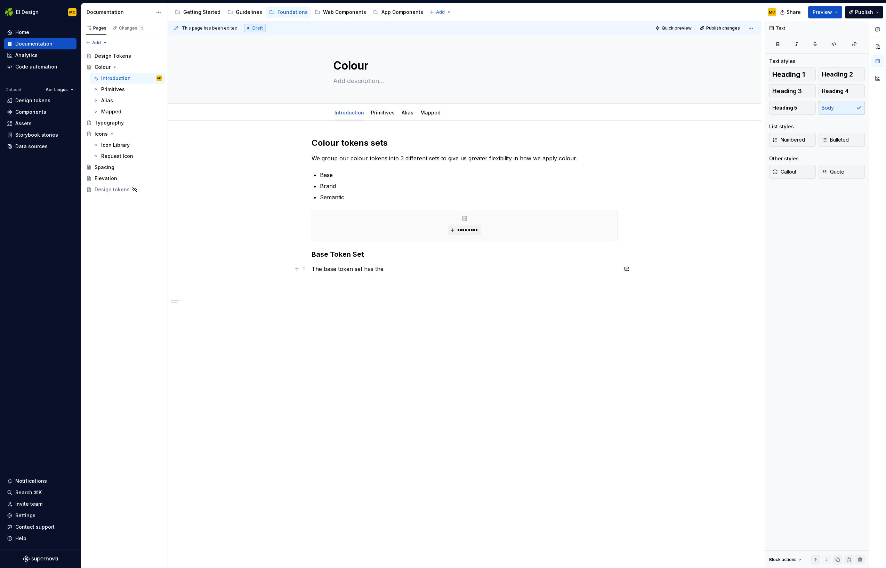
click at [414, 265] on p "The base token set has the" at bounding box center [465, 269] width 306 height 8
click at [352, 177] on p "Base" at bounding box center [469, 175] width 298 height 8
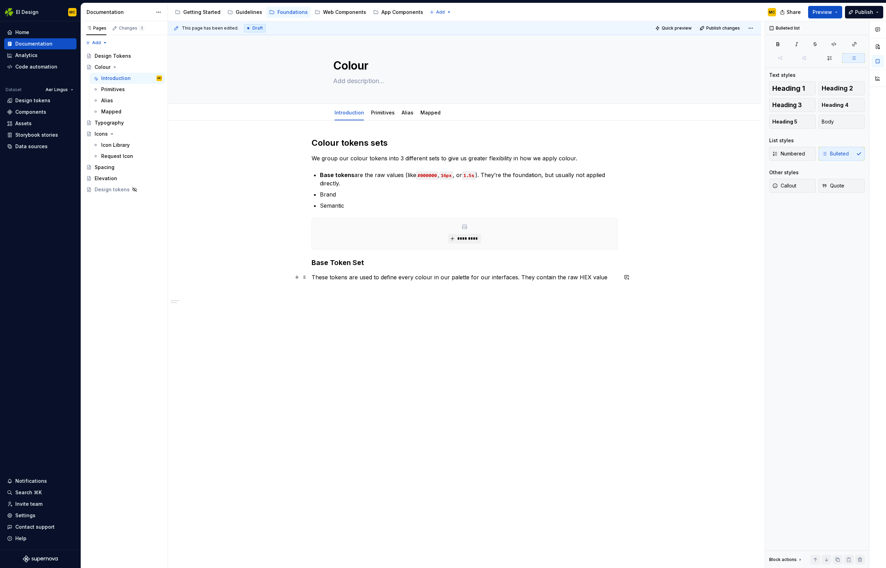
click at [412, 279] on p "These tokens are used to define every colour in our palette for our interfaces.…" at bounding box center [465, 277] width 306 height 8
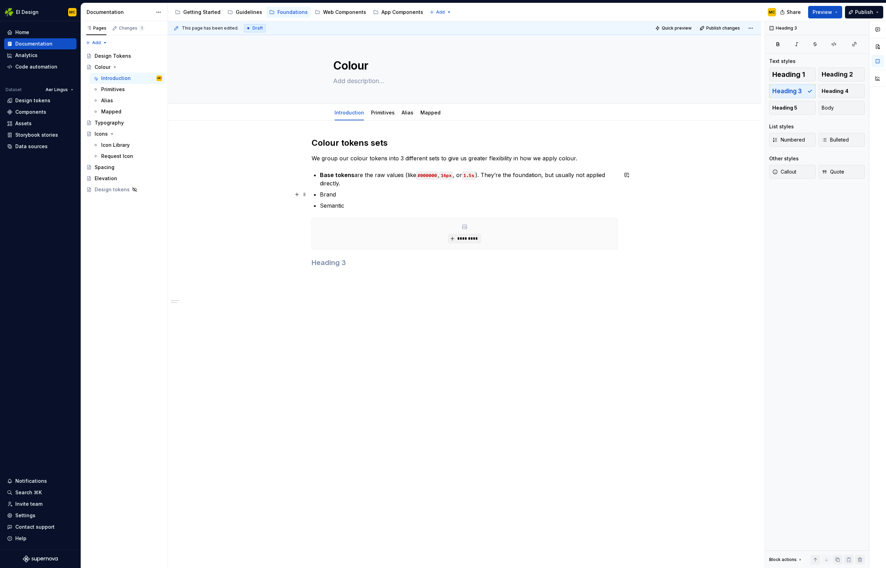
click at [349, 195] on p "Brand" at bounding box center [469, 194] width 298 height 8
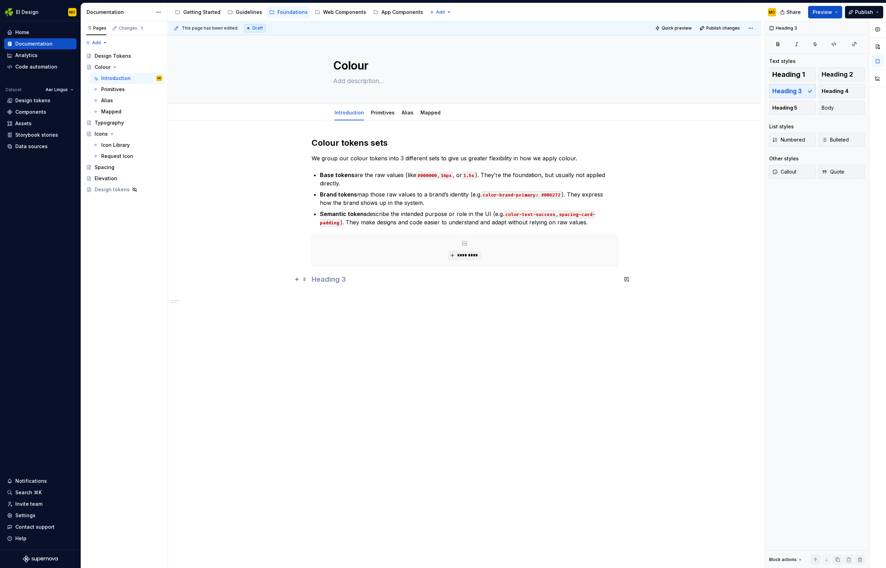
click at [372, 283] on h3 at bounding box center [465, 279] width 306 height 10
click at [390, 277] on h3 "Base tokens" at bounding box center [465, 279] width 306 height 10
click at [366, 281] on button "button" at bounding box center [369, 281] width 10 height 10
click at [376, 295] on h3 "Brand tokens" at bounding box center [465, 295] width 306 height 10
click at [376, 142] on h2 "Colour tokens sets" at bounding box center [465, 142] width 306 height 11
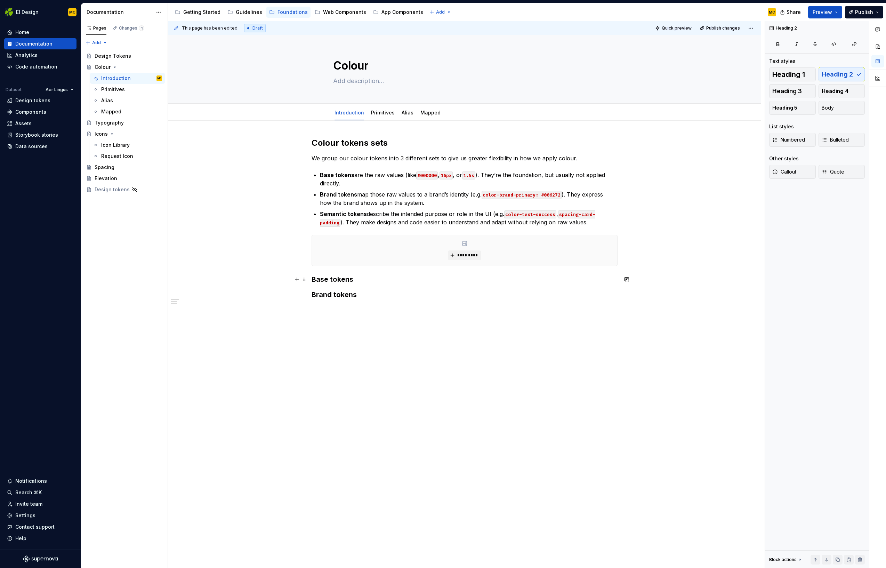
click at [383, 279] on h3 "Base tokens" at bounding box center [465, 279] width 306 height 10
click at [385, 292] on h3 "Brand tokens" at bounding box center [465, 295] width 306 height 10
click at [367, 296] on button "button" at bounding box center [369, 297] width 10 height 10
click at [392, 279] on h3 "Base tokens" at bounding box center [465, 279] width 306 height 10
click at [36, 13] on html "EI Design MC Home Documentation Analytics Code automation Dataset Aer Lingus De…" at bounding box center [443, 284] width 886 height 568
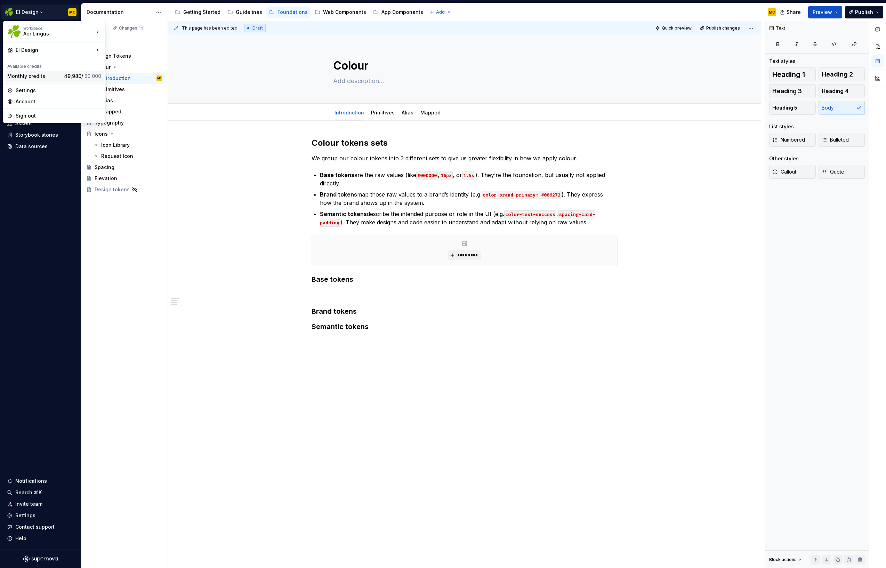
click at [42, 73] on div "Monthly credits" at bounding box center [34, 76] width 54 height 7
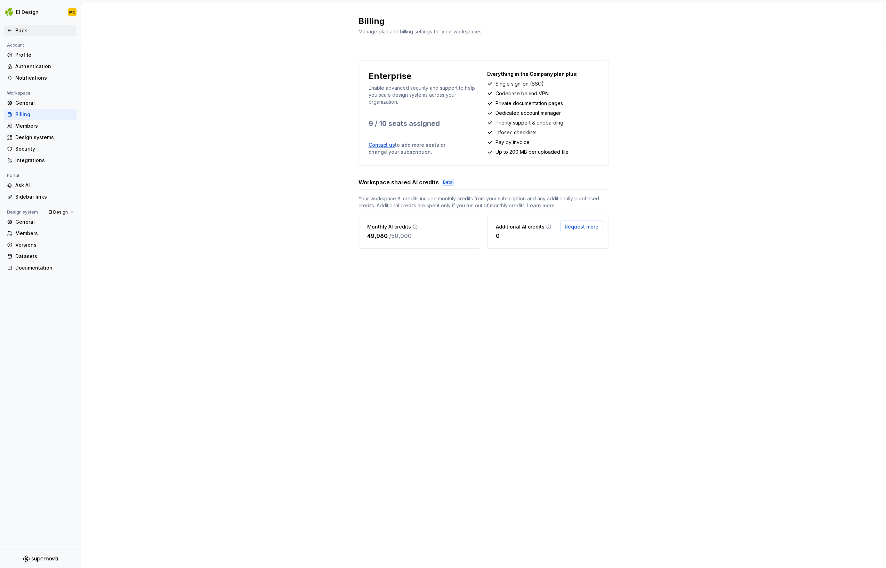
click at [24, 30] on div "Back" at bounding box center [44, 30] width 58 height 7
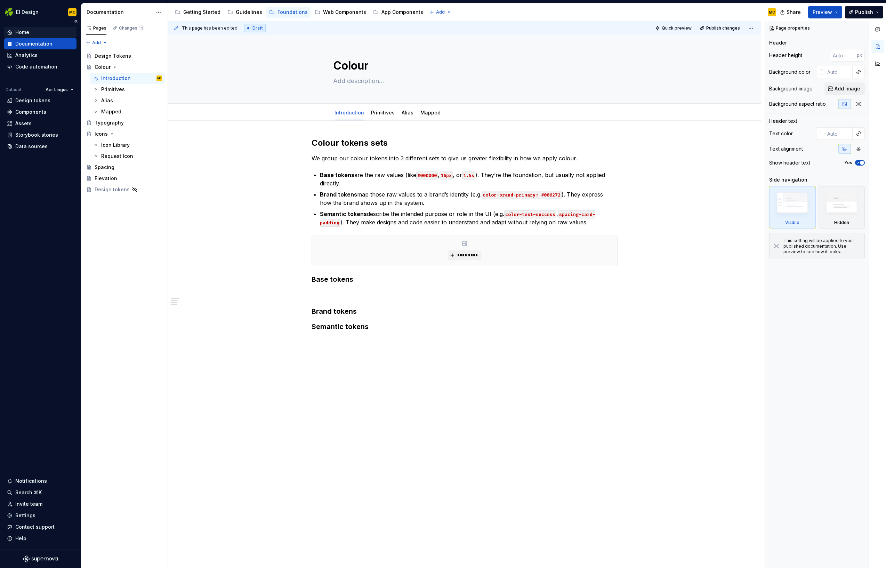
click at [24, 31] on div "Home" at bounding box center [22, 32] width 14 height 7
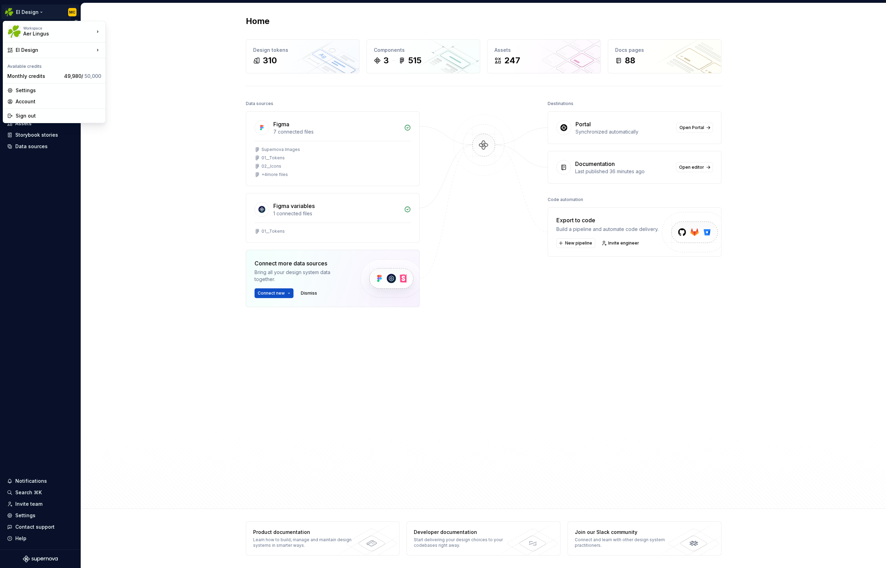
click at [28, 14] on html "EI Design MC Home Documentation Analytics Code automation Dataset Aer Lingus De…" at bounding box center [443, 284] width 886 height 568
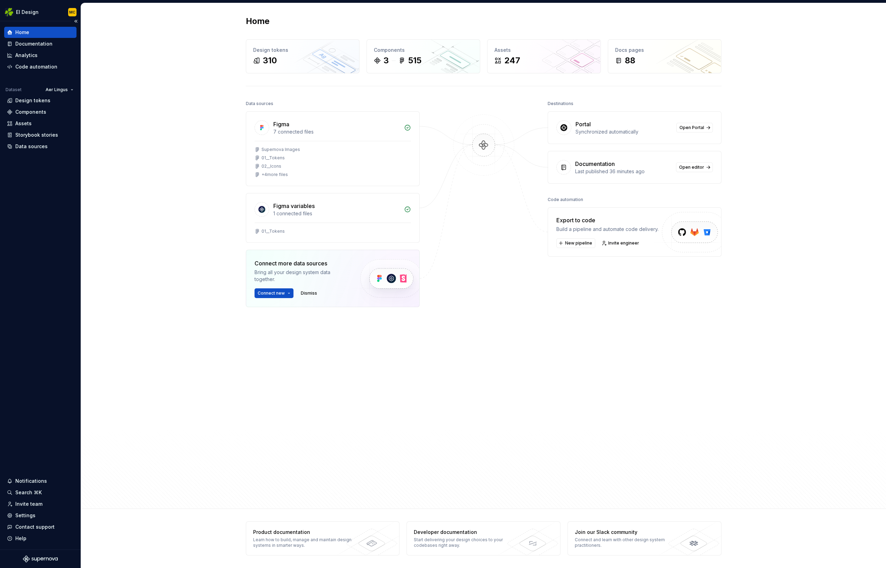
click at [31, 204] on html "EI Design MC Home Documentation Analytics Code automation Dataset Aer Lingus De…" at bounding box center [443, 284] width 886 height 568
click at [36, 32] on div "Home" at bounding box center [40, 32] width 67 height 7
click at [34, 29] on div "Home" at bounding box center [40, 32] width 67 height 7
click at [34, 42] on div "Documentation" at bounding box center [33, 43] width 37 height 7
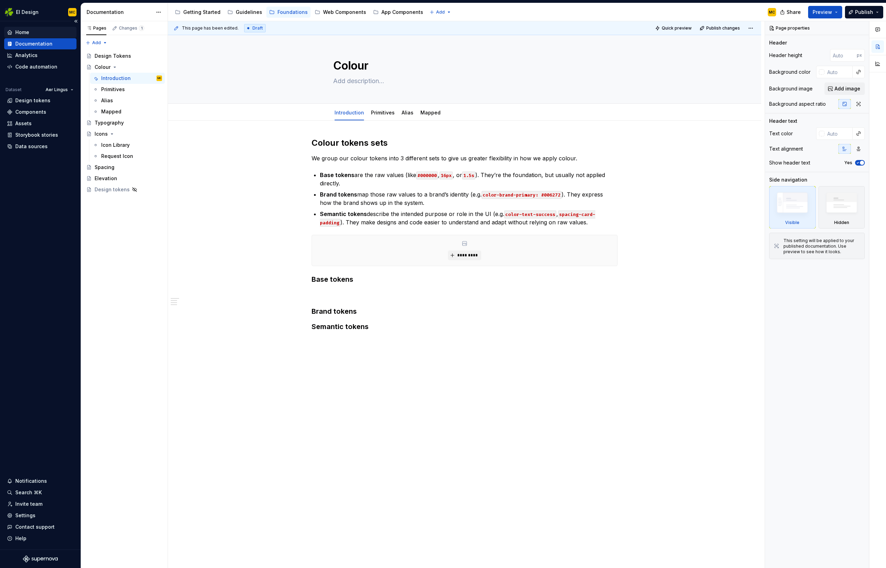
click at [35, 34] on div "Home" at bounding box center [40, 32] width 67 height 7
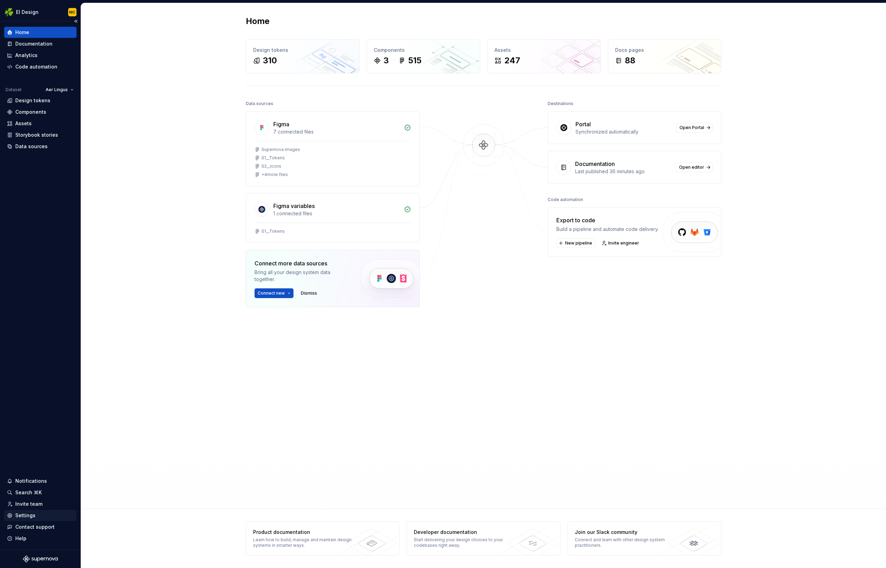
click at [29, 516] on div "Settings" at bounding box center [25, 515] width 20 height 7
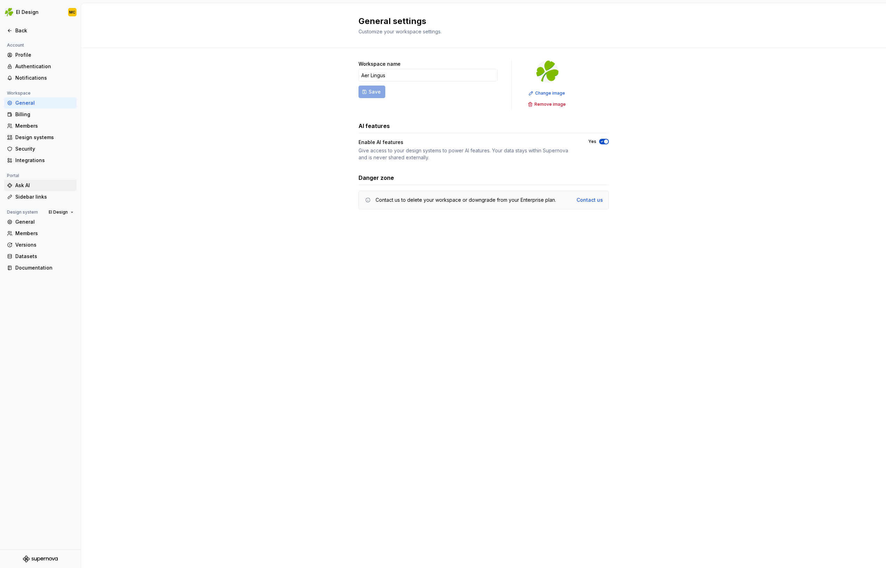
click at [31, 184] on div "Ask AI" at bounding box center [44, 185] width 58 height 7
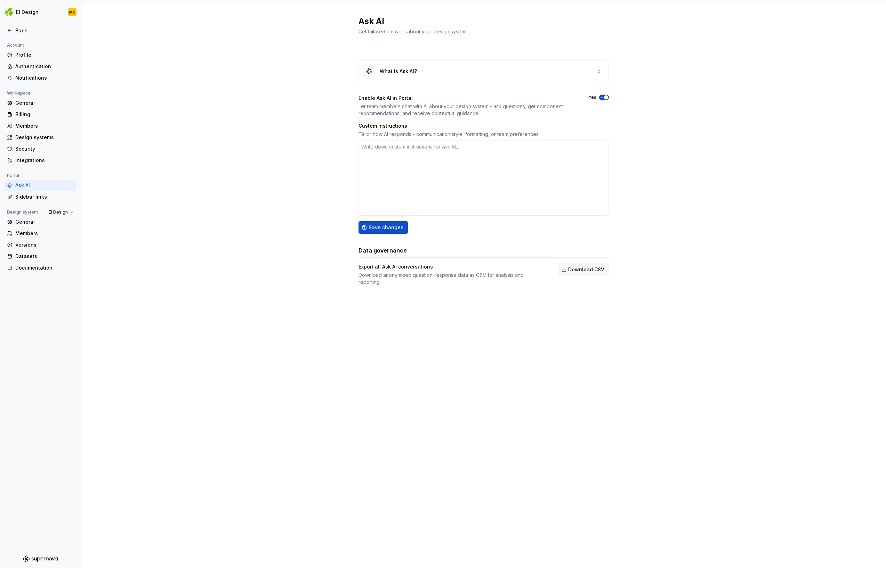
drag, startPoint x: 248, startPoint y: 117, endPoint x: 252, endPoint y: 117, distance: 4.2
click at [249, 117] on div "What is Ask AI? Enable Ask AI in Portal Let team members chat with AI about you…" at bounding box center [483, 180] width 805 height 264
click at [51, 198] on div "Sidebar links" at bounding box center [44, 196] width 58 height 7
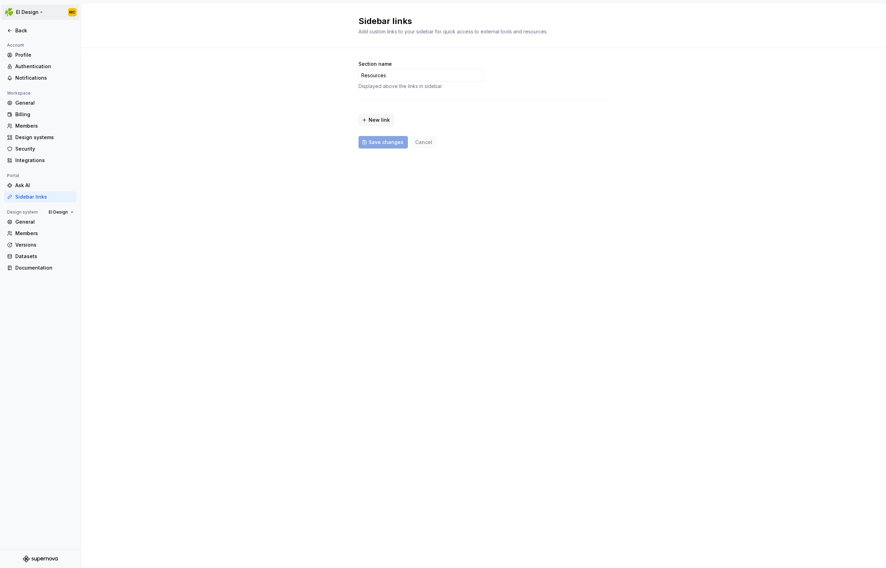
click at [23, 13] on html "EI Design MC Back Account Profile Authentication Notifications Workspace Genera…" at bounding box center [443, 284] width 886 height 568
click at [21, 9] on html "EI Design MC Back Account Profile Authentication Notifications Workspace Genera…" at bounding box center [443, 284] width 886 height 568
click at [22, 27] on div "Back" at bounding box center [44, 30] width 58 height 7
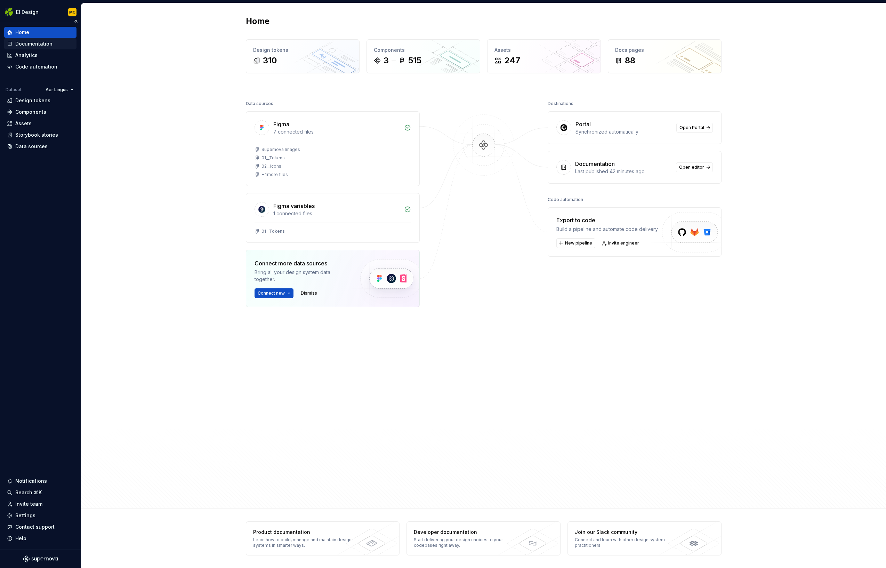
click at [54, 43] on div "Documentation" at bounding box center [40, 43] width 67 height 7
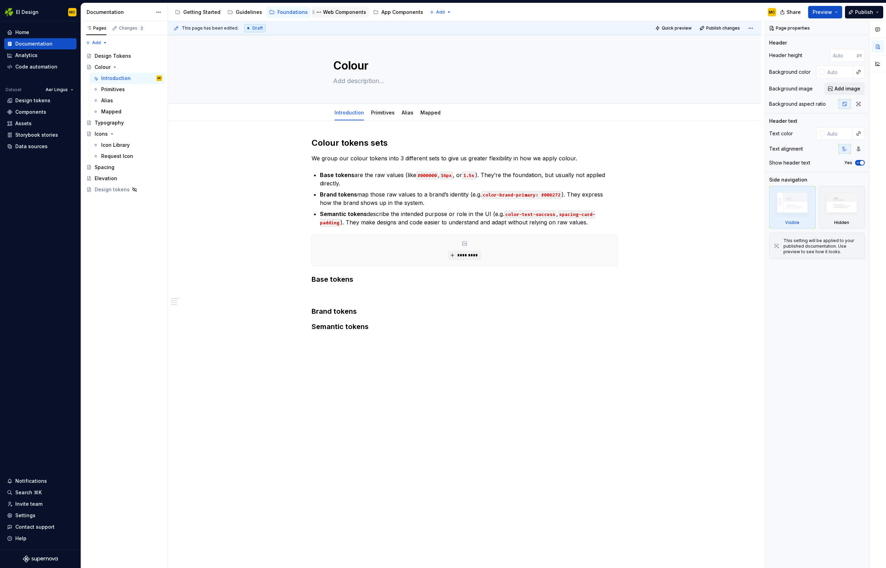
click at [339, 14] on div "Web Components" at bounding box center [344, 12] width 43 height 7
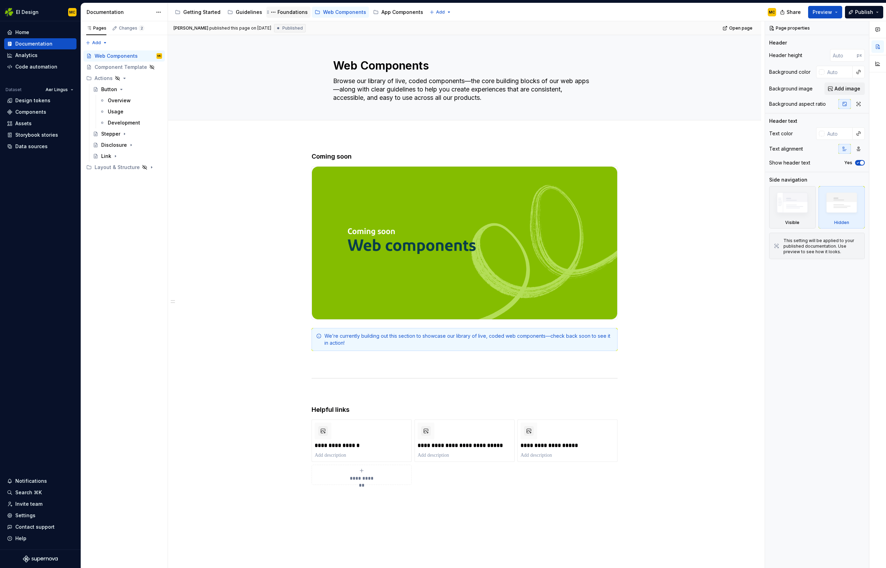
click at [281, 13] on div "Foundations" at bounding box center [293, 12] width 30 height 7
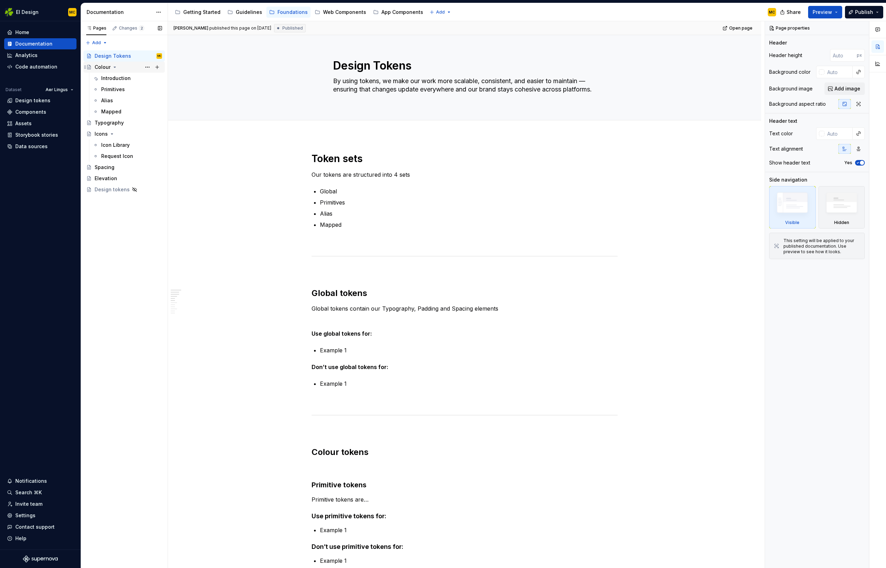
click at [124, 68] on div "Colour" at bounding box center [128, 67] width 67 height 10
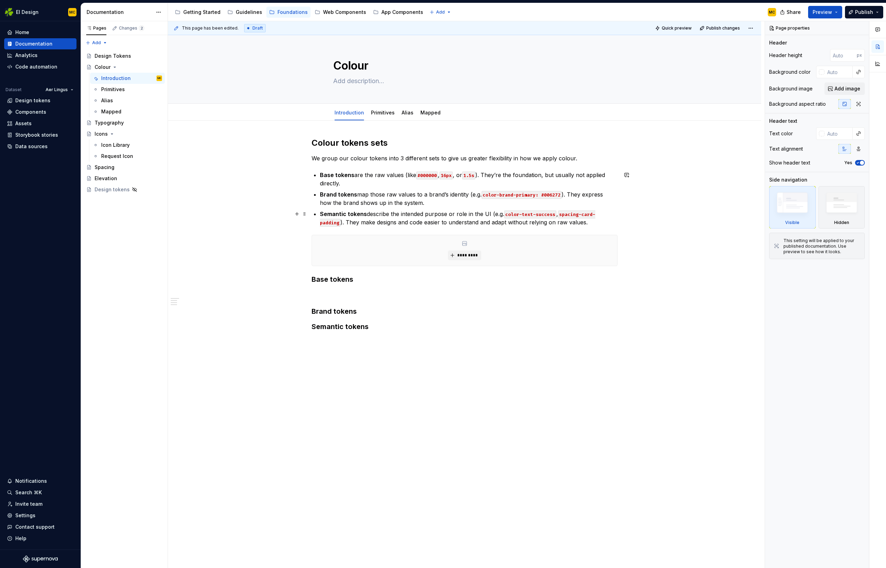
click at [554, 214] on code "color-text-success" at bounding box center [530, 214] width 52 height 8
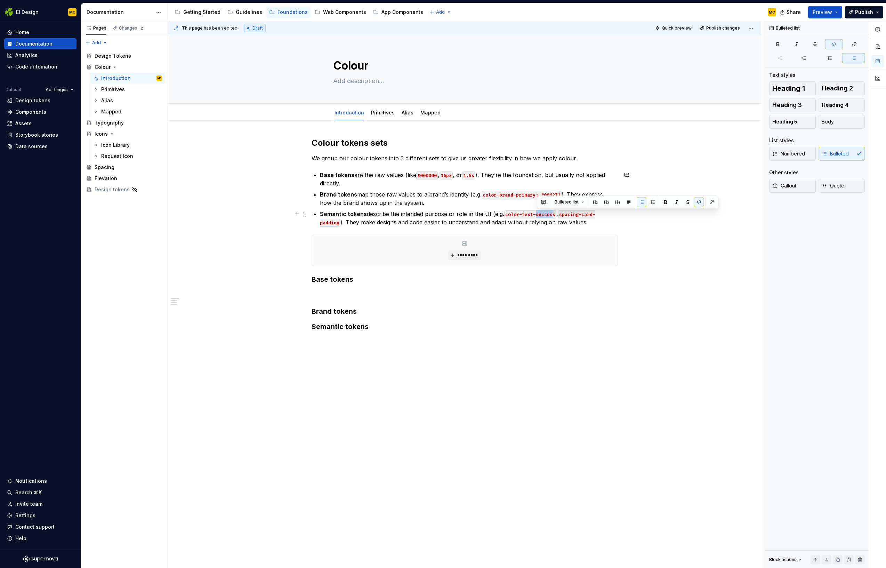
drag, startPoint x: 554, startPoint y: 214, endPoint x: 538, endPoint y: 214, distance: 16.0
click at [538, 214] on code "color-text-success" at bounding box center [530, 214] width 52 height 8
click at [574, 360] on div "Colour tokens sets We group our colour tokens into 3 different sets to give us …" at bounding box center [464, 316] width 593 height 390
click at [590, 221] on p "Semantic tokens describe the intended purpose or role in the UI (e.g. color-tex…" at bounding box center [469, 218] width 298 height 17
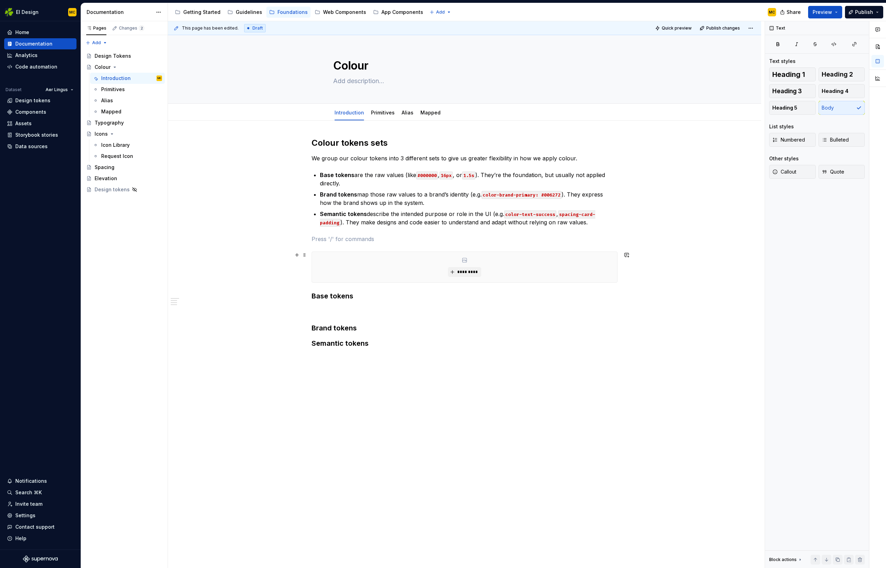
click at [634, 276] on div "Colour tokens sets We group our colour tokens into 3 different sets to give us …" at bounding box center [464, 331] width 593 height 420
click at [362, 330] on p at bounding box center [465, 327] width 306 height 8
click at [388, 118] on div "Primitives" at bounding box center [382, 112] width 29 height 11
click at [387, 115] on div "Primitives" at bounding box center [383, 112] width 24 height 7
click at [362, 80] on textarea at bounding box center [463, 80] width 263 height 11
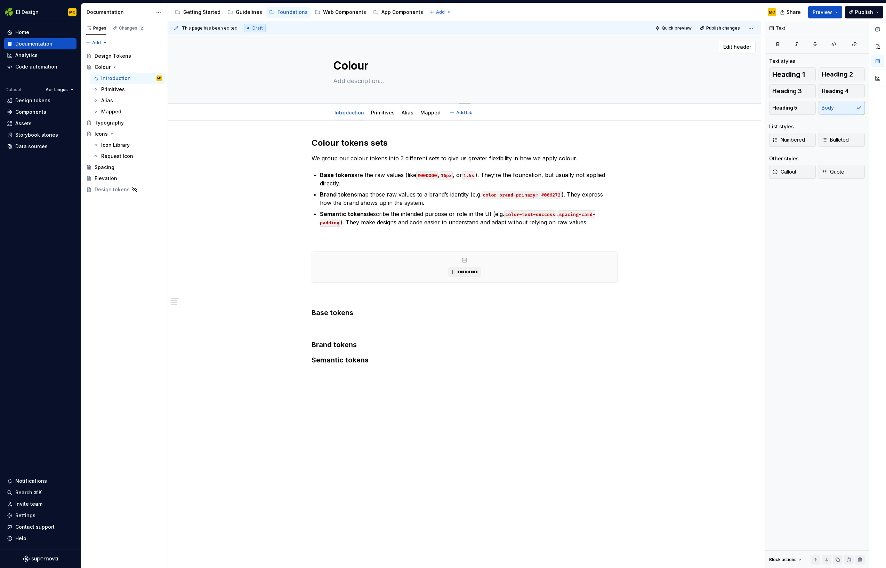
type textarea "*"
type textarea "S"
type textarea "*"
type textarea "Sc"
type textarea "*"
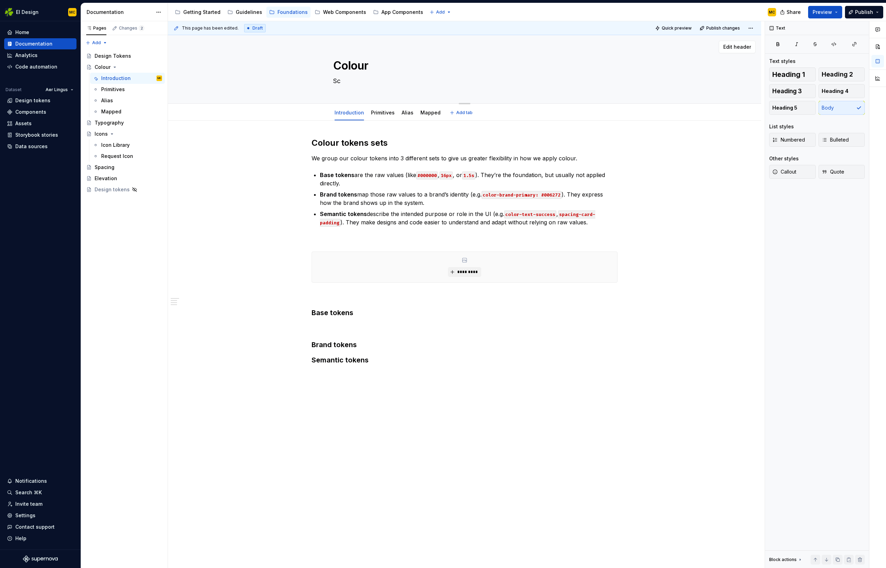
type textarea "Scl"
type textarea "*"
type textarea "Sc"
type textarea "*"
type textarea "Sca"
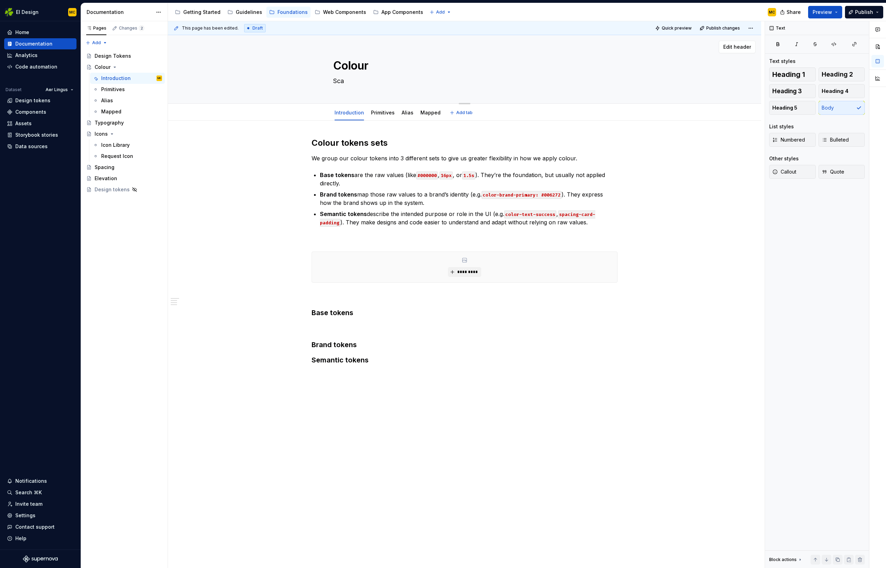
type textarea "*"
type textarea "Scal"
type textarea "*"
type textarea "Scala"
type textarea "*"
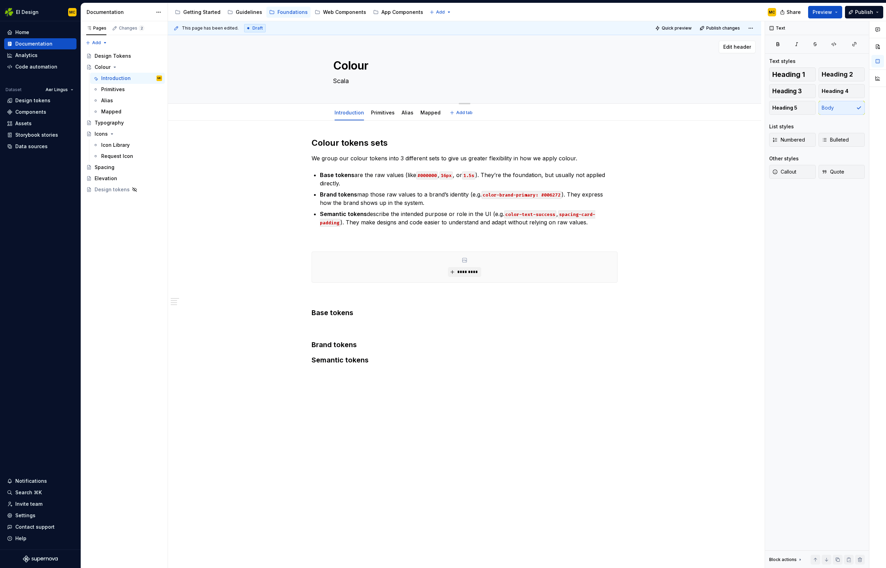
type textarea "Scalab"
type textarea "*"
type textarea "Scalabe"
type textarea "*"
type textarea "Scalabel"
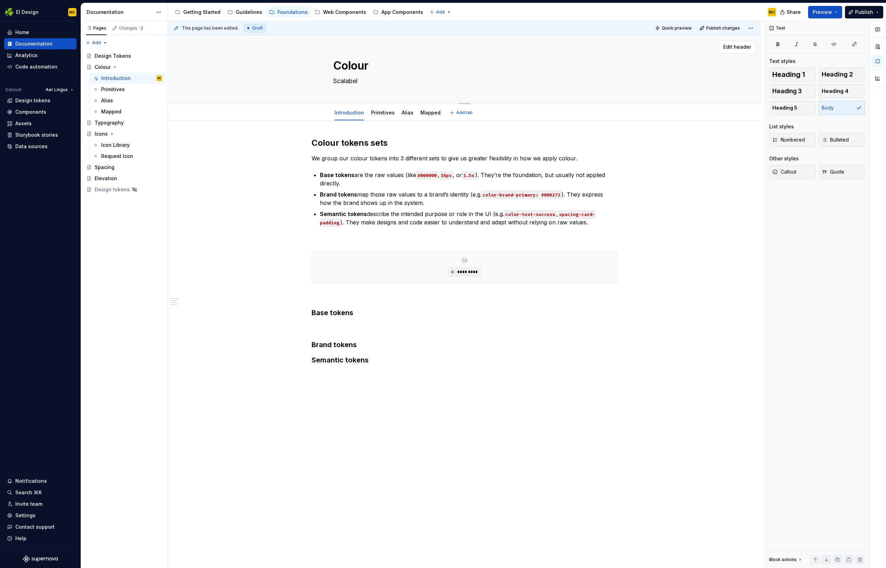
type textarea "*"
type textarea "Scalabel"
type textarea "*"
type textarea "Scalabel c"
type textarea "*"
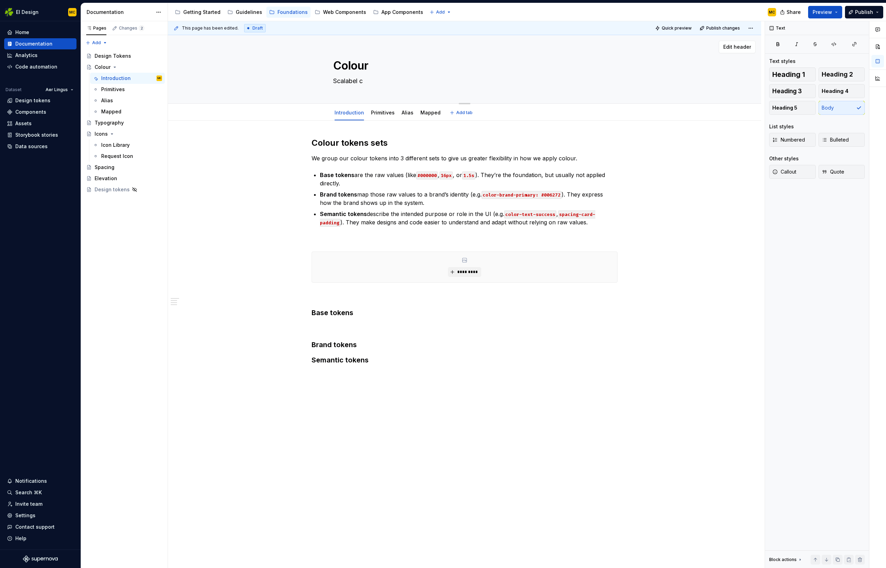
type textarea "Scalabel co"
type textarea "*"
type textarea "Scalabel col"
type textarea "*"
type textarea "Scalabel colo"
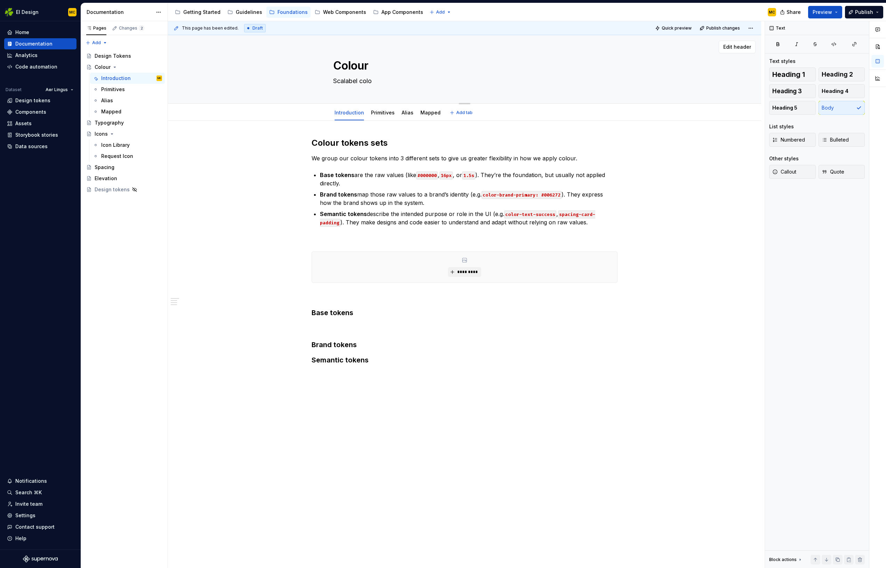
type textarea "*"
type textarea "Scalabel colou"
type textarea "*"
type textarea "Scalabel colour"
type textarea "*"
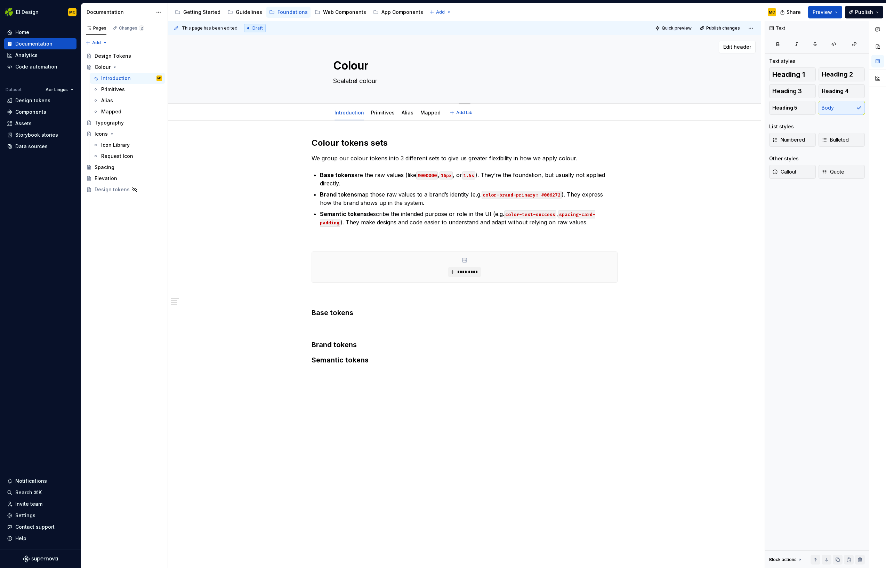
type textarea "Scalabel colour"
type textarea "*"
type textarea "Scalabel colour s"
type textarea "*"
type textarea "Scalabel colour sy"
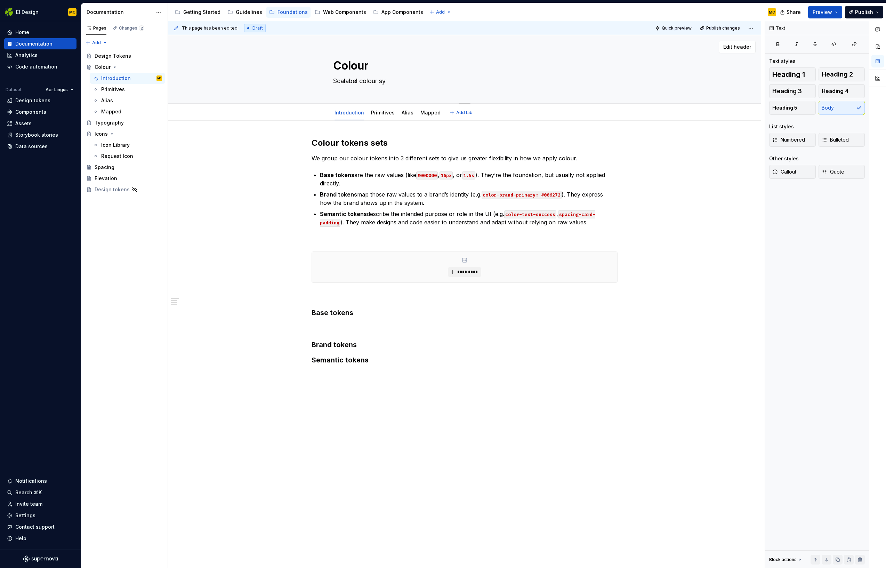
type textarea "*"
type textarea "Scalabel colour sys"
type textarea "*"
type textarea "Scalabel colour syst"
type textarea "*"
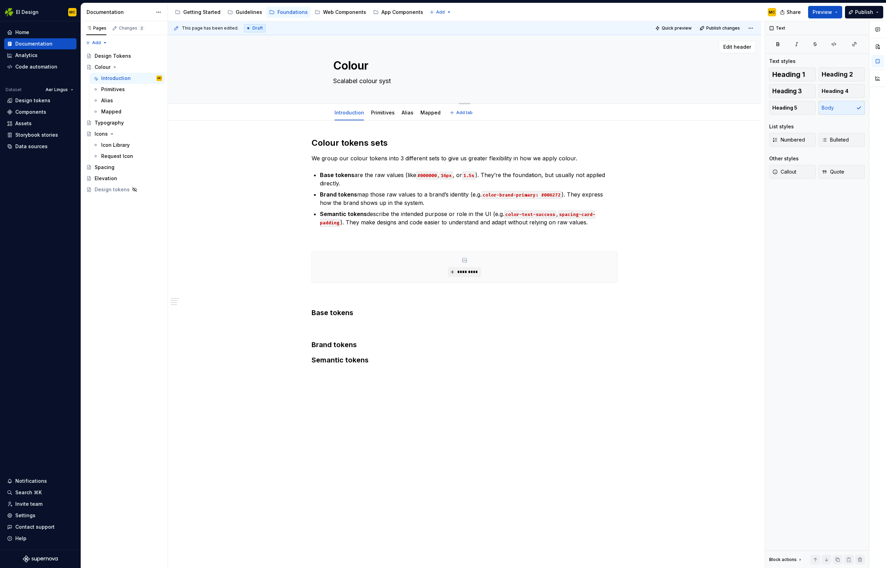
type textarea "Scalabel colour syste"
type textarea "*"
type textarea "Scalabel colour system"
type textarea "*"
type textarea "Scalabl colour system"
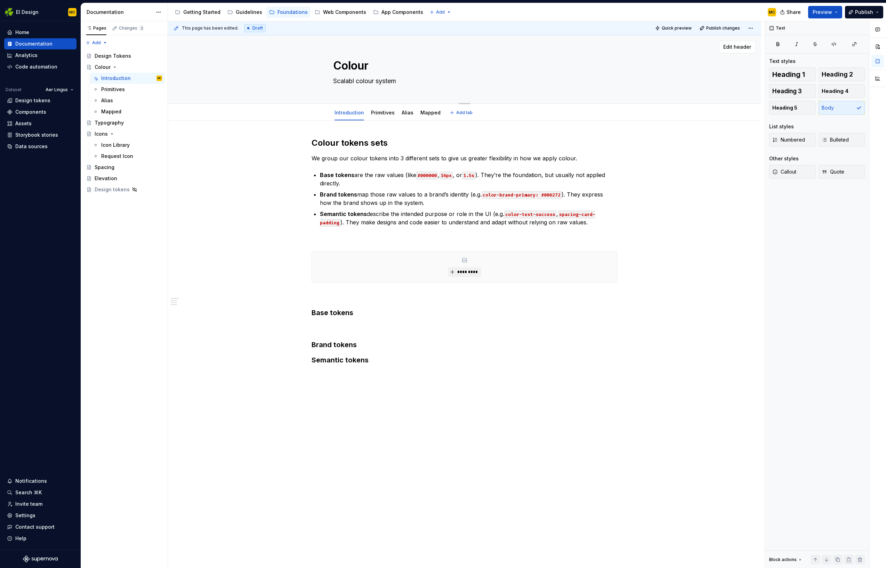
type textarea "*"
type textarea "Scalable colour system"
type textarea "*"
type textarea "OScalable colour system"
type textarea "*"
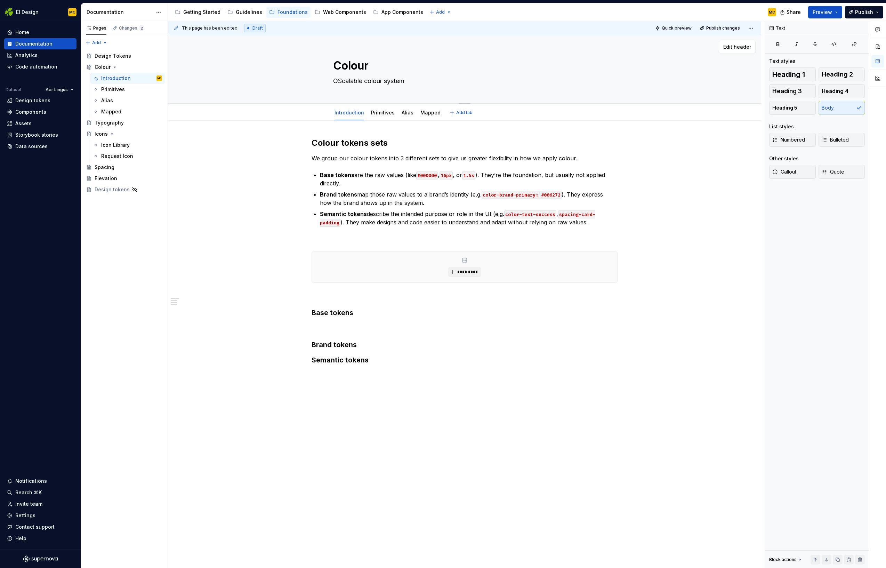
type textarea "OuScalable colour system"
type textarea "*"
type textarea "OurScalable colour system"
type textarea "*"
type textarea "Our Scalable colour system"
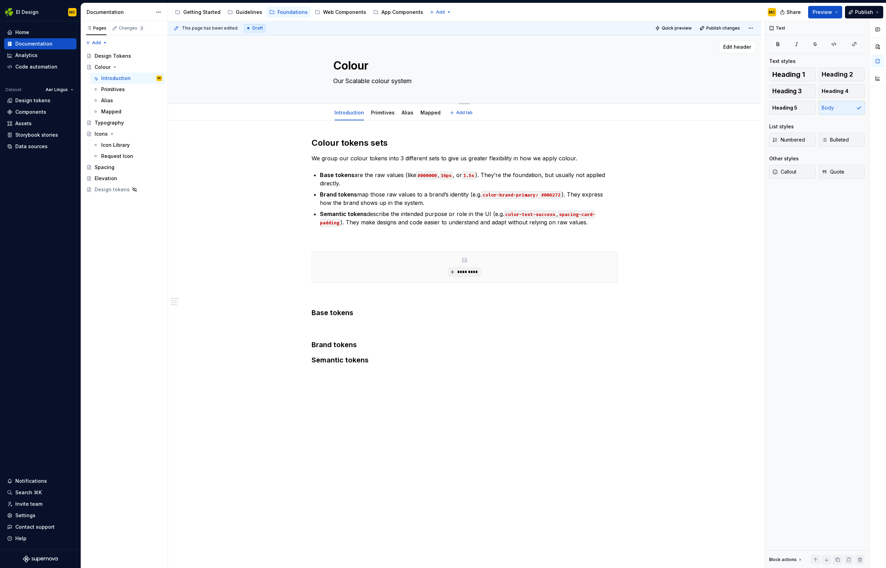
type textarea "*"
type textarea "Our scalable colour system"
type textarea "*"
type textarea "Our tsystem"
type textarea "*"
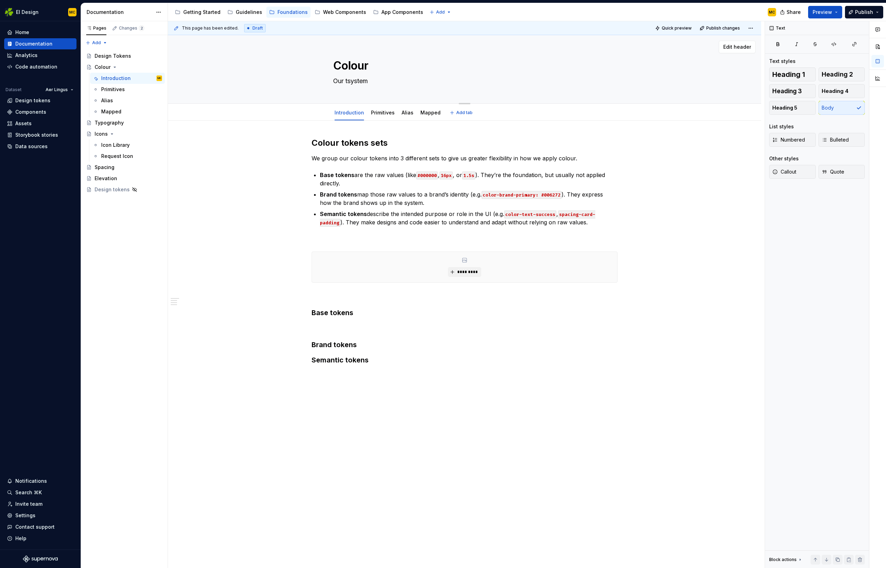
type textarea "Our tosystem"
type textarea "*"
type textarea "Our toksystem"
type textarea "*"
type textarea "Our tokesystem"
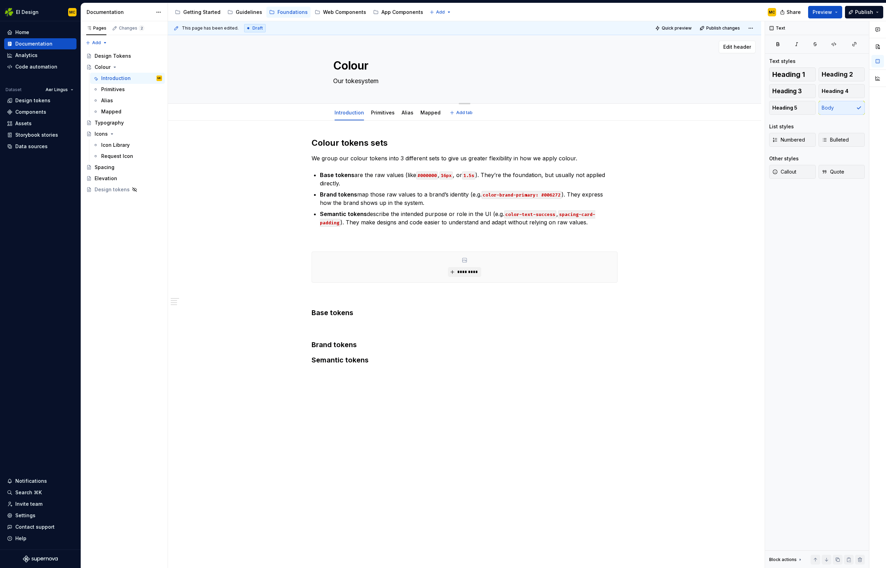
type textarea "*"
type textarea "Our toksystem"
type textarea "*"
type textarea "Our tosystem"
type textarea "*"
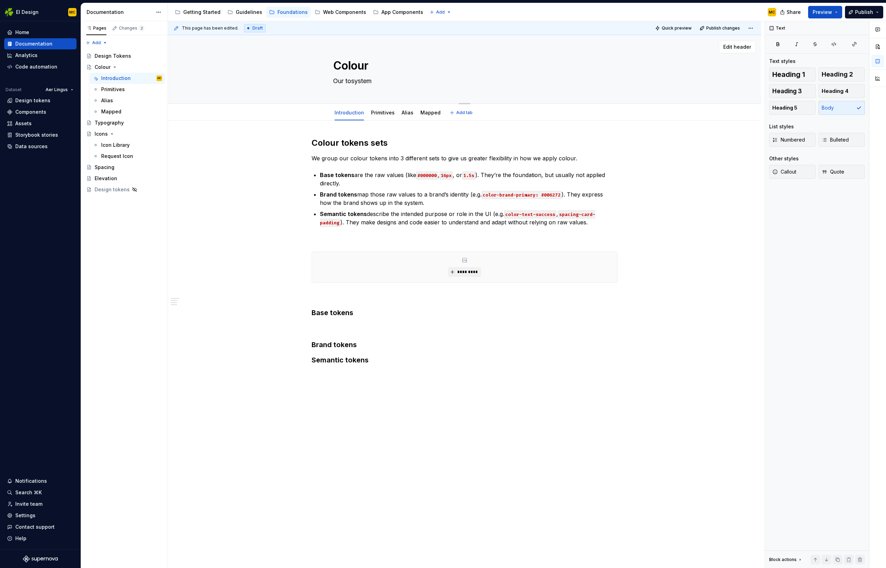
type textarea "Our tozsystem"
type textarea "*"
type textarea "Our tosystem"
type textarea "*"
type textarea "Our tsystem"
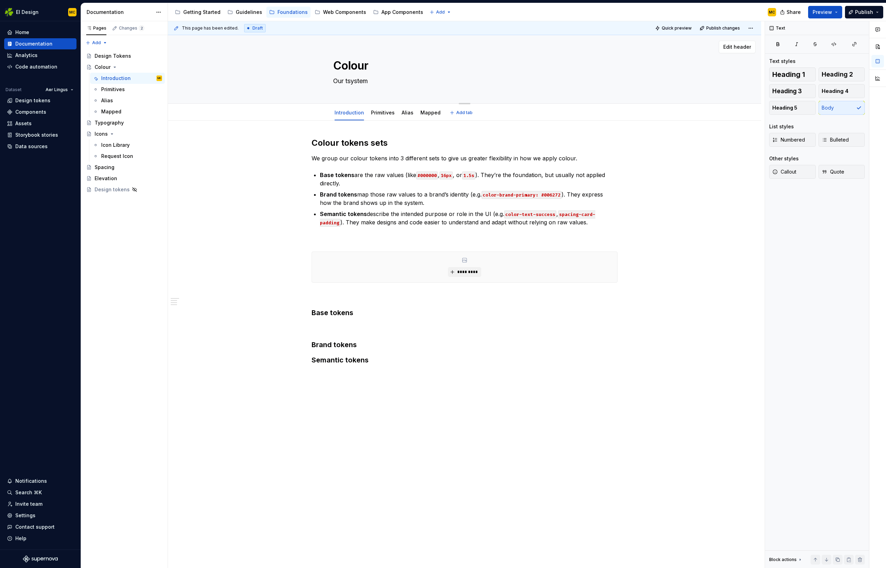
type textarea "*"
type textarea "Our scalable colour system"
type textarea "*"
type textarea "Our scalable tsystem"
type textarea "*"
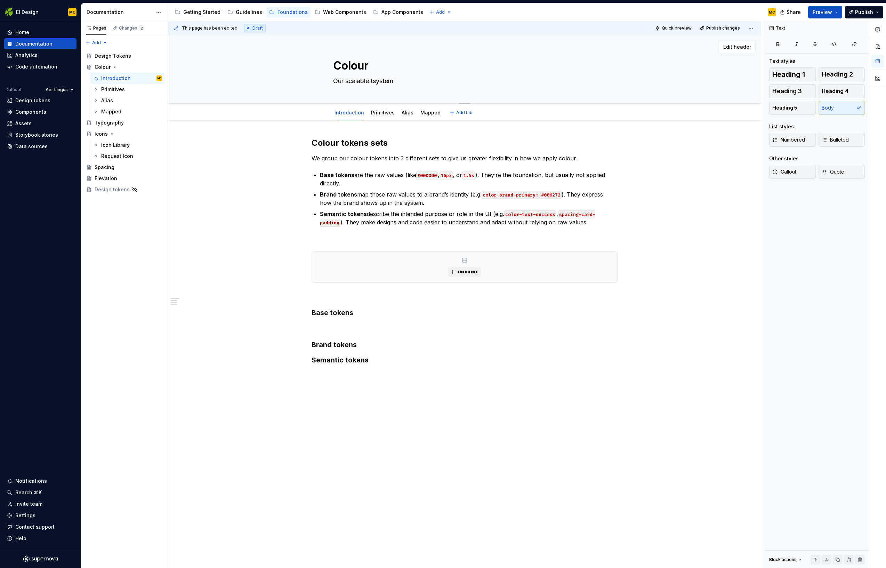
type textarea "Our scalable tosystem"
type textarea "*"
type textarea "Our scalable toksystem"
type textarea "*"
type textarea "Our scalable tokesystem"
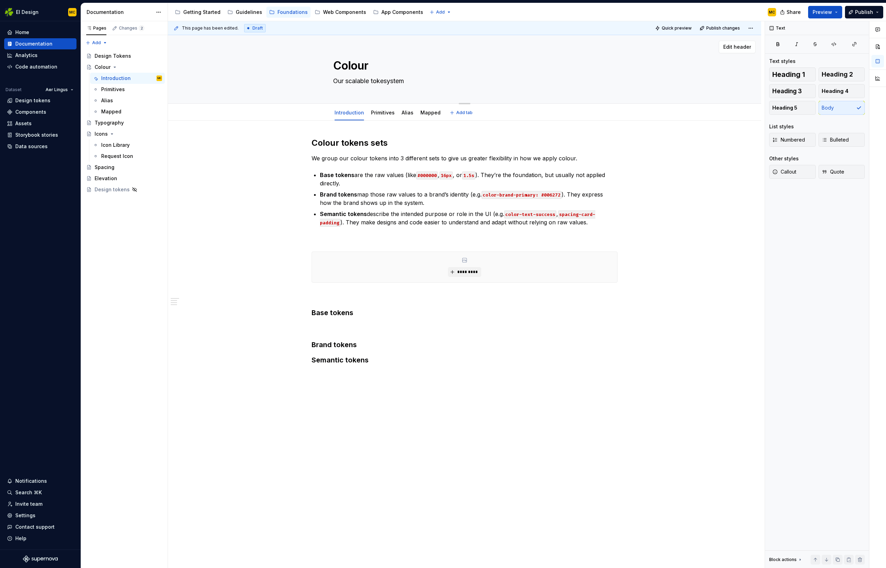
type textarea "*"
type textarea "Our scalable tokensystem"
type textarea "*"
type textarea "Our scalable token system"
type textarea "*"
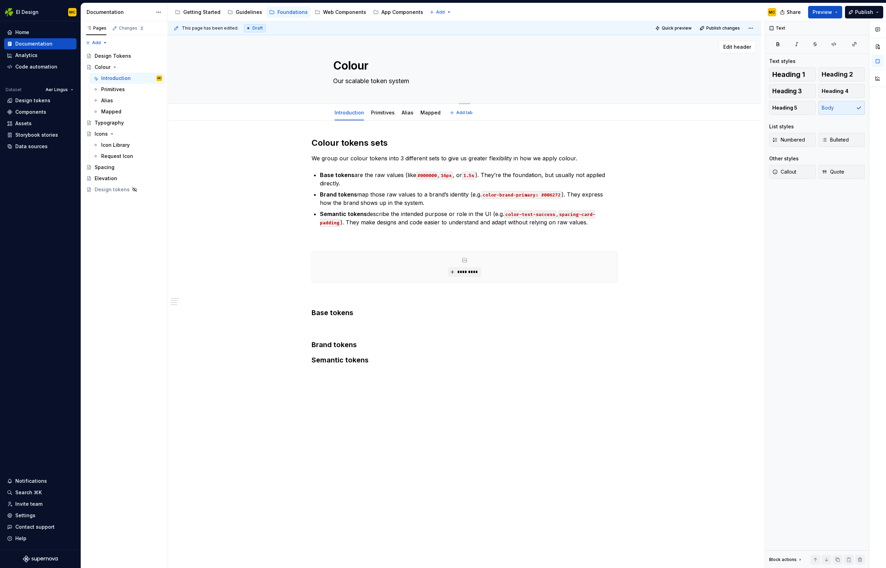
type textarea "Our scalable token systemf"
type textarea "*"
type textarea "Our scalable token systemf"
type textarea "*"
type textarea "Our scalable token systemf"
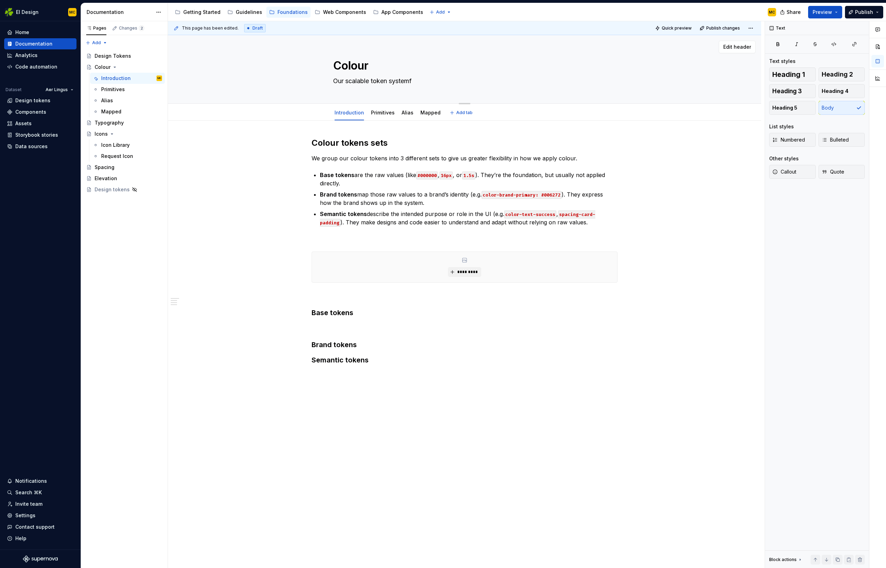
type textarea "*"
type textarea "Our scalable token system"
type textarea "*"
type textarea "Our scalable token system"
type textarea "*"
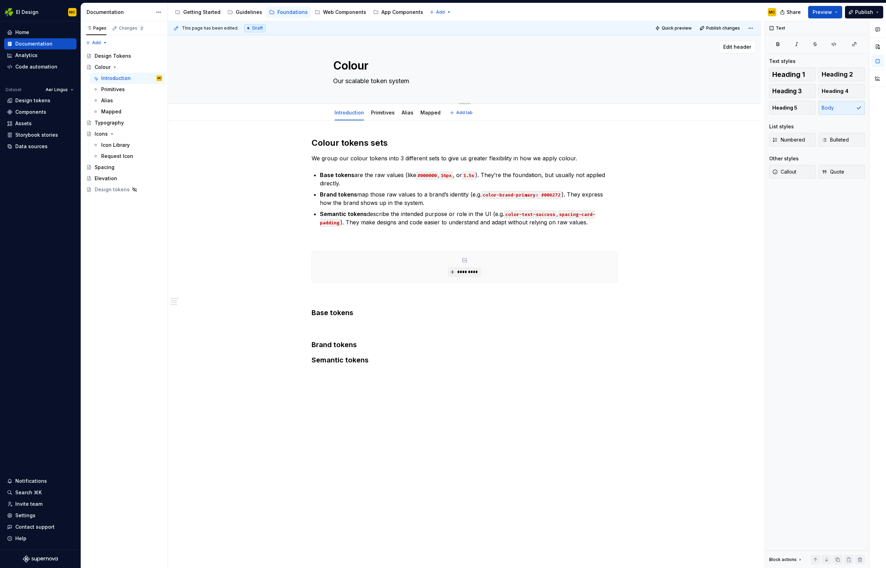
type textarea "Our scalable token system f"
type textarea "*"
type textarea "Our scalable token system fr"
type textarea "*"
type textarea "Our scalable token system fro"
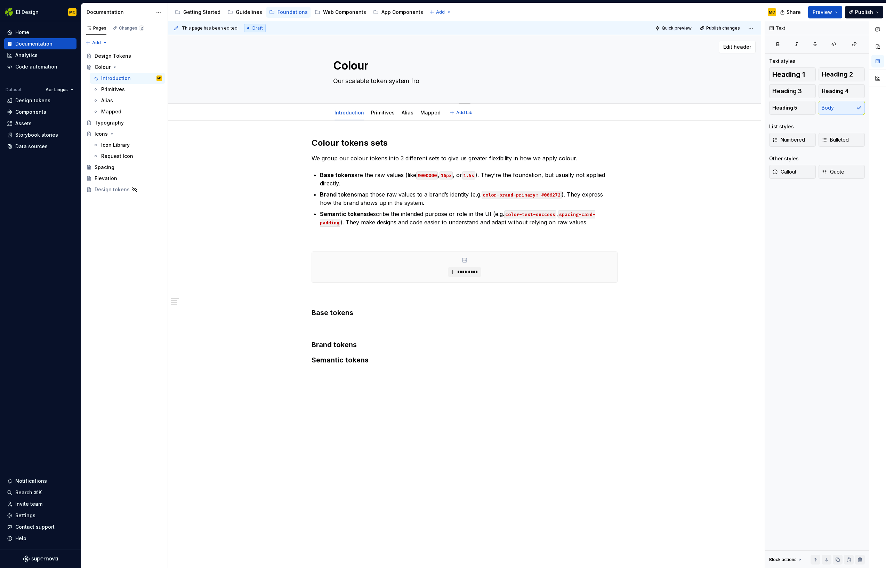
type textarea "*"
type textarea "Our scalable token system fr"
type textarea "*"
type textarea "Our scalable token system f"
type textarea "*"
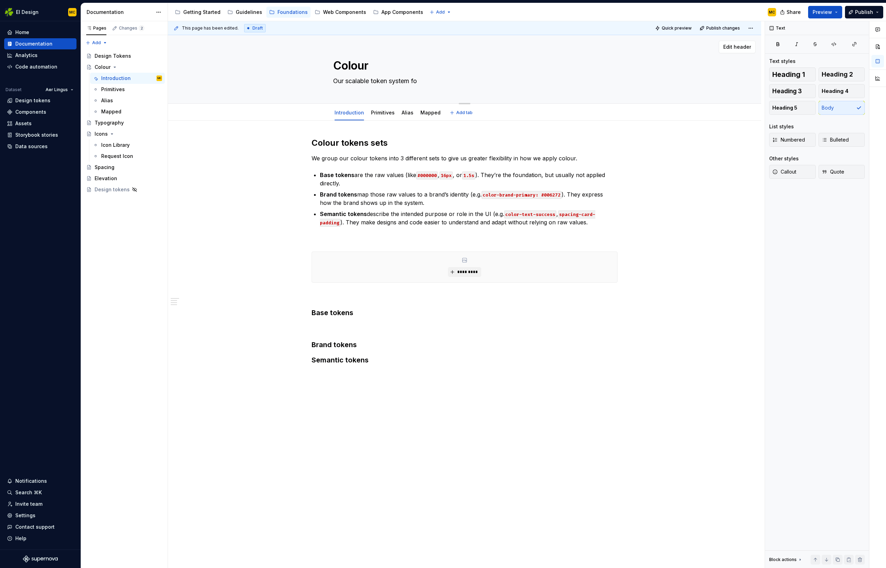
type textarea "Our scalable token system for"
type textarea "*"
type textarea "Our scalable token system for"
type textarea "*"
type textarea "Our scalable token system for c"
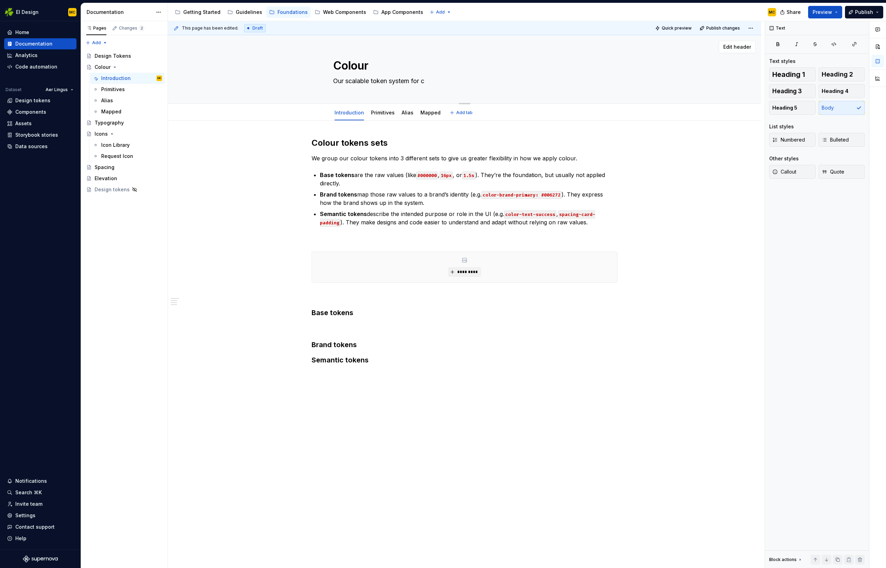
type textarea "*"
type textarea "Our scalable token system for co"
type textarea "*"
type textarea "Our scalable token system for c"
type textarea "*"
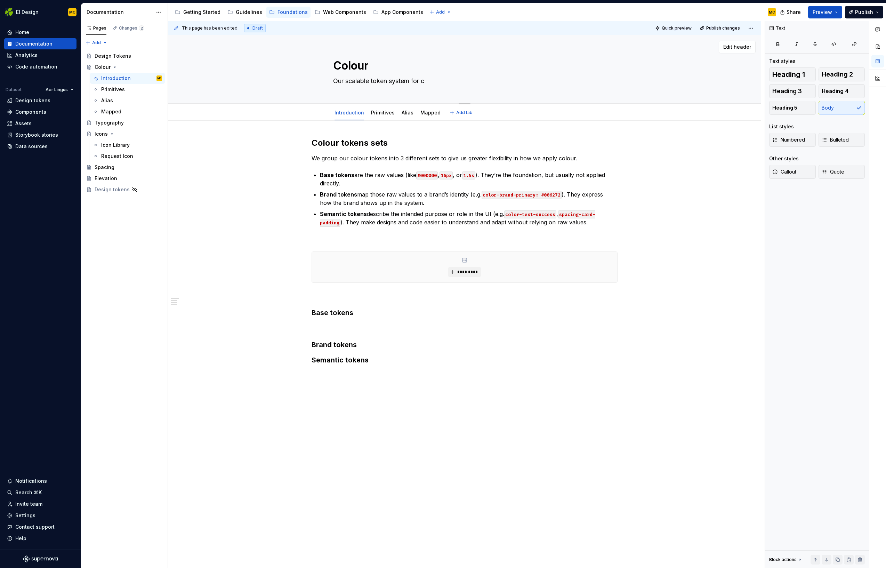
type textarea "Our scalable token system for cl"
type textarea "*"
type textarea "Our scalable token system for clo"
type textarea "*"
type textarea "Our scalable token system for clou"
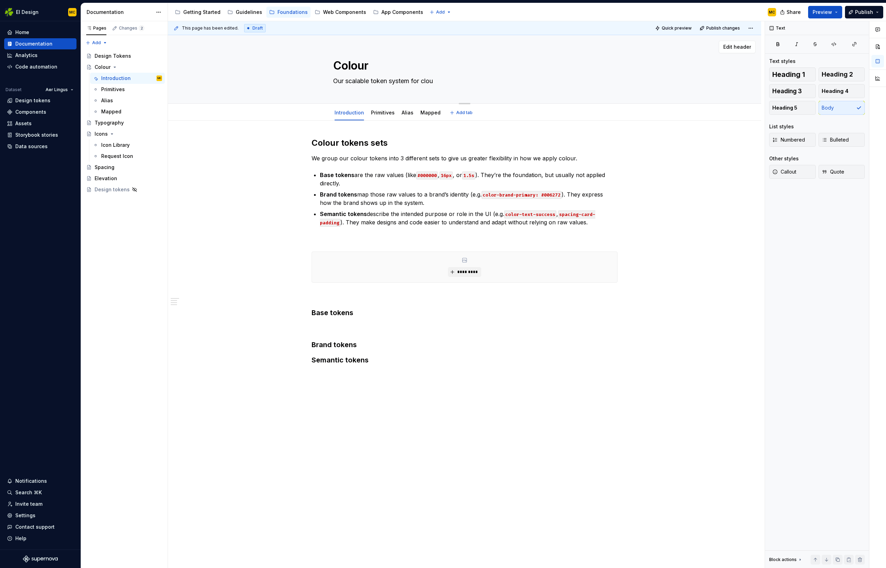
type textarea "*"
type textarea "Our scalable token system for clo"
type textarea "*"
type textarea "Our scalable token system for cl"
type textarea "*"
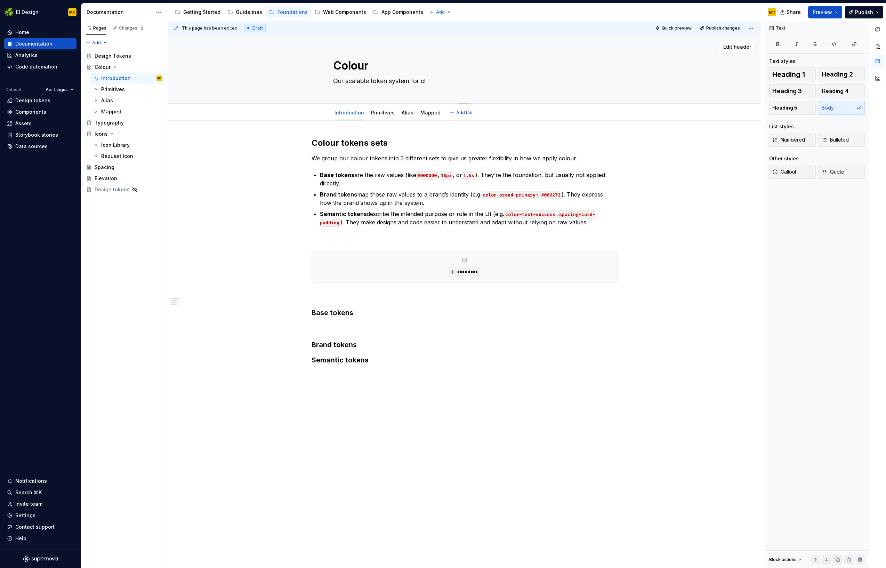
type textarea "Our scalable token system for c"
type textarea "*"
type textarea "Our scalable token system for co"
type textarea "*"
type textarea "Our scalable token system for col"
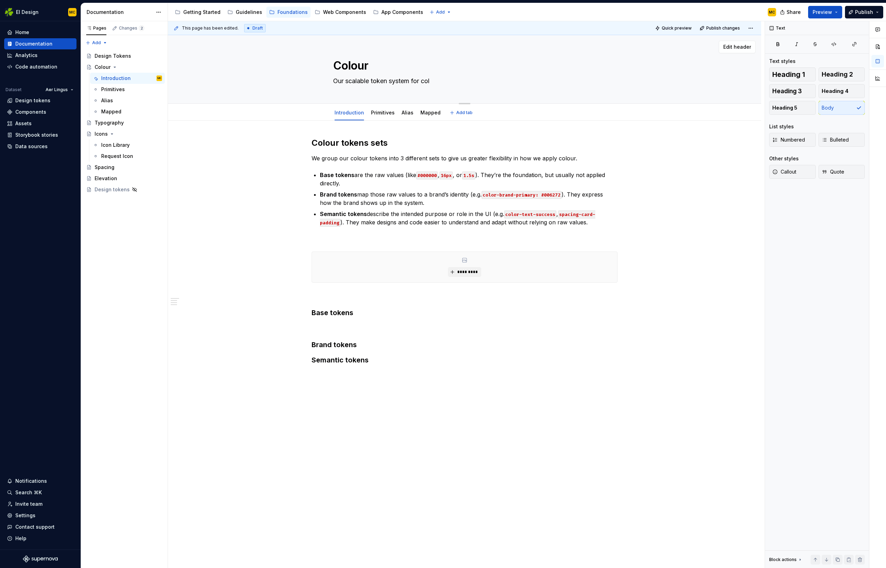
type textarea "*"
type textarea "Our scalable token system for colo"
type textarea "*"
type textarea "Our scalable token system for colou"
type textarea "*"
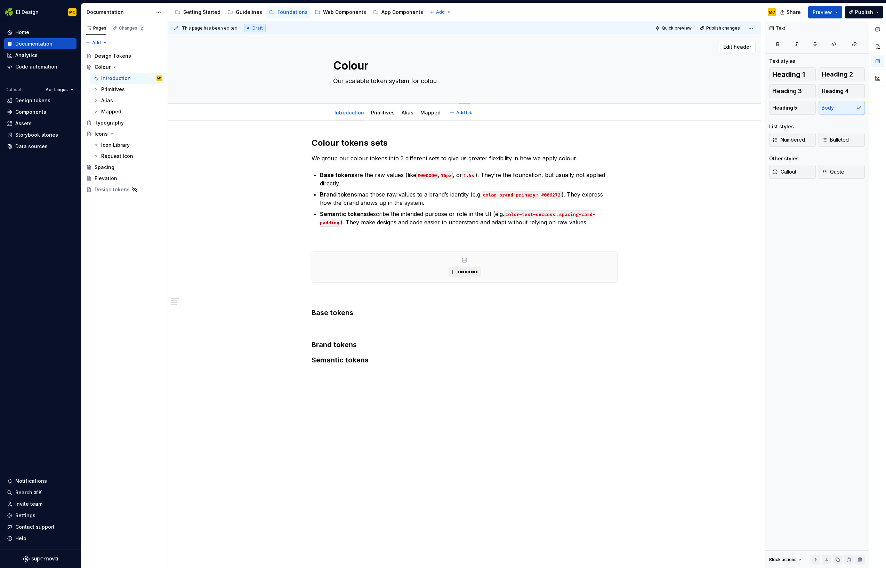
type textarea "Our scalable token system for colour"
type textarea "*"
type textarea "Our scalable token system for colour"
click at [362, 326] on p at bounding box center [465, 327] width 306 height 8
type textarea "*"
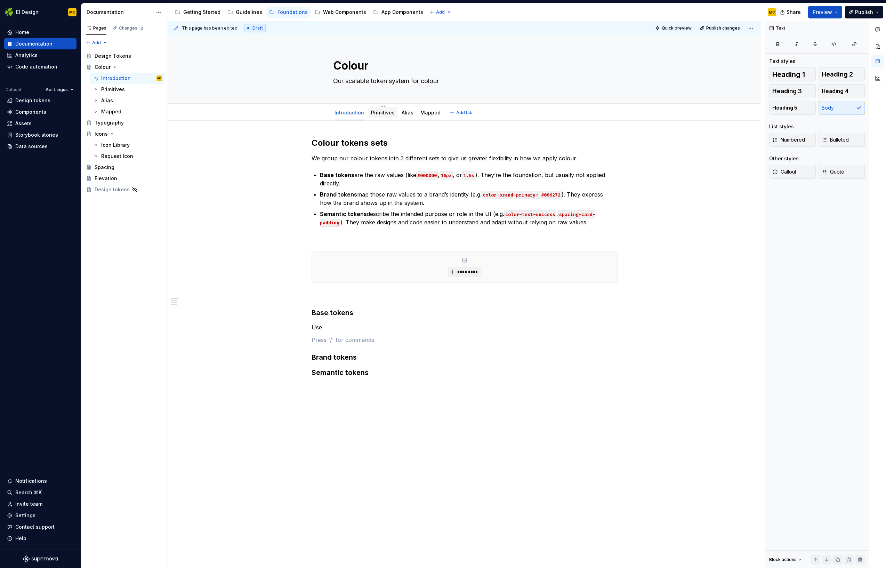
click at [380, 112] on link "Primitives" at bounding box center [383, 113] width 24 height 6
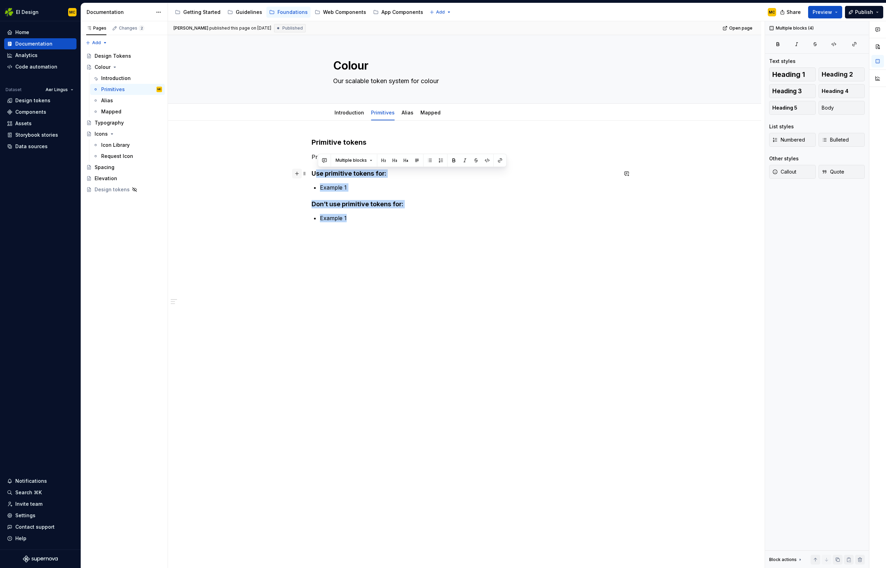
drag, startPoint x: 364, startPoint y: 221, endPoint x: 302, endPoint y: 175, distance: 77.1
click at [312, 175] on div "Primitive tokens Primitive tokens are… Use primitive tokens for: Example 1 Don’…" at bounding box center [465, 183] width 306 height 93
copy div "Use primitive tokens for: Example 1 Don’t use primitive tokens for: Example 1"
click at [342, 114] on link "Introduction" at bounding box center [350, 113] width 30 height 6
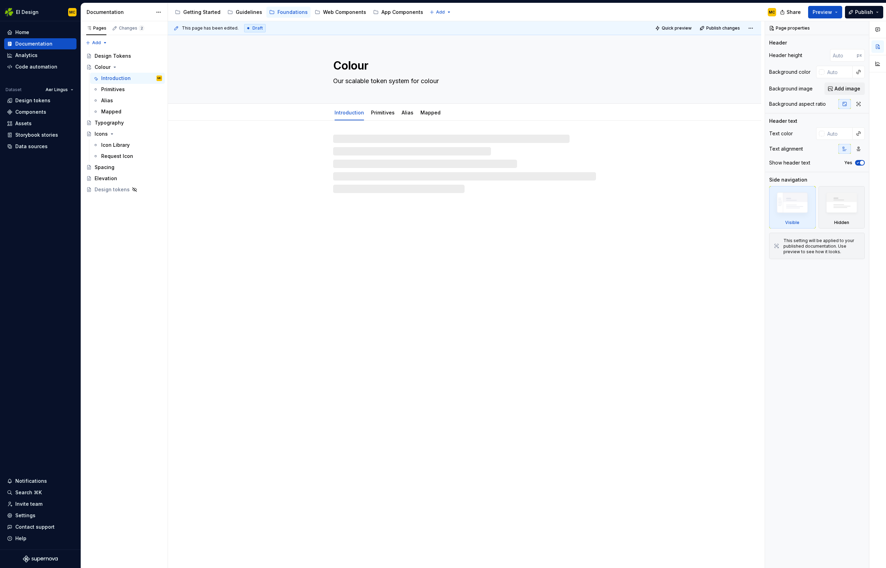
type textarea "*"
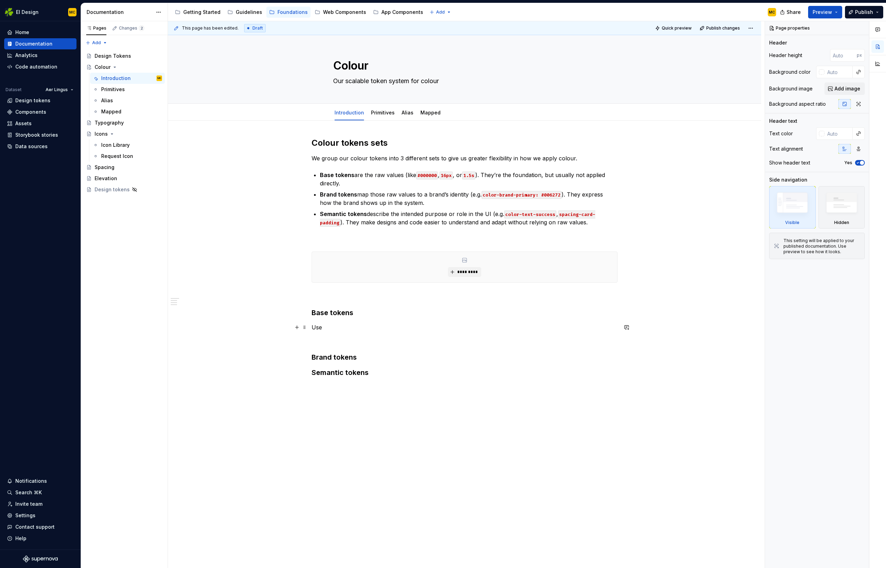
click at [344, 327] on p "Use" at bounding box center [465, 327] width 306 height 8
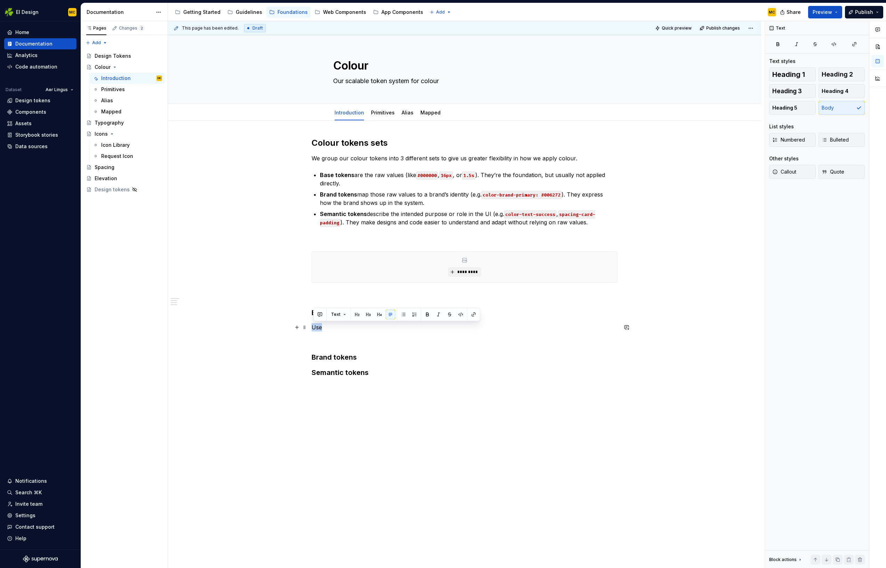
drag, startPoint x: 344, startPoint y: 327, endPoint x: 311, endPoint y: 329, distance: 33.4
click at [311, 329] on div "Colour tokens sets We group our colour tokens into 3 different sets to give us …" at bounding box center [464, 345] width 593 height 449
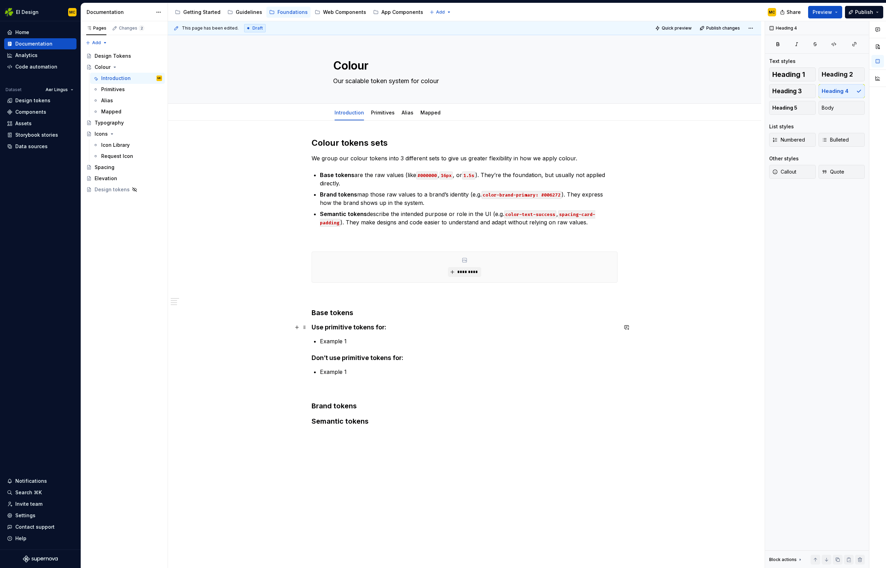
click at [354, 327] on h4 "Use primitive tokens for:" at bounding box center [465, 327] width 306 height 8
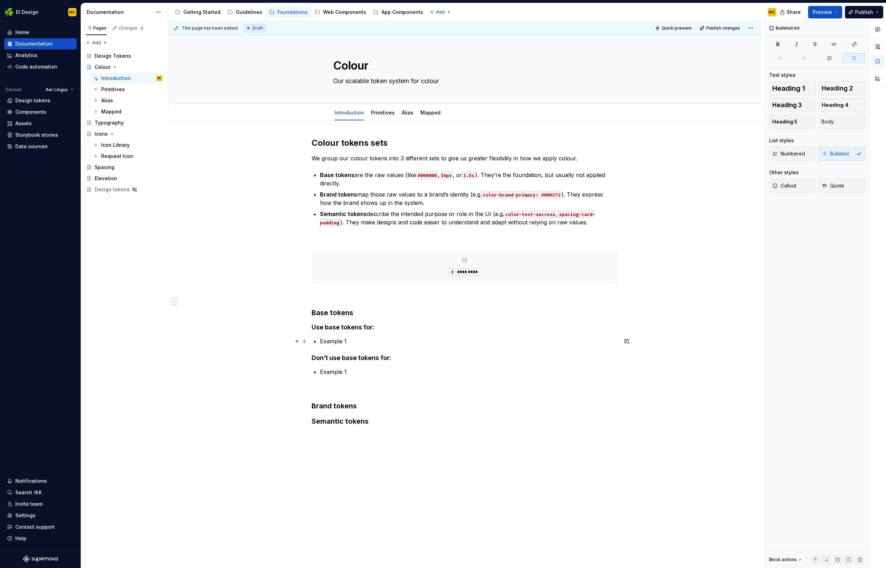
click at [351, 341] on p "Example 1" at bounding box center [469, 341] width 298 height 8
click at [450, 341] on p "Referencing from Brand or Semantic token sets" at bounding box center [469, 341] width 298 height 8
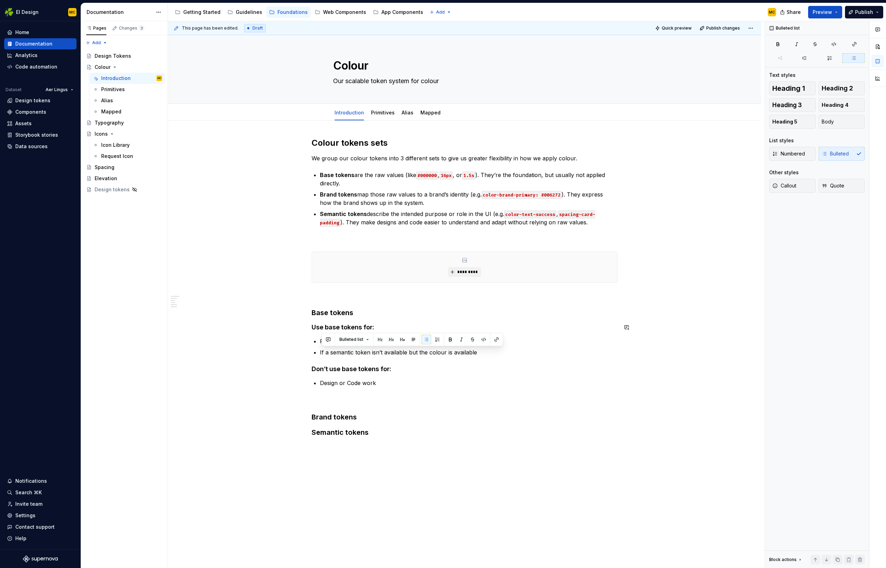
click at [373, 318] on div "Colour tokens sets We group our colour tokens into 3 different sets to give us …" at bounding box center [465, 294] width 306 height 314
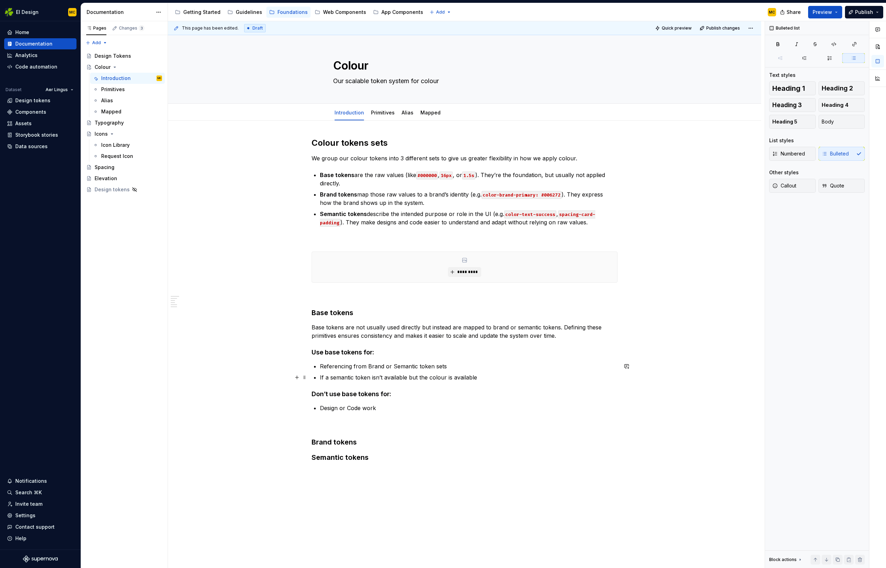
click at [485, 379] on p "If a semantic token isn’t available but the colour is available" at bounding box center [469, 377] width 298 height 8
click at [379, 380] on p "Design exploration or testing before being finalised and committed to code" at bounding box center [469, 377] width 298 height 8
click at [381, 409] on p "Design or Code work" at bounding box center [469, 408] width 298 height 8
click at [346, 435] on p at bounding box center [465, 436] width 306 height 8
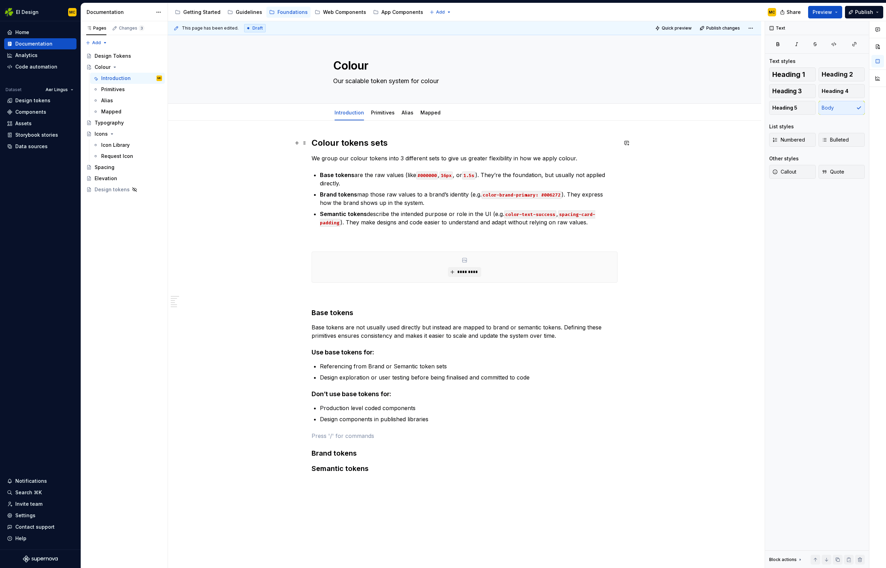
click at [366, 144] on h2 "Colour tokens sets" at bounding box center [465, 142] width 306 height 11
click at [350, 310] on h3 "Base tokens" at bounding box center [465, 313] width 306 height 10
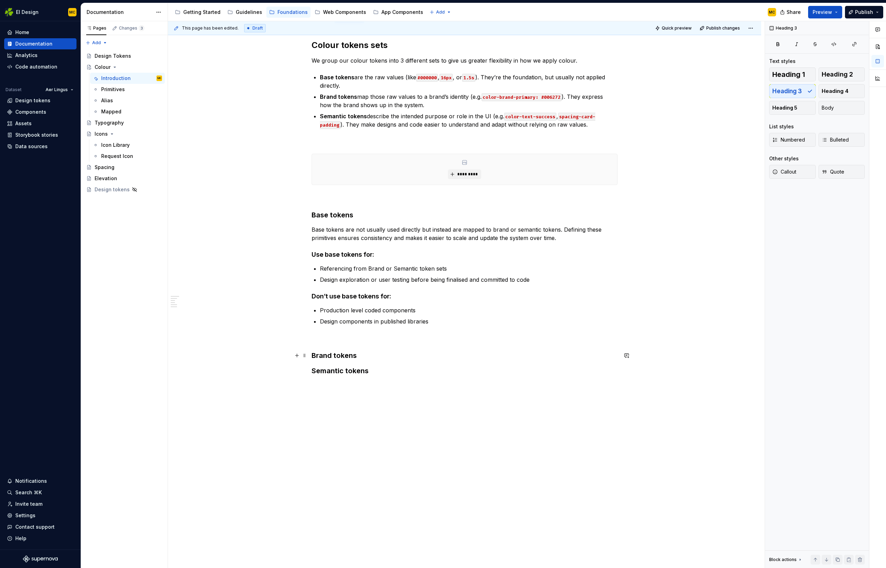
click at [367, 355] on h3 "Brand tokens" at bounding box center [465, 356] width 306 height 10
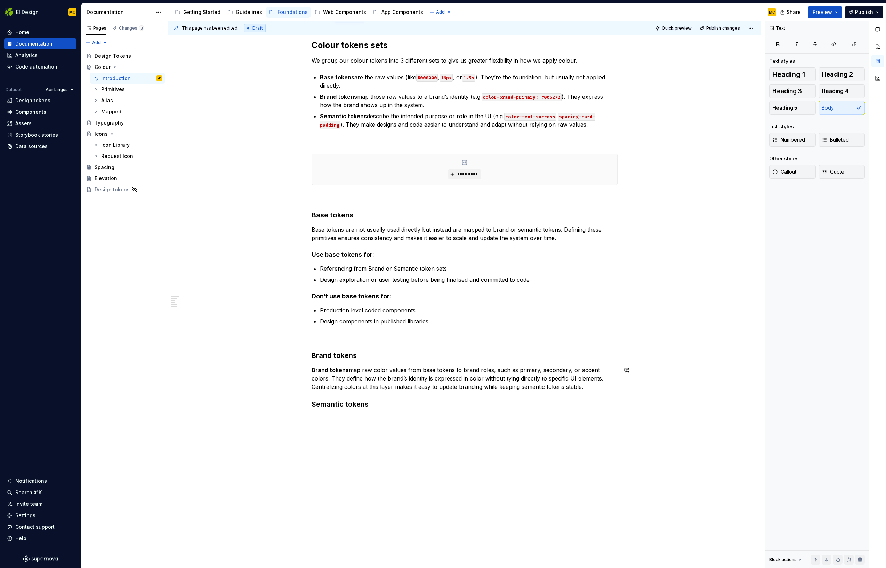
click at [351, 371] on p "Brand tokens map raw color values from base tokens to brand roles, such as prim…" at bounding box center [465, 378] width 306 height 25
click at [423, 376] on p "Brand tokens map raw color values from base tokens to brand roles, such as prim…" at bounding box center [465, 378] width 306 height 25
click at [384, 371] on p "Brand tokens map raw color values from base tokens to brand roles, such as prim…" at bounding box center [465, 378] width 306 height 25
click at [358, 387] on p "Brand tokens map raw colour values from base tokens to brand roles, such as pri…" at bounding box center [465, 378] width 306 height 25
click at [610, 372] on p "Brand tokens map raw colour values from base tokens to brand roles, such as pri…" at bounding box center [465, 378] width 306 height 25
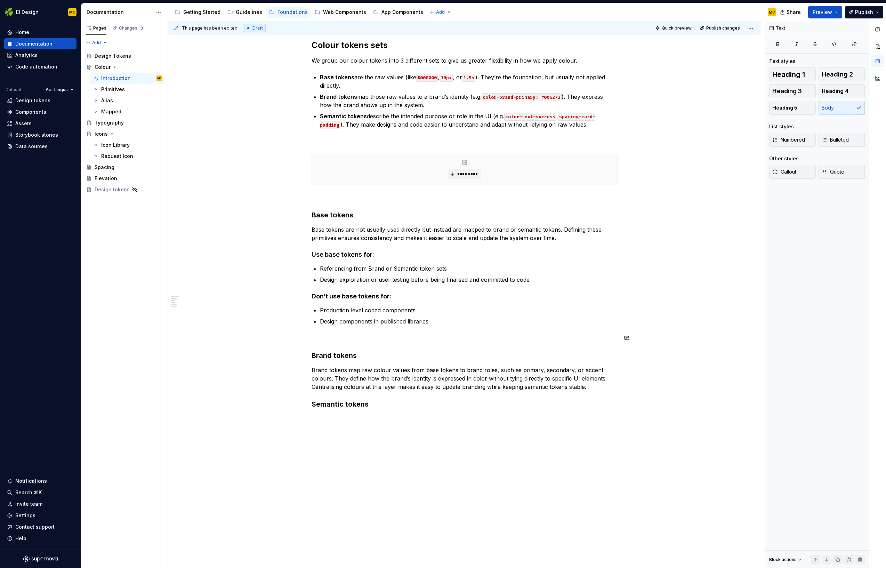
click at [224, 330] on div "Colour tokens sets We group our colour tokens into 3 different sets to give us …" at bounding box center [464, 312] width 593 height 579
click at [484, 378] on p "Brand tokens map raw colour values from base tokens to brand roles, such as pri…" at bounding box center [465, 378] width 306 height 25
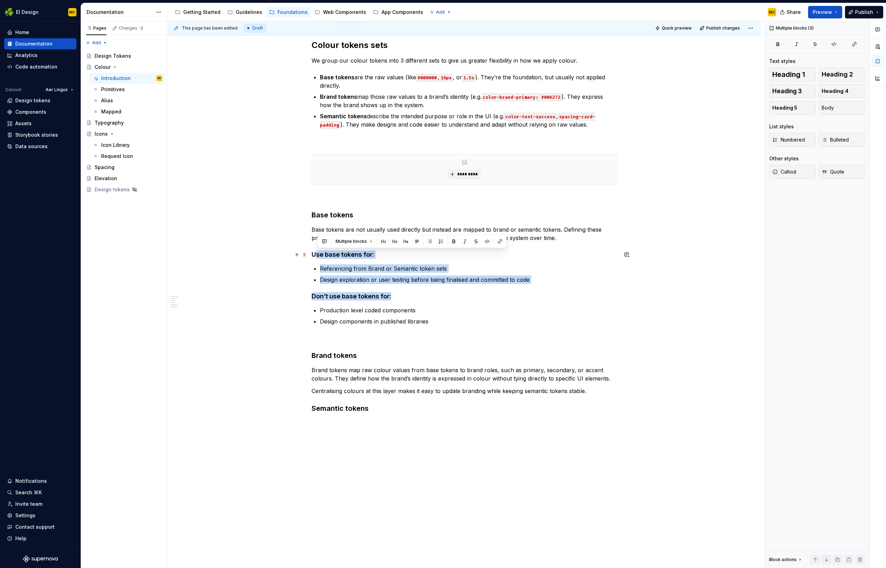
drag, startPoint x: 384, startPoint y: 293, endPoint x: 302, endPoint y: 258, distance: 88.3
click at [312, 254] on div "Colour tokens sets We group our colour tokens into 3 different sets to give us …" at bounding box center [465, 238] width 306 height 396
click at [605, 394] on p "Centralising colours at this layer makes it easy to update branding while keepi…" at bounding box center [465, 391] width 306 height 8
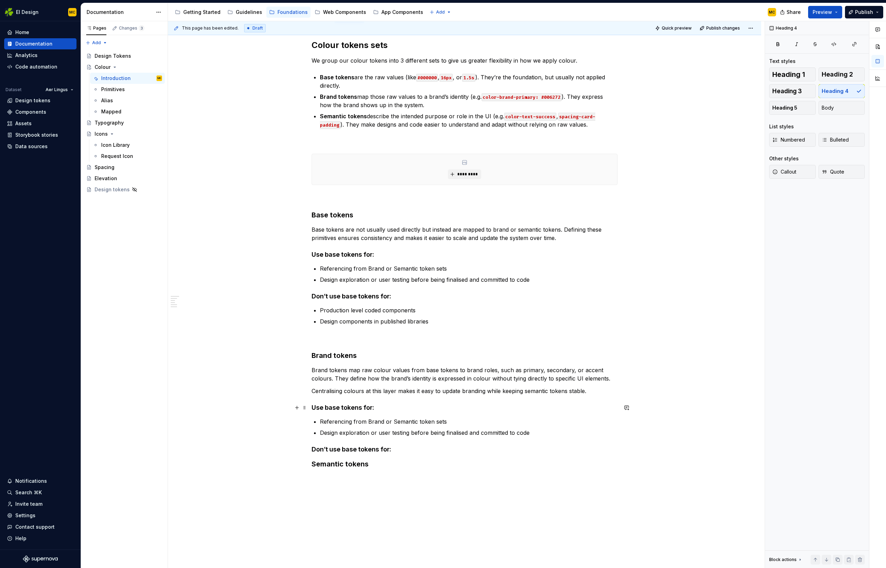
click at [341, 410] on h4 "Use base tokens for:" at bounding box center [465, 408] width 306 height 8
click at [421, 449] on h4 "Don’t use brand tokens for:" at bounding box center [465, 449] width 306 height 8
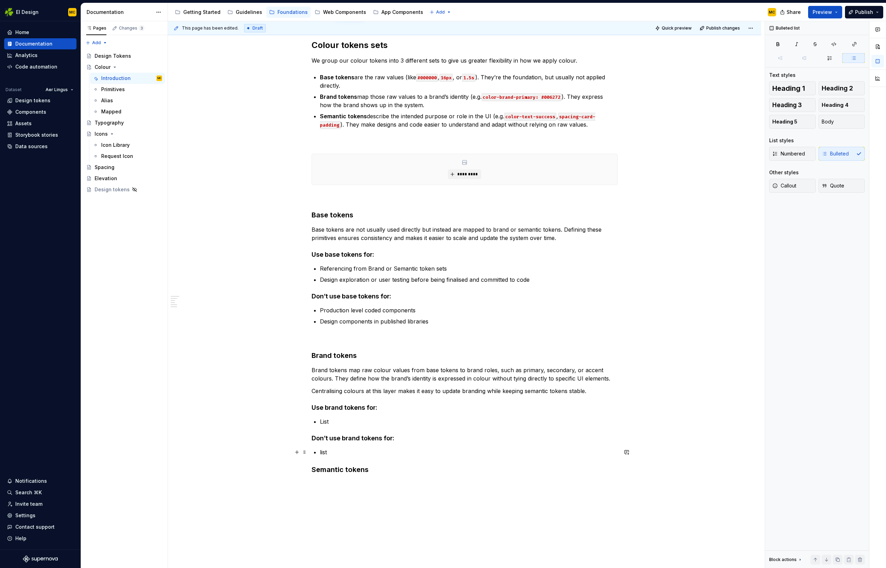
click at [372, 451] on p "list" at bounding box center [469, 452] width 298 height 8
click at [692, 335] on div "Colour tokens sets We group our colour tokens into 3 different sets to give us …" at bounding box center [464, 345] width 593 height 644
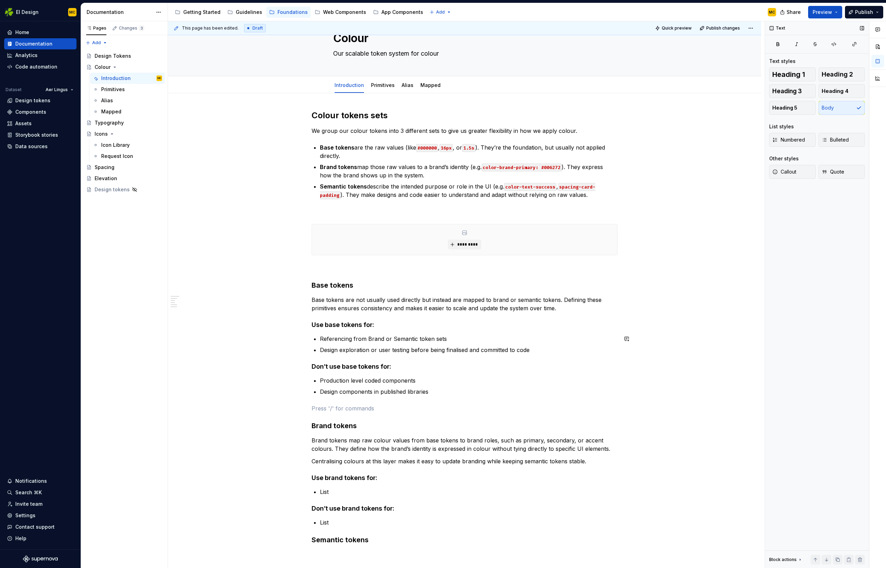
scroll to position [26, 0]
click at [860, 12] on span "Publish" at bounding box center [864, 12] width 18 height 7
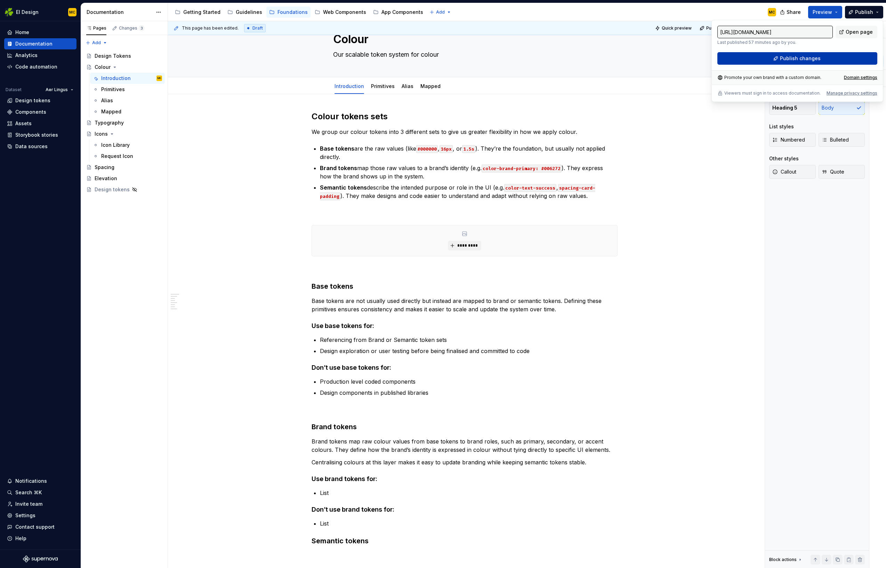
click at [828, 55] on button "Publish changes" at bounding box center [798, 58] width 160 height 13
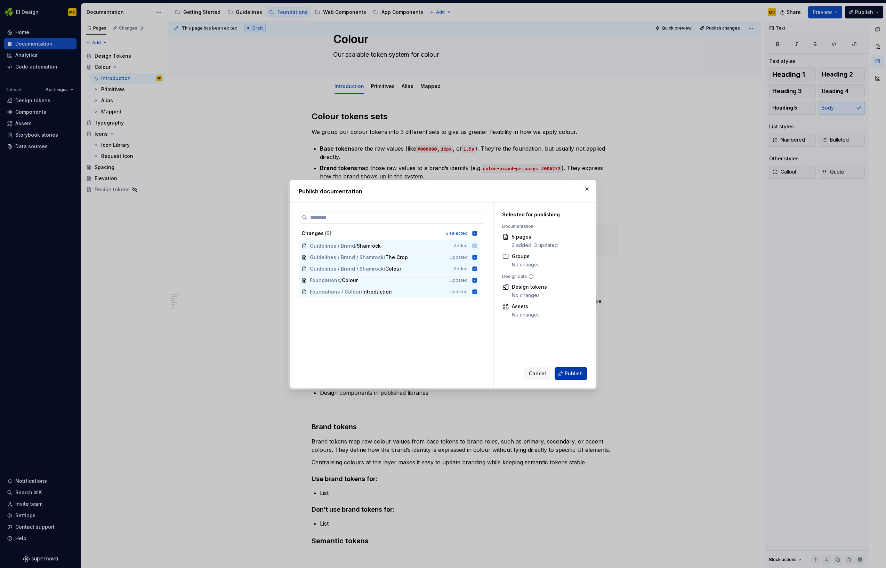
click at [573, 375] on span "Publish" at bounding box center [574, 373] width 18 height 7
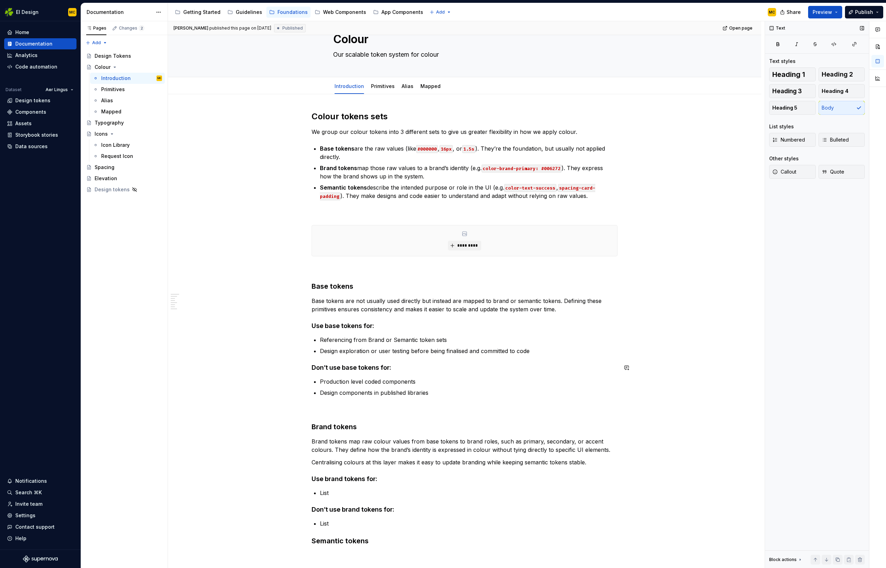
scroll to position [140, 0]
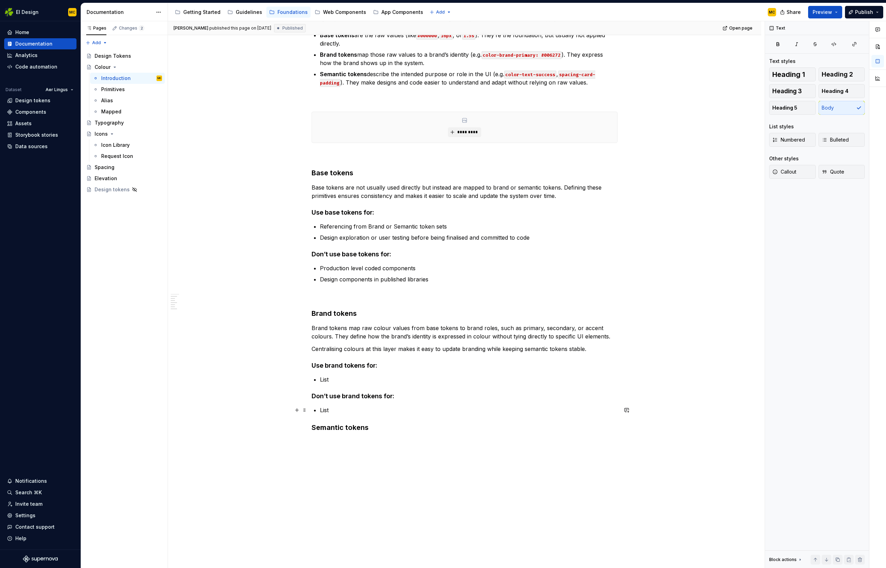
click at [353, 413] on p "List" at bounding box center [469, 410] width 298 height 8
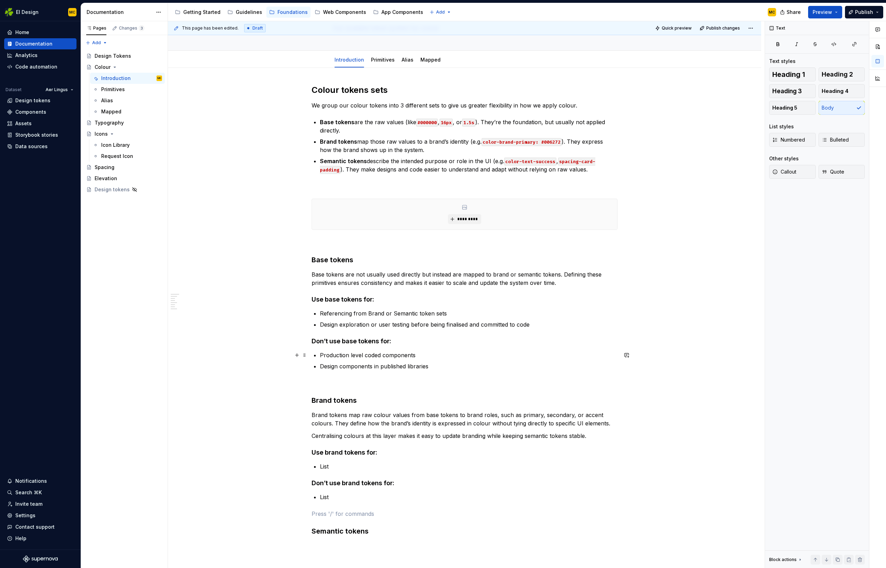
scroll to position [54, 0]
click at [873, 13] on span "Publish" at bounding box center [864, 12] width 18 height 7
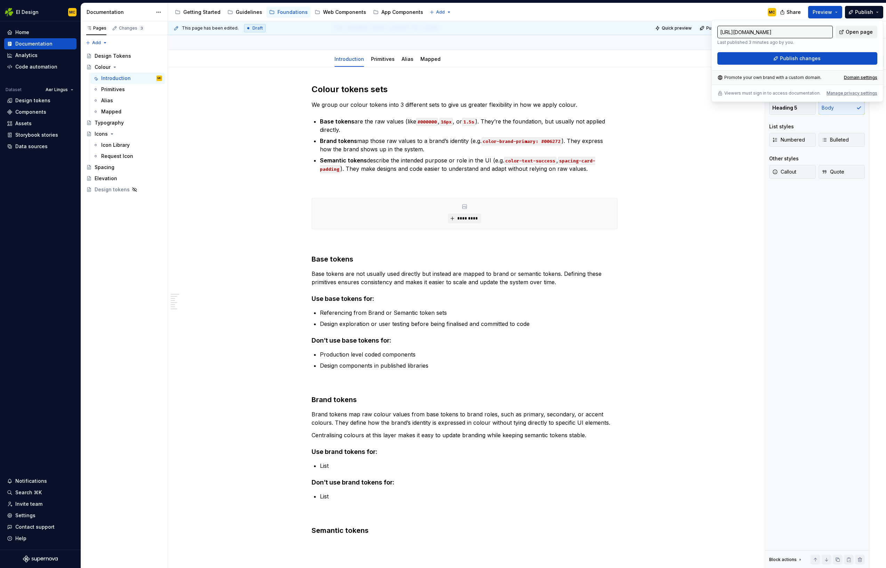
click at [854, 29] on span "Open page" at bounding box center [859, 32] width 27 height 7
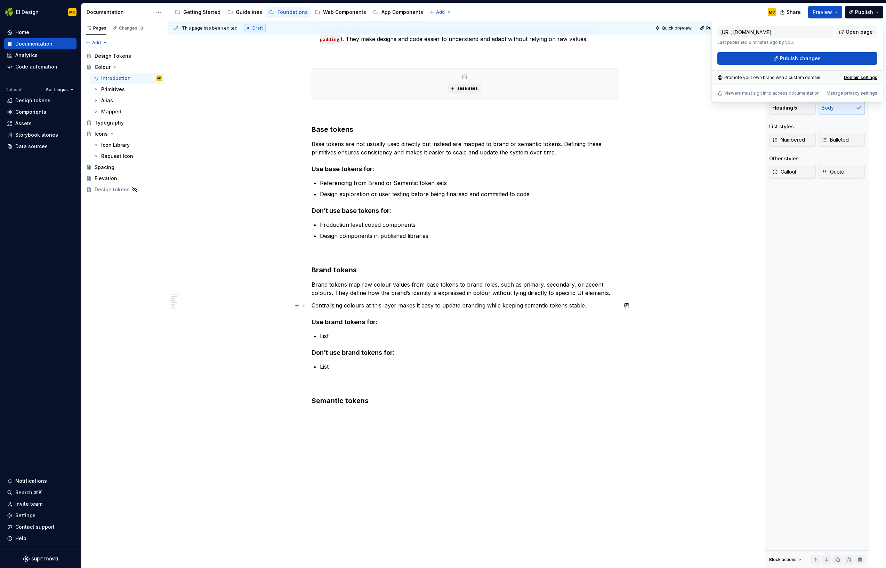
scroll to position [201, 0]
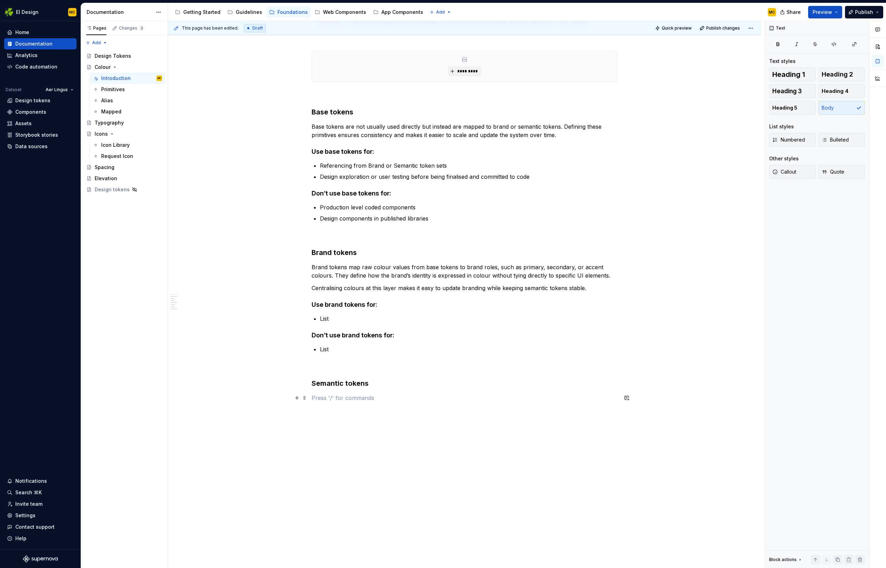
click at [350, 400] on p at bounding box center [465, 398] width 306 height 8
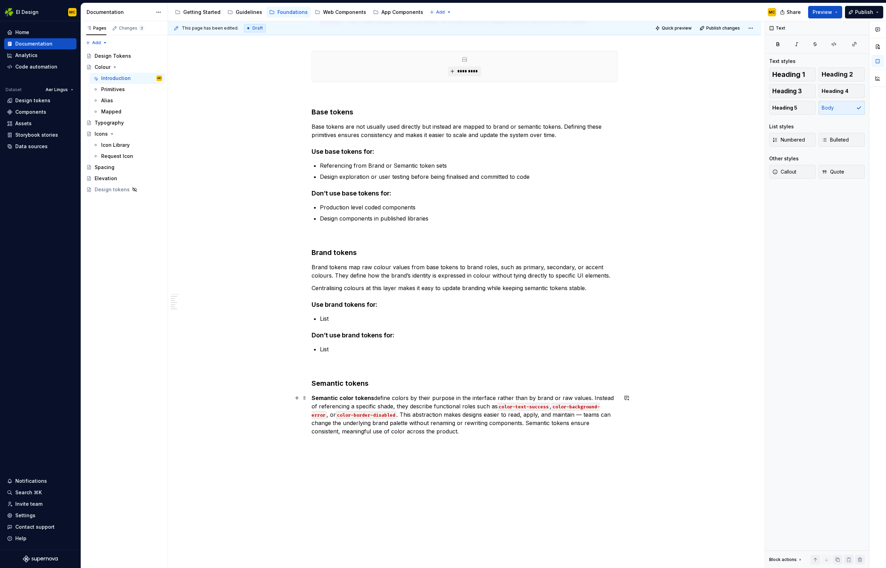
click at [375, 399] on p "Semantic color tokens define colors by their purpose in the interface rather th…" at bounding box center [465, 415] width 306 height 42
click at [459, 431] on p "Semantic color tokens define colors by their purpose in the interface rather th…" at bounding box center [465, 415] width 306 height 42
click at [404, 398] on p "Semantic color tokens define colors by their purpose in the interface rather th…" at bounding box center [465, 415] width 306 height 42
click at [401, 415] on p "Semantic color tokens define colours by their purpose in the interface rather t…" at bounding box center [465, 415] width 306 height 42
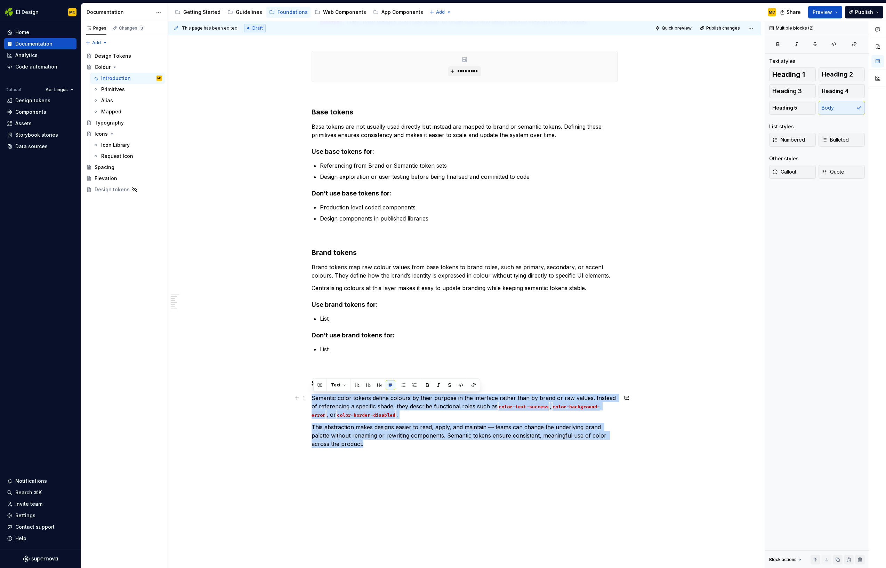
drag, startPoint x: 369, startPoint y: 446, endPoint x: 313, endPoint y: 399, distance: 73.1
click at [313, 399] on div "Colour tokens sets We group our colour tokens into 3 different sets to give us …" at bounding box center [465, 192] width 306 height 511
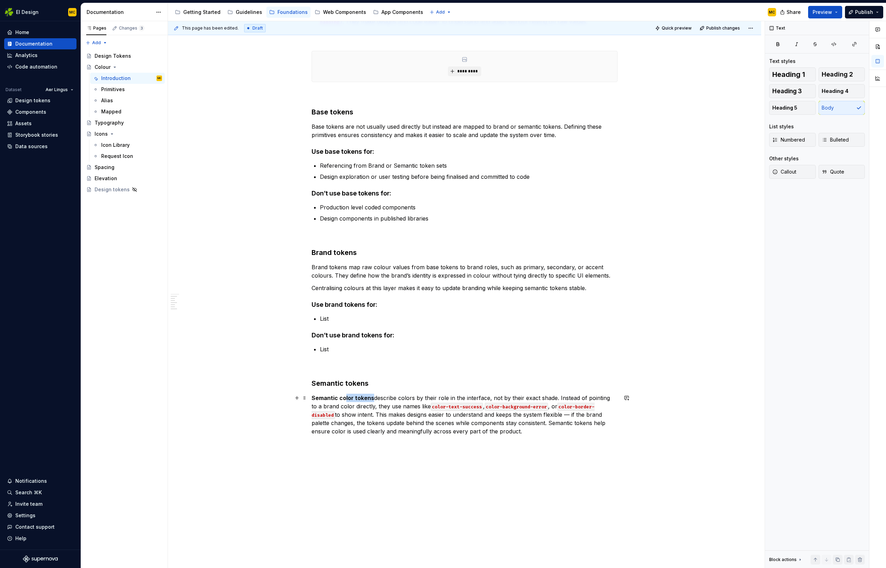
scroll to position [201, 0]
drag, startPoint x: 373, startPoint y: 398, endPoint x: 310, endPoint y: 393, distance: 63.2
click at [310, 393] on div "Colour tokens sets We group our colour tokens into 3 different sets to give us …" at bounding box center [464, 267] width 593 height 694
click at [409, 398] on p "Semantic color tokens describe colors by their role in the interface, not by th…" at bounding box center [465, 414] width 306 height 42
drag, startPoint x: 349, startPoint y: 399, endPoint x: 353, endPoint y: 420, distance: 21.3
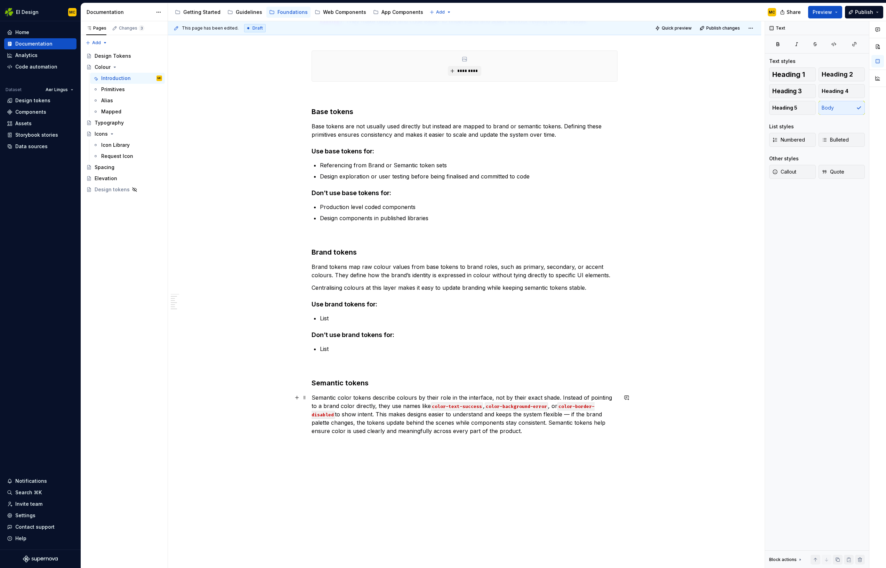
click at [349, 400] on p "Semantic color tokens describe colours by their role in the interface, not by t…" at bounding box center [465, 414] width 306 height 42
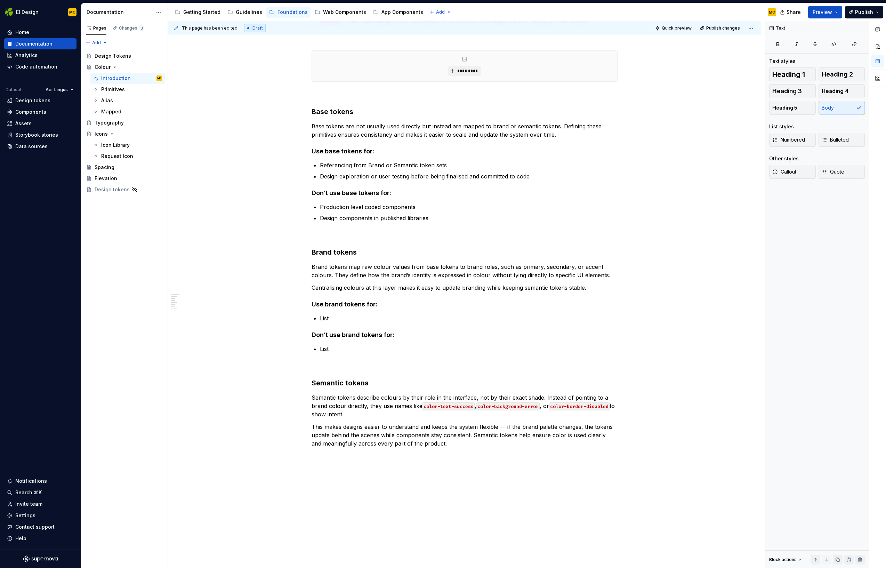
scroll to position [0, 0]
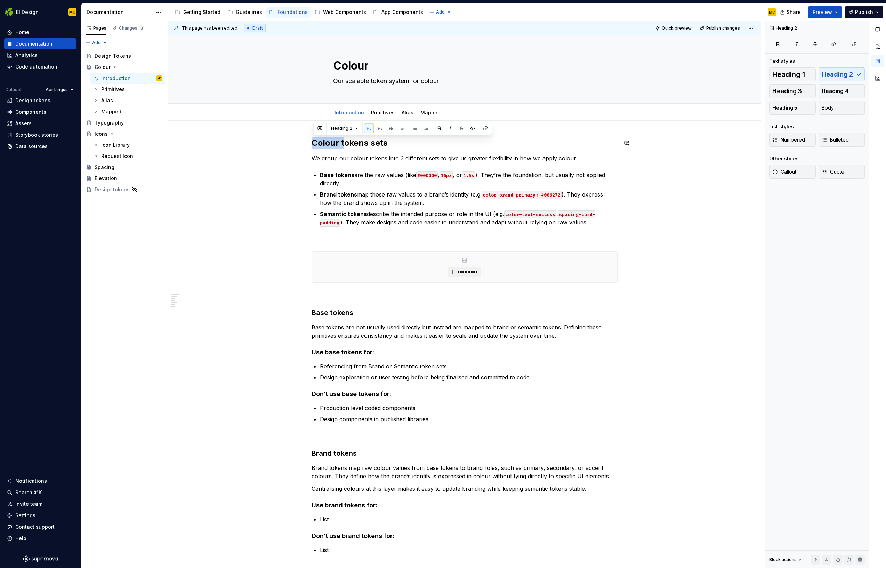
drag, startPoint x: 342, startPoint y: 140, endPoint x: 314, endPoint y: 141, distance: 27.5
click at [314, 141] on h2 "Colour tokens sets" at bounding box center [465, 142] width 306 height 11
click at [360, 313] on h3 "Base tokens" at bounding box center [465, 313] width 306 height 10
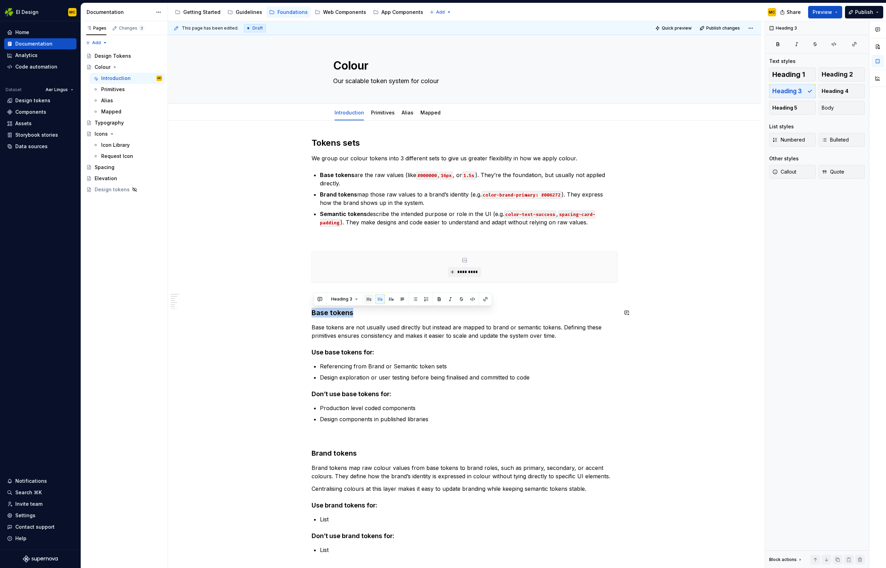
click at [371, 298] on button "button" at bounding box center [369, 299] width 10 height 10
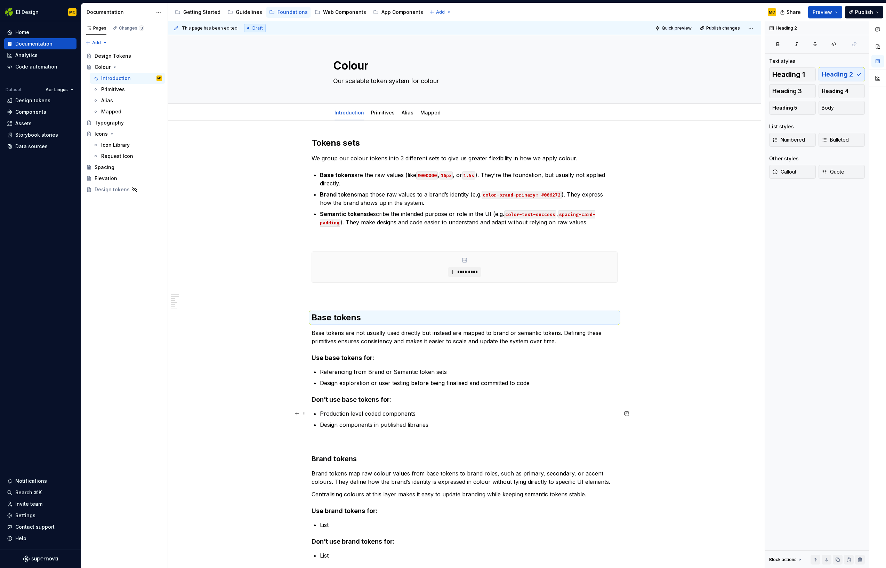
scroll to position [53, 0]
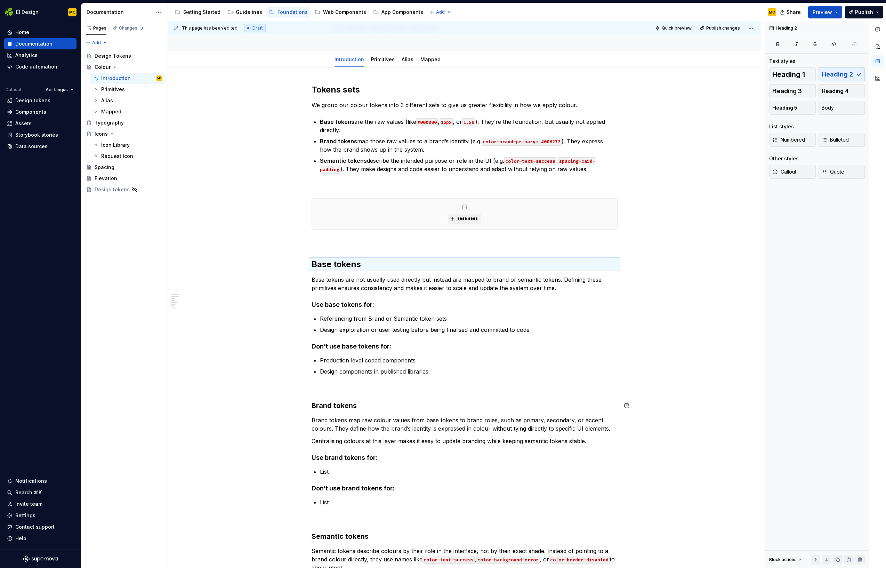
click at [363, 407] on h3 "Brand tokens" at bounding box center [465, 406] width 306 height 10
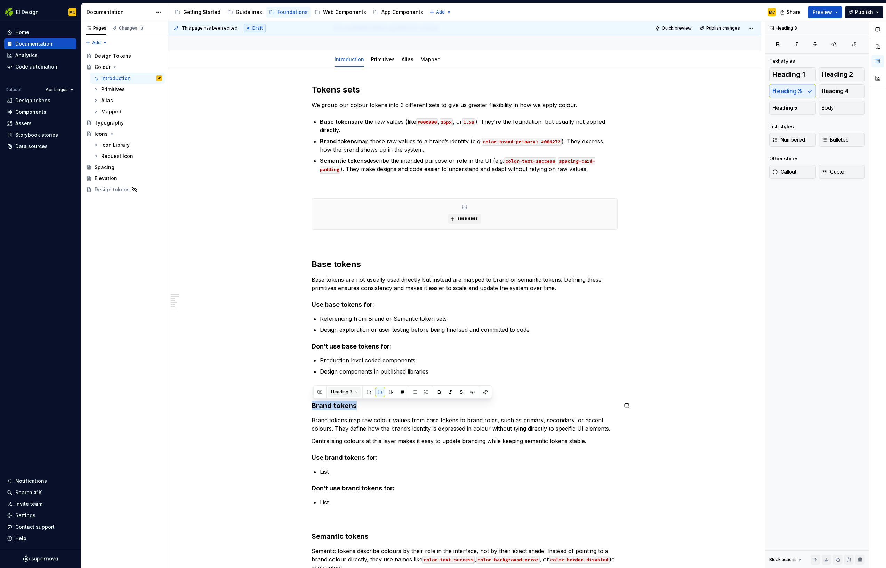
click at [356, 390] on button "Heading 3" at bounding box center [344, 392] width 33 height 10
click at [359, 438] on div "Heading 2" at bounding box center [360, 440] width 25 height 7
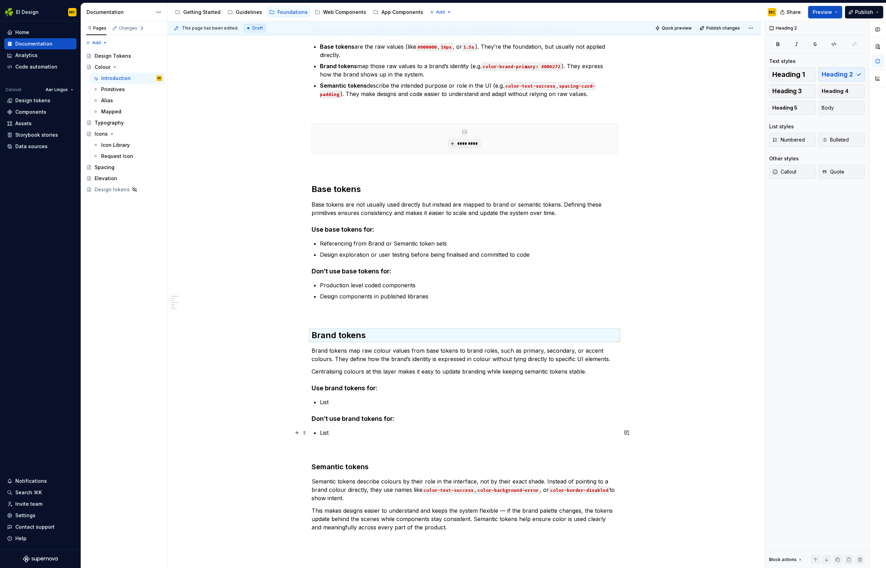
scroll to position [151, 0]
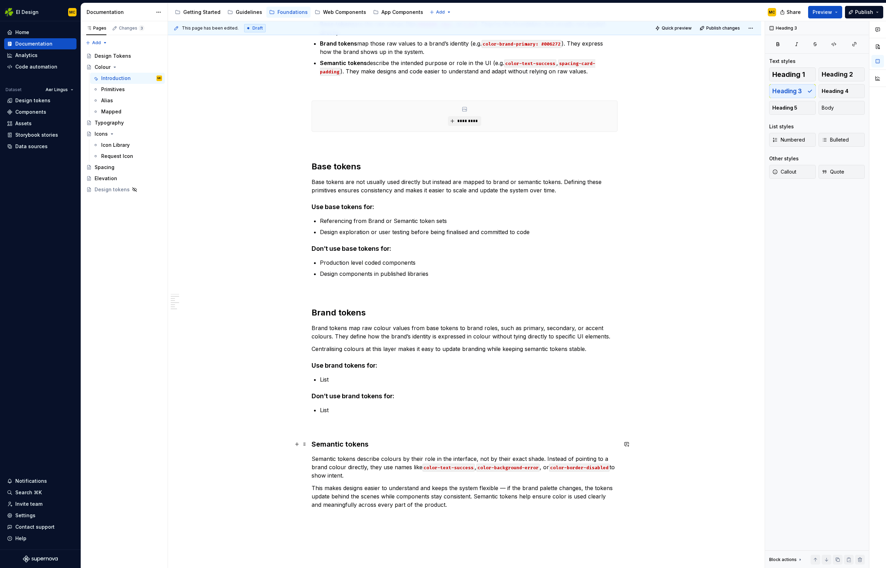
click at [383, 447] on h3 "Semantic tokens" at bounding box center [465, 444] width 306 height 10
click at [366, 432] on button "button" at bounding box center [369, 431] width 10 height 10
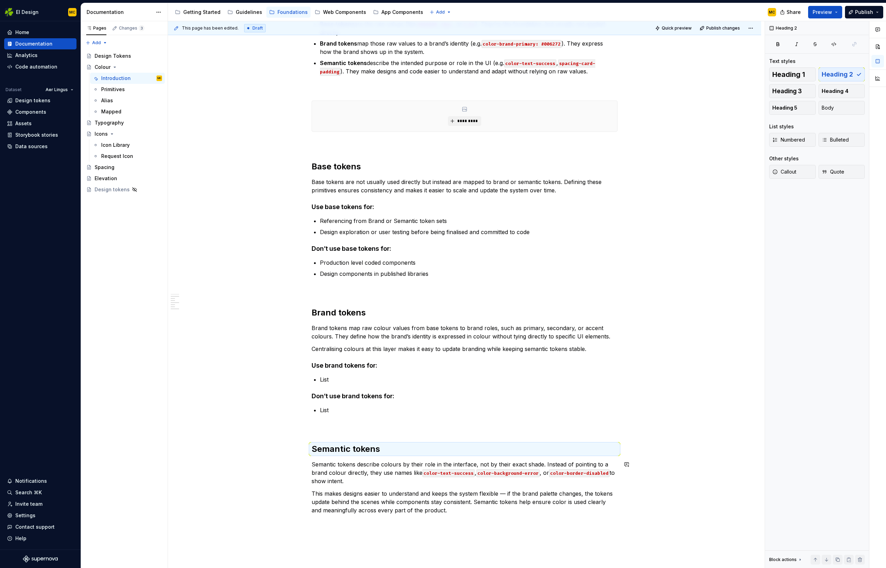
click at [379, 487] on div "Tokens sets We group our colour tokens into 3 different sets to give us greater…" at bounding box center [465, 250] width 306 height 528
click at [382, 483] on p "Semantic tokens describe colours by their role in the interface, not by their e…" at bounding box center [465, 472] width 306 height 25
click at [409, 473] on p "Semantic tokens describe colours by their role in the interface, not by their e…" at bounding box center [465, 472] width 306 height 25
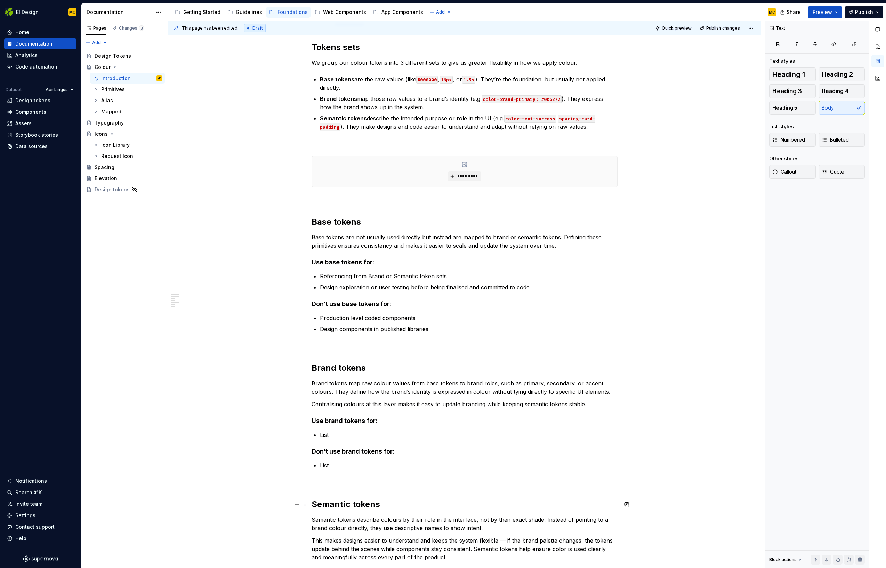
scroll to position [97, 0]
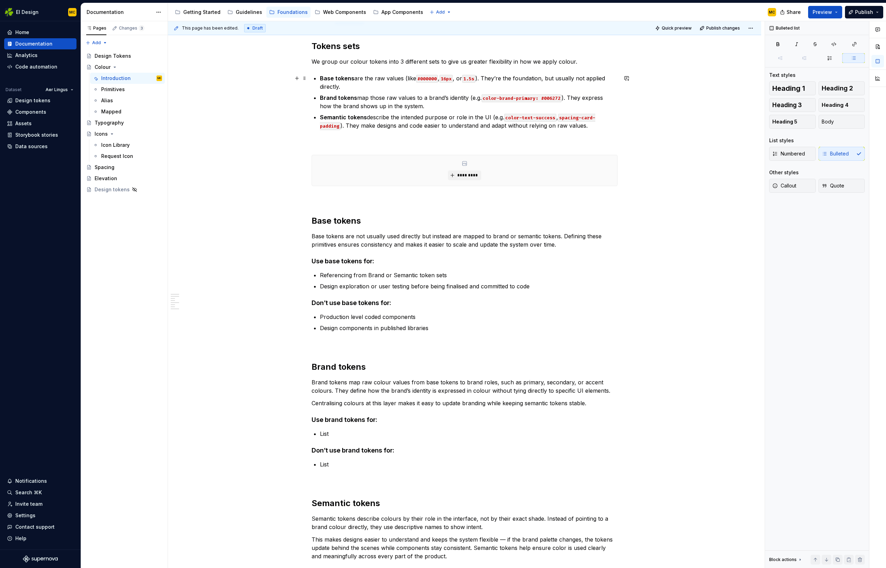
click at [577, 81] on p "Base tokens are the raw values (like #000000 , 16px , or 1.5s ). They’re the fo…" at bounding box center [469, 82] width 298 height 17
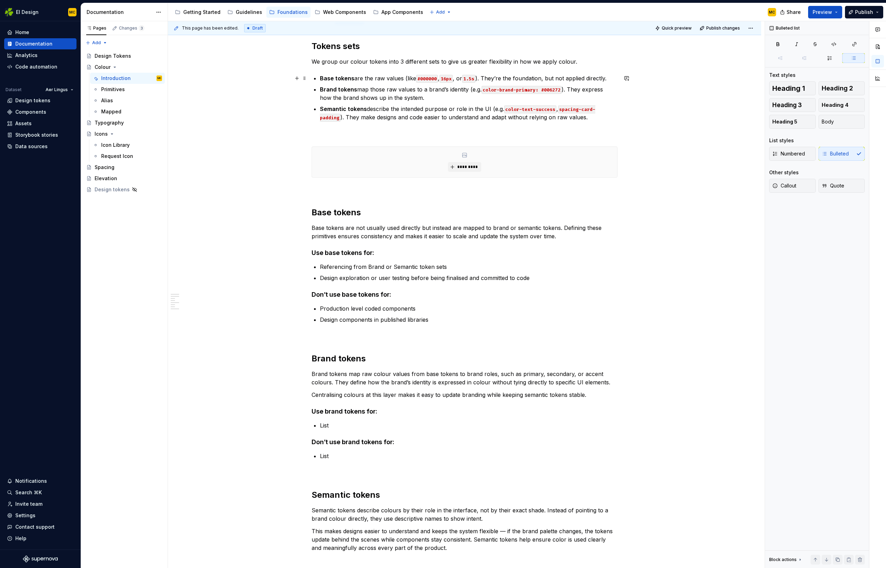
click at [438, 78] on code "#000000" at bounding box center [427, 79] width 22 height 8
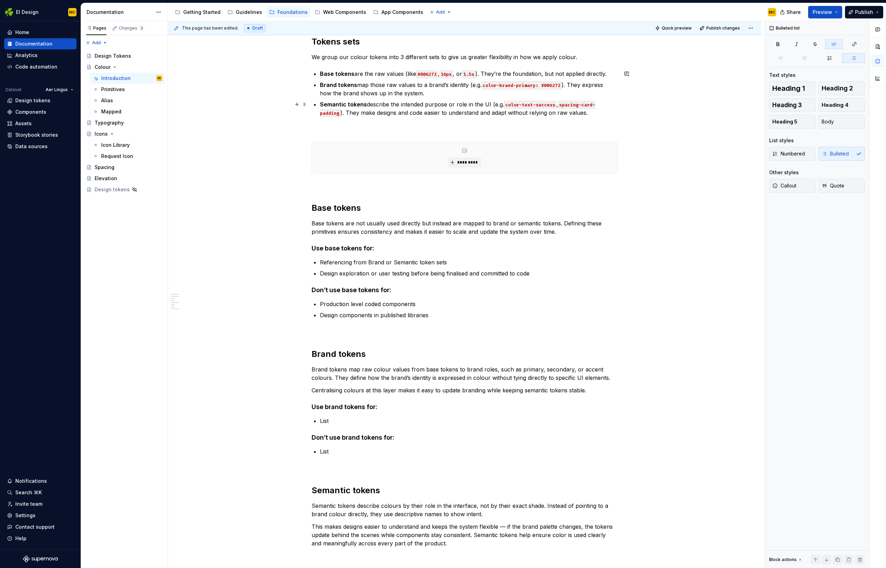
scroll to position [96, 0]
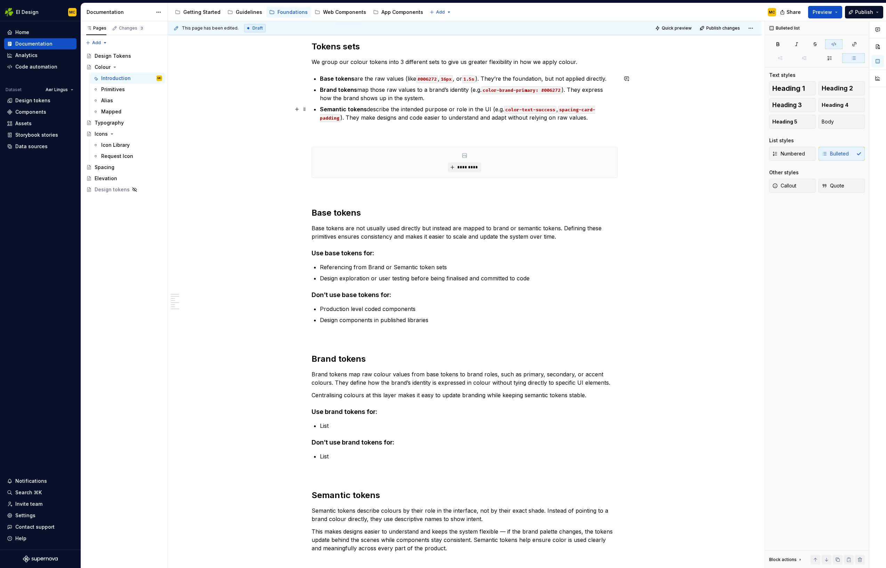
click at [491, 118] on p "Semantic tokens describe the intended purpose or role in the UI (e.g. color-tex…" at bounding box center [469, 113] width 298 height 17
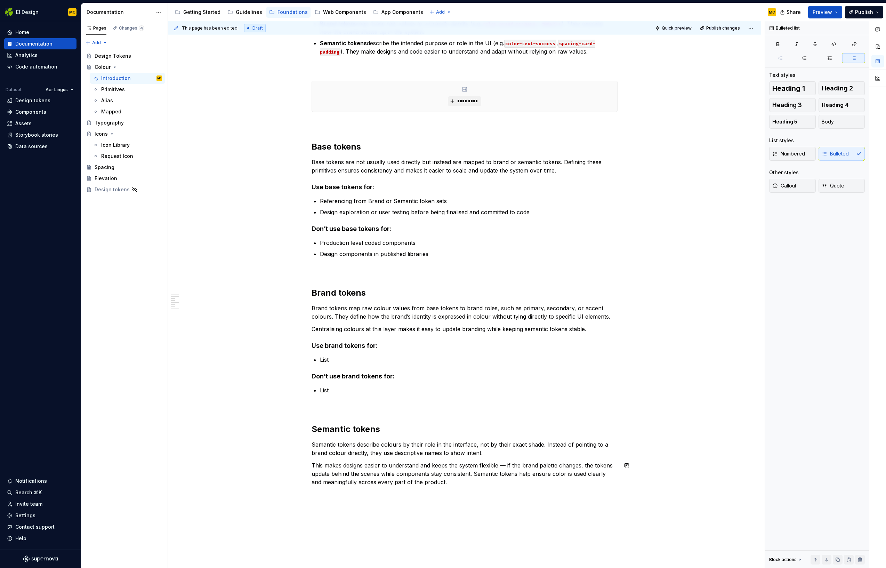
scroll to position [163, 0]
click at [438, 484] on p "This makes designs easier to understand and keeps the system flexible — if the …" at bounding box center [465, 473] width 306 height 25
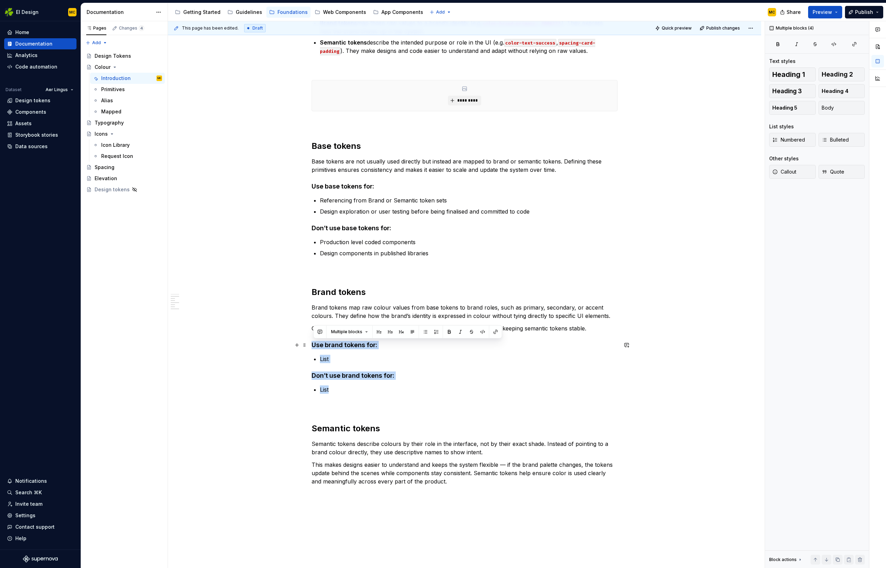
drag, startPoint x: 330, startPoint y: 386, endPoint x: 314, endPoint y: 345, distance: 44.3
click at [314, 345] on div "Tokens sets We group our colour tokens into 3 different sets to give us greater…" at bounding box center [465, 229] width 306 height 511
copy div "Use brand tokens for: List Don’t use brand tokens for: List"
click at [353, 503] on div "This page has been edited. Draft Quick preview Publish changes Colour Our scala…" at bounding box center [466, 294] width 597 height 547
click at [343, 496] on div "Tokens sets We group our colour tokens into 3 different sets to give us greater…" at bounding box center [464, 311] width 593 height 707
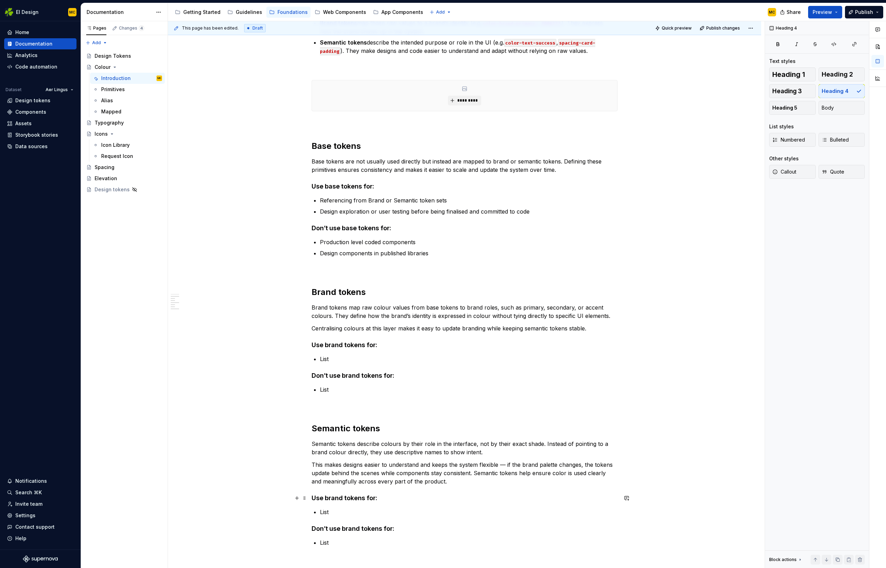
click at [343, 499] on h4 "Use brand tokens for:" at bounding box center [465, 498] width 306 height 8
copy h4 "semantic"
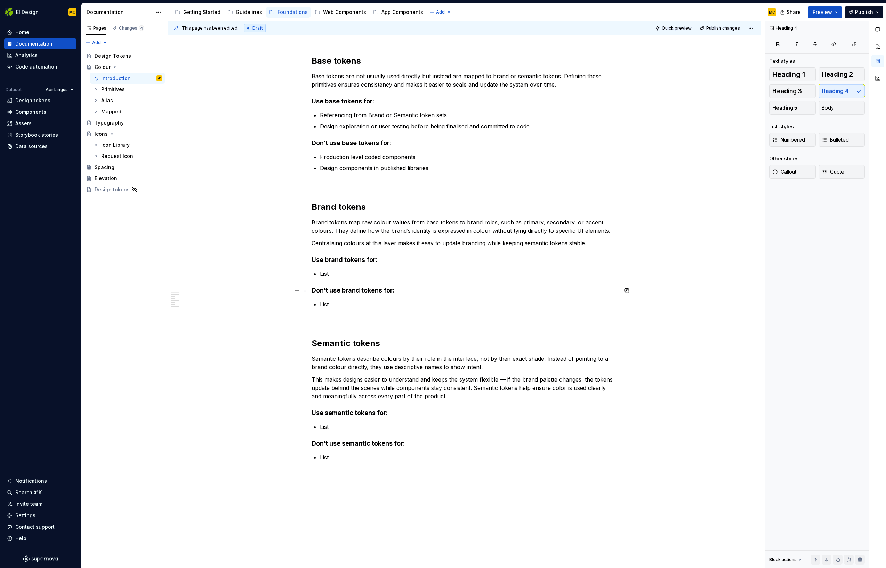
scroll to position [247, 0]
click at [348, 272] on p "List" at bounding box center [469, 275] width 298 height 8
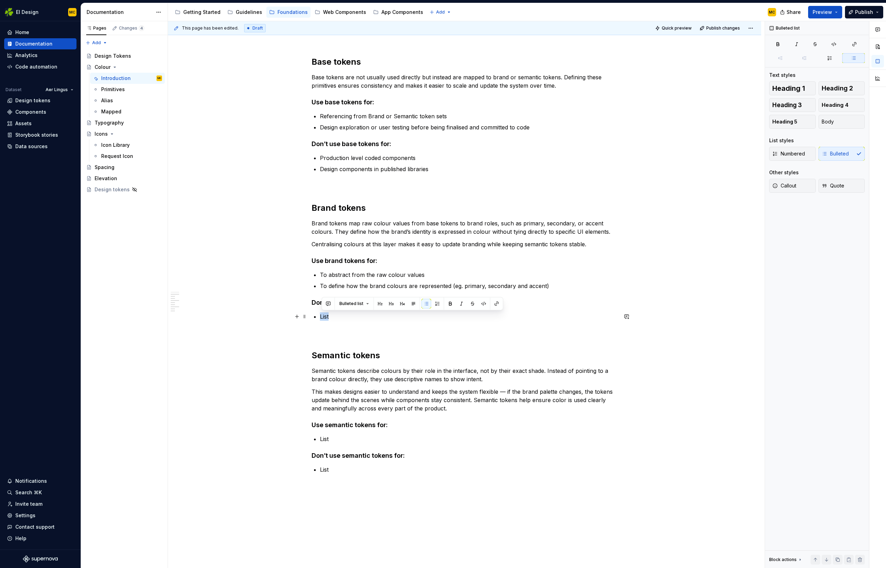
click at [348, 319] on p "List" at bounding box center [469, 316] width 298 height 8
click at [444, 171] on p "Design components in published libraries" at bounding box center [469, 169] width 298 height 8
copy ul "Production level coded components Design components in published libraries"
click at [347, 317] on p "List" at bounding box center [469, 316] width 298 height 8
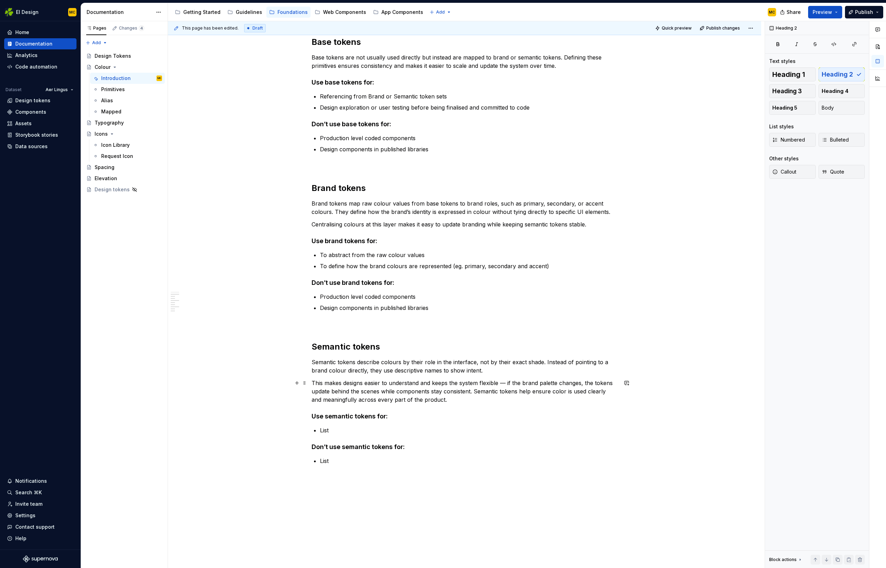
scroll to position [274, 0]
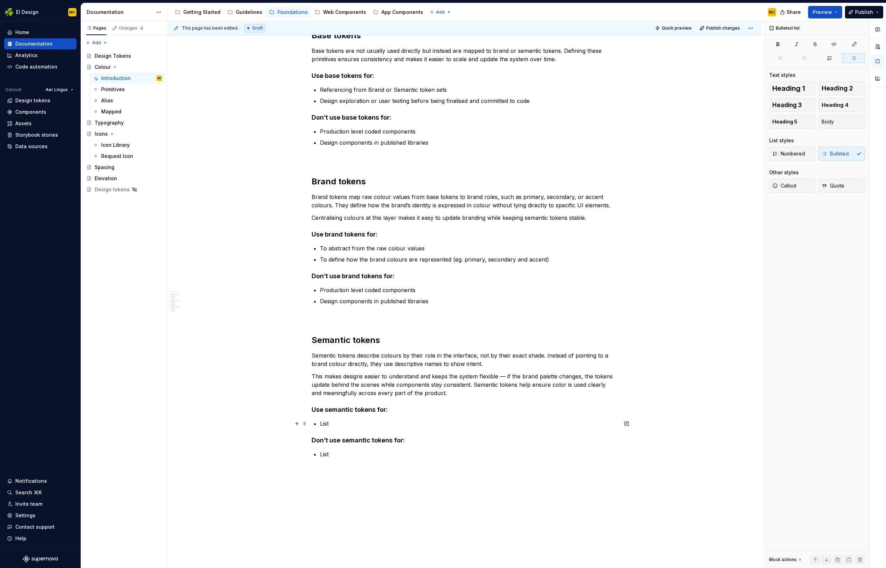
click at [338, 427] on p "List" at bounding box center [469, 424] width 298 height 8
click at [421, 290] on p "Production level coded components" at bounding box center [469, 290] width 298 height 8
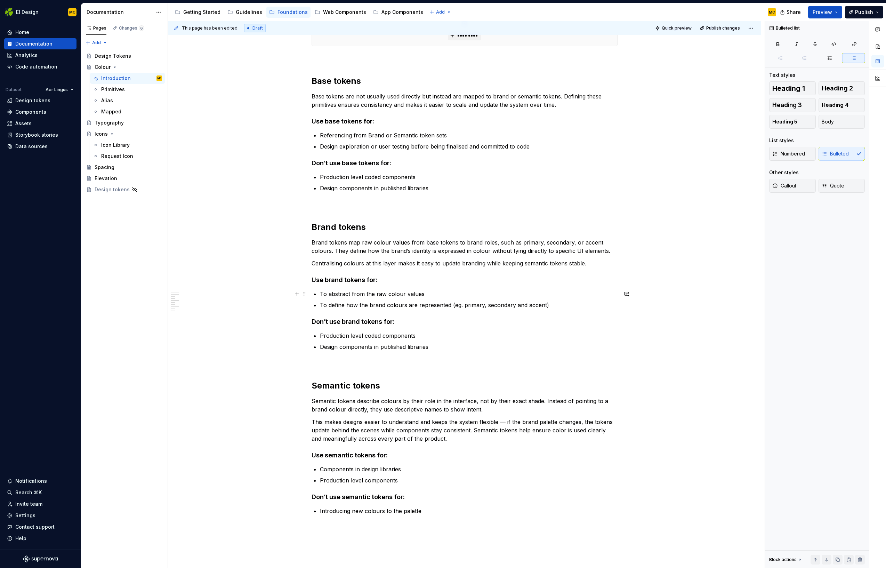
scroll to position [227, 0]
click at [428, 296] on p "To abstract from the raw colour values" at bounding box center [469, 295] width 298 height 8
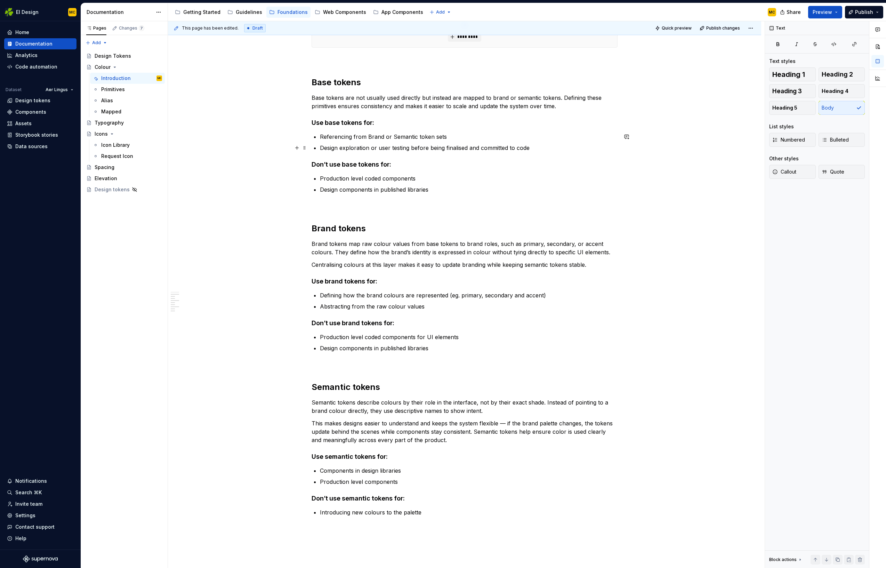
click at [537, 148] on p "Design exploration or user testing before being finalised and committed to code" at bounding box center [469, 148] width 298 height 8
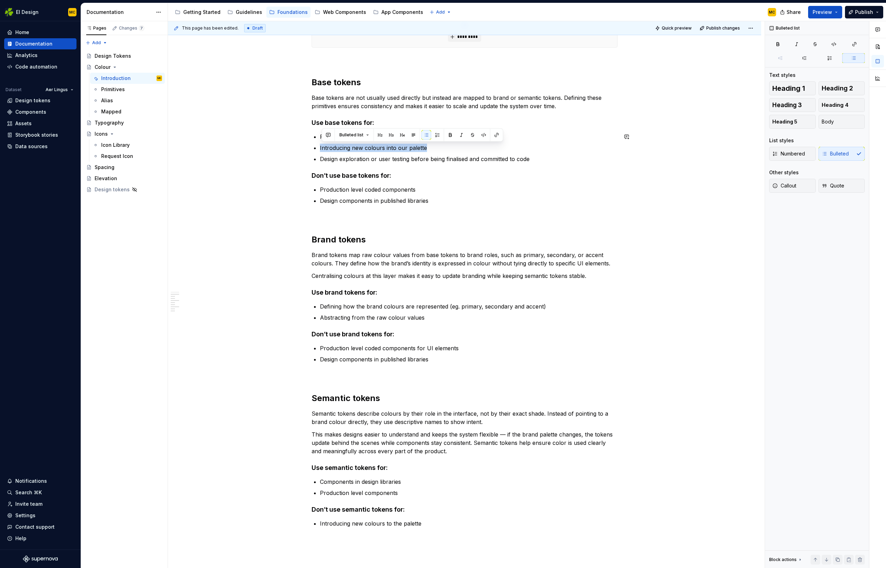
copy p "Introducing new colours into our palette"
click at [422, 524] on p "Introducing new colours to the palette" at bounding box center [469, 523] width 298 height 8
click at [861, 12] on span "Publish" at bounding box center [864, 12] width 18 height 7
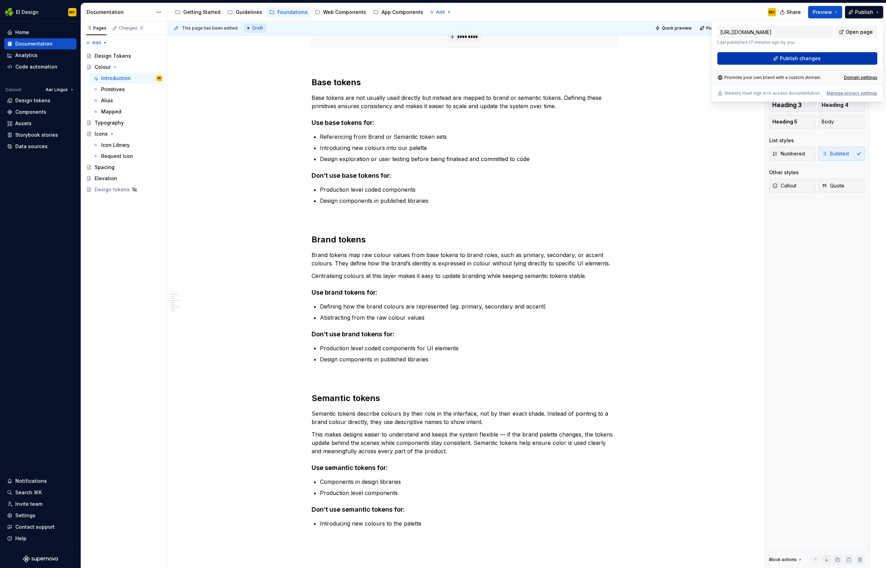
click at [824, 59] on button "Publish changes" at bounding box center [798, 58] width 160 height 13
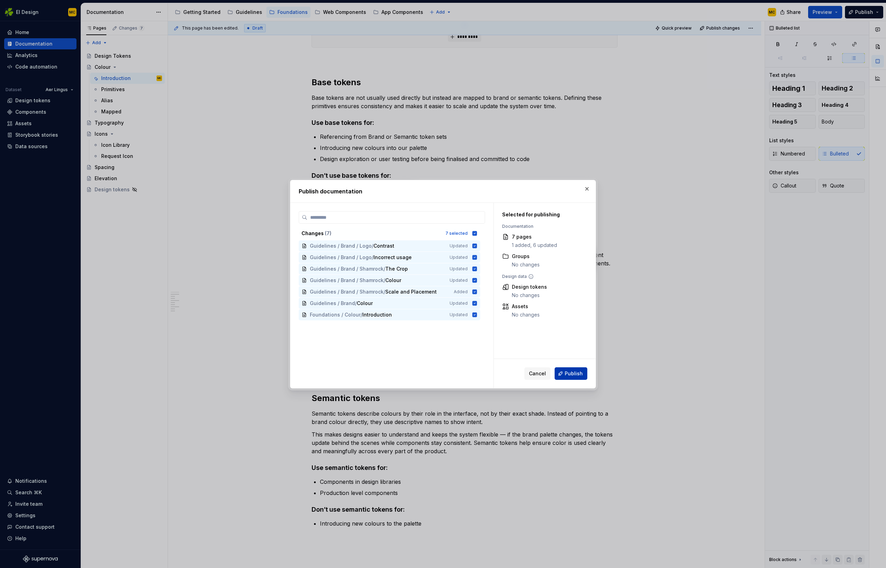
click at [573, 371] on span "Publish" at bounding box center [574, 373] width 18 height 7
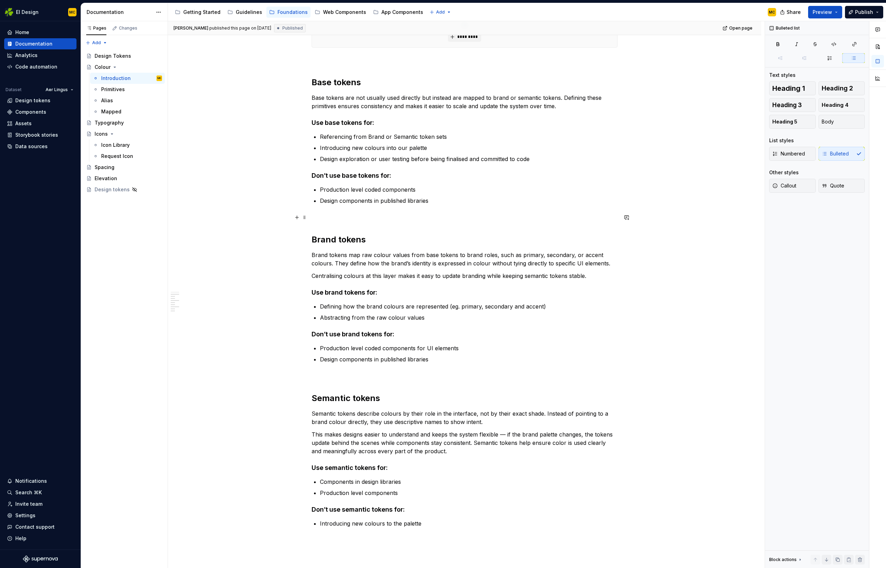
click at [357, 220] on p at bounding box center [465, 217] width 306 height 8
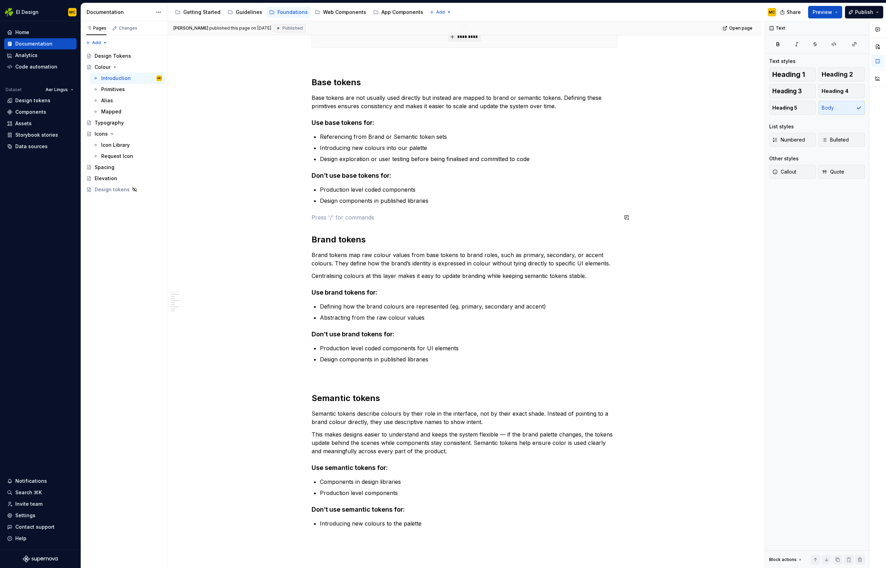
click at [354, 226] on div "Tokens sets We group our colour tokens into 3 different sets to give us greater…" at bounding box center [465, 219] width 306 height 617
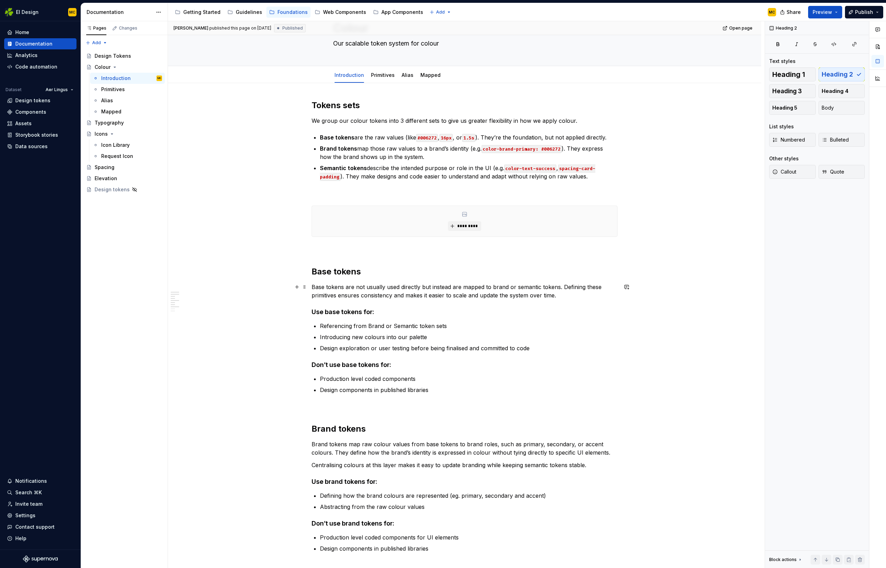
scroll to position [0, 0]
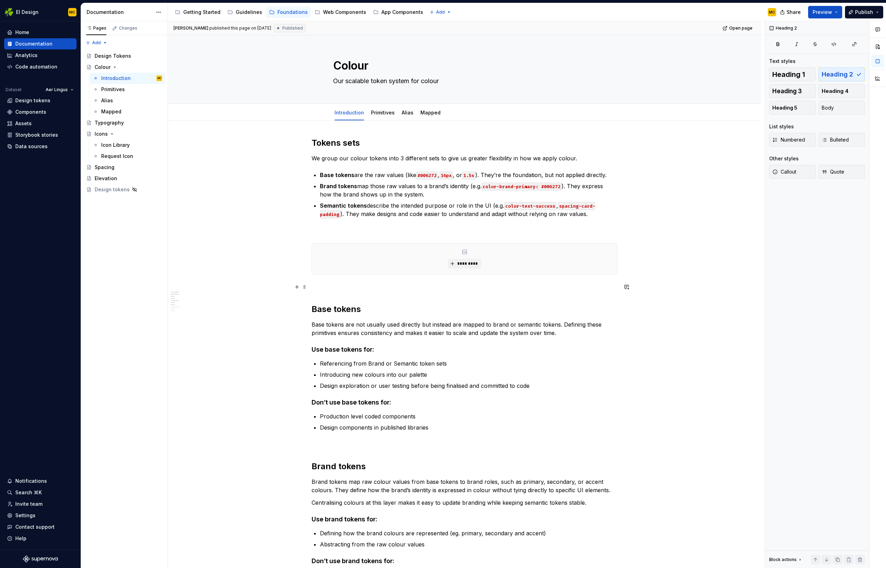
click at [344, 284] on p at bounding box center [465, 287] width 306 height 8
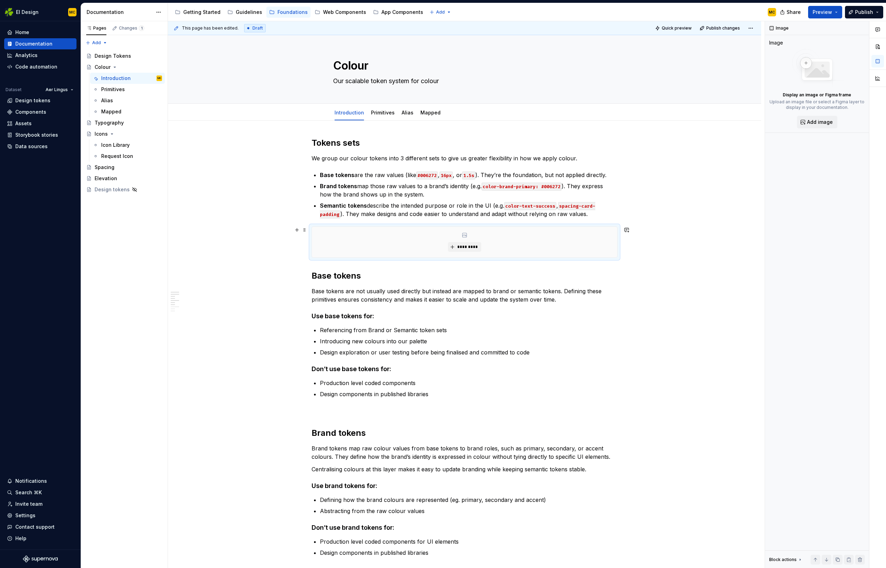
click at [637, 251] on div "Tokens sets We group our colour tokens into 3 different sets to give us greater…" at bounding box center [464, 510] width 593 height 779
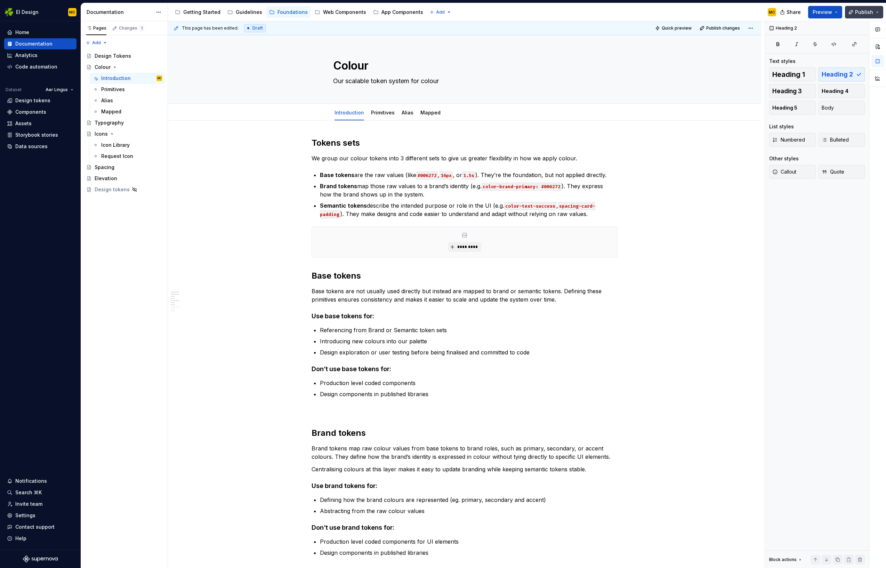
click at [868, 12] on span "Publish" at bounding box center [864, 12] width 18 height 7
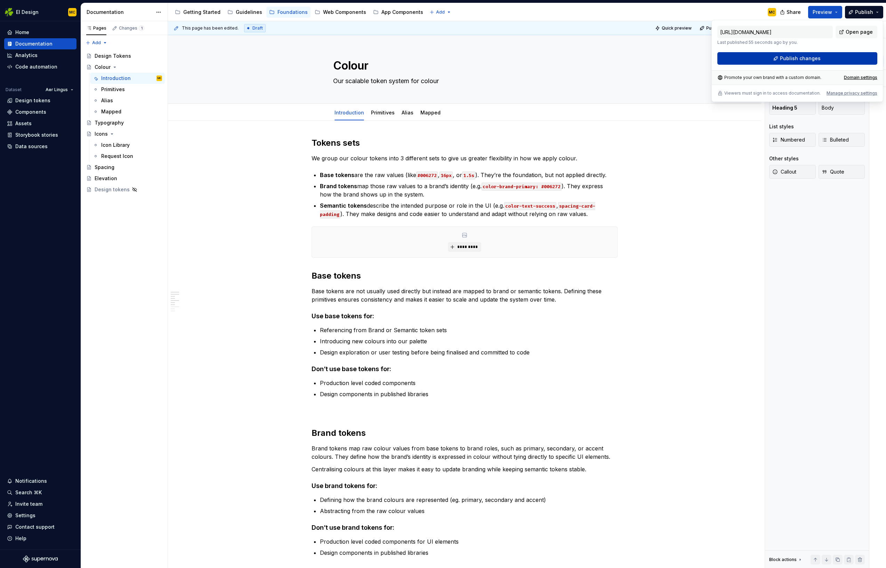
click at [820, 58] on button "Publish changes" at bounding box center [798, 58] width 160 height 13
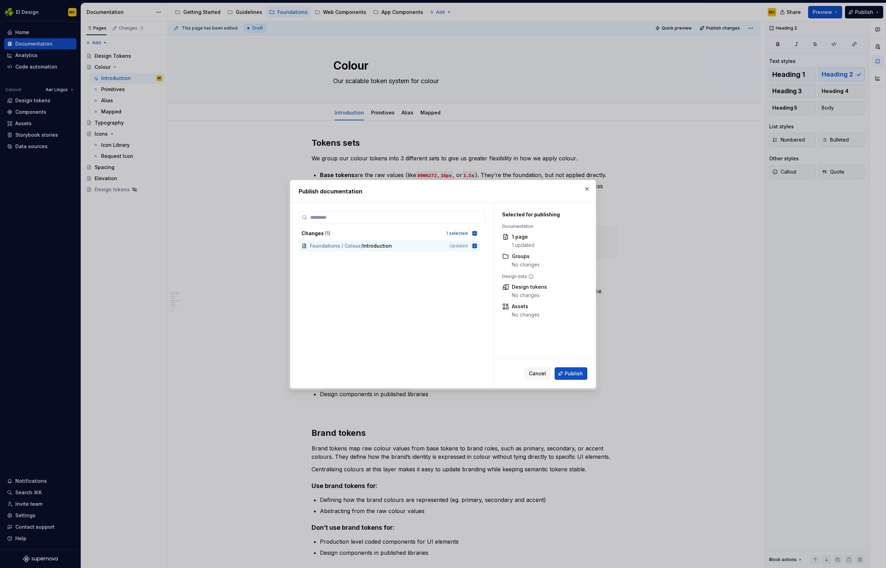
click at [589, 188] on button "button" at bounding box center [587, 189] width 10 height 10
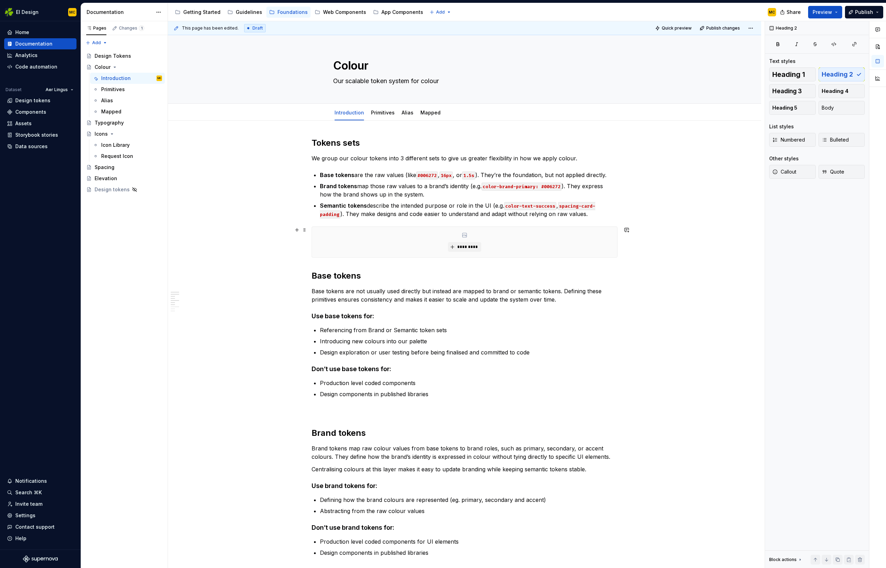
click at [635, 246] on div "Tokens sets We group our colour tokens into 3 different sets to give us greater…" at bounding box center [464, 510] width 593 height 779
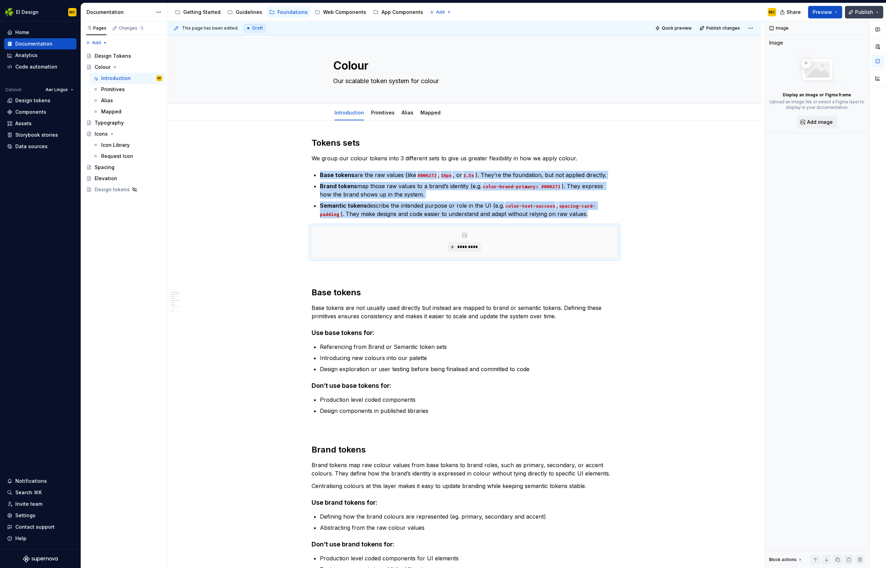
click at [852, 14] on button "Publish" at bounding box center [864, 12] width 38 height 13
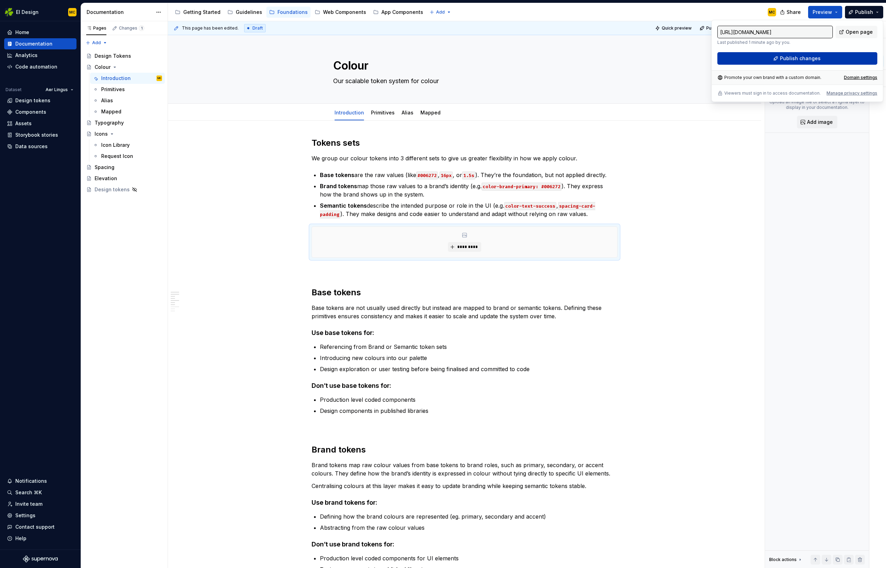
click at [820, 55] on button "Publish changes" at bounding box center [798, 58] width 160 height 13
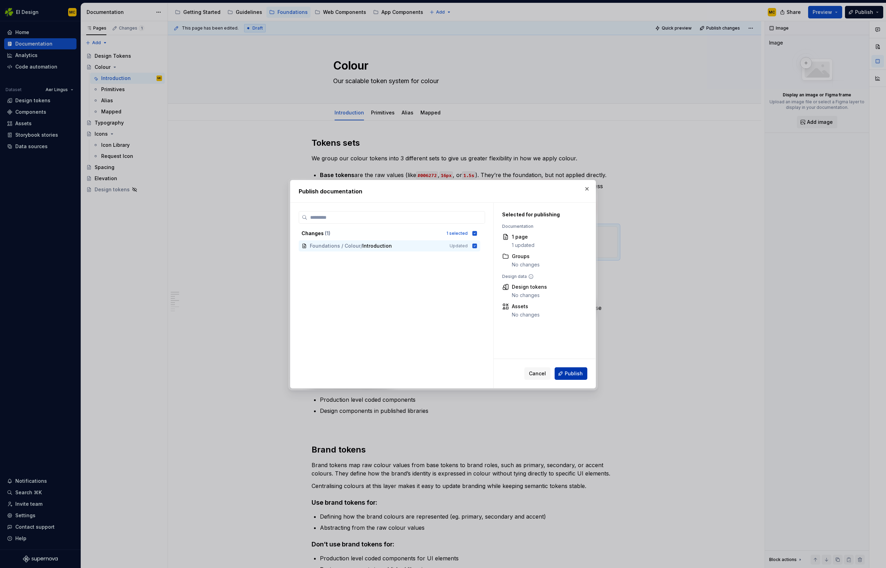
click at [575, 370] on span "Publish" at bounding box center [574, 373] width 18 height 7
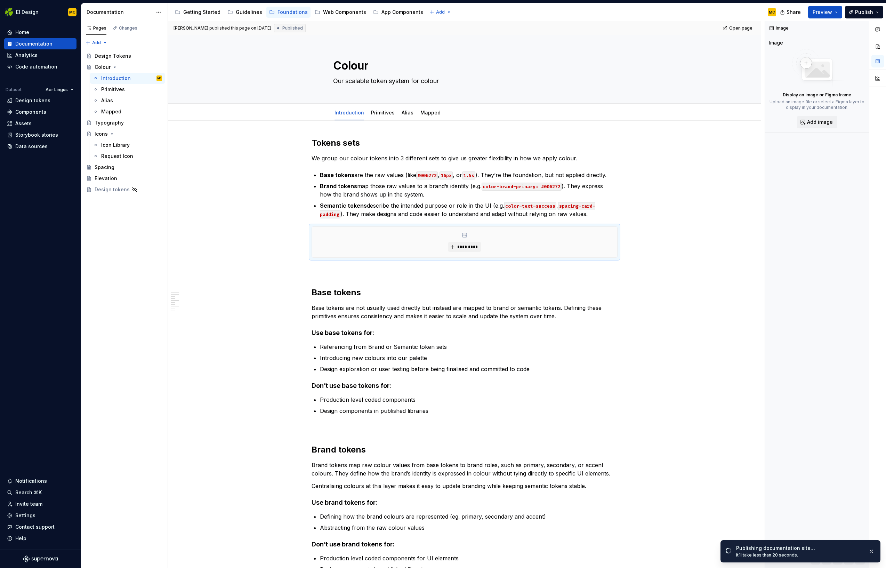
type textarea "*"
